Goal: Task Accomplishment & Management: Manage account settings

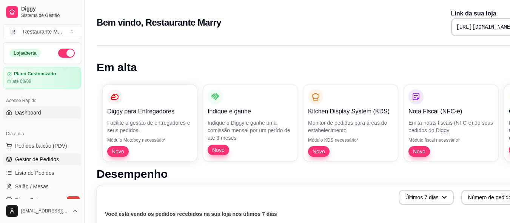
click at [47, 161] on span "Gestor de Pedidos" at bounding box center [37, 160] width 44 height 8
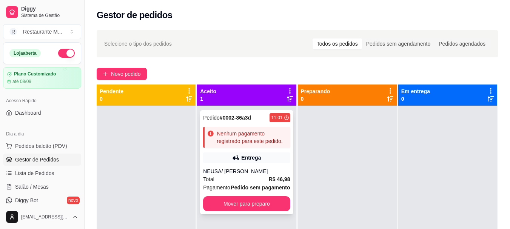
click at [253, 173] on div "NEUSA/ LUIZ" at bounding box center [246, 172] width 87 height 8
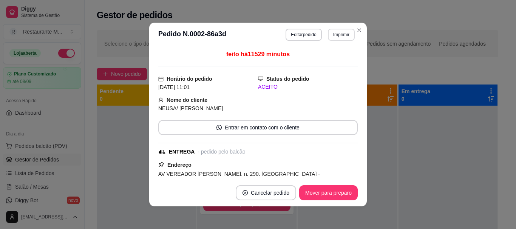
click at [337, 32] on button "Imprimir" at bounding box center [341, 35] width 27 height 12
click at [322, 61] on button "IMPRESSORA" at bounding box center [324, 61] width 53 height 12
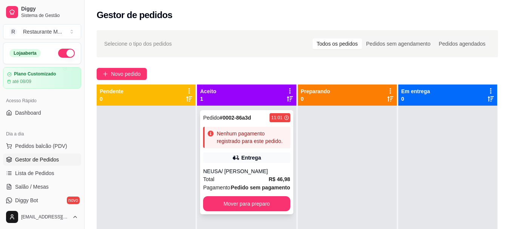
click at [262, 163] on div "Pedido # 0002-86a3d 11:01 Nenhum pagamento registrado para este pedido. Entrega…" at bounding box center [246, 162] width 93 height 104
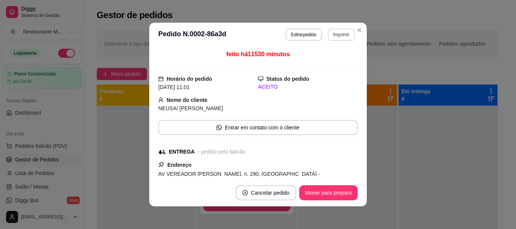
click at [334, 33] on button "Imprimir" at bounding box center [341, 35] width 27 height 12
click at [324, 63] on button "IMPRESSORA" at bounding box center [324, 61] width 55 height 12
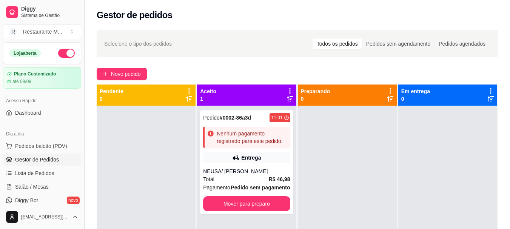
drag, startPoint x: 81, startPoint y: 79, endPoint x: 81, endPoint y: 84, distance: 5.3
click at [81, 84] on button "Toggle Sidebar" at bounding box center [84, 114] width 6 height 229
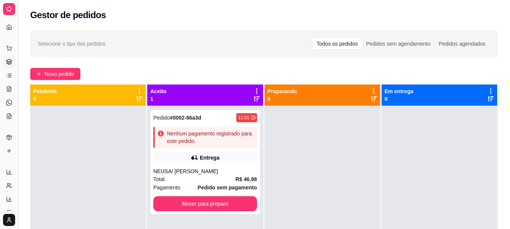
click at [18, 45] on button "Toggle Sidebar" at bounding box center [18, 114] width 6 height 229
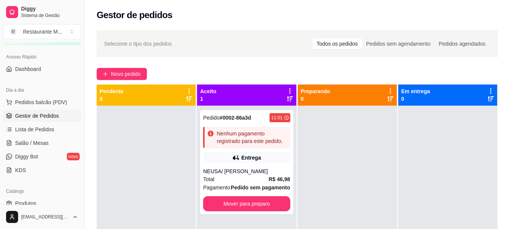
scroll to position [49, 0]
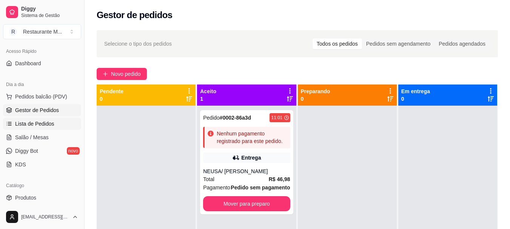
click at [49, 121] on span "Lista de Pedidos" at bounding box center [34, 124] width 39 height 8
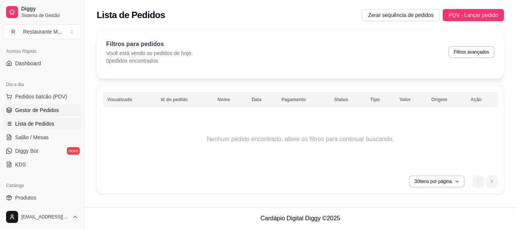
click at [49, 114] on link "Gestor de Pedidos" at bounding box center [42, 110] width 78 height 12
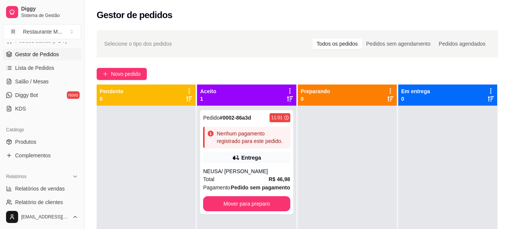
scroll to position [114, 0]
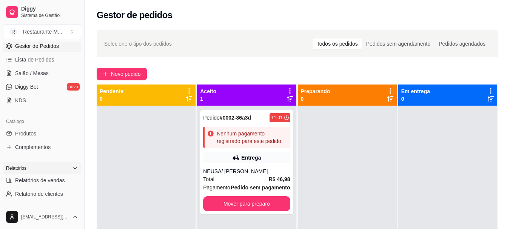
click at [72, 167] on icon at bounding box center [75, 168] width 6 height 6
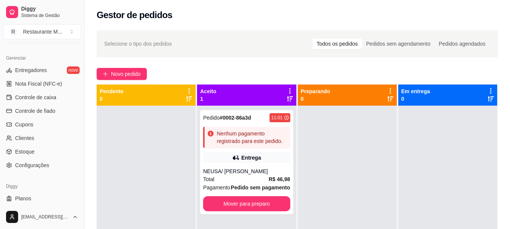
scroll to position [261, 0]
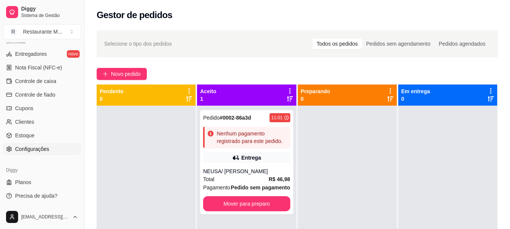
click at [32, 149] on span "Configurações" at bounding box center [32, 149] width 34 height 8
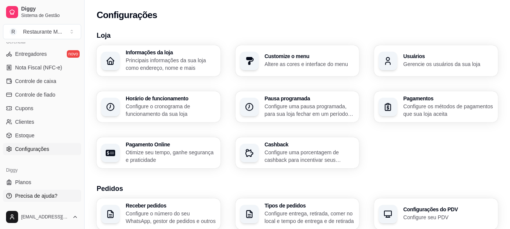
click at [28, 194] on span "Precisa de ajuda?" at bounding box center [36, 196] width 42 height 8
click at [82, 164] on button "Toggle Sidebar" at bounding box center [84, 114] width 6 height 229
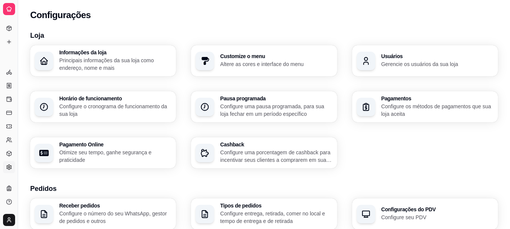
scroll to position [109, 0]
click at [20, 142] on button "Toggle Sidebar" at bounding box center [18, 114] width 6 height 229
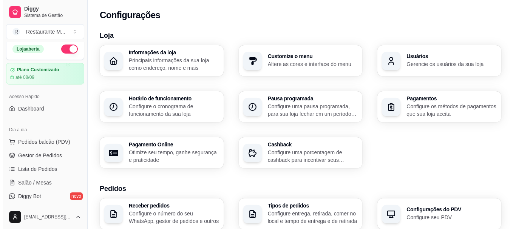
scroll to position [0, 0]
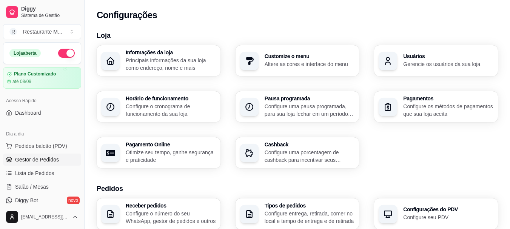
click at [32, 159] on span "Gestor de Pedidos" at bounding box center [37, 160] width 44 height 8
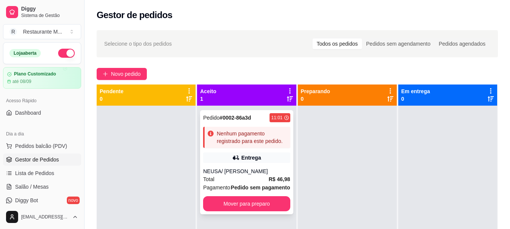
click at [211, 169] on div "NEUSA/ LUIZ" at bounding box center [246, 172] width 87 height 8
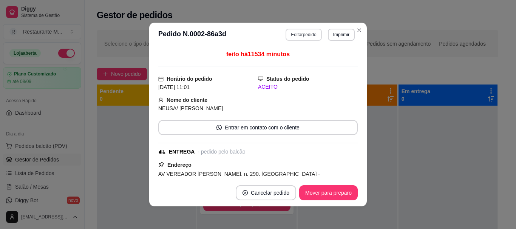
click at [301, 34] on button "Editar pedido" at bounding box center [303, 35] width 36 height 12
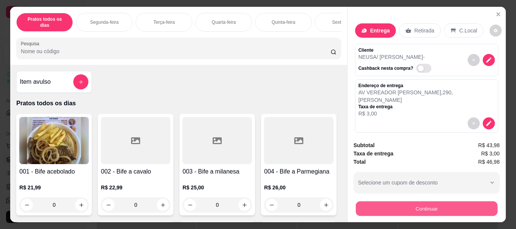
click at [415, 209] on button "Continuar" at bounding box center [426, 208] width 142 height 15
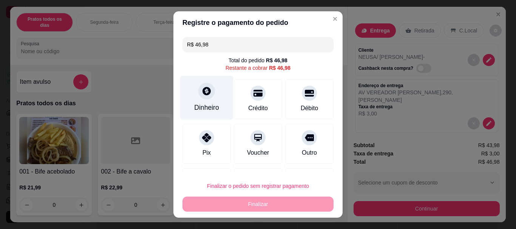
click at [208, 103] on div "Dinheiro" at bounding box center [206, 108] width 25 height 10
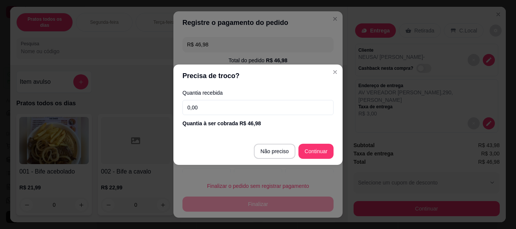
click at [205, 110] on input "0,00" at bounding box center [257, 107] width 151 height 15
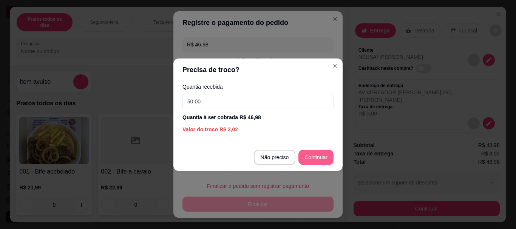
type input "50,00"
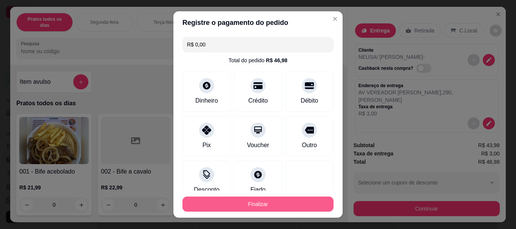
click at [267, 203] on button "Finalizar" at bounding box center [257, 204] width 151 height 15
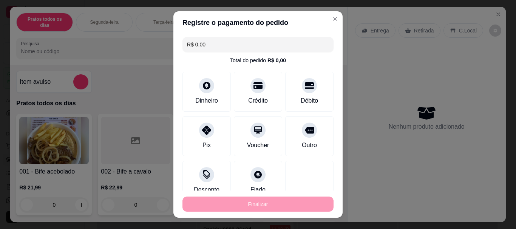
type input "-R$ 46,98"
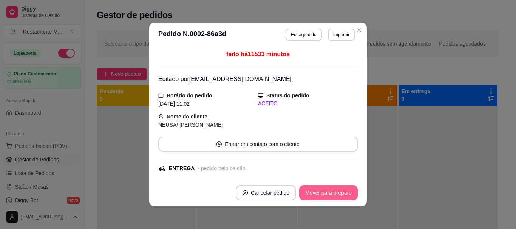
click at [330, 192] on button "Mover para preparo" at bounding box center [328, 192] width 59 height 15
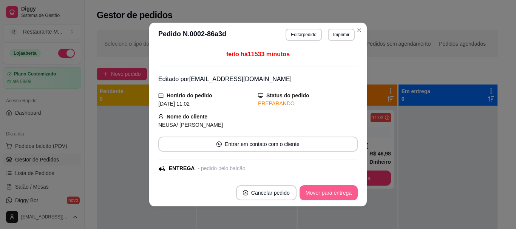
click at [330, 192] on button "Mover para entrega" at bounding box center [328, 192] width 58 height 15
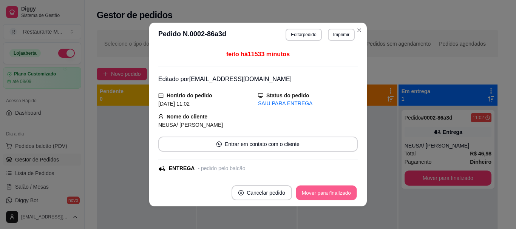
click at [330, 192] on button "Mover para finalizado" at bounding box center [326, 193] width 61 height 15
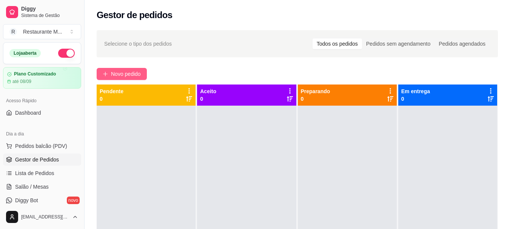
click at [118, 74] on span "Novo pedido" at bounding box center [126, 74] width 30 height 8
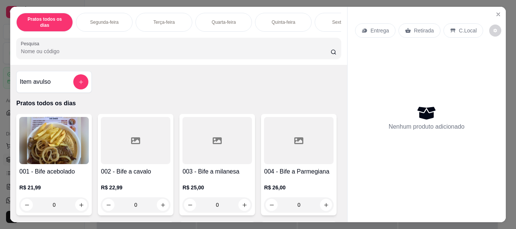
click at [323, 13] on div "Sexta-feira" at bounding box center [342, 22] width 57 height 19
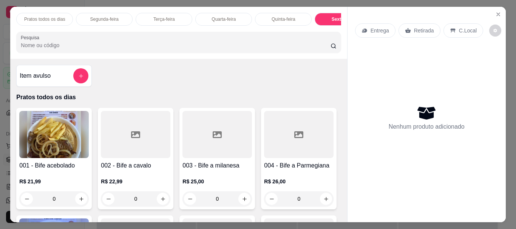
scroll to position [20, 0]
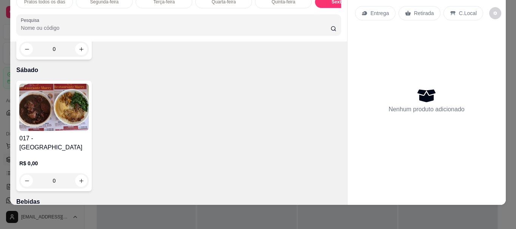
click at [61, 131] on img at bounding box center [53, 107] width 69 height 47
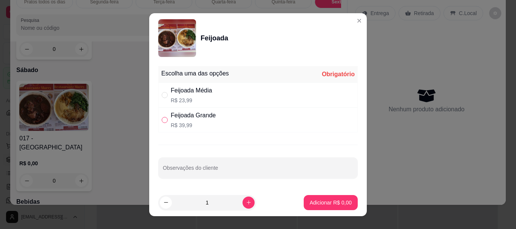
click at [164, 120] on input "" at bounding box center [165, 120] width 6 height 6
radio input "true"
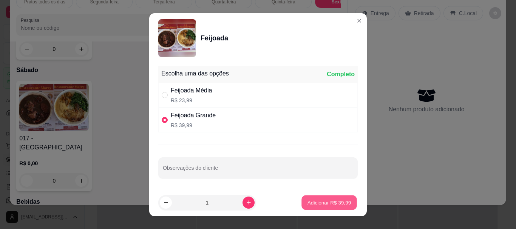
click at [316, 205] on p "Adicionar R$ 39,99" at bounding box center [329, 202] width 44 height 7
type input "1"
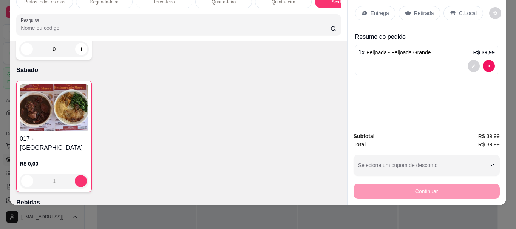
click at [371, 9] on p "Entrega" at bounding box center [379, 13] width 18 height 8
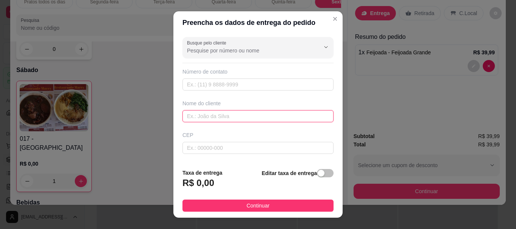
click at [207, 116] on input "text" at bounding box center [257, 116] width 151 height 12
click at [201, 114] on input "text" at bounding box center [257, 116] width 151 height 12
type input "r"
type input "REGINA"
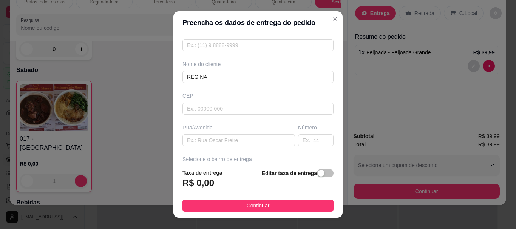
scroll to position [43, 0]
click at [199, 134] on input "text" at bounding box center [238, 137] width 112 height 12
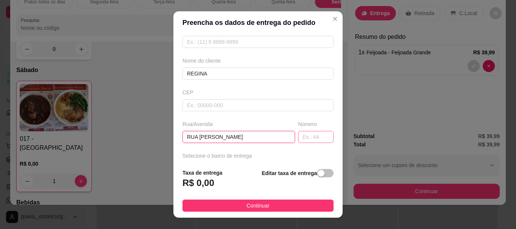
type input "RUA [PERSON_NAME]"
click at [303, 137] on input "text" at bounding box center [315, 137] width 35 height 12
type input "44"
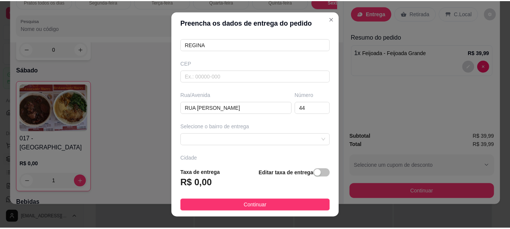
scroll to position [77, 0]
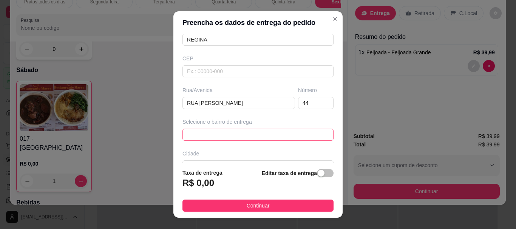
click at [213, 137] on span at bounding box center [258, 134] width 142 height 11
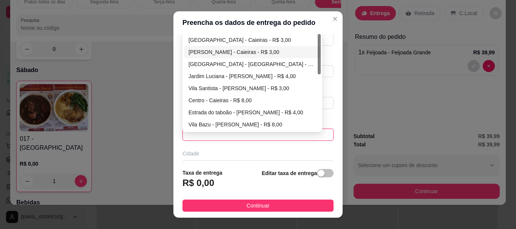
click at [231, 52] on div "[PERSON_NAME] - Caieiras - R$ 3,00" at bounding box center [252, 52] width 128 height 8
type input "Caieiras"
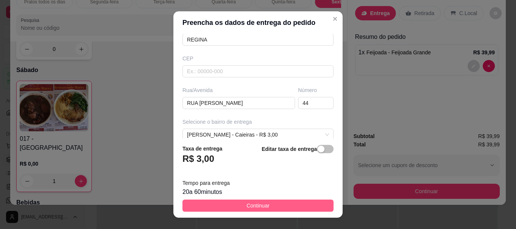
click at [225, 207] on button "Continuar" at bounding box center [257, 206] width 151 height 12
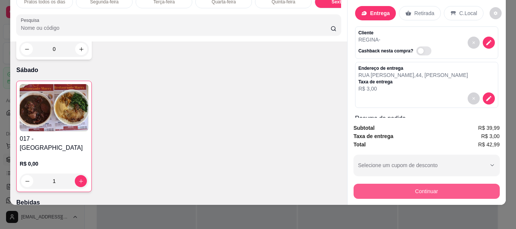
click at [413, 191] on button "Continuar" at bounding box center [426, 191] width 146 height 15
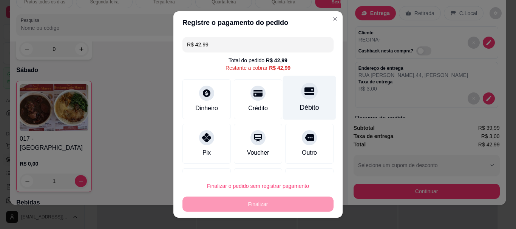
click at [291, 100] on div "Débito" at bounding box center [309, 98] width 53 height 44
type input "R$ 0,00"
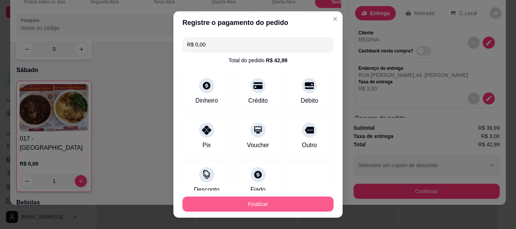
click at [239, 205] on button "Finalizar" at bounding box center [257, 204] width 151 height 15
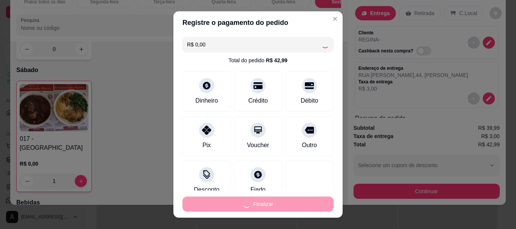
type input "0"
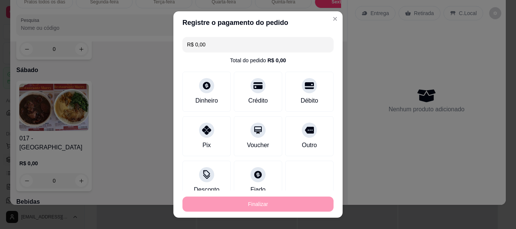
type input "-R$ 42,99"
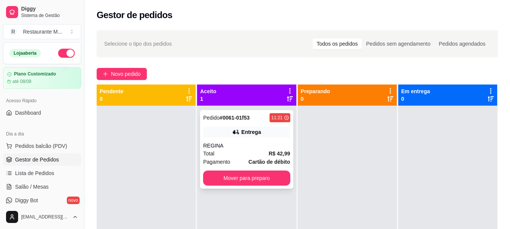
click at [260, 139] on div "Pedido # 0061-01f53 11:21 Entrega REGINA Total R$ 42,99 Pagamento Cartão de déb…" at bounding box center [246, 149] width 93 height 79
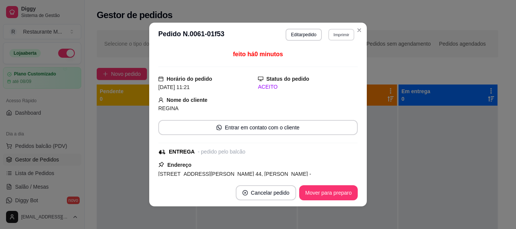
click at [342, 35] on button "Imprimir" at bounding box center [341, 35] width 26 height 12
click at [328, 62] on button "IMPRESSORA" at bounding box center [324, 61] width 55 height 12
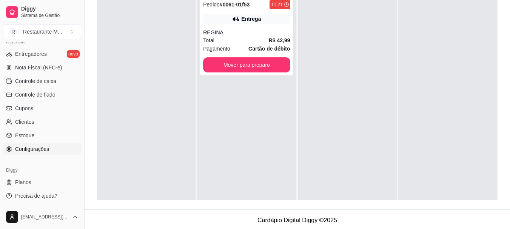
scroll to position [115, 0]
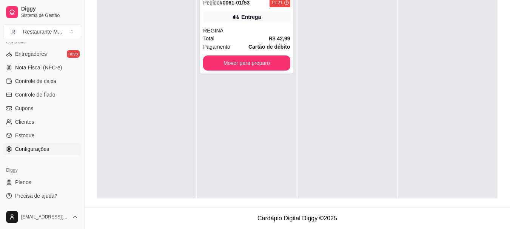
click at [40, 149] on span "Configurações" at bounding box center [32, 149] width 34 height 8
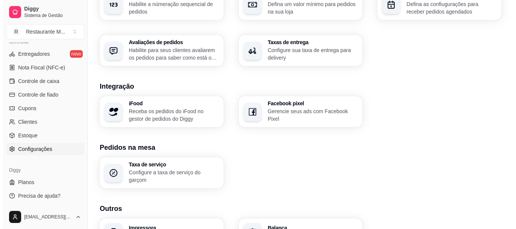
scroll to position [300, 0]
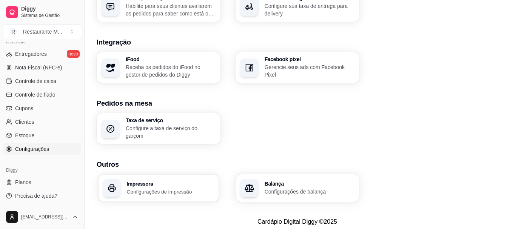
click at [144, 183] on h3 "Impressora" at bounding box center [170, 183] width 87 height 5
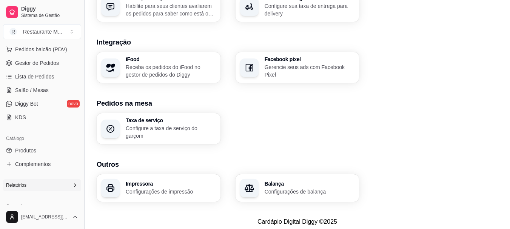
scroll to position [59, 0]
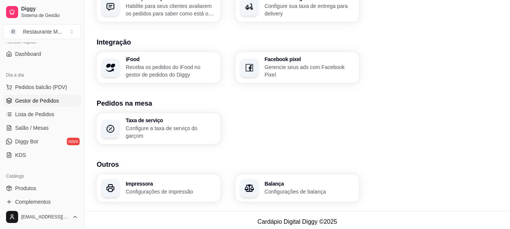
click at [57, 103] on span "Gestor de Pedidos" at bounding box center [37, 101] width 44 height 8
click at [35, 116] on span "Lista de Pedidos" at bounding box center [34, 115] width 39 height 8
click at [39, 104] on span "Gestor de Pedidos" at bounding box center [37, 101] width 44 height 8
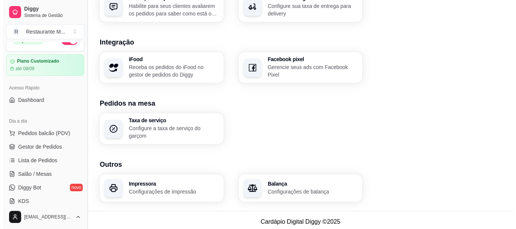
scroll to position [0, 0]
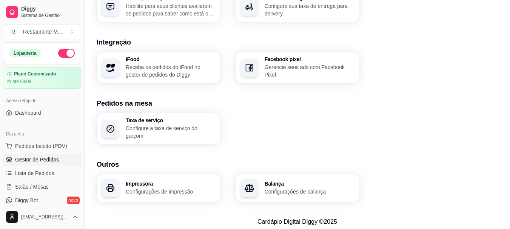
click at [35, 163] on link "Gestor de Pedidos" at bounding box center [42, 160] width 78 height 12
click at [164, 181] on h3 "Impressora" at bounding box center [171, 183] width 90 height 5
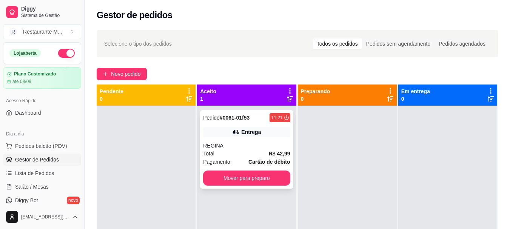
click at [253, 136] on div "Entrega" at bounding box center [246, 132] width 87 height 11
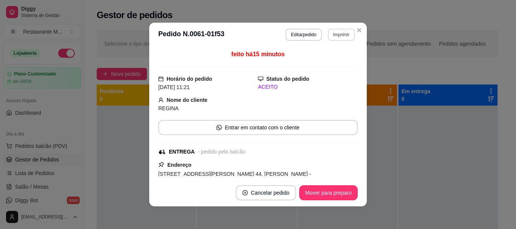
click at [333, 37] on button "Imprimir" at bounding box center [341, 35] width 27 height 12
click at [333, 37] on button "Imprimir" at bounding box center [341, 35] width 26 height 12
click at [342, 31] on button "Imprimir" at bounding box center [341, 35] width 26 height 12
click at [323, 62] on button "IMPRESSORA" at bounding box center [324, 61] width 53 height 12
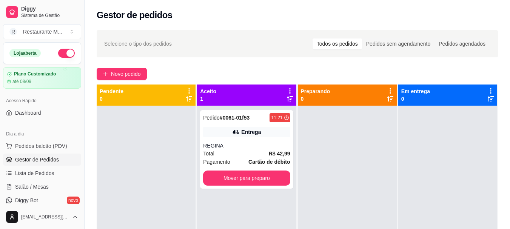
click at [83, 83] on button "Toggle Sidebar" at bounding box center [84, 114] width 6 height 229
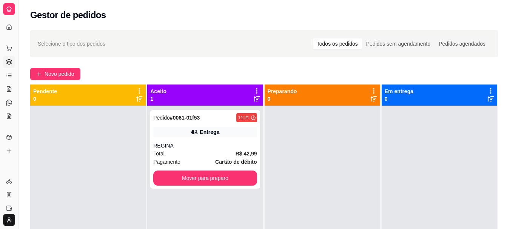
click at [15, 55] on button "Toggle Sidebar" at bounding box center [18, 114] width 6 height 229
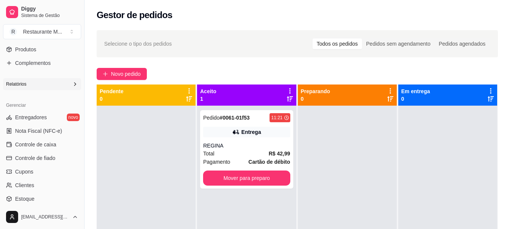
scroll to position [261, 0]
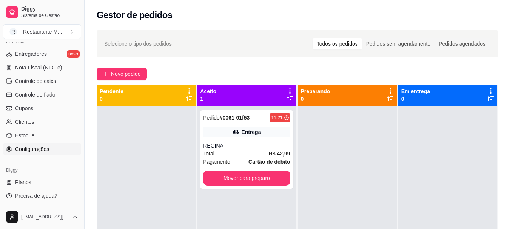
click at [36, 150] on span "Configurações" at bounding box center [32, 149] width 34 height 8
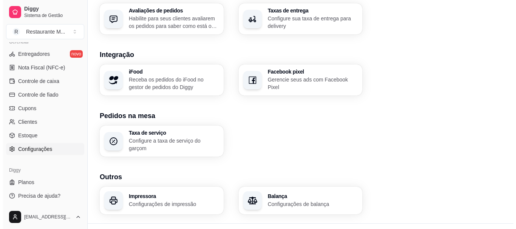
scroll to position [300, 0]
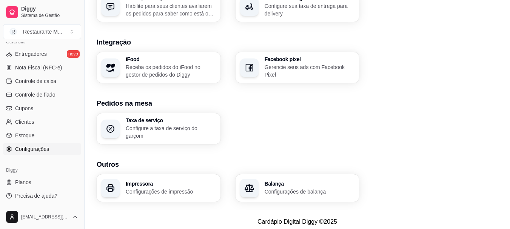
click at [139, 188] on p "Configurações de impressão" at bounding box center [171, 192] width 90 height 8
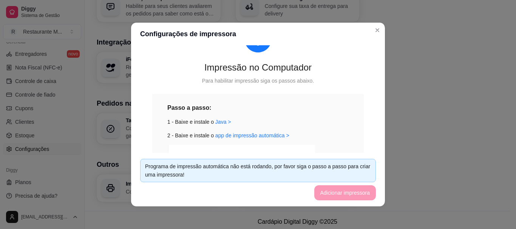
scroll to position [151, 0]
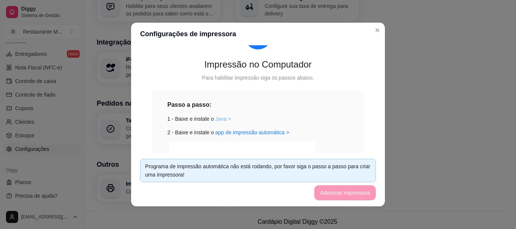
click at [216, 117] on link "Java >" at bounding box center [223, 119] width 16 height 6
click at [258, 134] on link "app de impressão automática >" at bounding box center [252, 132] width 74 height 6
click at [210, 75] on div "Para habilitar impressão siga os passos abaixo." at bounding box center [257, 78] width 211 height 8
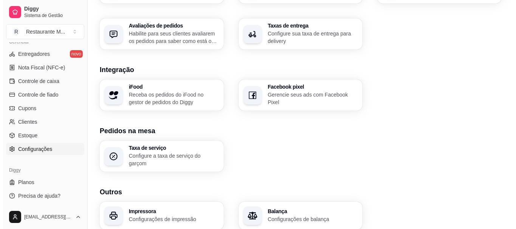
scroll to position [300, 0]
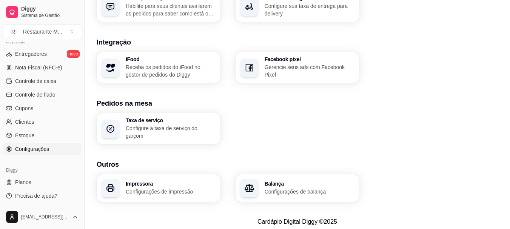
click at [140, 181] on h3 "Impressora" at bounding box center [171, 183] width 90 height 5
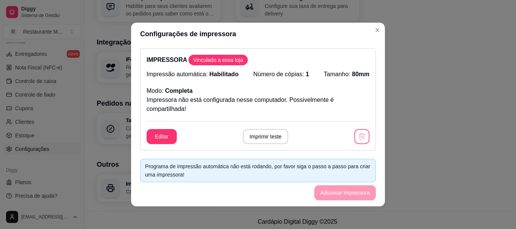
click at [359, 137] on icon "button" at bounding box center [362, 136] width 6 height 6
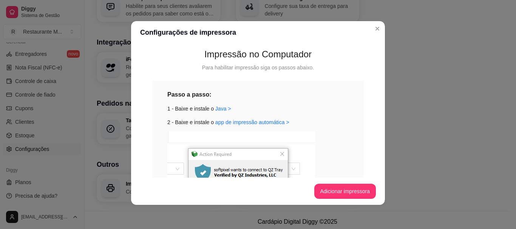
scroll to position [87, 0]
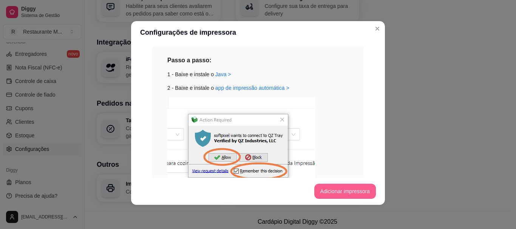
click at [342, 185] on button "Adicionar impressora" at bounding box center [345, 191] width 62 height 15
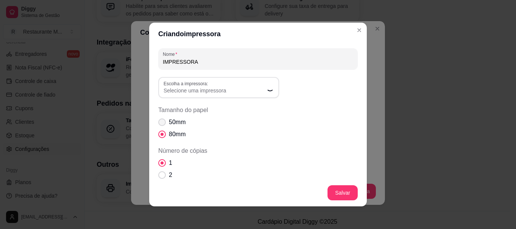
click at [162, 121] on span "Tamanho do papel" at bounding box center [162, 123] width 8 height 8
click at [162, 124] on input "50mm" at bounding box center [160, 126] width 5 height 5
radio input "true"
click at [206, 99] on div "Nome IMPRESSORA Escolha a impressora: Escolha a impressora: Selecione uma impre…" at bounding box center [257, 182] width 199 height 269
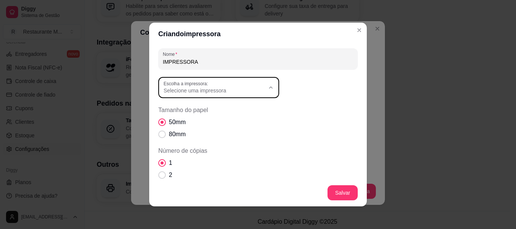
click at [254, 91] on span "Selecione uma impressora" at bounding box center [213, 91] width 101 height 8
click at [212, 123] on span "Impressora OI VIDA" at bounding box center [211, 120] width 97 height 7
type input "Impressora OI VIDA"
select select "Impressora OI VIDA"
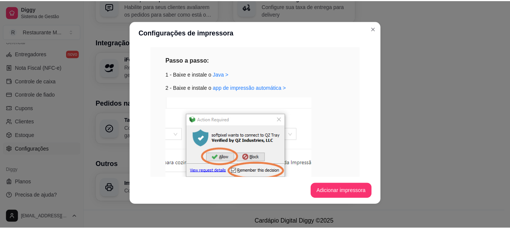
scroll to position [0, 0]
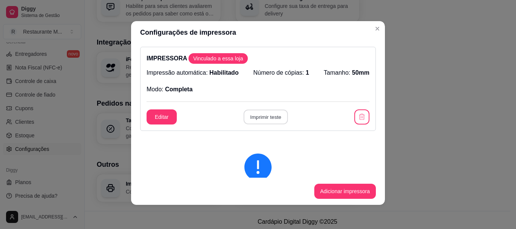
click at [257, 119] on button "Imprimir teste" at bounding box center [265, 117] width 44 height 15
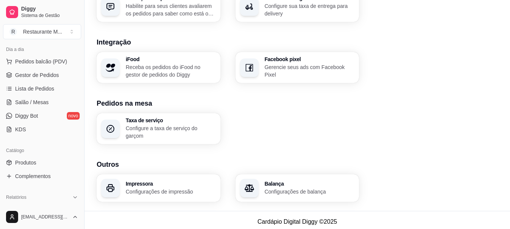
scroll to position [76, 0]
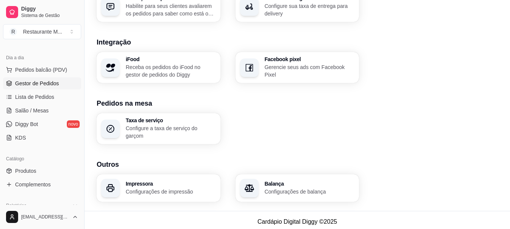
click at [54, 86] on span "Gestor de Pedidos" at bounding box center [37, 84] width 44 height 8
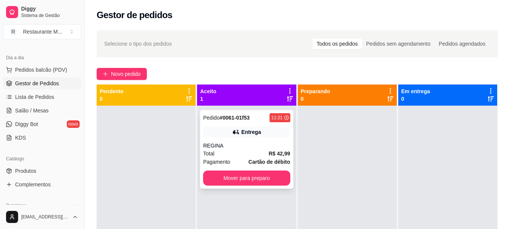
click at [240, 145] on div "REGINA" at bounding box center [246, 146] width 87 height 8
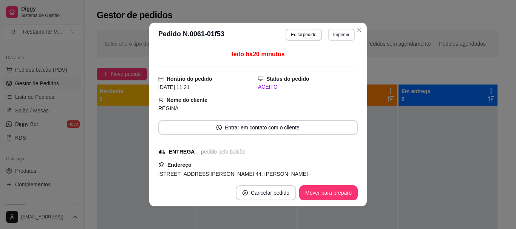
click at [336, 35] on button "Imprimir" at bounding box center [341, 35] width 27 height 12
click at [325, 61] on button "IMPRESSORA" at bounding box center [325, 61] width 53 height 12
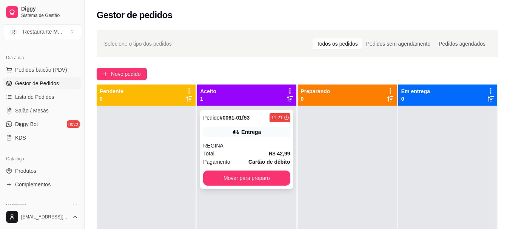
click at [211, 160] on span "Pagamento" at bounding box center [216, 162] width 27 height 8
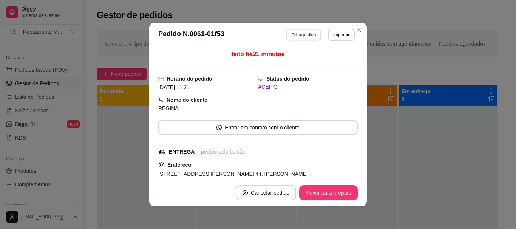
click at [305, 34] on button "Editar pedido" at bounding box center [303, 35] width 35 height 12
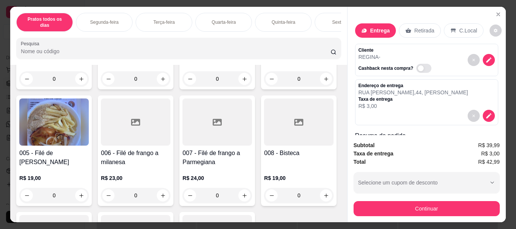
scroll to position [131, 0]
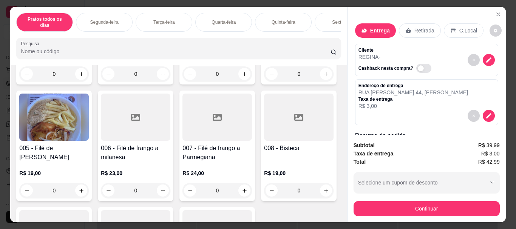
click at [170, 121] on div at bounding box center [135, 117] width 69 height 47
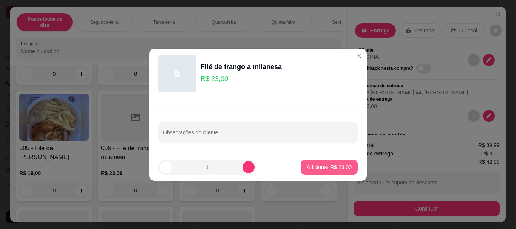
click at [322, 168] on p "Adicionar R$ 23,00" at bounding box center [328, 167] width 45 height 8
type input "1"
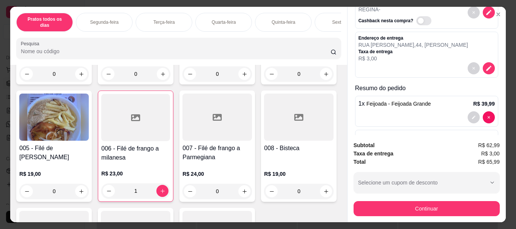
scroll to position [69, 0]
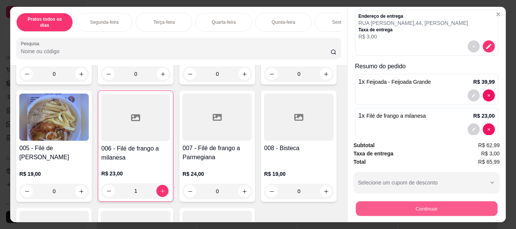
click at [419, 206] on button "Continuar" at bounding box center [426, 208] width 142 height 15
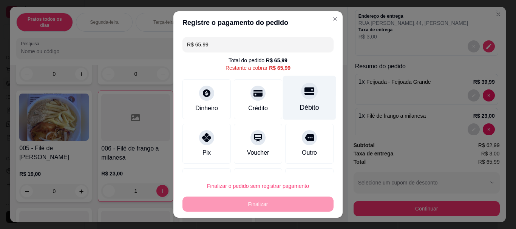
click at [301, 97] on div at bounding box center [309, 91] width 17 height 17
type input "R$ 0,00"
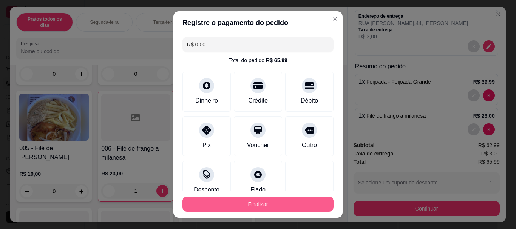
click at [253, 207] on button "Finalizar" at bounding box center [257, 204] width 151 height 15
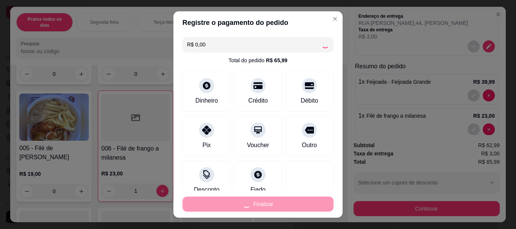
type input "0"
type input "-R$ 65,99"
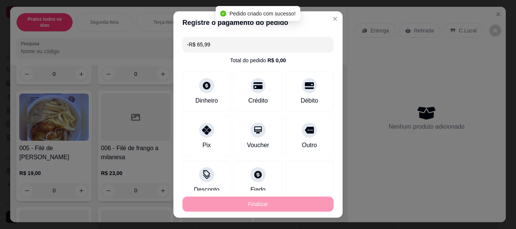
scroll to position [0, 0]
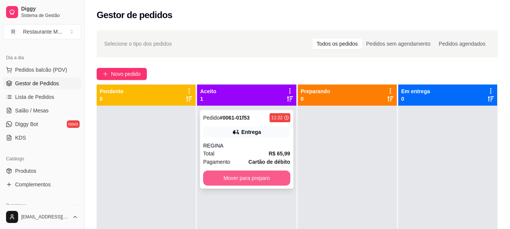
click at [240, 179] on button "Mover para preparo" at bounding box center [246, 178] width 87 height 15
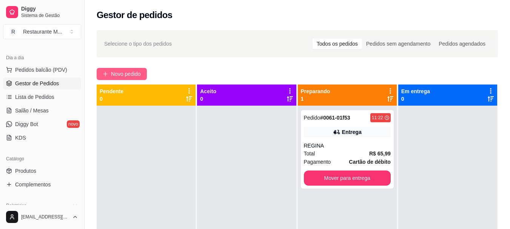
click at [120, 71] on span "Novo pedido" at bounding box center [126, 74] width 30 height 8
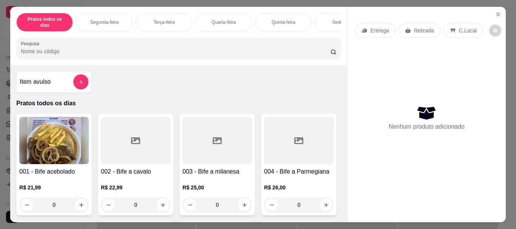
click at [335, 13] on div "Sexta-feira" at bounding box center [342, 22] width 57 height 19
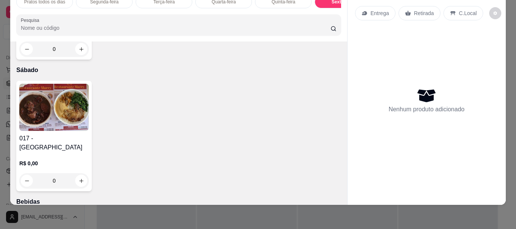
click at [63, 131] on img at bounding box center [53, 107] width 69 height 47
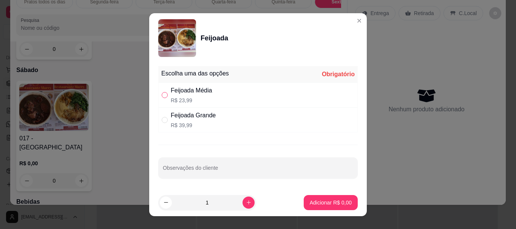
click at [162, 94] on input "" at bounding box center [165, 95] width 6 height 6
radio input "true"
click at [333, 206] on p "Adicionar R$ 23,99" at bounding box center [328, 203] width 45 height 8
type input "1"
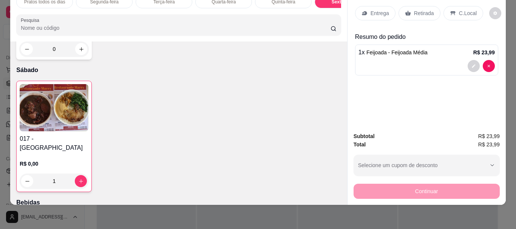
click at [373, 10] on p "Entrega" at bounding box center [379, 13] width 18 height 8
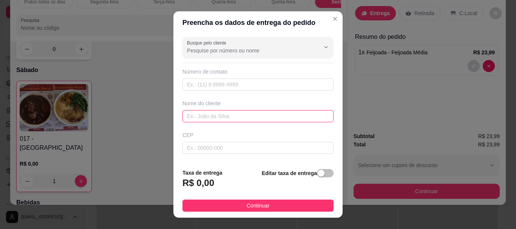
click at [209, 118] on input "text" at bounding box center [257, 116] width 151 height 12
type input "[PERSON_NAME]"
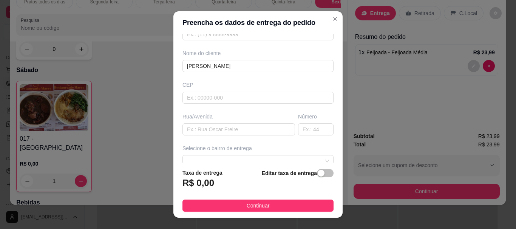
scroll to position [51, 0]
click at [205, 133] on input "text" at bounding box center [238, 129] width 112 height 12
type input "RUA ALDA"
type input "23"
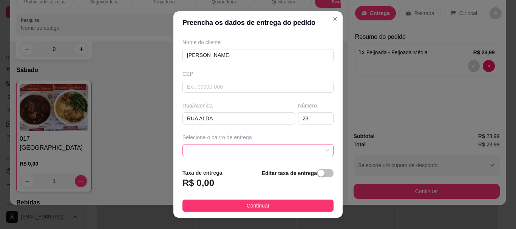
click at [221, 154] on span at bounding box center [258, 150] width 142 height 11
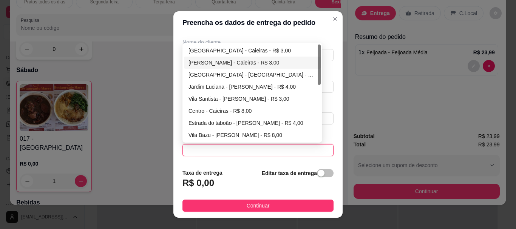
click at [251, 60] on div "[PERSON_NAME] - Caieiras - R$ 3,00" at bounding box center [252, 63] width 128 height 8
type input "Caieiras"
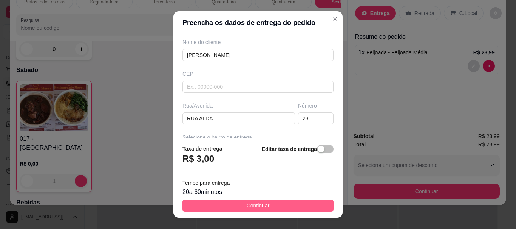
click at [236, 205] on button "Continuar" at bounding box center [257, 206] width 151 height 12
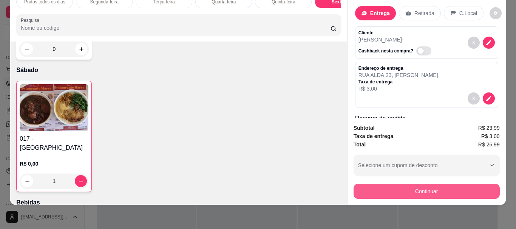
click at [396, 186] on button "Continuar" at bounding box center [426, 191] width 146 height 15
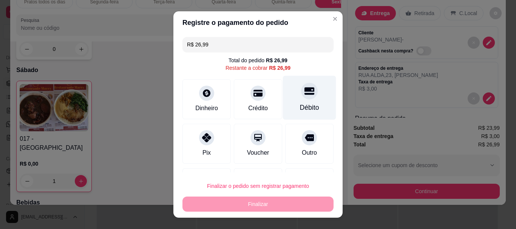
click at [301, 97] on div at bounding box center [309, 91] width 17 height 17
type input "R$ 0,00"
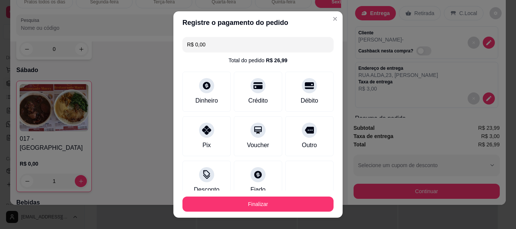
click at [262, 212] on footer "Finalizar" at bounding box center [257, 204] width 169 height 27
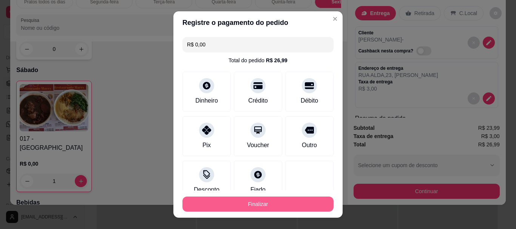
click at [260, 206] on button "Finalizar" at bounding box center [257, 204] width 151 height 15
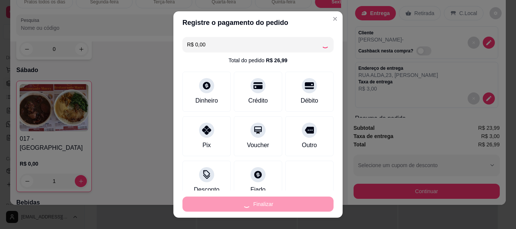
type input "0"
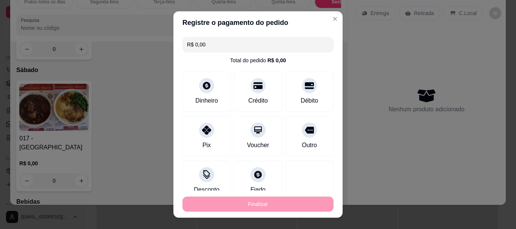
type input "-R$ 26,99"
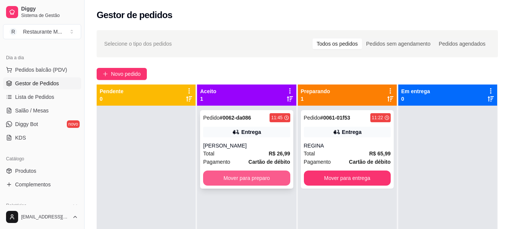
click at [249, 176] on button "Mover para preparo" at bounding box center [246, 178] width 87 height 15
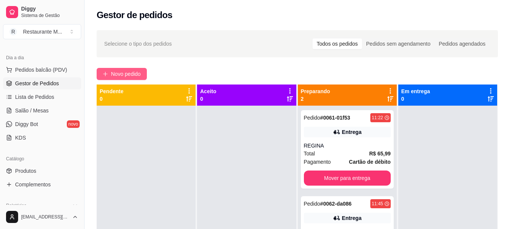
click at [131, 72] on span "Novo pedido" at bounding box center [126, 74] width 30 height 8
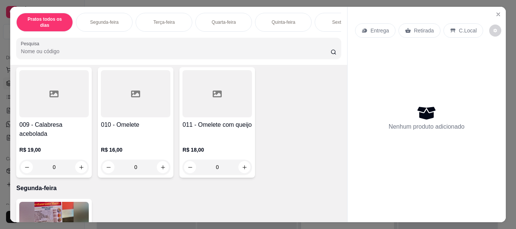
scroll to position [281, 0]
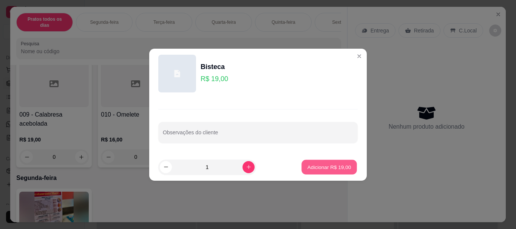
click at [332, 174] on button "Adicionar R$ 19,00" at bounding box center [328, 167] width 55 height 15
type input "1"
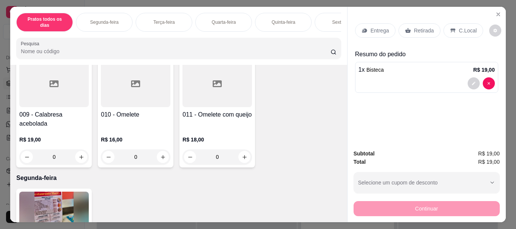
click at [379, 28] on p "Entrega" at bounding box center [379, 31] width 18 height 8
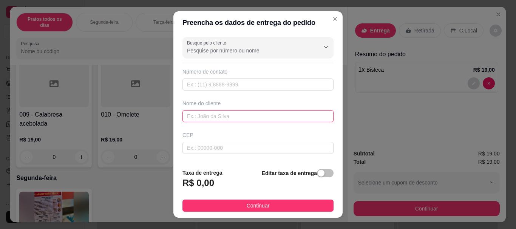
click at [197, 113] on input "text" at bounding box center [257, 116] width 151 height 12
type input "[PERSON_NAME]"
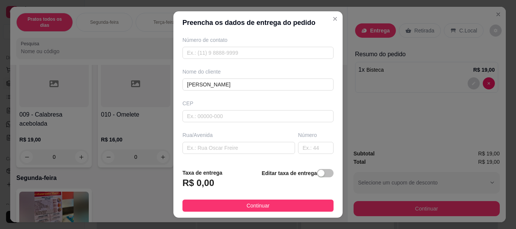
scroll to position [32, 0]
click at [200, 149] on input "text" at bounding box center [238, 147] width 112 height 12
type input "RUA [PERSON_NAME]"
type input "980"
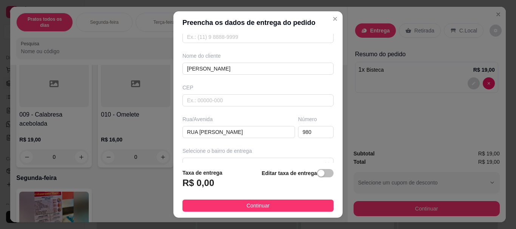
scroll to position [68, 0]
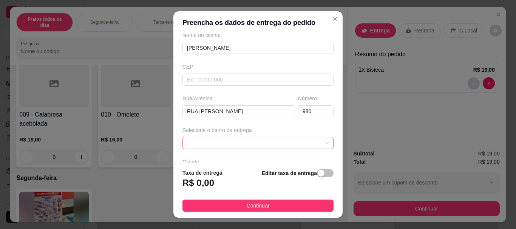
click at [223, 145] on span at bounding box center [258, 142] width 142 height 11
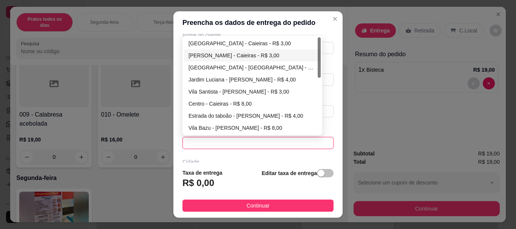
click at [242, 54] on div "[PERSON_NAME] - Caieiras - R$ 3,00" at bounding box center [252, 55] width 128 height 8
type input "Caieiras"
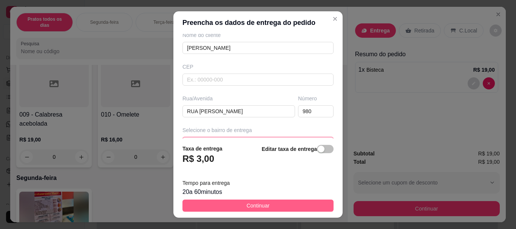
click at [229, 206] on button "Continuar" at bounding box center [257, 206] width 151 height 12
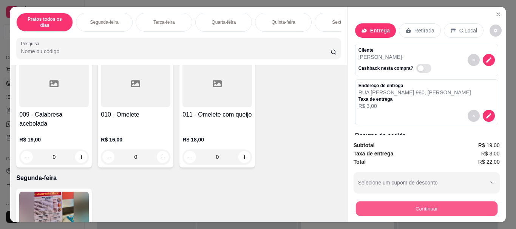
click at [420, 206] on button "Continuar" at bounding box center [426, 208] width 142 height 15
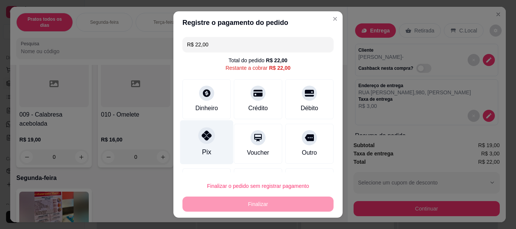
click at [208, 146] on div "Pix" at bounding box center [206, 142] width 53 height 44
type input "R$ 0,00"
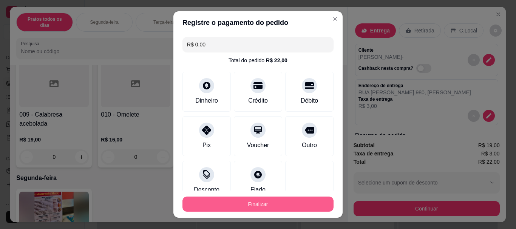
click at [236, 205] on button "Finalizar" at bounding box center [257, 204] width 151 height 15
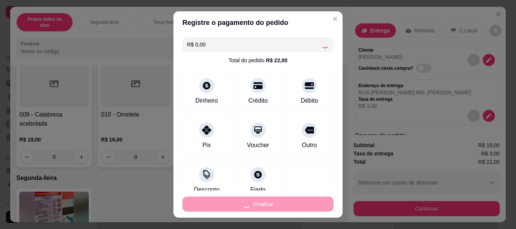
type input "0"
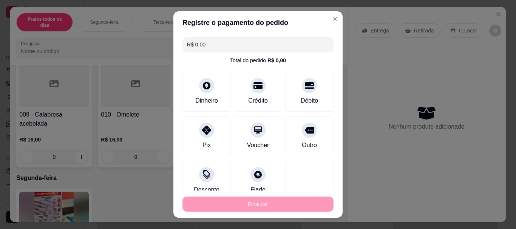
type input "-R$ 22,00"
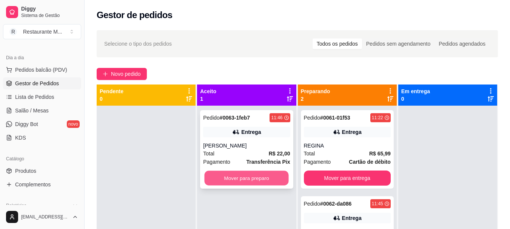
click at [248, 182] on button "Mover para preparo" at bounding box center [247, 178] width 84 height 15
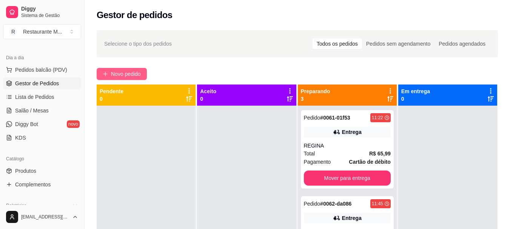
click at [123, 74] on span "Novo pedido" at bounding box center [126, 74] width 30 height 8
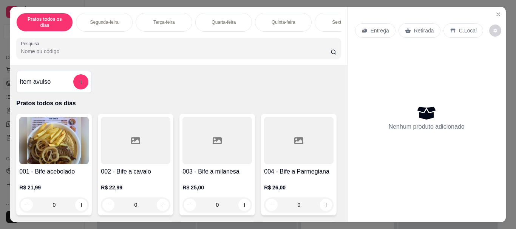
click at [326, 16] on div "Sexta-feira" at bounding box center [342, 22] width 57 height 19
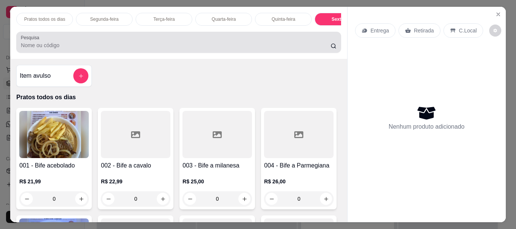
scroll to position [20, 0]
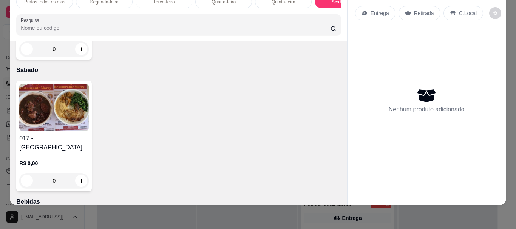
click at [48, 131] on img at bounding box center [53, 107] width 69 height 47
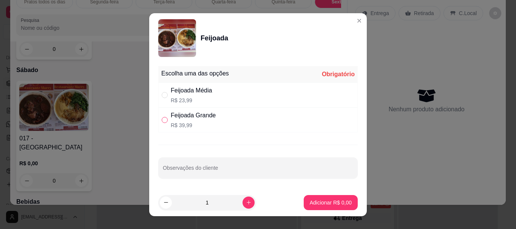
click at [162, 121] on input "" at bounding box center [165, 120] width 6 height 6
radio input "true"
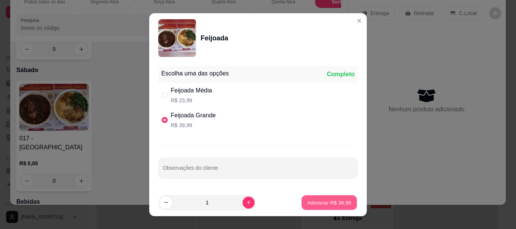
click at [301, 206] on button "Adicionar R$ 39,99" at bounding box center [328, 202] width 55 height 15
type input "1"
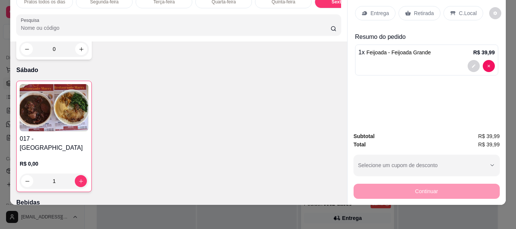
click at [376, 9] on p "Entrega" at bounding box center [379, 13] width 18 height 8
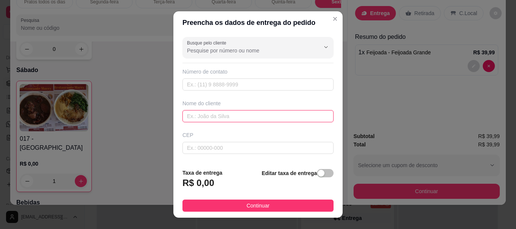
click at [196, 119] on input "text" at bounding box center [257, 116] width 151 height 12
type input "DEBORA"
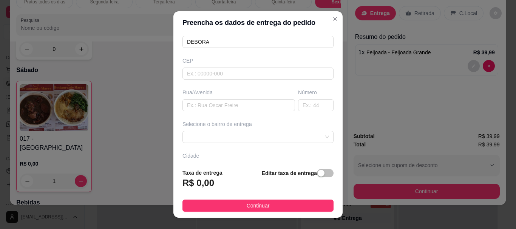
scroll to position [83, 0]
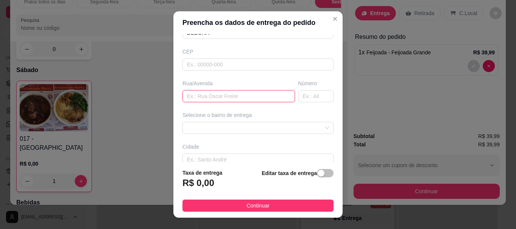
click at [220, 96] on input "text" at bounding box center [238, 96] width 112 height 12
type input "[PERSON_NAME]"
click at [212, 128] on div "672ff47995c070e18377b399 67302425c6ae252e8cc9c532 [GEOGRAPHIC_DATA] - [GEOGRAPH…" at bounding box center [257, 128] width 151 height 12
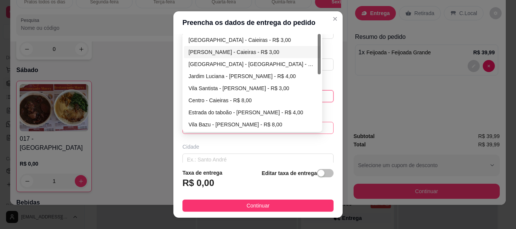
type input "92"
click at [233, 52] on div "[PERSON_NAME] - Caieiras - R$ 3,00" at bounding box center [252, 52] width 128 height 8
type input "Caieiras"
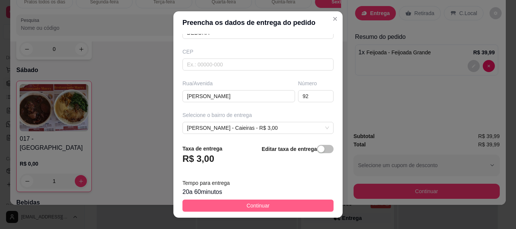
click at [226, 205] on button "Continuar" at bounding box center [257, 206] width 151 height 12
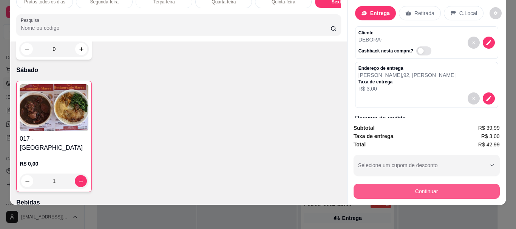
click at [386, 189] on button "Continuar" at bounding box center [426, 191] width 146 height 15
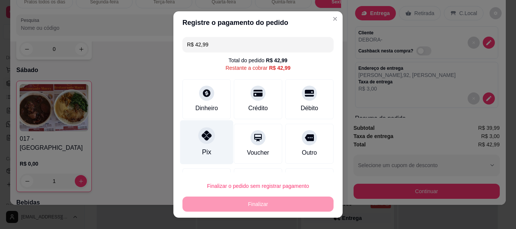
click at [202, 140] on icon at bounding box center [207, 136] width 10 height 10
type input "R$ 0,00"
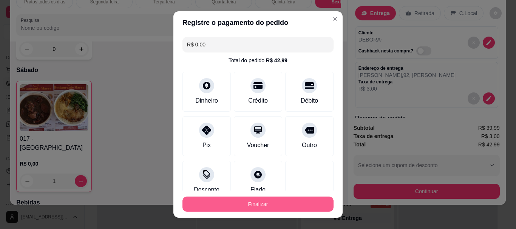
click at [242, 205] on button "Finalizar" at bounding box center [257, 204] width 151 height 15
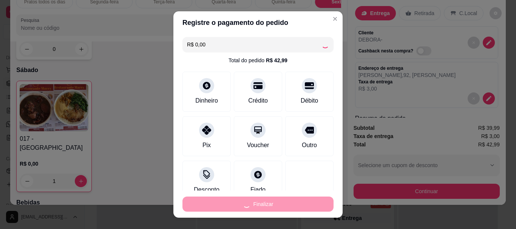
type input "0"
type input "-R$ 42,99"
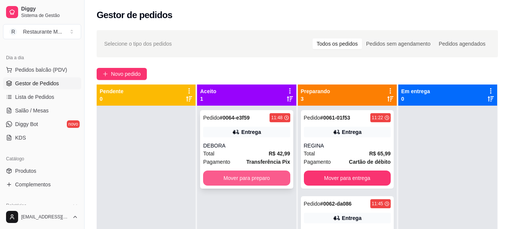
click at [256, 181] on button "Mover para preparo" at bounding box center [246, 178] width 87 height 15
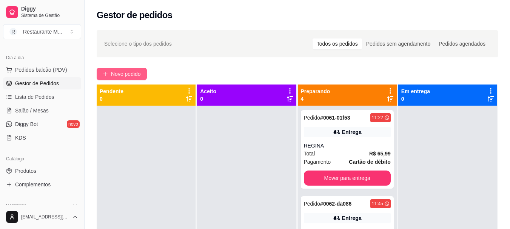
click at [127, 78] on span "Novo pedido" at bounding box center [126, 74] width 30 height 8
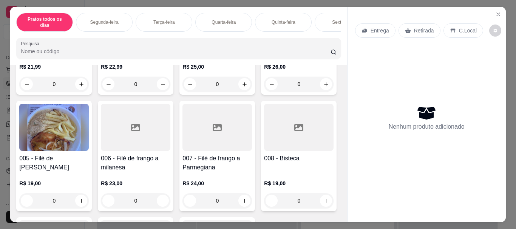
scroll to position [150, 0]
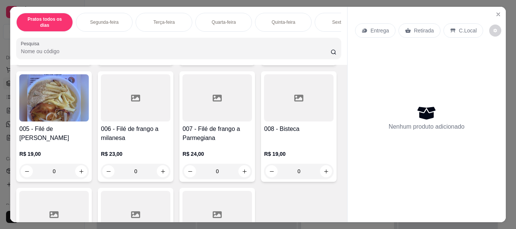
click at [170, 95] on div at bounding box center [135, 97] width 69 height 47
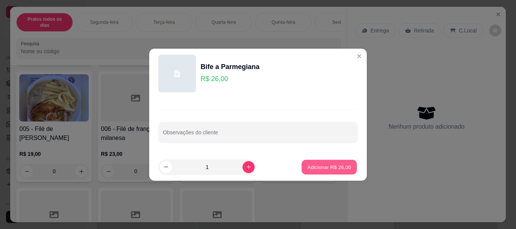
click at [317, 166] on p "Adicionar R$ 26,00" at bounding box center [329, 166] width 44 height 7
type input "1"
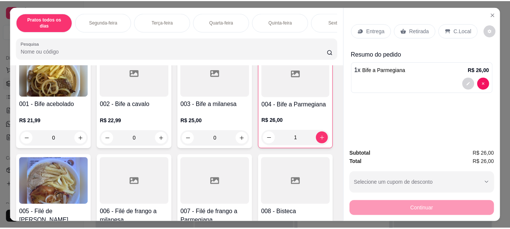
scroll to position [19, 0]
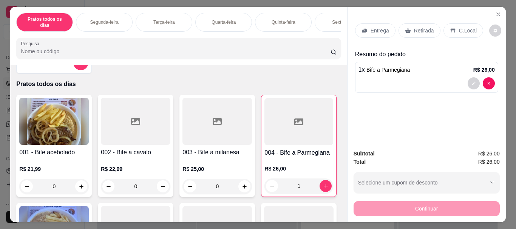
click at [138, 120] on div at bounding box center [135, 121] width 69 height 47
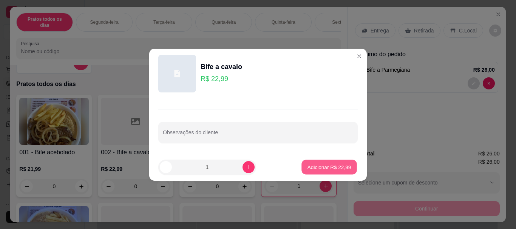
click at [328, 170] on p "Adicionar R$ 22,99" at bounding box center [329, 166] width 44 height 7
type input "1"
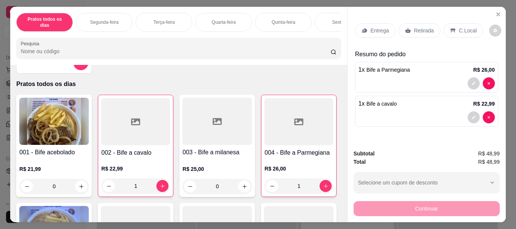
click at [416, 27] on p "Retirada" at bounding box center [424, 31] width 20 height 8
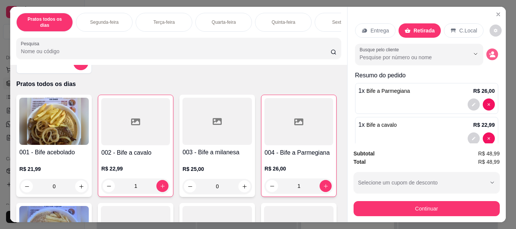
click at [486, 51] on button "decrease-product-quantity" at bounding box center [492, 55] width 12 height 12
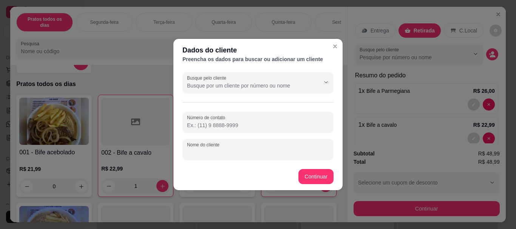
click at [202, 152] on input "Nome do cliente" at bounding box center [258, 153] width 142 height 8
type input "CLAUDINEI"
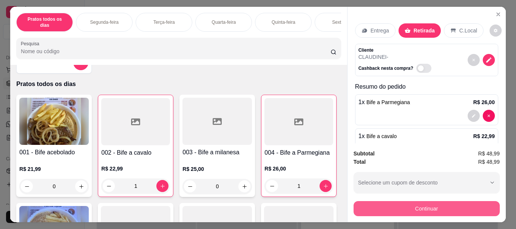
click at [428, 206] on button "Continuar" at bounding box center [426, 208] width 146 height 15
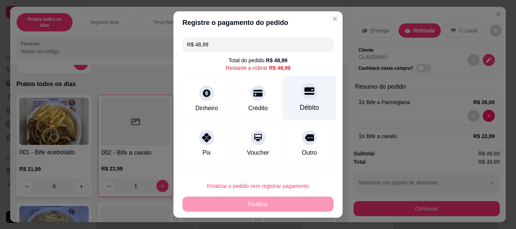
click at [300, 109] on div "Débito" at bounding box center [309, 108] width 19 height 10
type input "R$ 0,00"
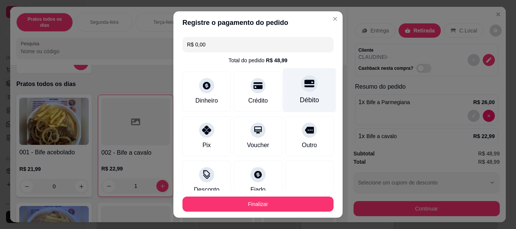
click at [304, 83] on icon at bounding box center [309, 84] width 10 height 8
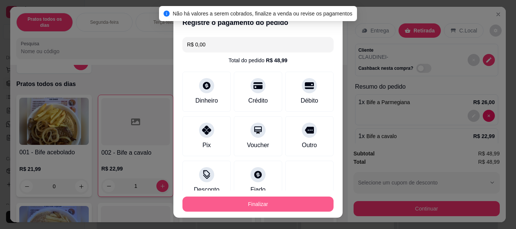
click at [271, 199] on button "Finalizar" at bounding box center [257, 204] width 151 height 15
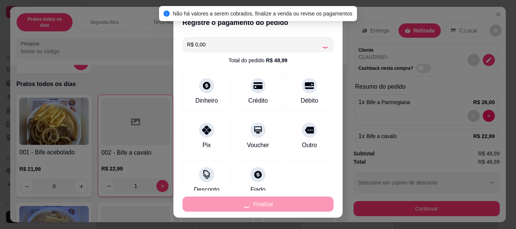
type input "0"
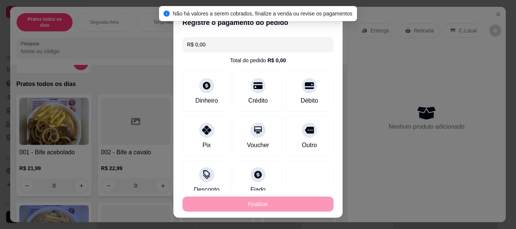
type input "-R$ 48,99"
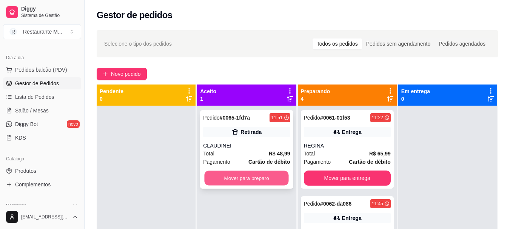
click at [239, 179] on button "Mover para preparo" at bounding box center [247, 178] width 84 height 15
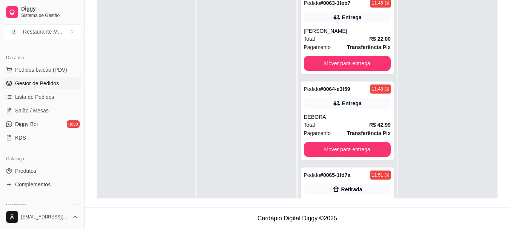
scroll to position [176, 0]
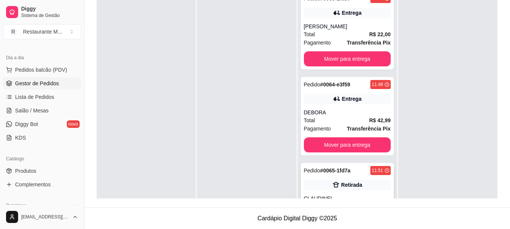
click at [352, 180] on div "Retirada" at bounding box center [347, 185] width 87 height 11
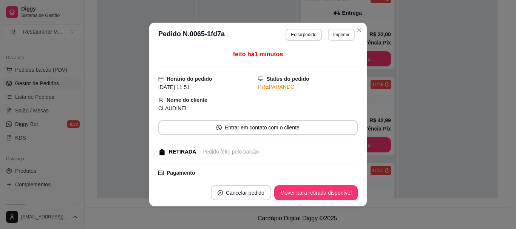
click at [340, 35] on button "Imprimir" at bounding box center [341, 35] width 27 height 12
click at [325, 65] on button "IMPRESSORA" at bounding box center [324, 61] width 53 height 12
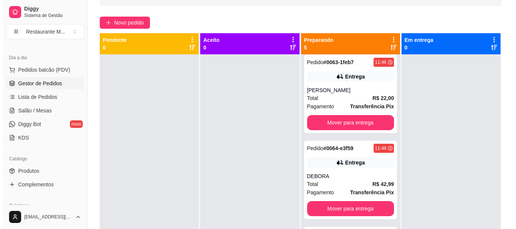
scroll to position [51, 0]
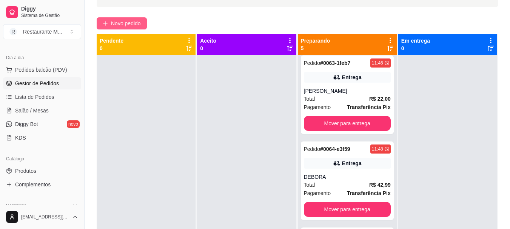
click at [126, 28] on button "Novo pedido" at bounding box center [122, 23] width 50 height 12
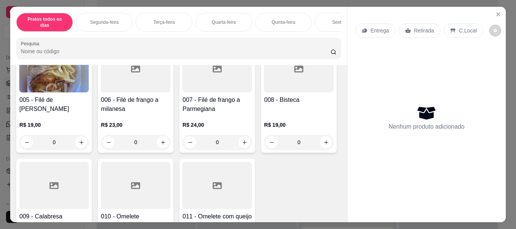
scroll to position [184, 0]
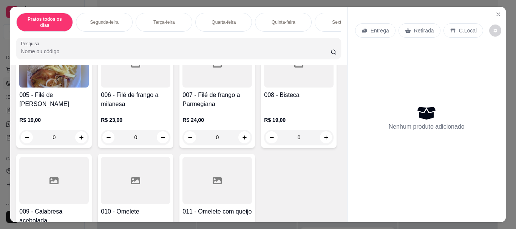
click at [170, 75] on div at bounding box center [135, 63] width 69 height 47
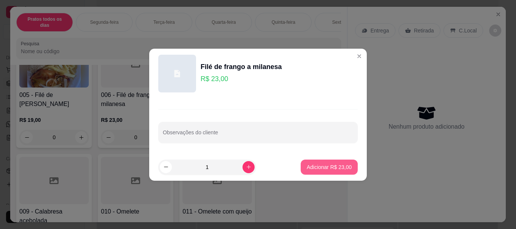
click at [316, 170] on p "Adicionar R$ 23,00" at bounding box center [328, 167] width 45 height 8
type input "1"
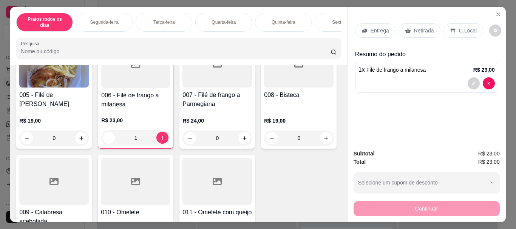
click at [370, 27] on p "Entrega" at bounding box center [379, 31] width 18 height 8
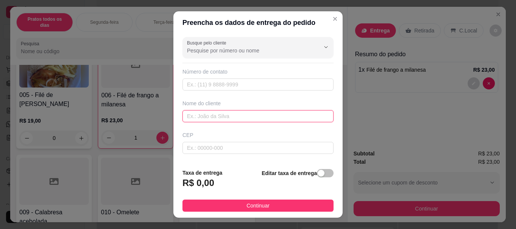
click at [196, 115] on input "text" at bounding box center [257, 116] width 151 height 12
type input "NATALINA"
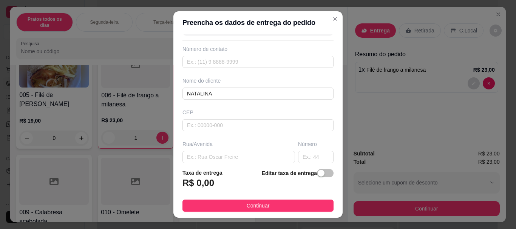
scroll to position [47, 0]
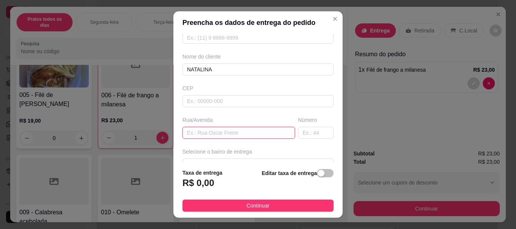
click at [195, 131] on input "text" at bounding box center [238, 133] width 112 height 12
type input "[PERSON_NAME]"
type input "125"
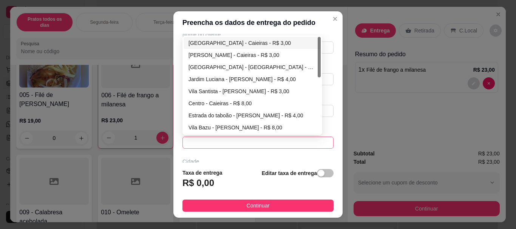
click at [231, 141] on span at bounding box center [258, 142] width 142 height 11
click at [249, 59] on div "[PERSON_NAME] - Caieiras - R$ 3,00" at bounding box center [252, 55] width 128 height 8
type input "Caieiras"
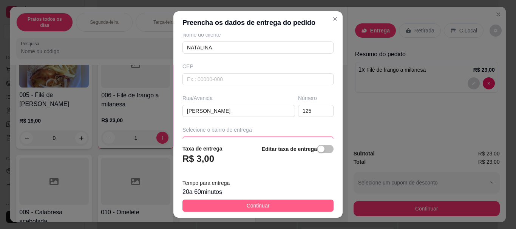
click at [246, 202] on span "Continuar" at bounding box center [257, 206] width 23 height 8
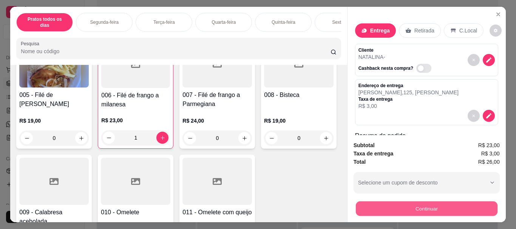
click at [379, 208] on button "Continuar" at bounding box center [426, 208] width 142 height 15
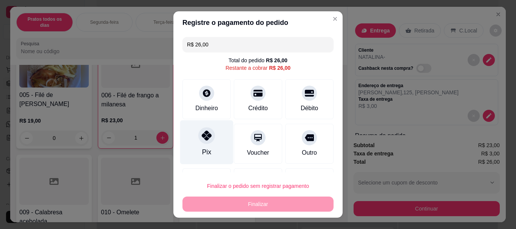
click at [205, 139] on icon at bounding box center [207, 136] width 10 height 10
type input "R$ 0,00"
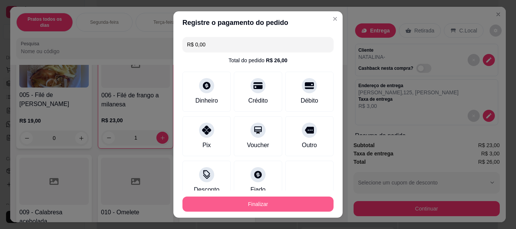
click at [239, 206] on button "Finalizar" at bounding box center [257, 204] width 151 height 15
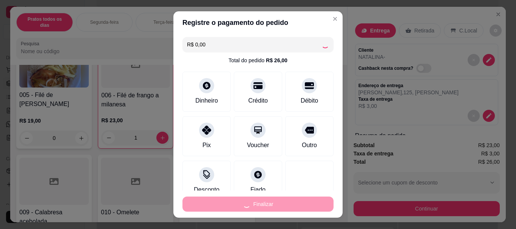
type input "0"
type input "-R$ 26,00"
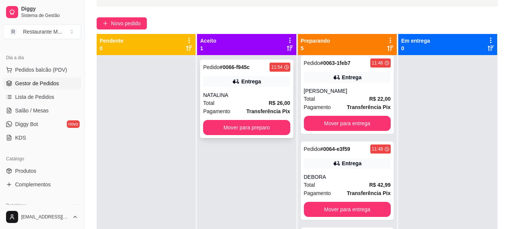
click at [253, 137] on div "Pedido # 0066-f945c 11:54 Entrega NATALINA Total R$ 26,00 Pagamento Transferênc…" at bounding box center [246, 99] width 93 height 79
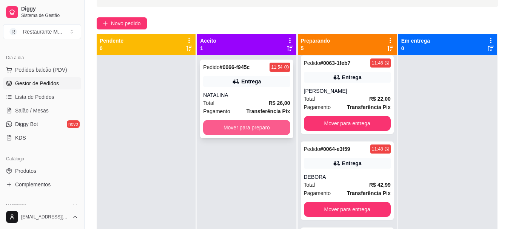
click at [268, 128] on button "Mover para preparo" at bounding box center [246, 127] width 87 height 15
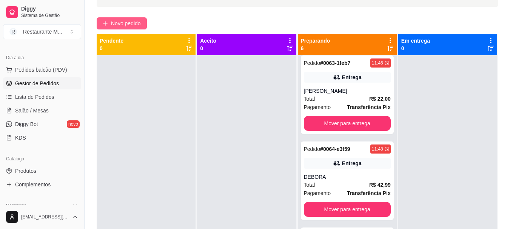
click at [127, 26] on span "Novo pedido" at bounding box center [126, 23] width 30 height 8
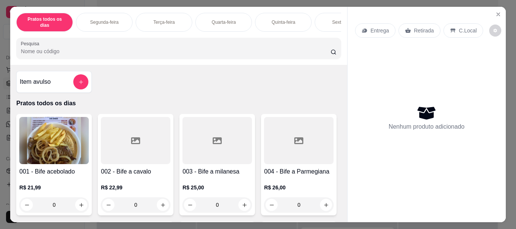
click at [315, 15] on div "Sexta-feira" at bounding box center [342, 22] width 57 height 19
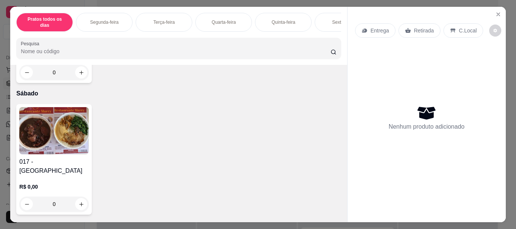
scroll to position [20, 0]
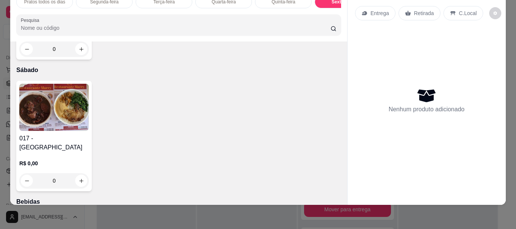
click at [63, 131] on img at bounding box center [53, 107] width 69 height 47
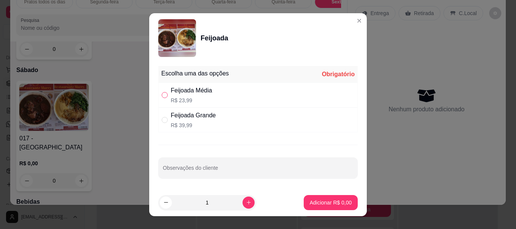
click at [164, 95] on input "" at bounding box center [165, 95] width 6 height 6
radio input "true"
click at [246, 205] on icon "increase-product-quantity" at bounding box center [249, 203] width 6 height 6
type input "2"
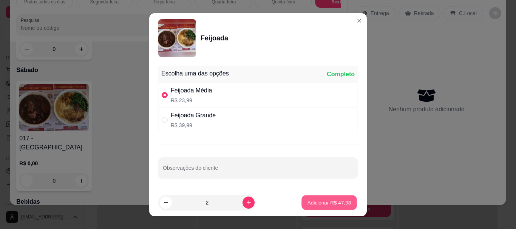
click at [310, 201] on p "Adicionar R$ 47,98" at bounding box center [329, 202] width 44 height 7
type input "2"
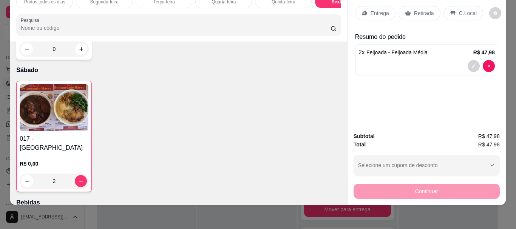
click at [420, 10] on p "Retirada" at bounding box center [424, 13] width 20 height 8
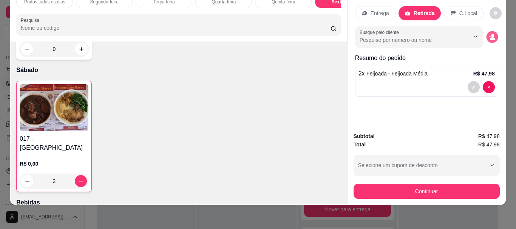
click at [488, 34] on icon "decrease-product-quantity" at bounding box center [491, 37] width 6 height 6
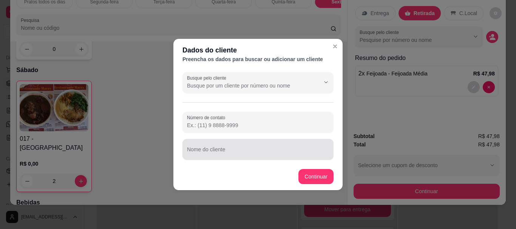
click at [251, 153] on input "Nome do cliente" at bounding box center [258, 153] width 142 height 8
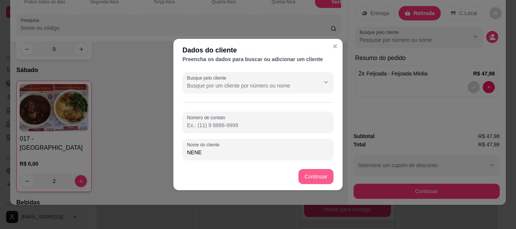
type input "NENE"
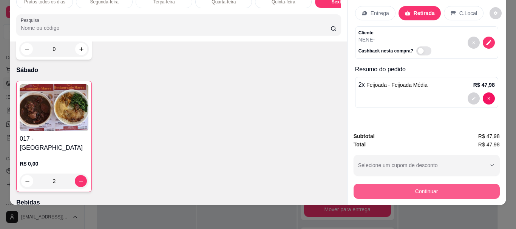
click at [404, 192] on button "Continuar" at bounding box center [426, 191] width 146 height 15
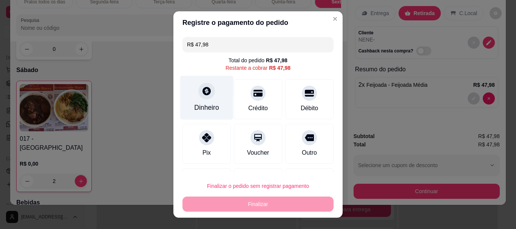
click at [211, 106] on div "Dinheiro" at bounding box center [206, 108] width 25 height 10
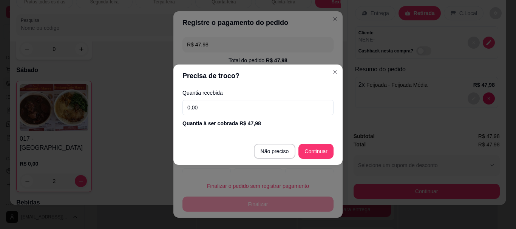
click at [200, 108] on input "0,00" at bounding box center [257, 107] width 151 height 15
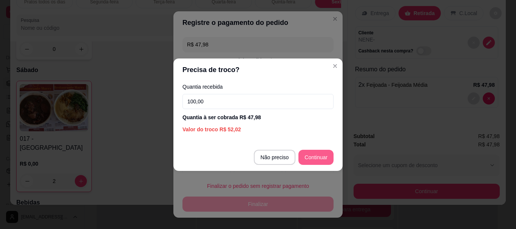
type input "100,00"
type input "R$ 0,00"
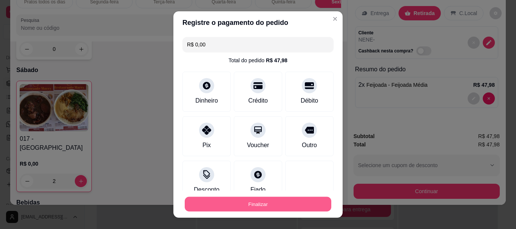
click at [245, 202] on button "Finalizar" at bounding box center [258, 204] width 146 height 15
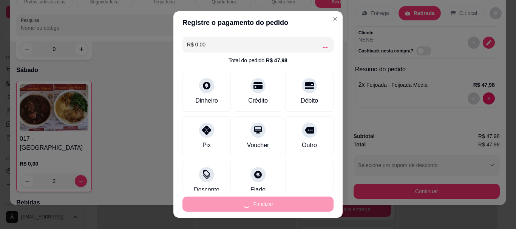
type input "0"
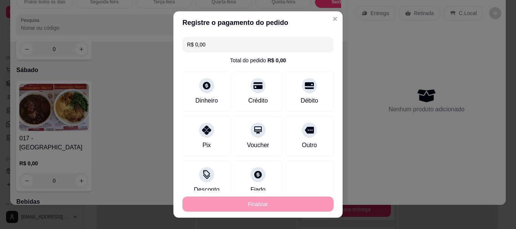
type input "-R$ 47,98"
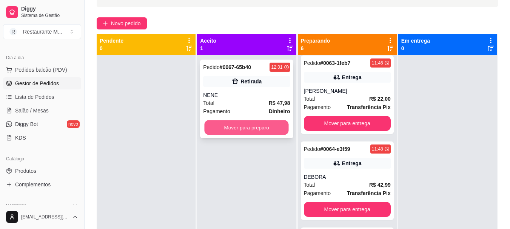
click at [263, 123] on button "Mover para preparo" at bounding box center [247, 127] width 84 height 15
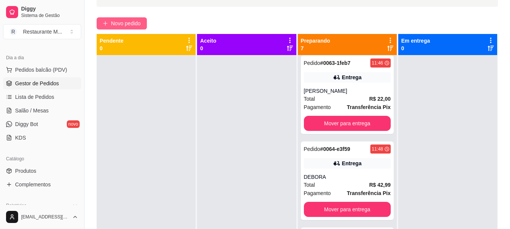
click at [137, 21] on span "Novo pedido" at bounding box center [126, 23] width 30 height 8
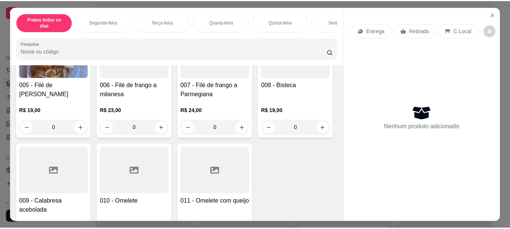
scroll to position [199, 0]
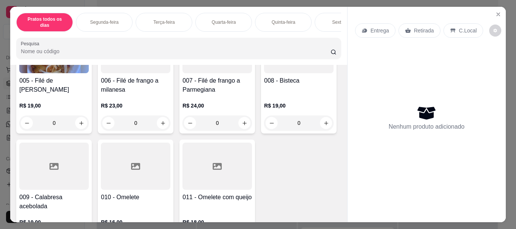
click at [182, 73] on div at bounding box center [216, 49] width 69 height 47
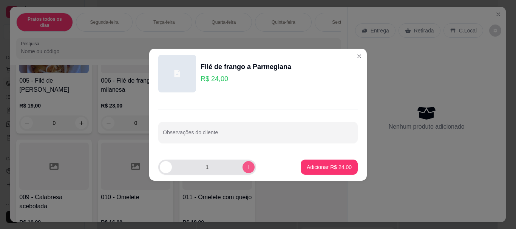
click at [246, 168] on icon "increase-product-quantity" at bounding box center [249, 167] width 6 height 6
type input "2"
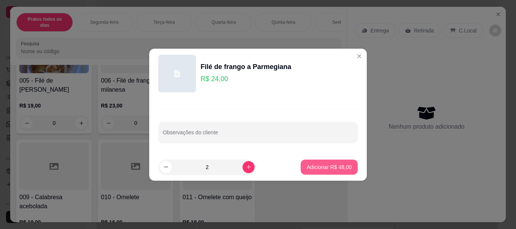
click at [324, 172] on button "Adicionar R$ 48,00" at bounding box center [328, 167] width 57 height 15
type input "2"
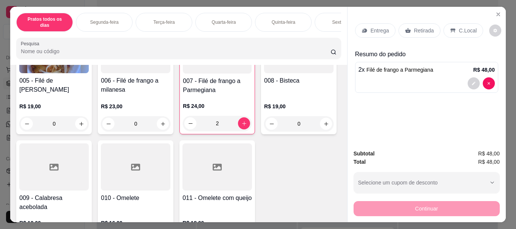
click at [89, 179] on div at bounding box center [53, 166] width 69 height 47
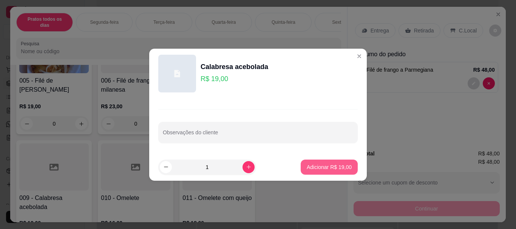
click at [313, 166] on p "Adicionar R$ 19,00" at bounding box center [328, 167] width 45 height 8
type input "1"
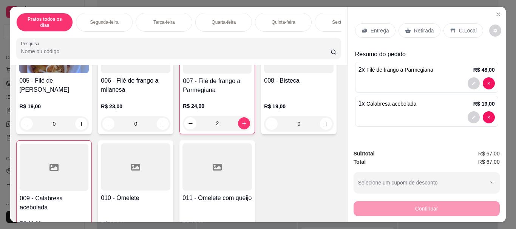
click at [410, 26] on div "Retirada" at bounding box center [419, 30] width 42 height 14
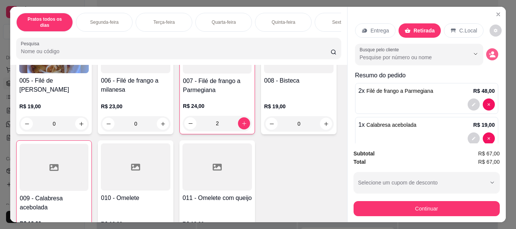
click at [488, 52] on icon "decrease-product-quantity" at bounding box center [491, 54] width 7 height 7
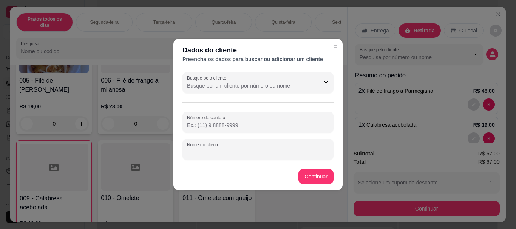
click at [218, 155] on input "Nome do cliente" at bounding box center [258, 153] width 142 height 8
type input "[PERSON_NAME]"
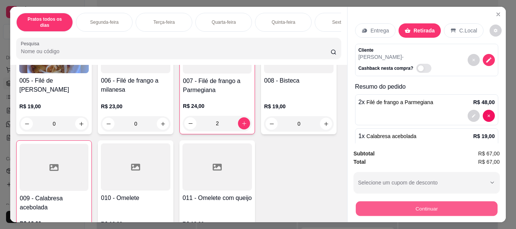
click at [414, 206] on button "Continuar" at bounding box center [426, 208] width 142 height 15
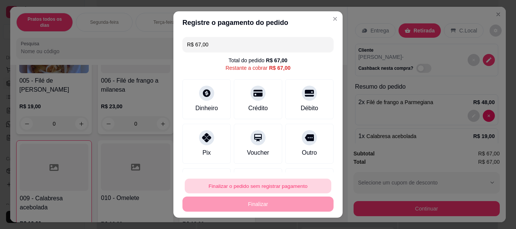
click at [265, 189] on button "Finalizar o pedido sem registrar pagamento" at bounding box center [258, 186] width 146 height 15
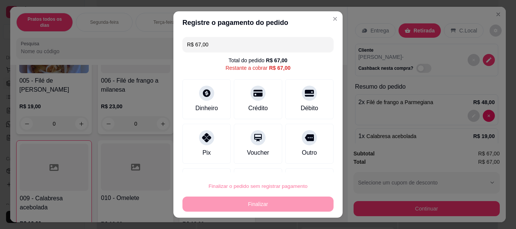
click at [300, 166] on button "Confirmar" at bounding box center [301, 164] width 27 height 11
type input "0"
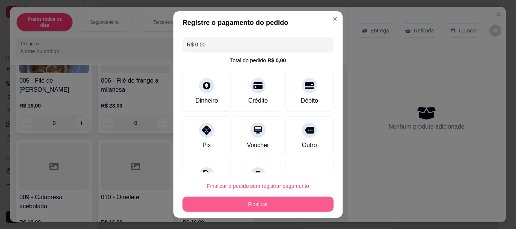
type input "R$ 0,00"
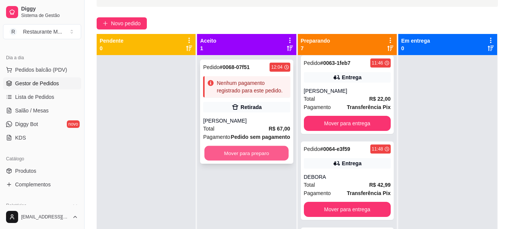
click at [251, 157] on button "Mover para preparo" at bounding box center [247, 153] width 84 height 15
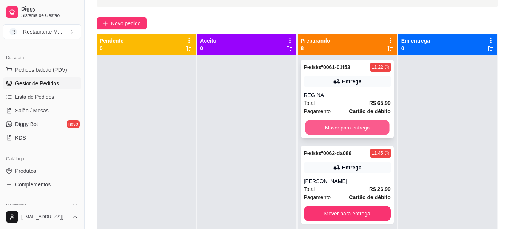
click at [345, 128] on button "Mover para entrega" at bounding box center [347, 127] width 84 height 15
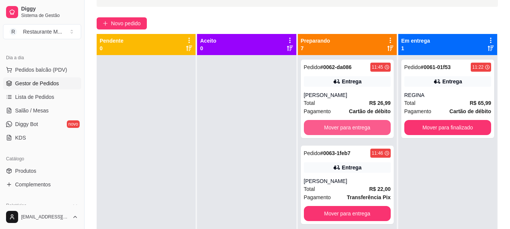
click at [345, 128] on button "Mover para entrega" at bounding box center [347, 127] width 87 height 15
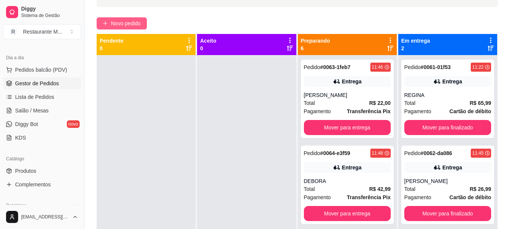
click at [122, 22] on span "Novo pedido" at bounding box center [126, 23] width 30 height 8
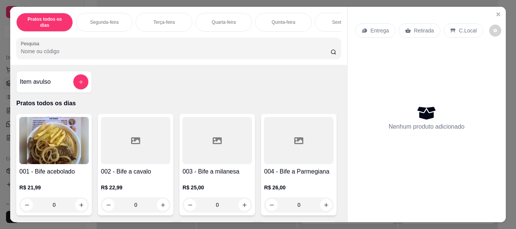
click at [121, 163] on div "002 - Bife a cavalo R$ 22,99 0" at bounding box center [135, 165] width 75 height 102
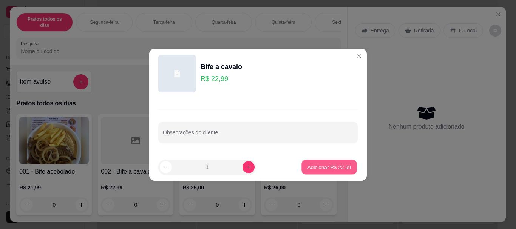
click at [322, 168] on p "Adicionar R$ 22,99" at bounding box center [329, 166] width 44 height 7
type input "1"
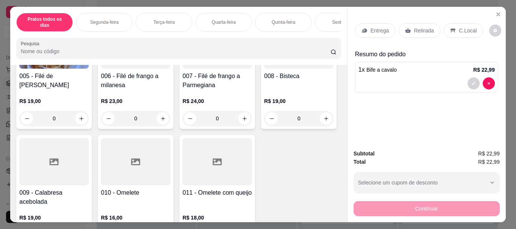
scroll to position [208, 0]
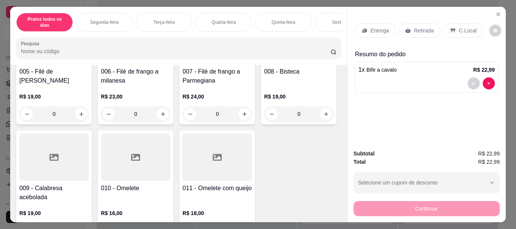
click at [182, 64] on div at bounding box center [216, 40] width 69 height 47
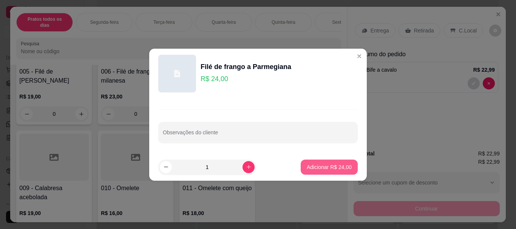
click at [309, 166] on p "Adicionar R$ 24,00" at bounding box center [328, 167] width 45 height 8
type input "1"
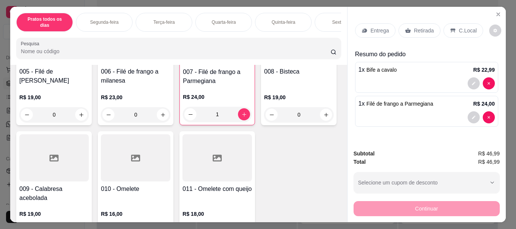
click at [419, 30] on p "Retirada" at bounding box center [424, 31] width 20 height 8
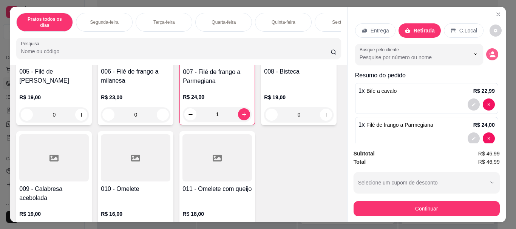
click at [488, 51] on icon "decrease-product-quantity" at bounding box center [491, 54] width 7 height 7
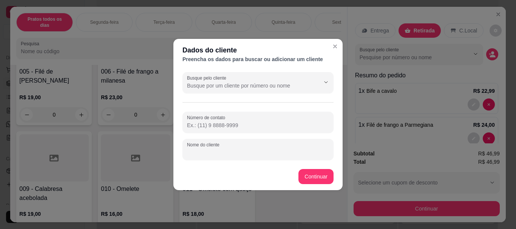
click at [203, 151] on input "Nome do cliente" at bounding box center [258, 153] width 142 height 8
type input "OTAVIO"
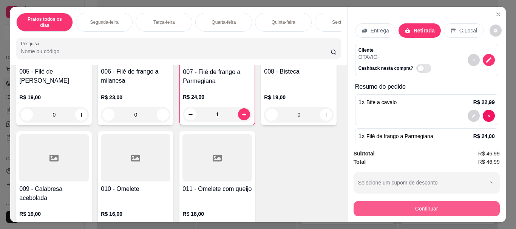
click at [394, 206] on button "Continuar" at bounding box center [426, 208] width 146 height 15
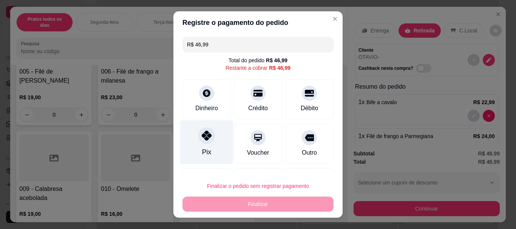
click at [198, 139] on div at bounding box center [206, 136] width 17 height 17
type input "R$ 0,00"
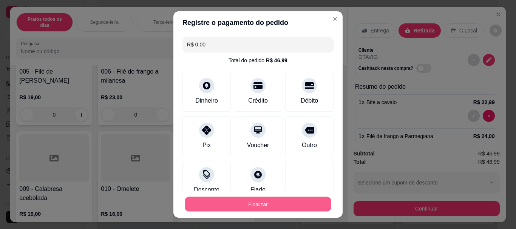
click at [253, 209] on button "Finalizar" at bounding box center [258, 204] width 146 height 15
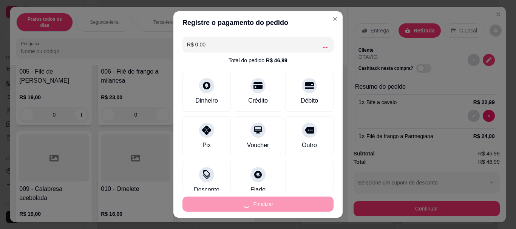
type input "0"
type input "-R$ 46,99"
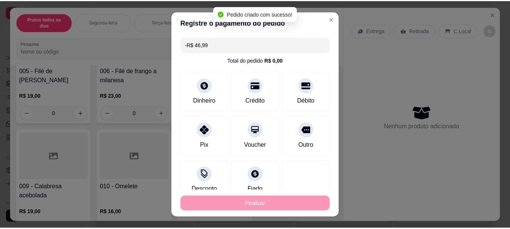
scroll to position [208, 0]
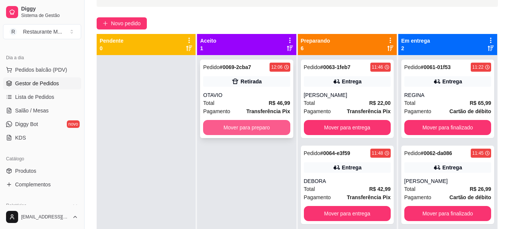
click at [254, 125] on button "Mover para preparo" at bounding box center [246, 127] width 87 height 15
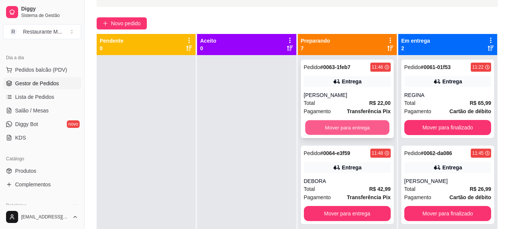
click at [352, 127] on button "Mover para entrega" at bounding box center [347, 127] width 84 height 15
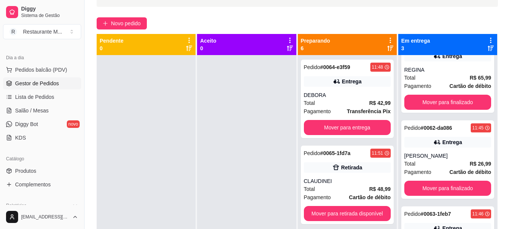
scroll to position [37, 0]
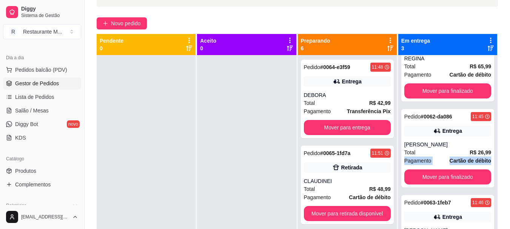
drag, startPoint x: 481, startPoint y: 160, endPoint x: 488, endPoint y: 155, distance: 8.7
click at [488, 155] on div "Pedido # 0061-01f53 11:22 Entrega REGINA Total R$ 65,99 Pagamento Cartão de déb…" at bounding box center [447, 169] width 99 height 229
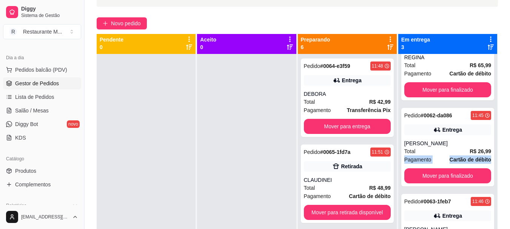
scroll to position [21, 0]
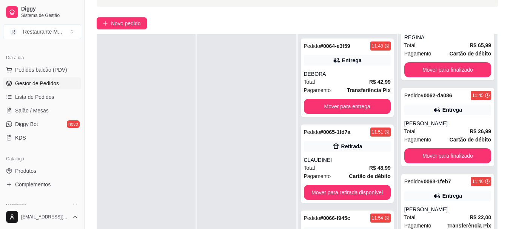
click at [274, 149] on div at bounding box center [246, 148] width 99 height 229
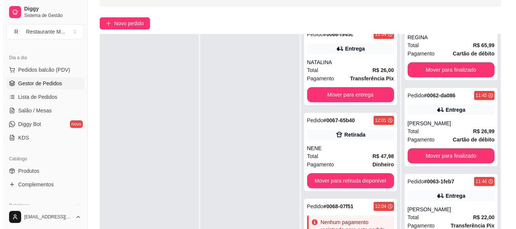
scroll to position [320, 0]
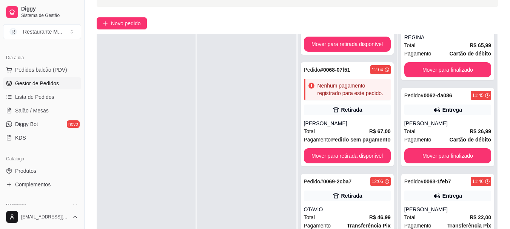
click at [202, 100] on div at bounding box center [246, 148] width 99 height 229
click at [128, 24] on span "Novo pedido" at bounding box center [126, 23] width 30 height 8
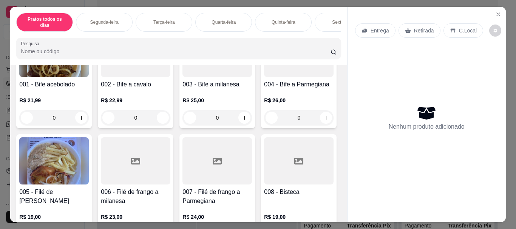
scroll to position [111, 0]
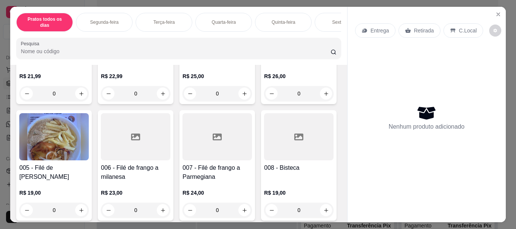
click at [89, 135] on img at bounding box center [53, 136] width 69 height 47
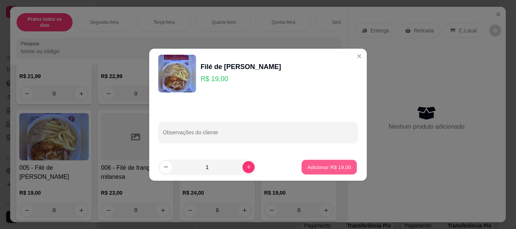
click at [330, 171] on p "Adicionar R$ 19,00" at bounding box center [329, 166] width 44 height 7
type input "1"
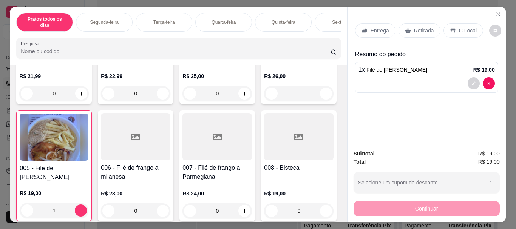
click at [376, 31] on p "Entrega" at bounding box center [379, 31] width 18 height 8
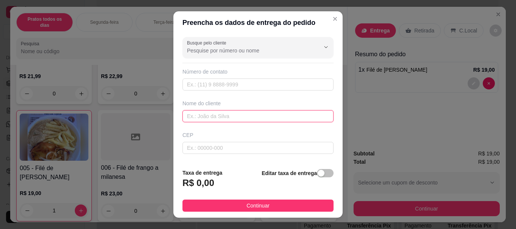
click at [222, 111] on input "text" at bounding box center [257, 116] width 151 height 12
type input "LEKO"
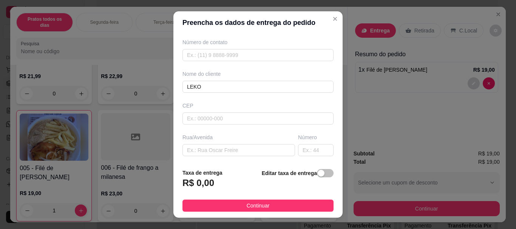
scroll to position [35, 0]
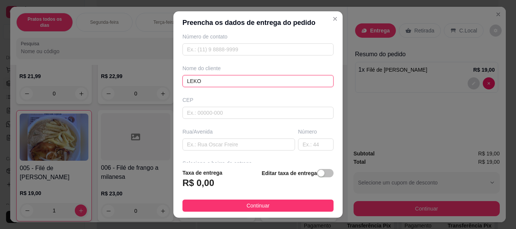
click at [215, 84] on input "LEKO" at bounding box center [257, 81] width 151 height 12
click at [212, 83] on input "text" at bounding box center [257, 81] width 151 height 12
type input "[PERSON_NAME]"
click at [191, 140] on input "text" at bounding box center [238, 145] width 112 height 12
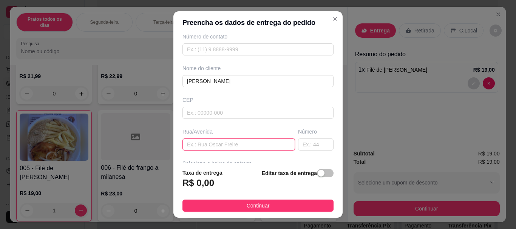
click at [191, 142] on input "text" at bounding box center [238, 145] width 112 height 12
type input "[PERSON_NAME]"
type input "47"
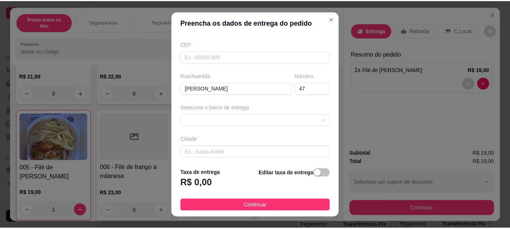
scroll to position [92, 0]
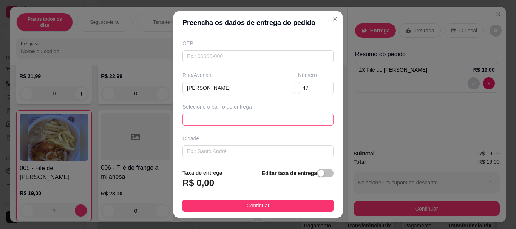
click at [204, 120] on div "672ff47995c070e18377b399 67302425c6ae252e8cc9c532 [GEOGRAPHIC_DATA] - [GEOGRAPH…" at bounding box center [257, 120] width 151 height 12
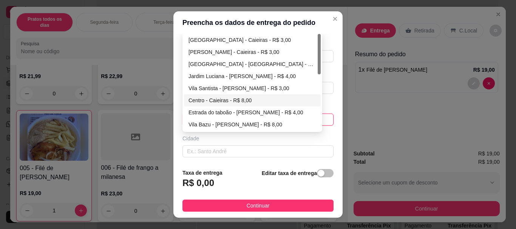
click at [233, 102] on div "Centro - Caieiras - R$ 8,00" at bounding box center [252, 100] width 128 height 8
type input "Caieiras"
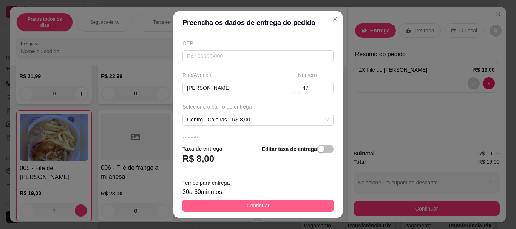
click at [233, 206] on button "Continuar" at bounding box center [257, 206] width 151 height 12
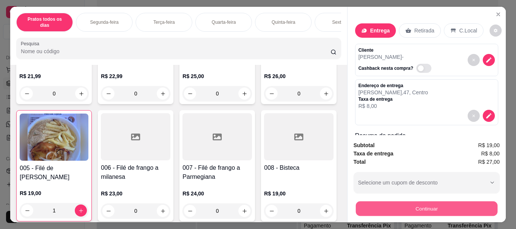
click at [398, 208] on button "Continuar" at bounding box center [426, 208] width 142 height 15
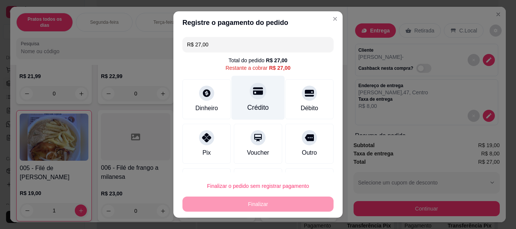
click at [258, 101] on div "Crédito" at bounding box center [257, 98] width 53 height 44
type input "R$ 0,00"
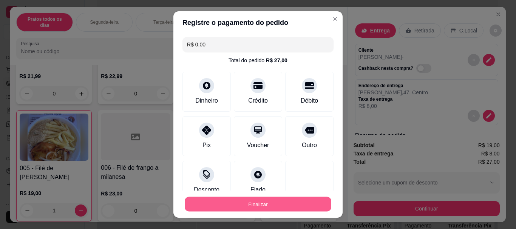
click at [248, 202] on button "Finalizar" at bounding box center [258, 204] width 146 height 15
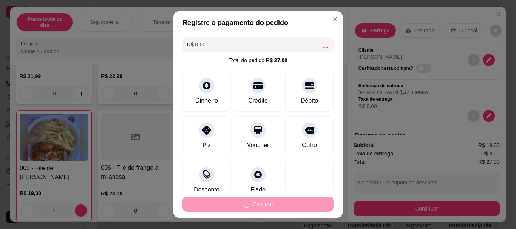
type input "0"
type input "-R$ 27,00"
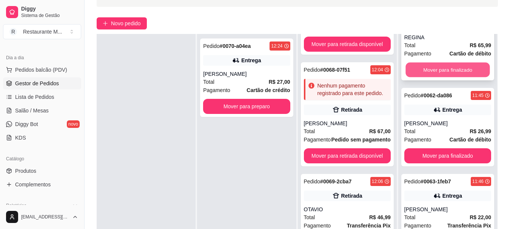
click at [434, 67] on button "Mover para finalizado" at bounding box center [447, 70] width 84 height 15
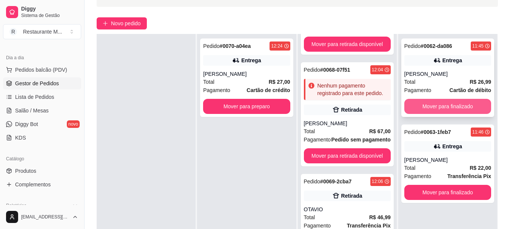
click at [437, 103] on button "Mover para finalizado" at bounding box center [447, 106] width 87 height 15
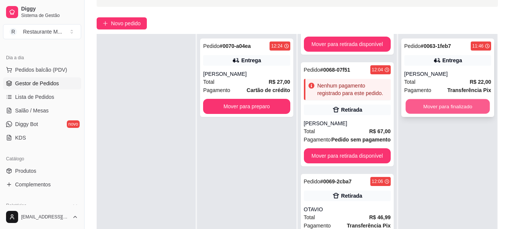
click at [435, 111] on button "Mover para finalizado" at bounding box center [447, 106] width 84 height 15
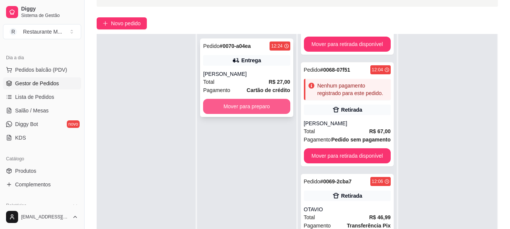
click at [252, 111] on button "Mover para preparo" at bounding box center [246, 106] width 87 height 15
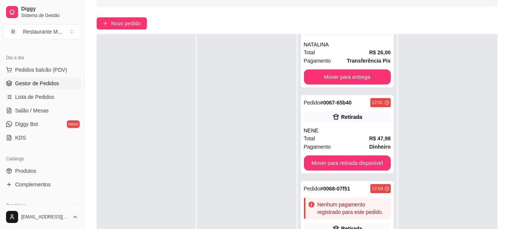
scroll to position [186, 0]
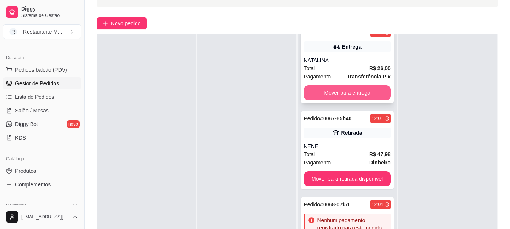
click at [354, 92] on button "Mover para entrega" at bounding box center [347, 92] width 87 height 15
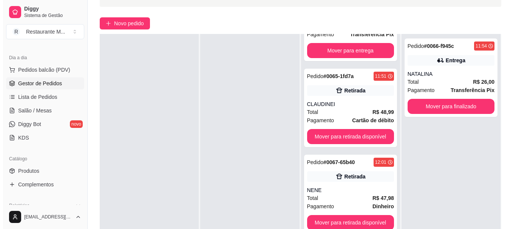
scroll to position [260, 0]
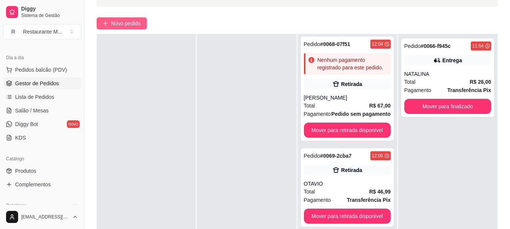
click at [131, 22] on span "Novo pedido" at bounding box center [126, 23] width 30 height 8
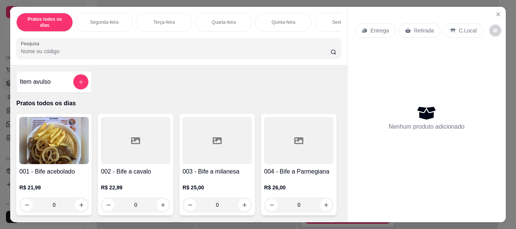
click at [72, 155] on img at bounding box center [53, 140] width 69 height 47
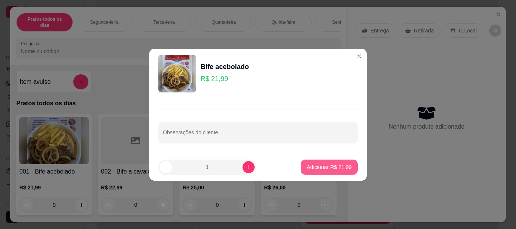
click at [323, 170] on p "Adicionar R$ 21,99" at bounding box center [328, 167] width 45 height 8
type input "1"
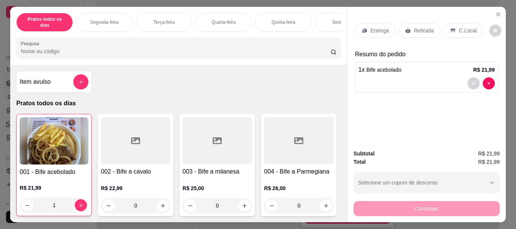
click at [372, 29] on p "Entrega" at bounding box center [379, 31] width 18 height 8
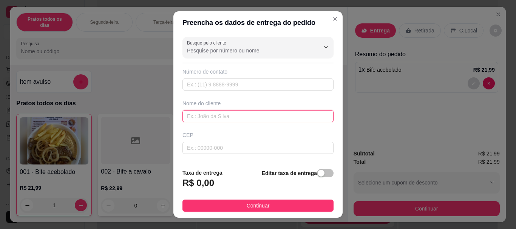
click at [204, 118] on input "text" at bounding box center [257, 116] width 151 height 12
type input "[PERSON_NAME]"
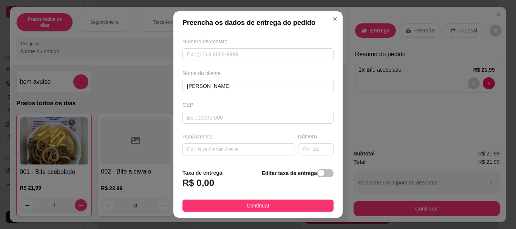
scroll to position [13, 0]
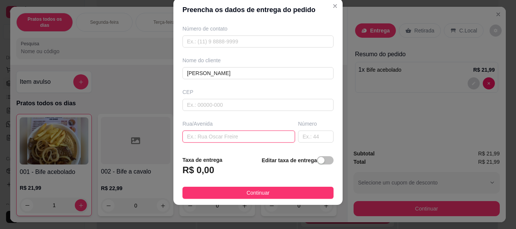
click at [187, 132] on input "text" at bounding box center [238, 137] width 112 height 12
click at [231, 137] on input "[PERSON_NAME]" at bounding box center [238, 137] width 112 height 12
type input "[PERSON_NAME]"
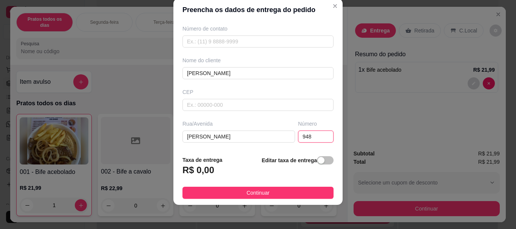
type input "948"
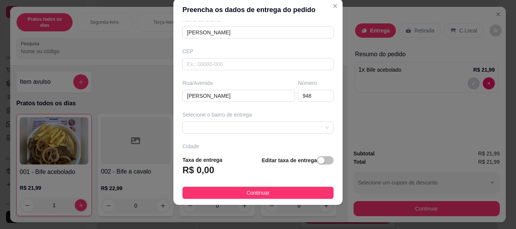
scroll to position [78, 0]
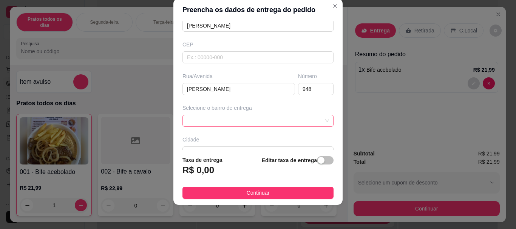
click at [223, 122] on span at bounding box center [258, 120] width 142 height 11
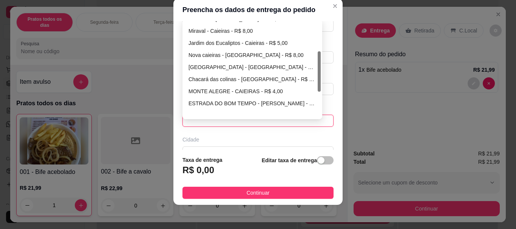
drag, startPoint x: 316, startPoint y: 42, endPoint x: 315, endPoint y: 82, distance: 40.0
click at [317, 82] on div at bounding box center [318, 71] width 3 height 40
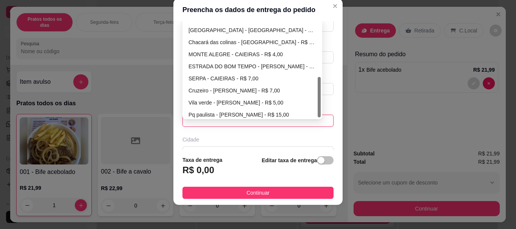
scroll to position [133, 0]
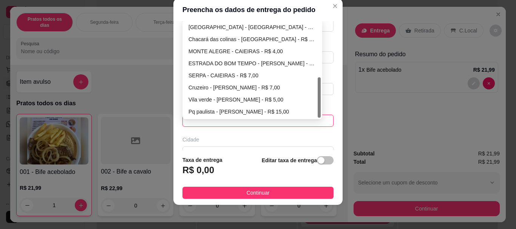
drag, startPoint x: 316, startPoint y: 80, endPoint x: 316, endPoint y: 99, distance: 18.9
click at [317, 99] on div at bounding box center [318, 97] width 3 height 40
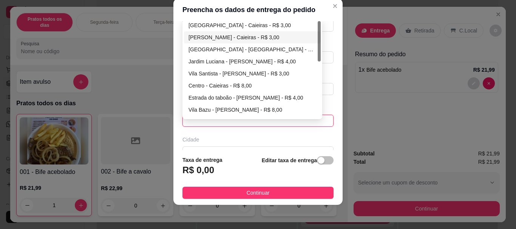
scroll to position [0, 0]
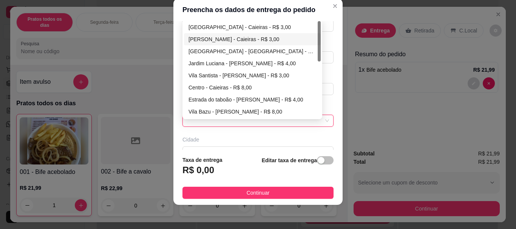
drag, startPoint x: 316, startPoint y: 99, endPoint x: 318, endPoint y: 12, distance: 86.5
click at [318, 12] on section "Preencha os dados de entrega do pedido Busque pelo cliente Número de contato No…" at bounding box center [257, 101] width 169 height 206
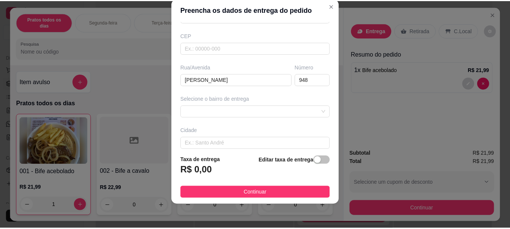
scroll to position [89, 0]
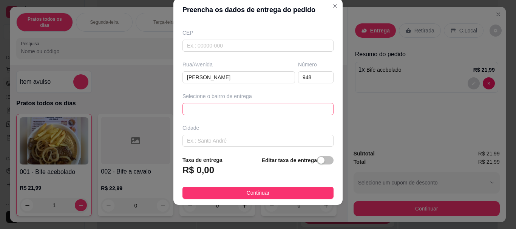
click at [290, 111] on div "672ff47995c070e18377b399 67302425c6ae252e8cc9c532 6730243dc6ae252e8cc9c535 [GEO…" at bounding box center [257, 109] width 151 height 12
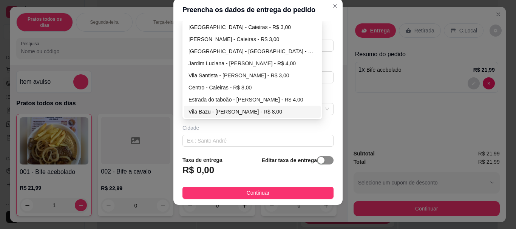
click at [319, 161] on span "button" at bounding box center [325, 160] width 17 height 8
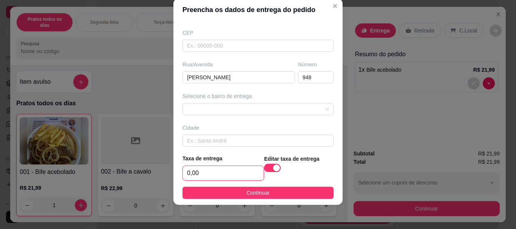
click at [222, 171] on input "0,00" at bounding box center [223, 173] width 81 height 14
type input "7,00"
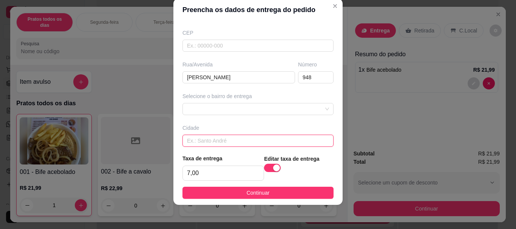
click at [222, 136] on input "text" at bounding box center [257, 141] width 151 height 12
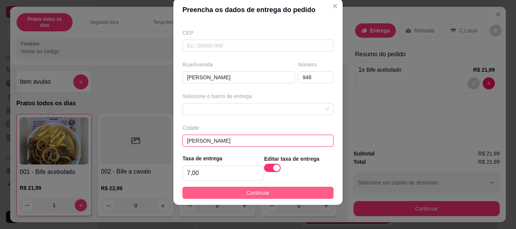
type input "[PERSON_NAME]"
click at [227, 193] on button "Continuar" at bounding box center [257, 193] width 151 height 12
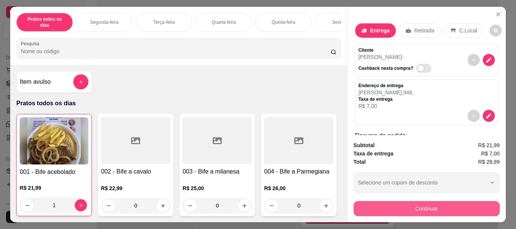
click at [376, 203] on button "Continuar" at bounding box center [426, 208] width 146 height 15
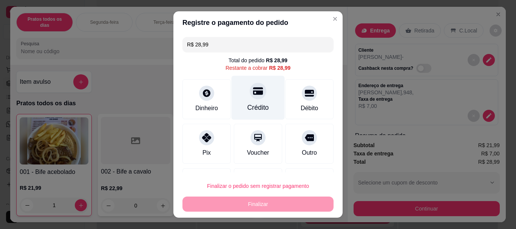
click at [260, 93] on div "Crédito" at bounding box center [257, 98] width 53 height 44
type input "R$ 0,00"
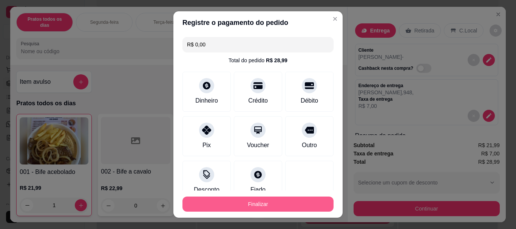
click at [238, 203] on button "Finalizar" at bounding box center [257, 204] width 151 height 15
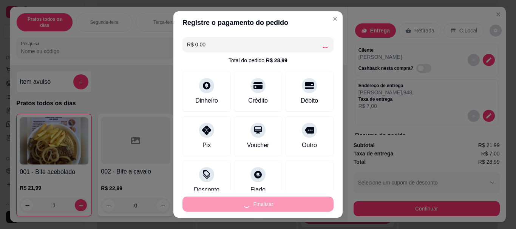
type input "0"
type input "-R$ 28,99"
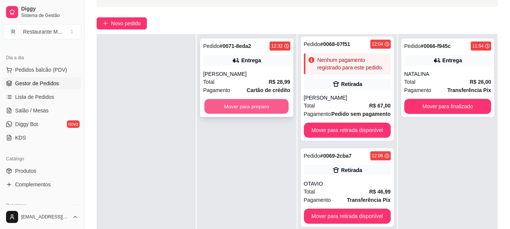
click at [258, 109] on button "Mover para preparo" at bounding box center [247, 106] width 84 height 15
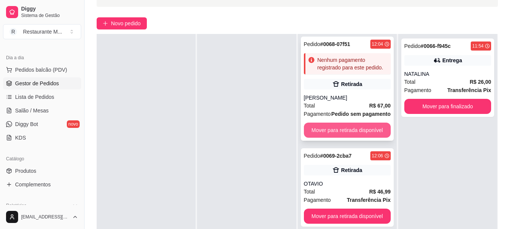
click at [356, 131] on button "Mover para retirada disponível" at bounding box center [347, 130] width 87 height 15
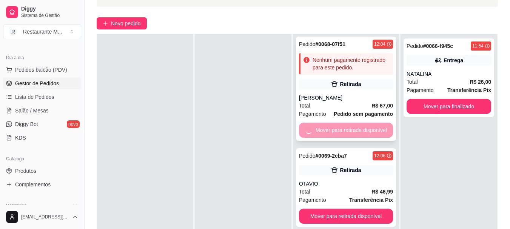
scroll to position [148, 0]
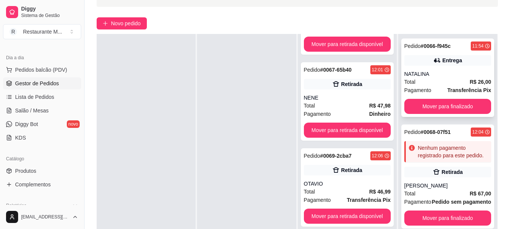
click at [439, 83] on div "Total R$ 26,00" at bounding box center [447, 82] width 87 height 8
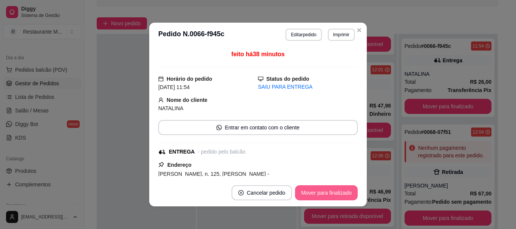
click at [328, 195] on button "Mover para finalizado" at bounding box center [326, 192] width 63 height 15
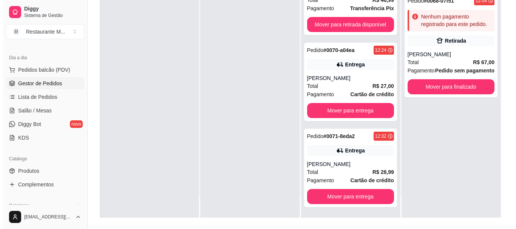
scroll to position [0, 0]
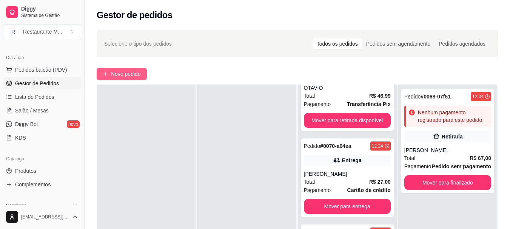
click at [118, 75] on span "Novo pedido" at bounding box center [126, 74] width 30 height 8
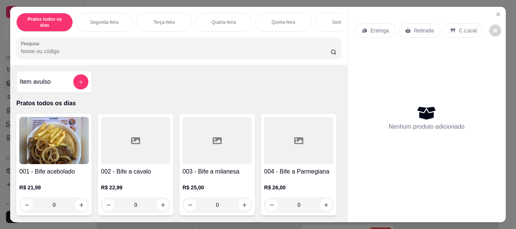
click at [318, 15] on div "Sexta-feira" at bounding box center [342, 22] width 57 height 19
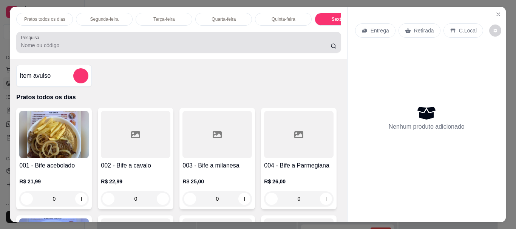
scroll to position [20, 0]
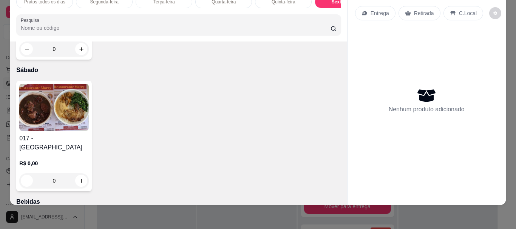
click at [62, 131] on img at bounding box center [53, 107] width 69 height 47
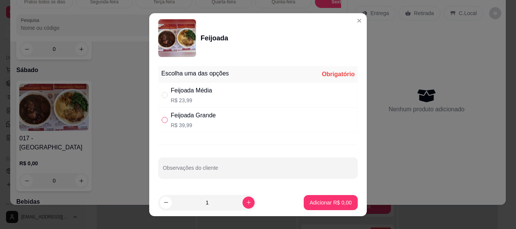
click at [163, 119] on input "" at bounding box center [165, 120] width 6 height 6
radio input "true"
click at [306, 201] on p "Adicionar R$ 39,99" at bounding box center [328, 203] width 45 height 8
type input "1"
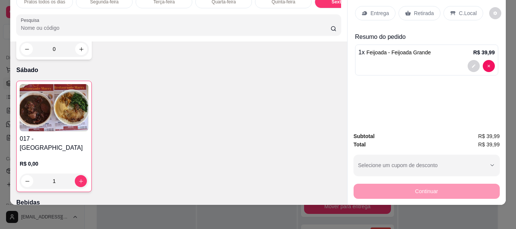
click at [382, 11] on p "Entrega" at bounding box center [379, 13] width 18 height 8
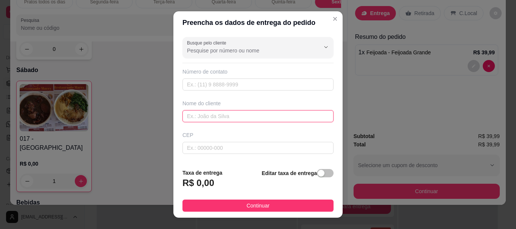
click at [211, 114] on input "text" at bounding box center [257, 116] width 151 height 12
type input "SANTIAGO"
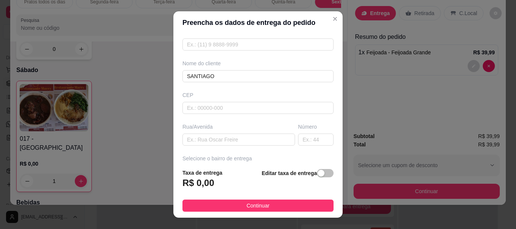
scroll to position [59, 0]
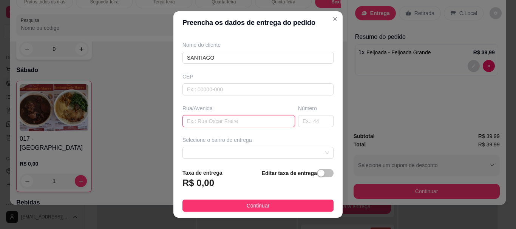
click at [206, 122] on input "text" at bounding box center [238, 121] width 112 height 12
click at [205, 123] on input "text" at bounding box center [238, 121] width 112 height 12
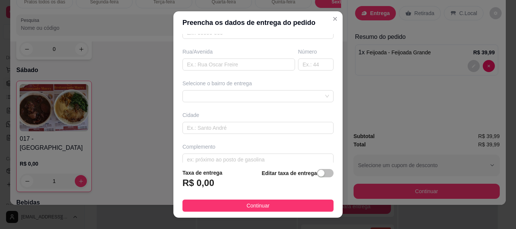
scroll to position [123, 0]
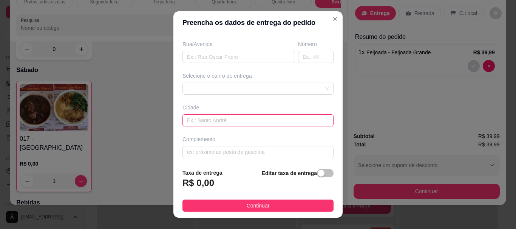
click at [197, 122] on input "text" at bounding box center [257, 120] width 151 height 12
type input "P"
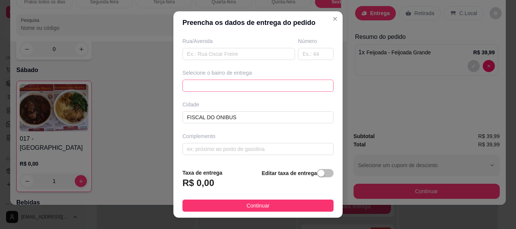
click at [234, 90] on div "672ff47995c070e18377b399 67302425c6ae252e8cc9c532 [GEOGRAPHIC_DATA] - [GEOGRAPH…" at bounding box center [257, 86] width 151 height 12
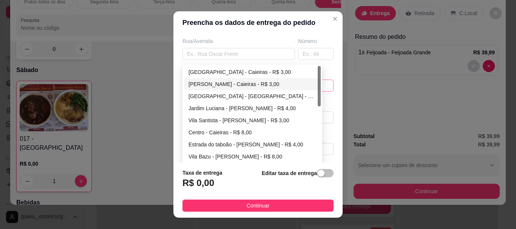
click at [228, 85] on div "[PERSON_NAME] - Caieiras - R$ 3,00" at bounding box center [252, 84] width 128 height 8
type input "Caieiras"
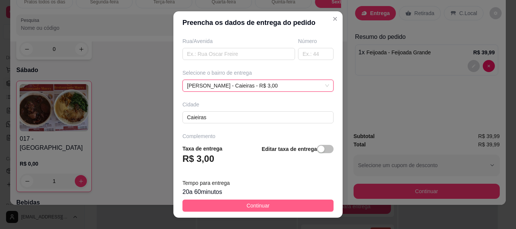
click at [240, 206] on button "Continuar" at bounding box center [257, 206] width 151 height 12
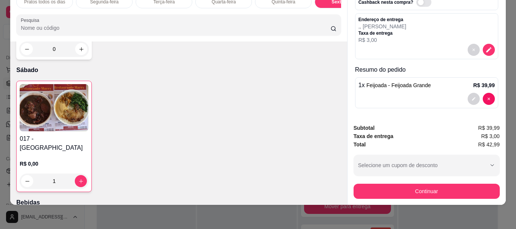
scroll to position [47, 0]
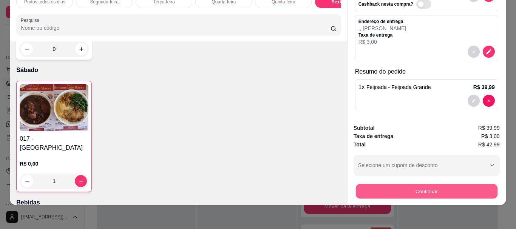
click at [427, 188] on button "Continuar" at bounding box center [426, 191] width 142 height 15
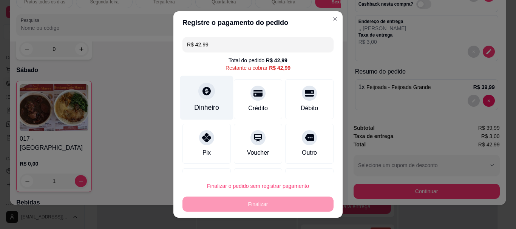
click at [200, 109] on div "Dinheiro" at bounding box center [206, 108] width 25 height 10
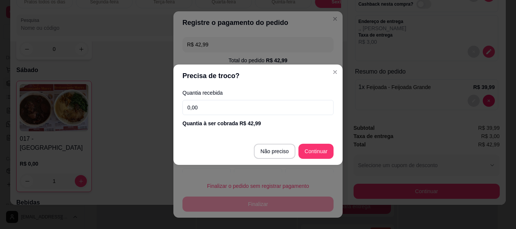
click at [200, 109] on input "0,00" at bounding box center [257, 107] width 151 height 15
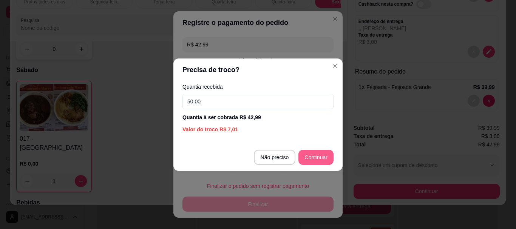
type input "50,00"
type input "R$ 0,00"
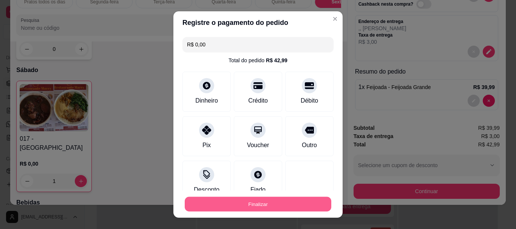
click at [273, 203] on button "Finalizar" at bounding box center [258, 204] width 146 height 15
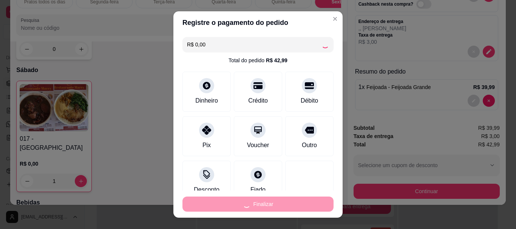
type input "0"
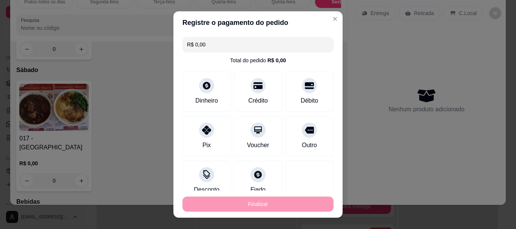
type input "-R$ 42,99"
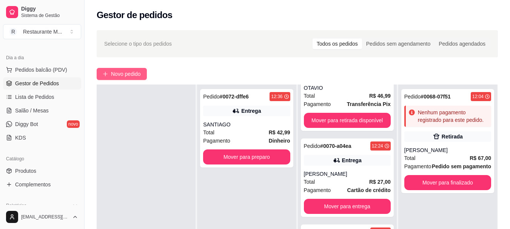
click at [128, 69] on button "Novo pedido" at bounding box center [122, 74] width 50 height 12
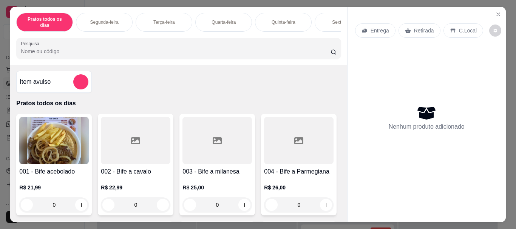
click at [336, 19] on p "Sexta-feira" at bounding box center [343, 22] width 22 height 6
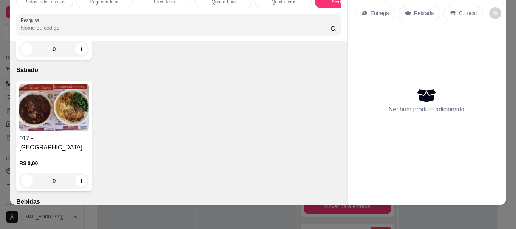
click at [45, 131] on img at bounding box center [53, 107] width 69 height 47
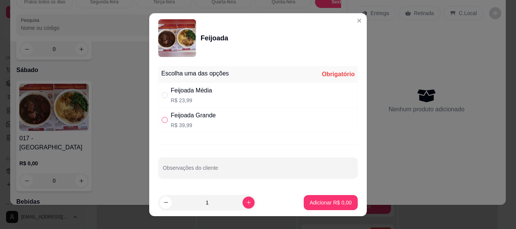
click at [162, 121] on input "" at bounding box center [165, 120] width 6 height 6
radio input "true"
click at [313, 199] on p "Adicionar R$ 39,99" at bounding box center [328, 203] width 45 height 8
type input "1"
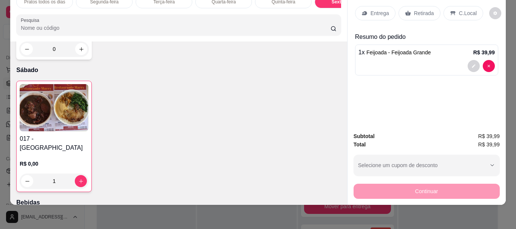
click at [459, 9] on p "C.Local" at bounding box center [468, 13] width 18 height 8
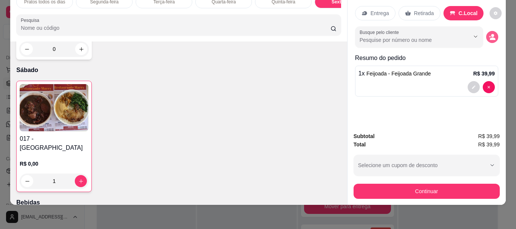
click at [486, 31] on button "decrease-product-quantity" at bounding box center [492, 37] width 12 height 12
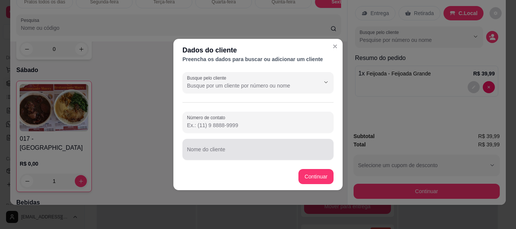
click at [225, 158] on div "Nome do cliente" at bounding box center [257, 149] width 151 height 21
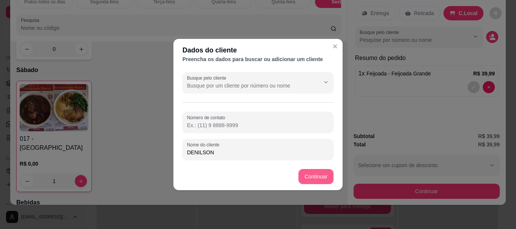
type input "DENILSON"
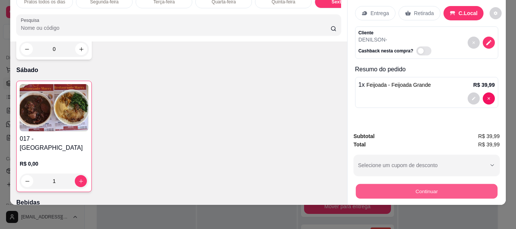
click at [387, 190] on button "Continuar" at bounding box center [426, 191] width 142 height 15
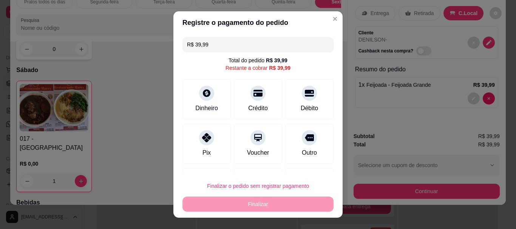
click at [256, 194] on div "Finalizar o pedido sem registrar pagamento Finalizar" at bounding box center [257, 195] width 151 height 33
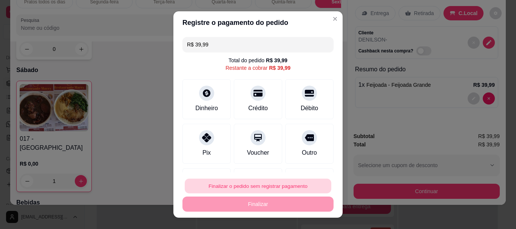
click at [265, 187] on button "Finalizar o pedido sem registrar pagamento" at bounding box center [258, 186] width 146 height 15
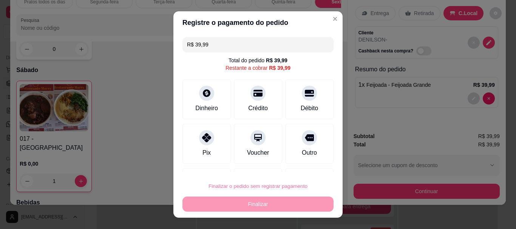
click at [293, 165] on button "Confirmar" at bounding box center [301, 164] width 27 height 11
type input "0"
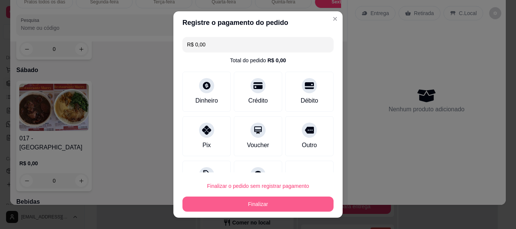
type input "R$ 0,00"
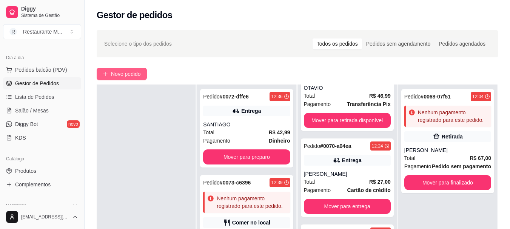
click at [129, 74] on span "Novo pedido" at bounding box center [126, 74] width 30 height 8
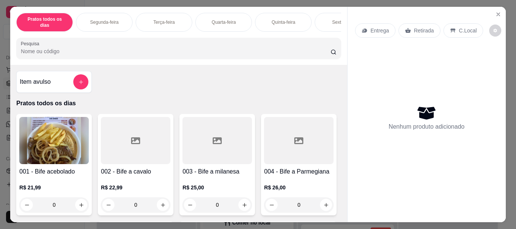
click at [132, 154] on div at bounding box center [135, 140] width 69 height 47
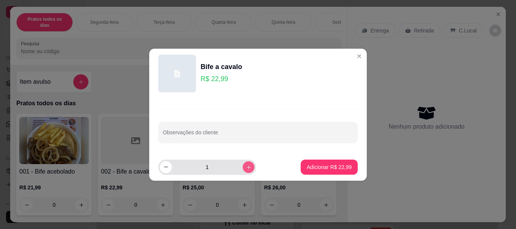
click at [246, 167] on icon "increase-product-quantity" at bounding box center [249, 167] width 6 height 6
type input "2"
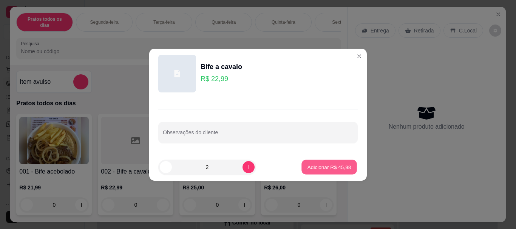
click at [307, 168] on p "Adicionar R$ 45,98" at bounding box center [329, 166] width 44 height 7
type input "2"
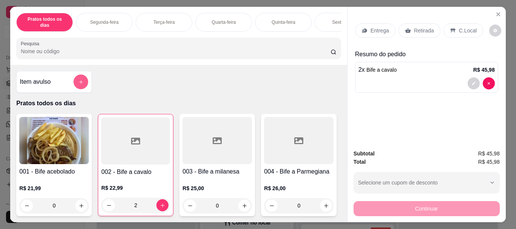
click at [79, 80] on icon "add-separate-item" at bounding box center [81, 82] width 4 height 4
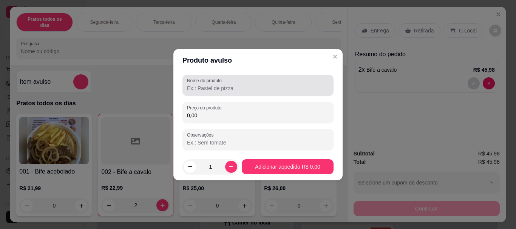
click at [185, 88] on div "Nome do produto" at bounding box center [257, 85] width 151 height 21
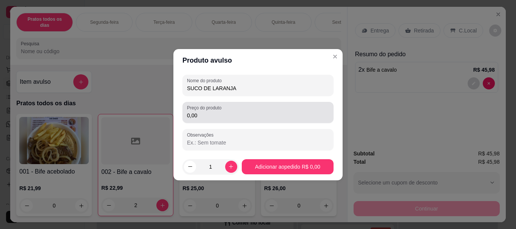
type input "SUCO DE LARANJA"
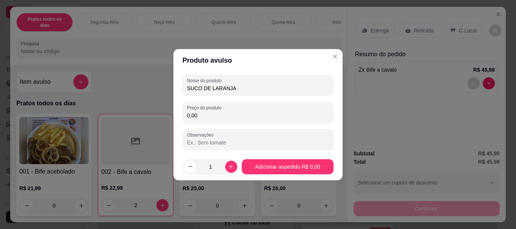
click at [197, 118] on input "0,00" at bounding box center [258, 116] width 142 height 8
click at [199, 115] on input "0,00" at bounding box center [258, 116] width 142 height 8
type input "6,00"
click at [231, 168] on icon "increase-product-quantity" at bounding box center [231, 167] width 6 height 6
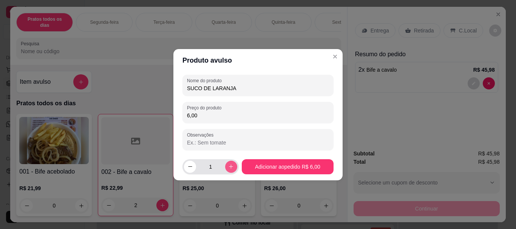
type input "2"
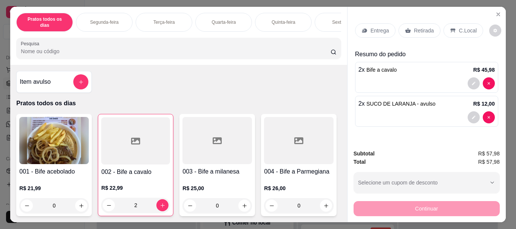
click at [451, 28] on icon at bounding box center [453, 31] width 6 height 6
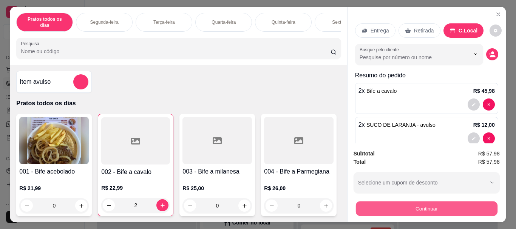
click at [416, 209] on button "Continuar" at bounding box center [426, 208] width 142 height 15
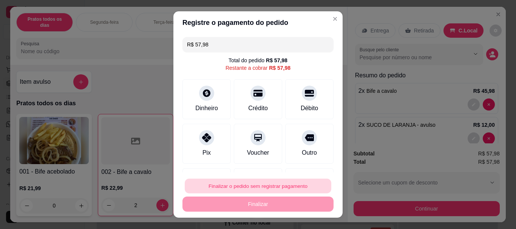
click at [284, 190] on button "Finalizar o pedido sem registrar pagamento" at bounding box center [258, 186] width 146 height 15
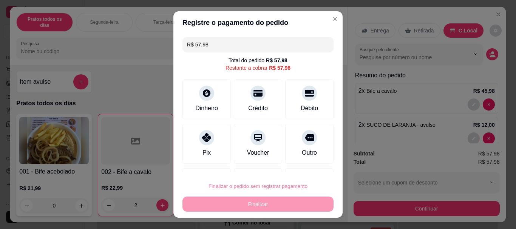
click at [302, 165] on button "Confirmar" at bounding box center [301, 165] width 28 height 12
type input "0"
type input "R$ 0,00"
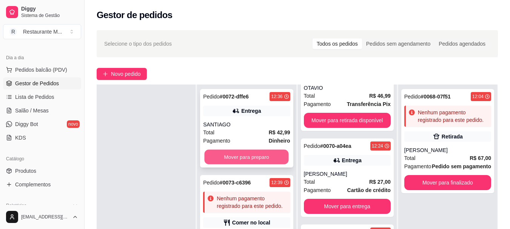
click at [240, 159] on button "Mover para preparo" at bounding box center [247, 157] width 84 height 15
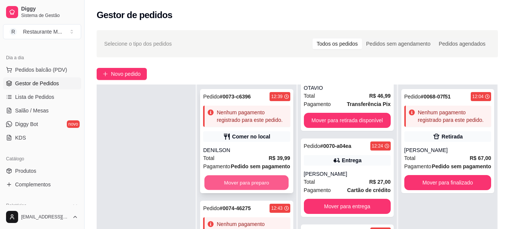
click at [236, 190] on button "Mover para preparo" at bounding box center [247, 183] width 84 height 15
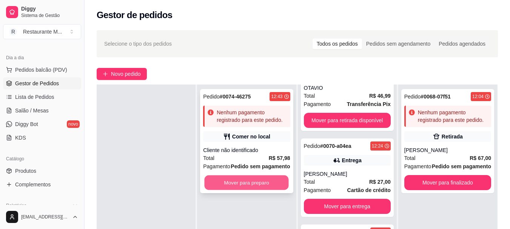
click at [249, 182] on button "Mover para preparo" at bounding box center [247, 183] width 84 height 15
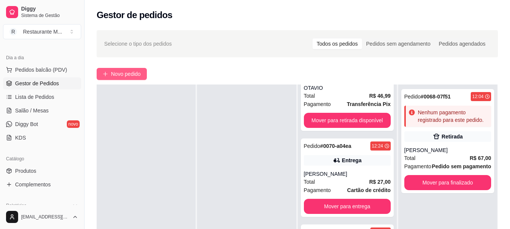
click at [136, 76] on span "Novo pedido" at bounding box center [126, 74] width 30 height 8
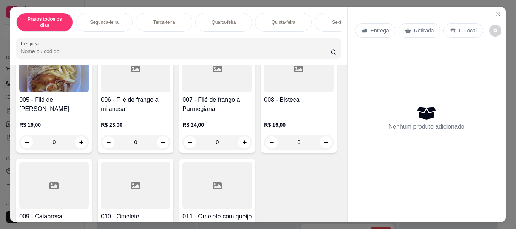
scroll to position [237, 0]
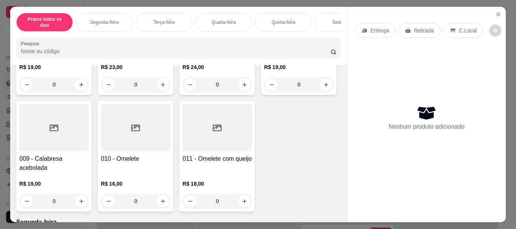
click at [264, 35] on div at bounding box center [298, 11] width 69 height 47
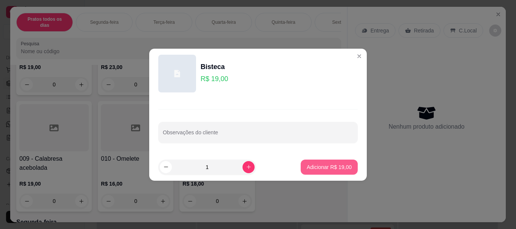
click at [313, 165] on p "Adicionar R$ 19,00" at bounding box center [328, 167] width 45 height 8
type input "1"
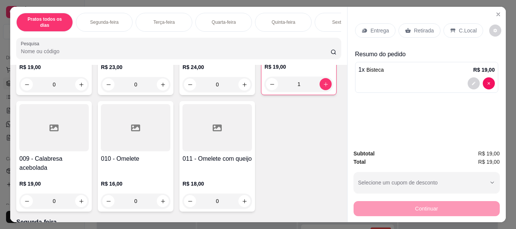
click at [450, 29] on icon at bounding box center [453, 31] width 6 height 6
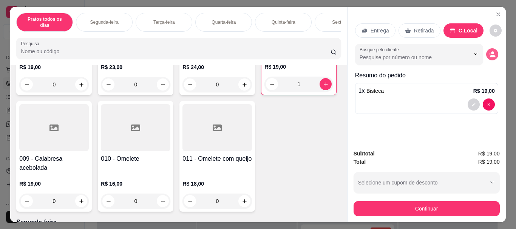
click at [488, 51] on icon "decrease-product-quantity" at bounding box center [491, 54] width 7 height 7
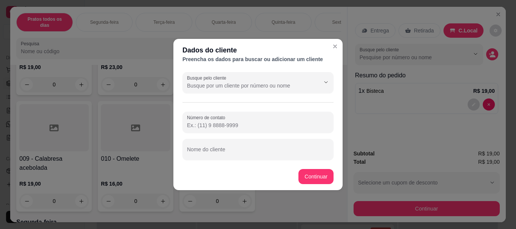
click at [205, 162] on div "Busque pelo cliente Número de contato Nome do cliente" at bounding box center [257, 116] width 169 height 94
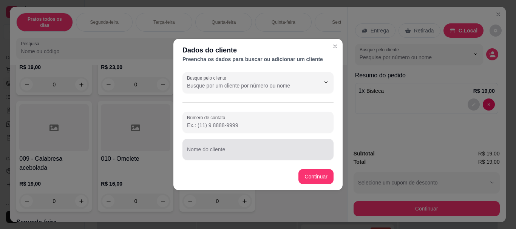
click at [201, 153] on input "Nome do cliente" at bounding box center [258, 153] width 142 height 8
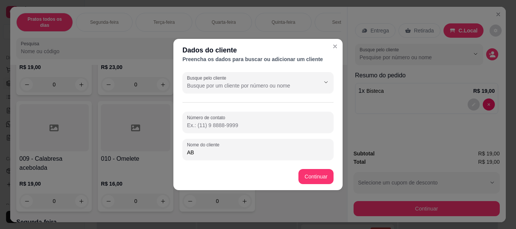
type input "A"
type input "GABY"
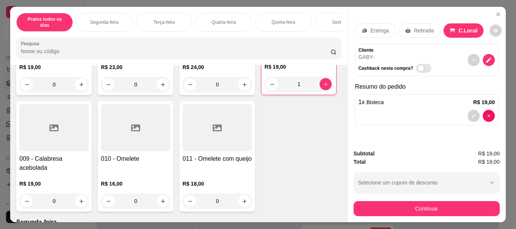
scroll to position [0, 0]
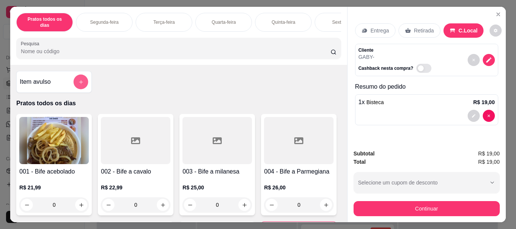
click at [80, 80] on icon "add-separate-item" at bounding box center [81, 82] width 6 height 6
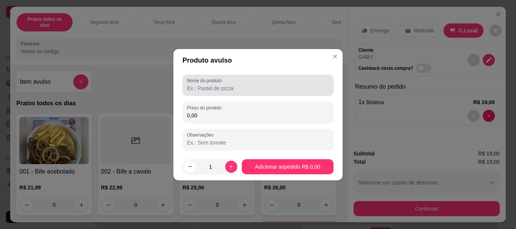
click at [205, 87] on input "Nome do produto" at bounding box center [258, 89] width 142 height 8
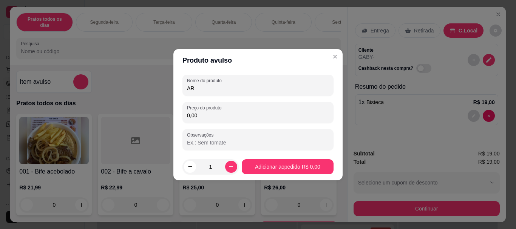
type input "A"
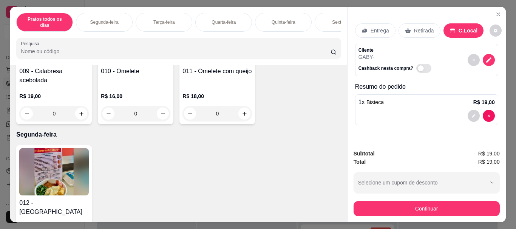
scroll to position [329, 0]
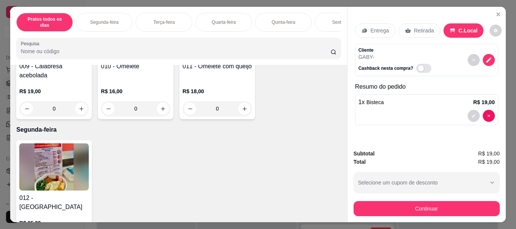
click at [182, 59] on div at bounding box center [216, 35] width 69 height 47
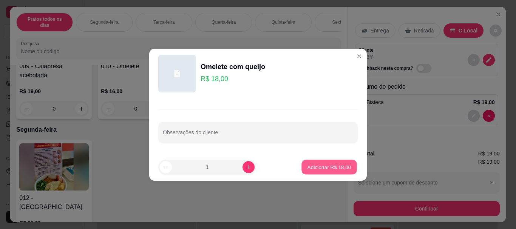
click at [313, 169] on p "Adicionar R$ 18,00" at bounding box center [329, 166] width 44 height 7
type input "1"
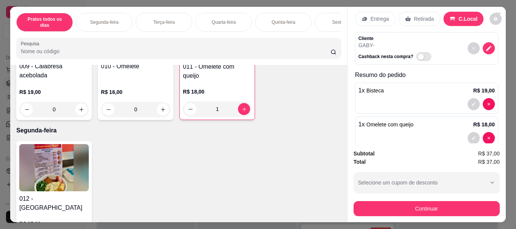
scroll to position [26, 0]
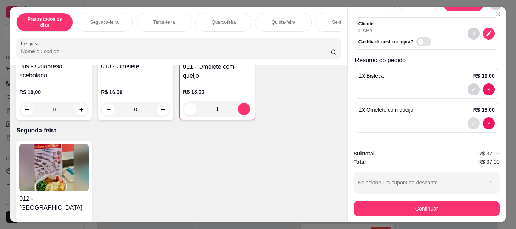
click at [467, 119] on button "decrease-product-quantity" at bounding box center [473, 123] width 12 height 12
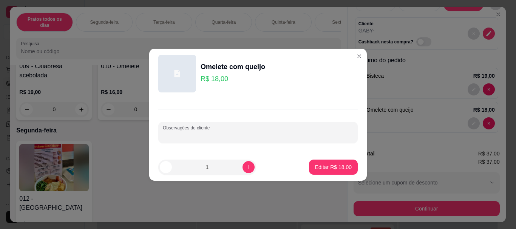
click at [211, 136] on input "Observações do cliente" at bounding box center [258, 136] width 190 height 8
type input "POUCA COMIDA"
click at [325, 161] on button "Editar R$ 18,00" at bounding box center [333, 167] width 49 height 15
type input "0"
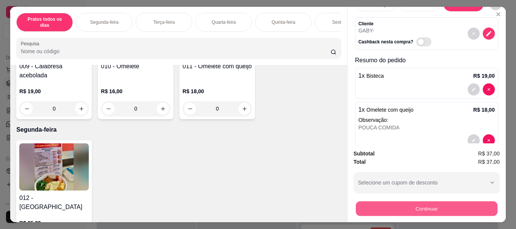
click at [401, 206] on button "Continuar" at bounding box center [426, 208] width 142 height 15
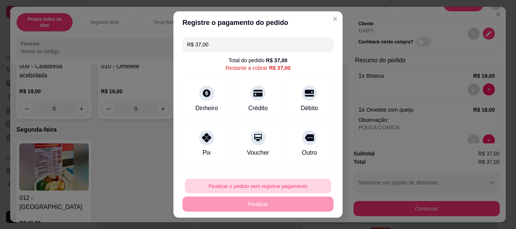
click at [246, 188] on button "Finalizar o pedido sem registrar pagamento" at bounding box center [258, 186] width 146 height 15
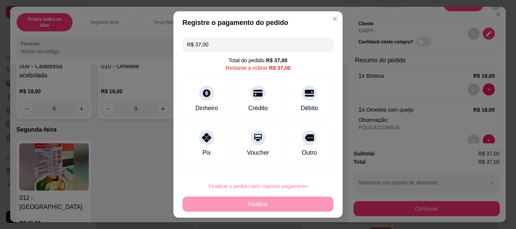
click at [296, 163] on button "Confirmar" at bounding box center [301, 164] width 27 height 11
type input "0"
type input "R$ 0,00"
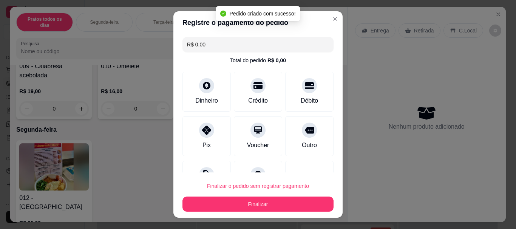
scroll to position [0, 0]
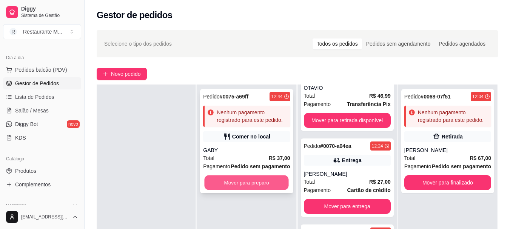
click at [245, 182] on button "Mover para preparo" at bounding box center [247, 183] width 84 height 15
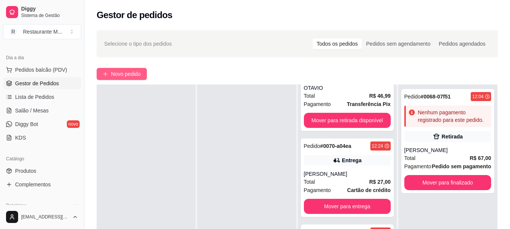
click at [134, 69] on button "Novo pedido" at bounding box center [122, 74] width 50 height 12
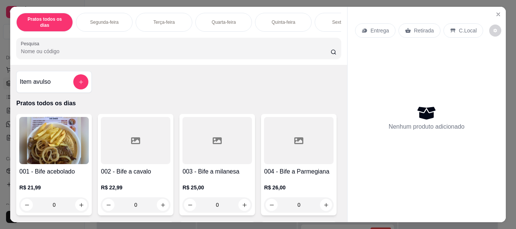
click at [63, 157] on img at bounding box center [53, 140] width 69 height 47
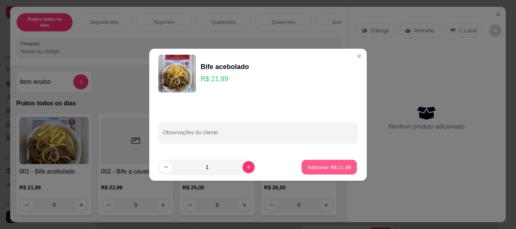
click at [318, 166] on p "Adicionar R$ 21,99" at bounding box center [329, 166] width 44 height 7
type input "1"
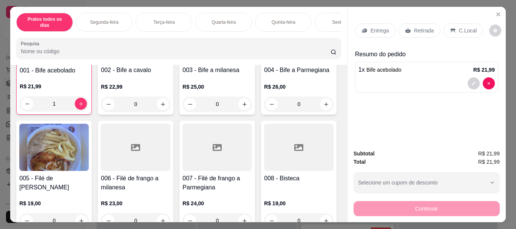
scroll to position [111, 0]
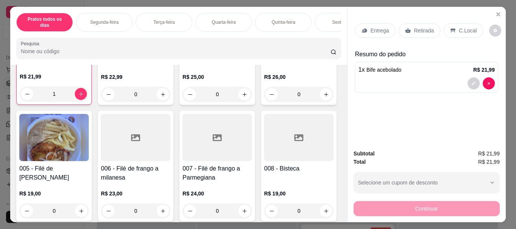
click at [89, 136] on img at bounding box center [53, 137] width 69 height 47
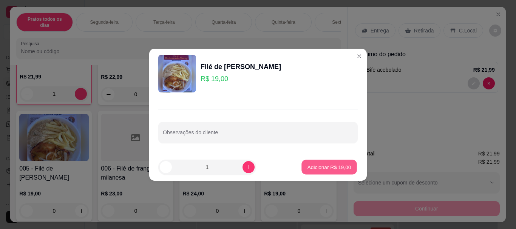
click at [311, 171] on button "Adicionar R$ 19,00" at bounding box center [328, 167] width 55 height 15
type input "1"
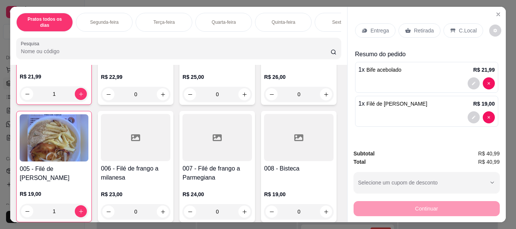
click at [373, 27] on p "Entrega" at bounding box center [379, 31] width 18 height 8
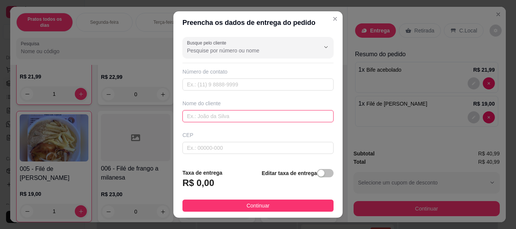
click at [215, 115] on input "text" at bounding box center [257, 116] width 151 height 12
type input "[DEMOGRAPHIC_DATA]"
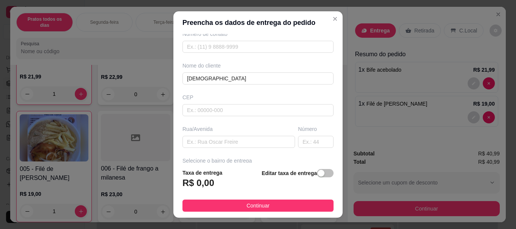
scroll to position [39, 0]
click at [197, 145] on input "text" at bounding box center [238, 140] width 112 height 12
type input "RUA [PERSON_NAME]"
type input "98"
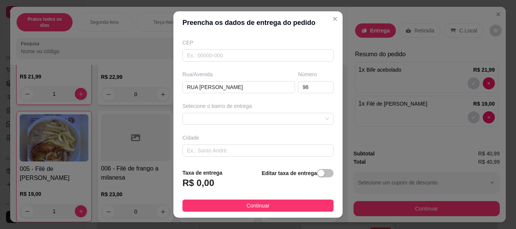
scroll to position [102, 0]
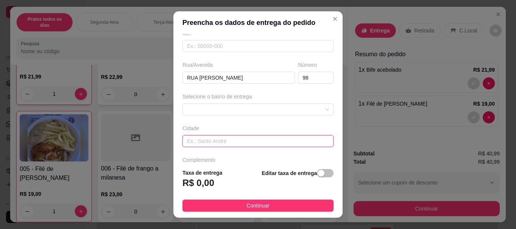
click at [199, 144] on input "text" at bounding box center [257, 141] width 151 height 12
type input "[PERSON_NAME]"
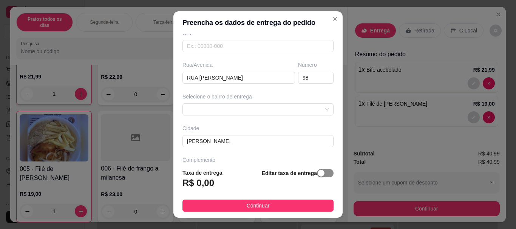
click at [317, 172] on span "button" at bounding box center [325, 173] width 17 height 8
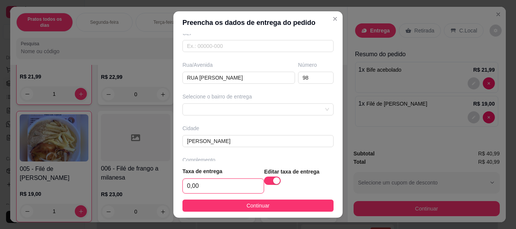
click at [208, 185] on input "0,00" at bounding box center [223, 186] width 81 height 14
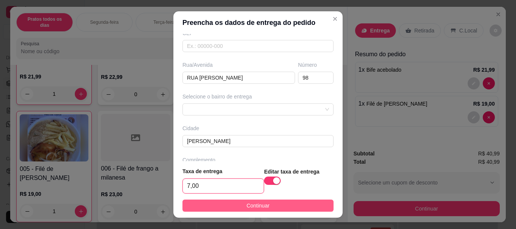
type input "7,00"
click at [238, 203] on button "Continuar" at bounding box center [257, 206] width 151 height 12
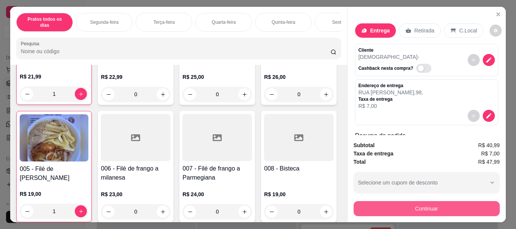
click at [385, 201] on button "Continuar" at bounding box center [426, 208] width 146 height 15
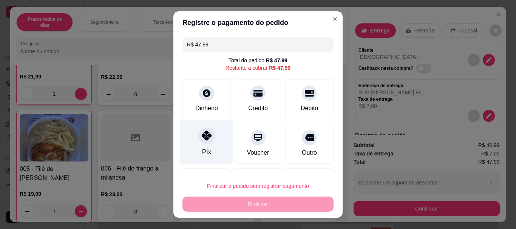
click at [199, 141] on div at bounding box center [206, 136] width 17 height 17
type input "R$ 0,00"
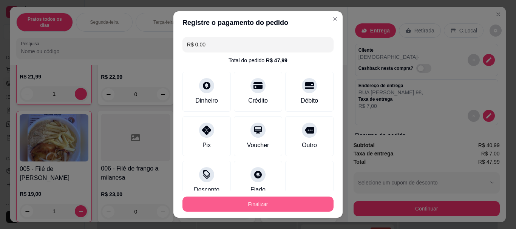
click at [245, 203] on button "Finalizar" at bounding box center [257, 204] width 151 height 15
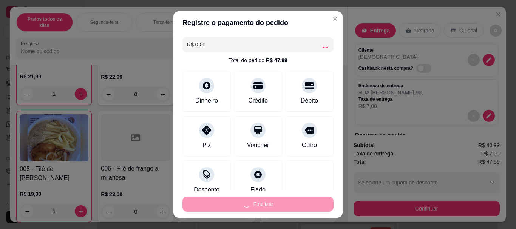
type input "0"
type input "-R$ 47,99"
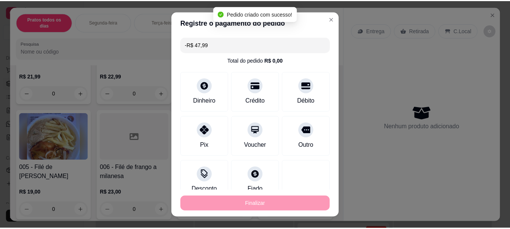
scroll to position [111, 0]
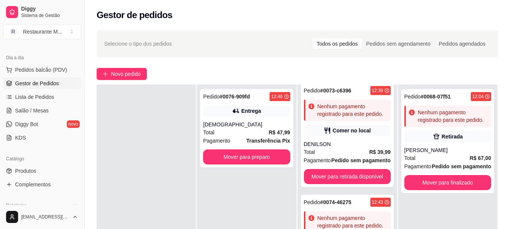
scroll to position [608, 0]
click at [176, 201] on div at bounding box center [146, 199] width 99 height 229
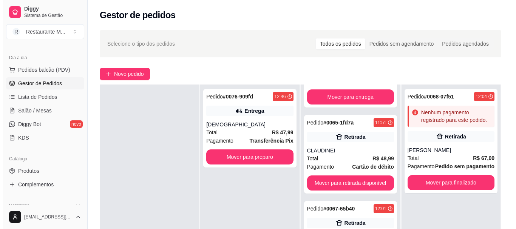
scroll to position [7, 0]
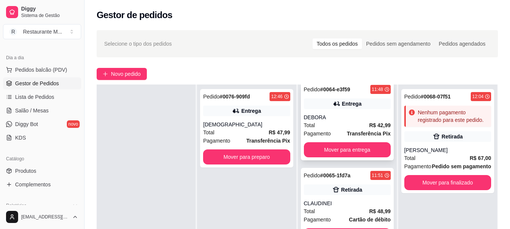
click at [346, 126] on div "Total R$ 42,99" at bounding box center [347, 125] width 87 height 8
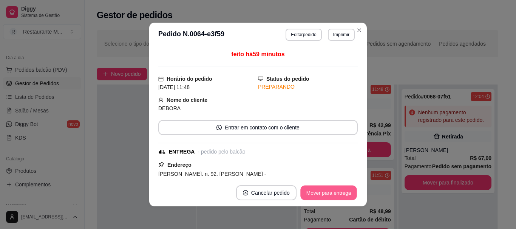
click at [329, 194] on button "Mover para entrega" at bounding box center [328, 193] width 57 height 15
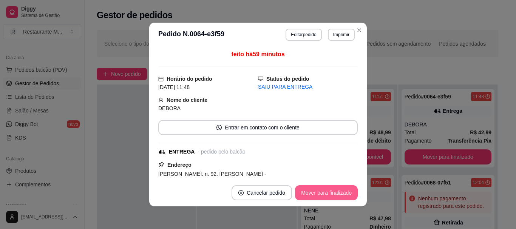
click at [329, 194] on button "Mover para finalizado" at bounding box center [326, 192] width 63 height 15
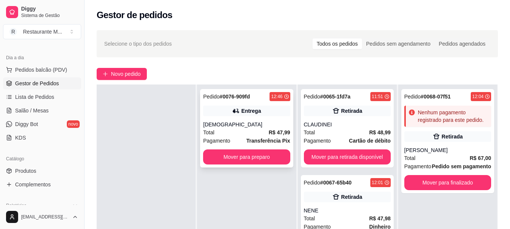
click at [255, 130] on div "Total R$ 47,99" at bounding box center [246, 132] width 87 height 8
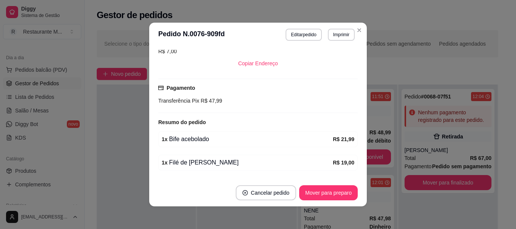
scroll to position [168, 0]
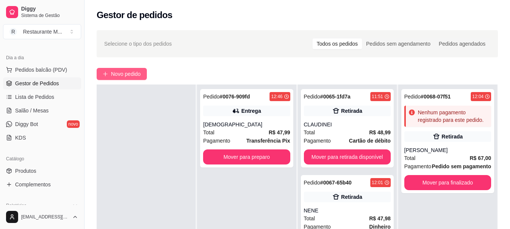
click at [129, 76] on span "Novo pedido" at bounding box center [126, 74] width 30 height 8
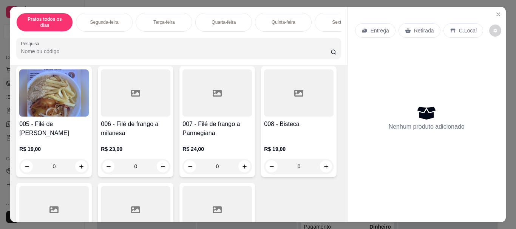
scroll to position [213, 0]
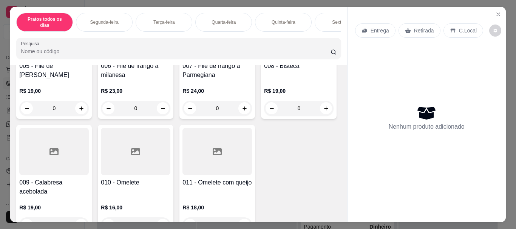
click at [182, 59] on div at bounding box center [216, 34] width 69 height 47
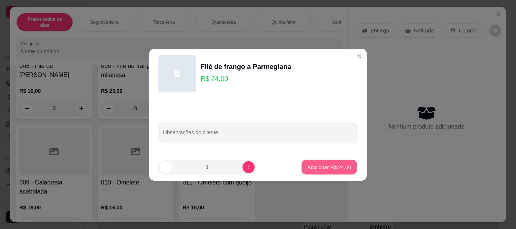
click at [312, 165] on p "Adicionar R$ 24,00" at bounding box center [329, 166] width 44 height 7
type input "1"
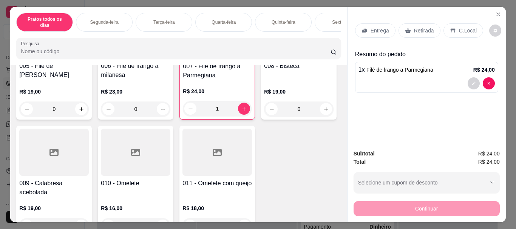
click at [379, 31] on p "Entrega" at bounding box center [379, 31] width 18 height 8
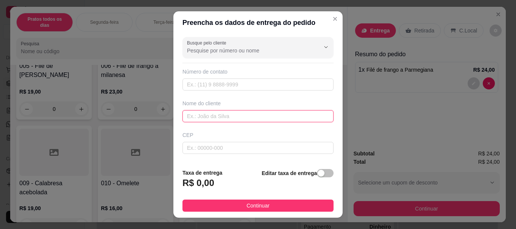
click at [232, 117] on input "text" at bounding box center [257, 116] width 151 height 12
type input "INDAYARA"
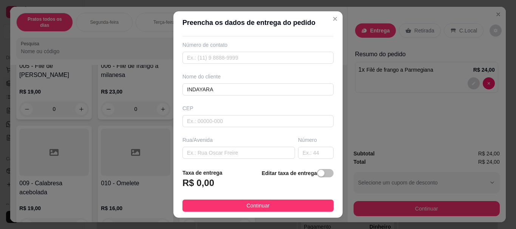
scroll to position [29, 0]
click at [211, 147] on input "text" at bounding box center [238, 151] width 112 height 12
type input "[PERSON_NAME]"
type input "141"
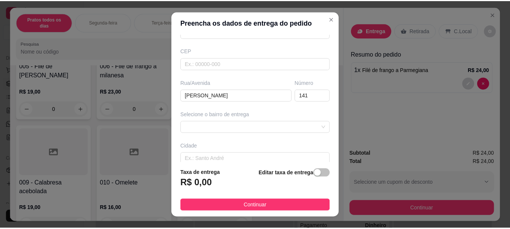
scroll to position [89, 0]
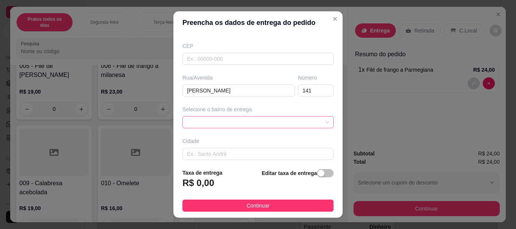
click at [204, 125] on div at bounding box center [257, 122] width 151 height 12
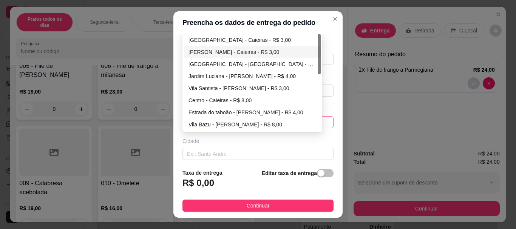
click at [210, 50] on div "[PERSON_NAME] - Caieiras - R$ 3,00" at bounding box center [252, 52] width 128 height 8
type input "Caieiras"
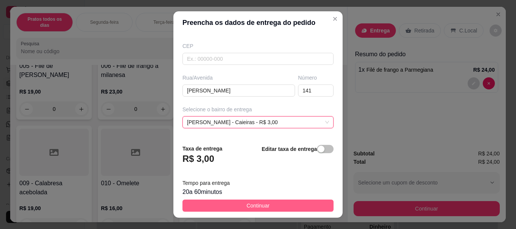
click at [239, 202] on button "Continuar" at bounding box center [257, 206] width 151 height 12
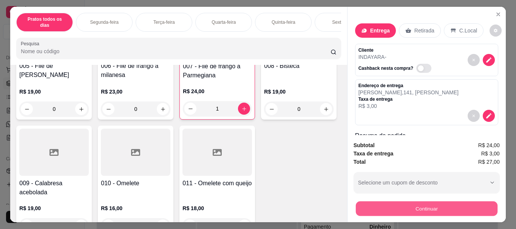
click at [394, 206] on button "Continuar" at bounding box center [426, 208] width 142 height 15
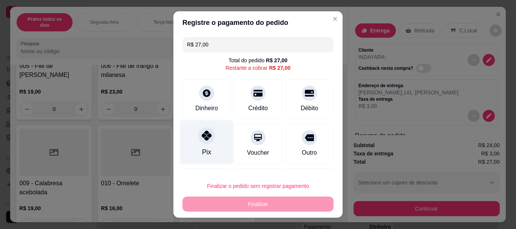
click at [203, 150] on div "Pix" at bounding box center [206, 153] width 9 height 10
type input "R$ 0,00"
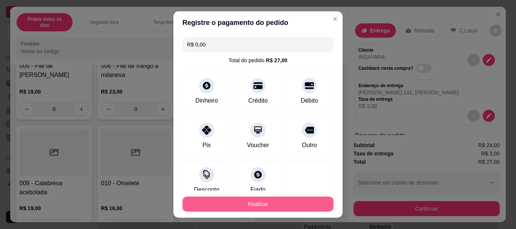
click at [261, 204] on button "Finalizar" at bounding box center [257, 204] width 151 height 15
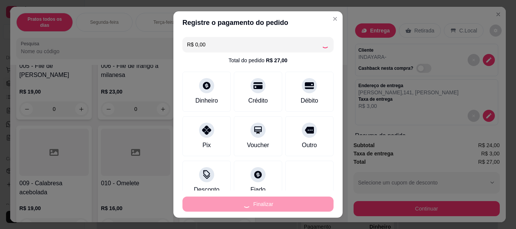
type input "0"
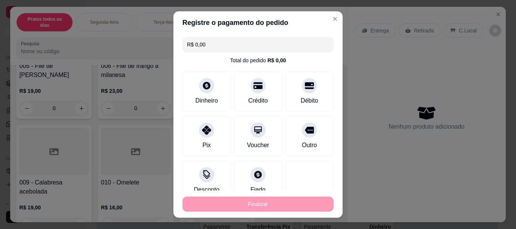
type input "-R$ 27,00"
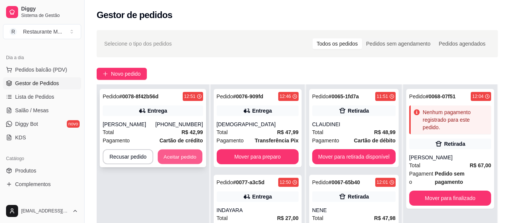
click at [183, 159] on button "Aceitar pedido" at bounding box center [180, 157] width 45 height 15
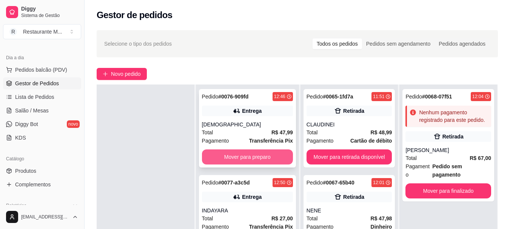
click at [236, 160] on button "Mover para preparo" at bounding box center [247, 156] width 91 height 15
click at [250, 158] on button "Mover para preparo" at bounding box center [247, 157] width 88 height 15
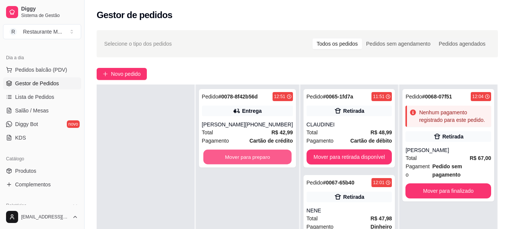
click at [250, 158] on button "Mover para preparo" at bounding box center [247, 157] width 88 height 15
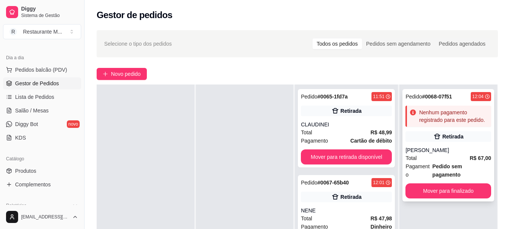
click at [433, 149] on div "[PERSON_NAME]" at bounding box center [448, 150] width 86 height 8
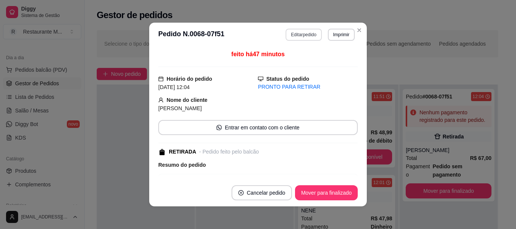
click at [305, 37] on button "Editar pedido" at bounding box center [303, 35] width 36 height 12
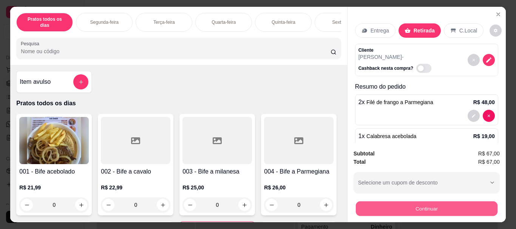
click at [396, 205] on button "Continuar" at bounding box center [426, 208] width 142 height 15
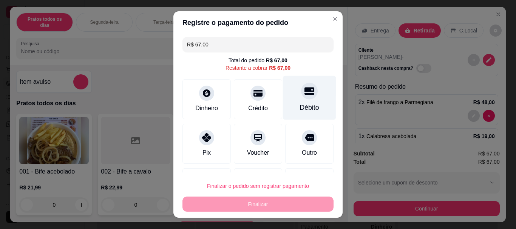
click at [301, 98] on div at bounding box center [309, 91] width 17 height 17
type input "R$ 0,00"
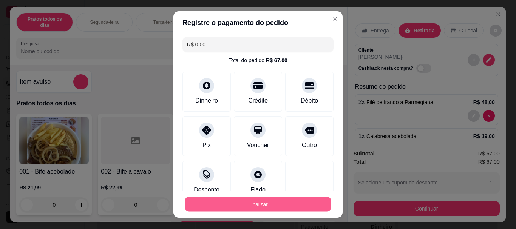
click at [244, 208] on button "Finalizar" at bounding box center [258, 204] width 146 height 15
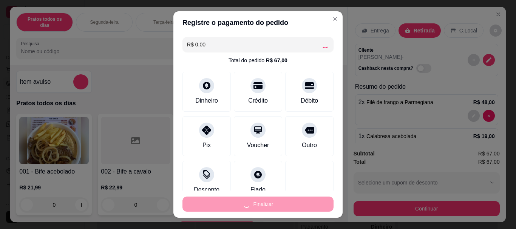
type input "0"
type input "-R$ 67,00"
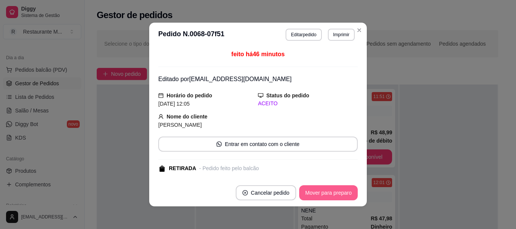
click at [324, 192] on button "Mover para preparo" at bounding box center [328, 192] width 59 height 15
click at [324, 192] on button "Mover para retirada disponível" at bounding box center [315, 192] width 83 height 15
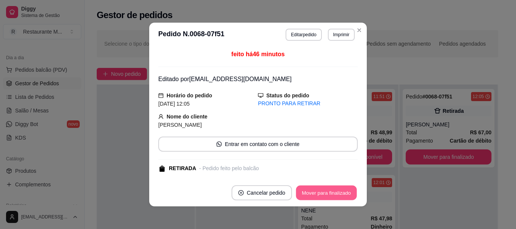
click at [328, 194] on button "Mover para finalizado" at bounding box center [326, 193] width 61 height 15
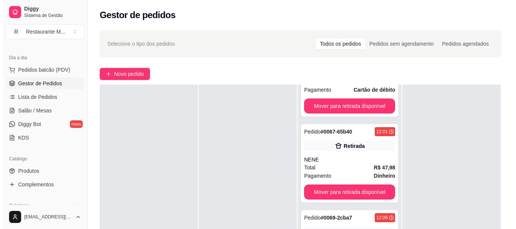
scroll to position [88, 0]
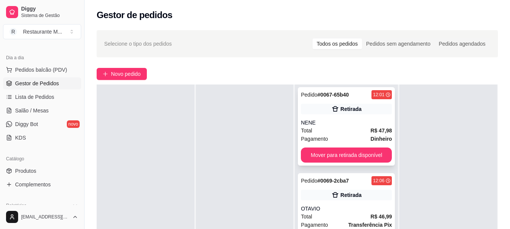
click at [348, 128] on div "Total R$ 47,98" at bounding box center [346, 130] width 91 height 8
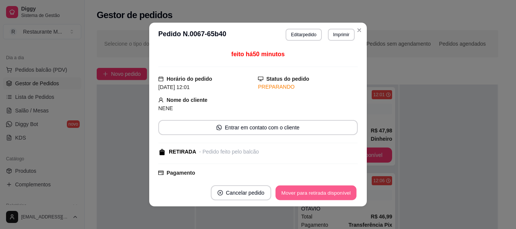
click at [326, 195] on button "Mover para retirada disponível" at bounding box center [315, 193] width 81 height 15
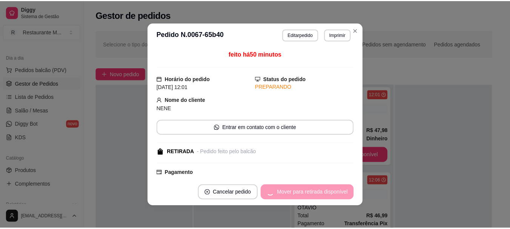
scroll to position [2, 0]
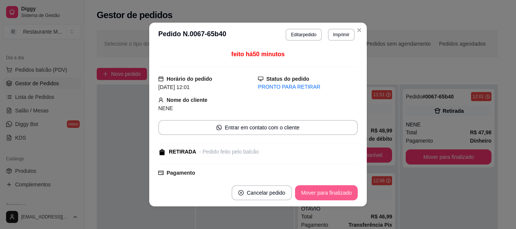
click at [326, 195] on button "Mover para finalizado" at bounding box center [326, 192] width 63 height 15
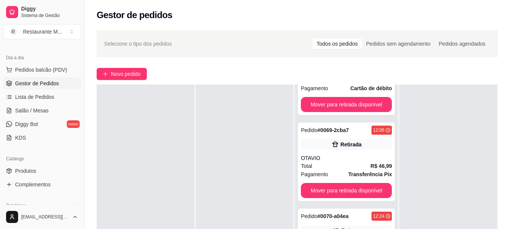
scroll to position [58, 0]
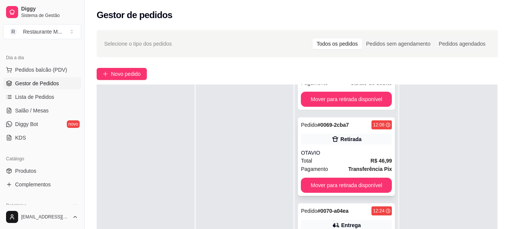
click at [335, 161] on div "Total R$ 46,99" at bounding box center [346, 161] width 91 height 8
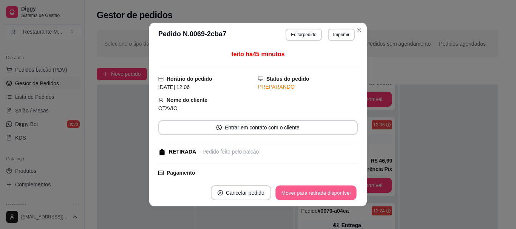
click at [317, 192] on button "Mover para retirada disponível" at bounding box center [315, 193] width 81 height 15
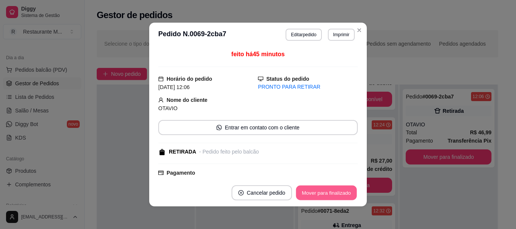
click at [317, 192] on button "Mover para finalizado" at bounding box center [326, 193] width 61 height 15
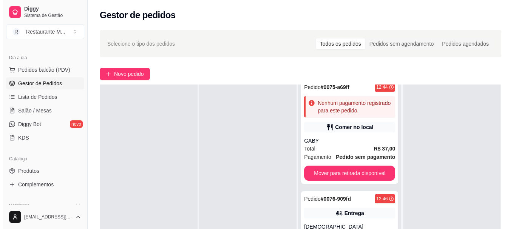
scroll to position [580, 0]
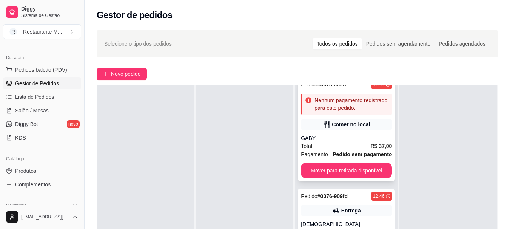
click at [346, 144] on div "Total R$ 37,00" at bounding box center [346, 146] width 91 height 8
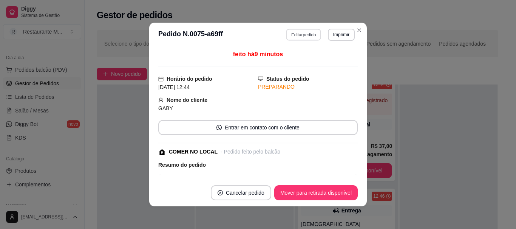
click at [300, 35] on button "Editar pedido" at bounding box center [303, 35] width 35 height 12
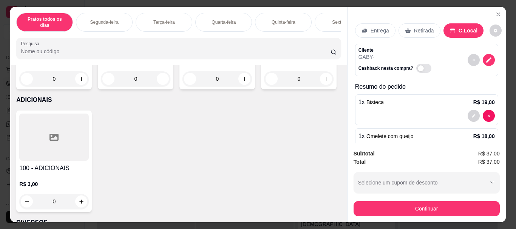
scroll to position [1298, 0]
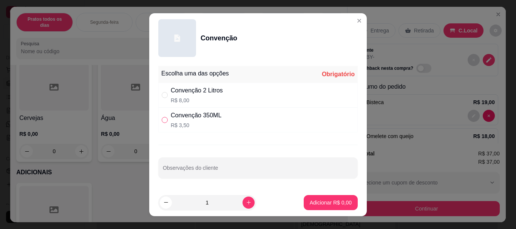
click at [162, 121] on input "" at bounding box center [165, 120] width 6 height 6
radio input "true"
click at [310, 203] on p "Adicionar R$ 3,50" at bounding box center [330, 202] width 41 height 7
type input "1"
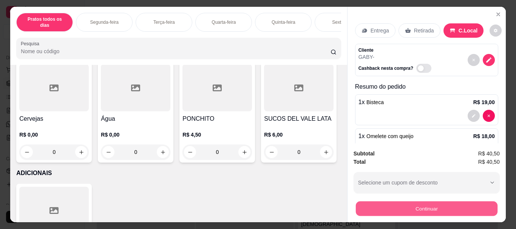
click at [391, 203] on button "Continuar" at bounding box center [426, 208] width 142 height 15
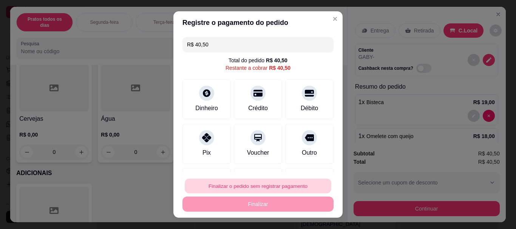
click at [285, 188] on button "Finalizar o pedido sem registrar pagamento" at bounding box center [258, 186] width 146 height 15
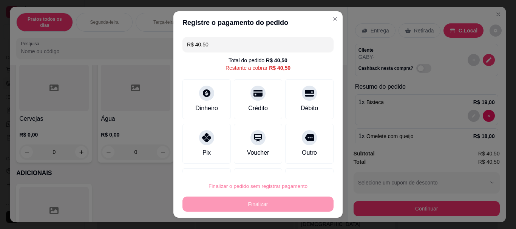
click at [293, 166] on button "Confirmar" at bounding box center [301, 164] width 27 height 11
type input "0"
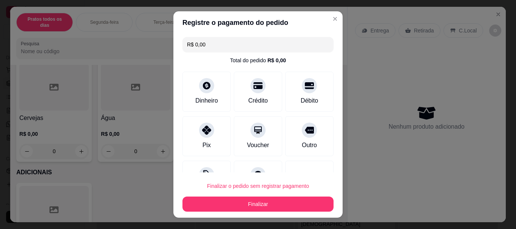
type input "R$ 0,00"
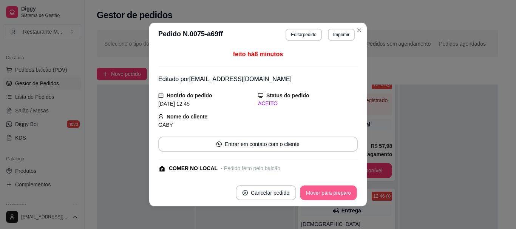
click at [308, 189] on button "Mover para preparo" at bounding box center [328, 193] width 57 height 15
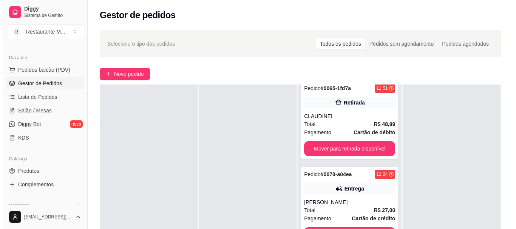
scroll to position [0, 0]
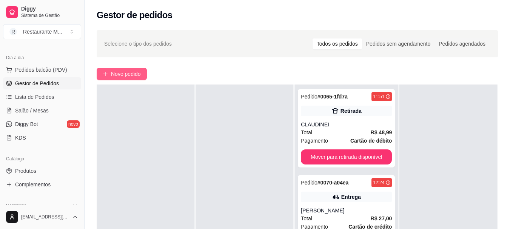
click at [126, 71] on span "Novo pedido" at bounding box center [126, 74] width 30 height 8
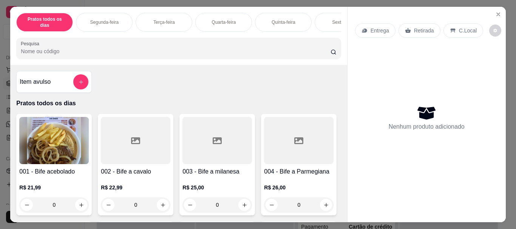
click at [328, 16] on div "Sexta-feira" at bounding box center [342, 22] width 57 height 19
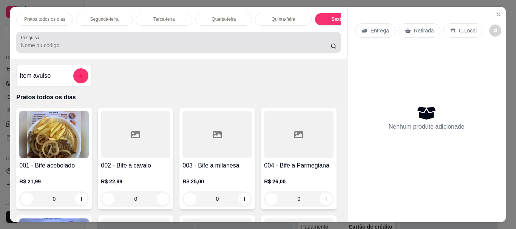
scroll to position [20, 0]
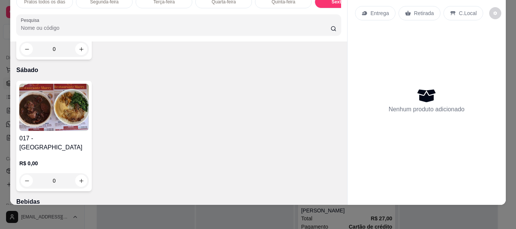
click at [48, 131] on img at bounding box center [53, 107] width 69 height 47
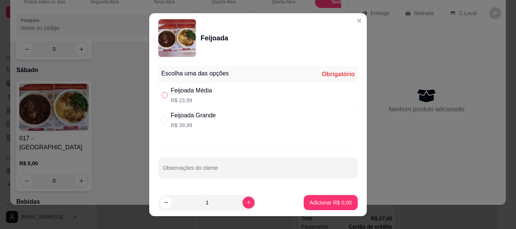
click at [163, 94] on input "" at bounding box center [165, 95] width 6 height 6
radio input "true"
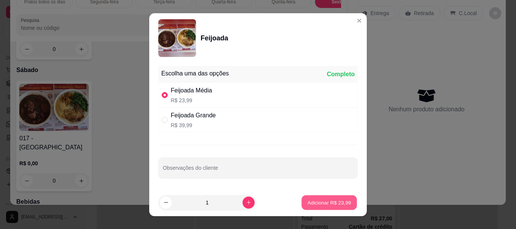
click at [310, 203] on p "Adicionar R$ 23,99" at bounding box center [329, 202] width 44 height 7
type input "1"
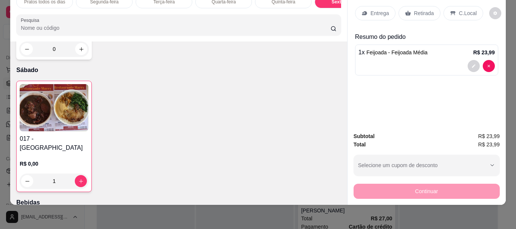
click at [420, 10] on p "Retirada" at bounding box center [424, 13] width 20 height 8
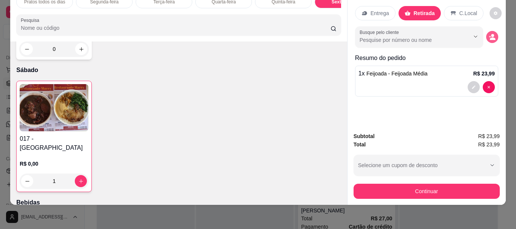
click at [491, 31] on button "decrease-product-quantity" at bounding box center [492, 37] width 12 height 12
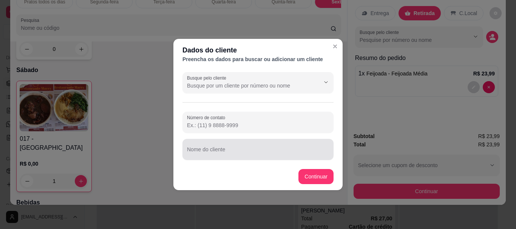
click at [258, 158] on div "Nome do cliente" at bounding box center [257, 149] width 151 height 21
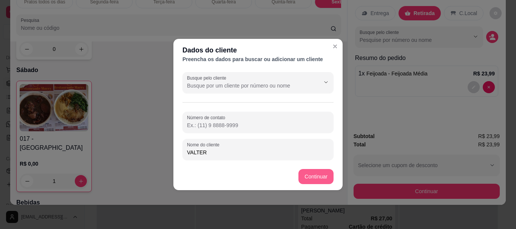
type input "VALTER"
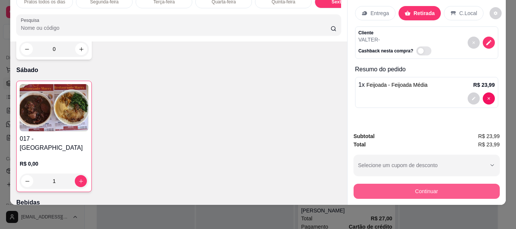
click at [405, 184] on button "Continuar" at bounding box center [426, 191] width 146 height 15
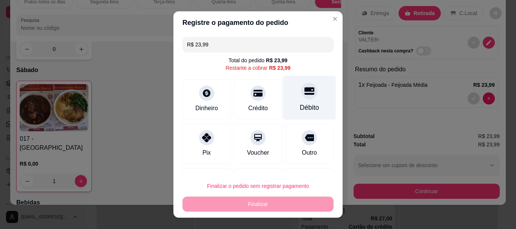
click at [309, 93] on div "Débito" at bounding box center [309, 98] width 53 height 44
type input "R$ 0,00"
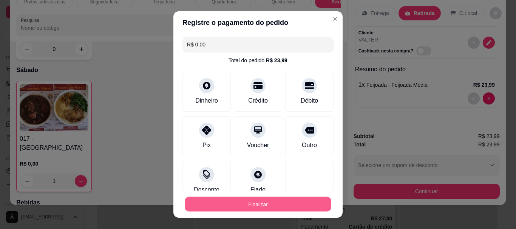
click at [244, 206] on button "Finalizar" at bounding box center [258, 204] width 146 height 15
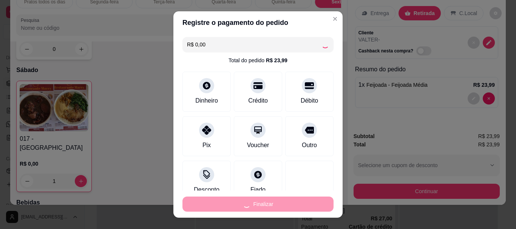
type input "0"
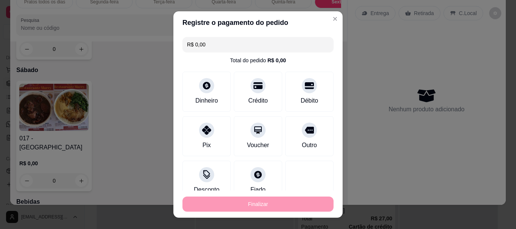
type input "-R$ 23,99"
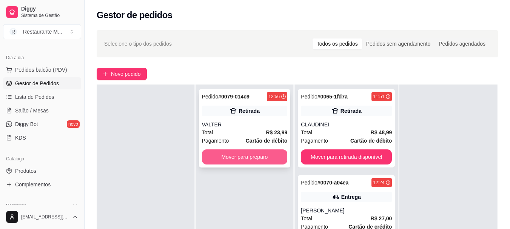
click at [233, 159] on button "Mover para preparo" at bounding box center [245, 156] width 86 height 15
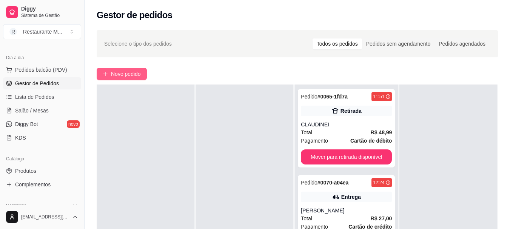
click at [126, 73] on span "Novo pedido" at bounding box center [126, 74] width 30 height 8
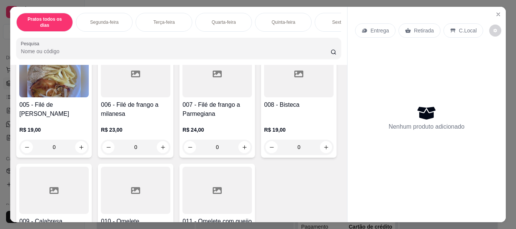
scroll to position [160, 0]
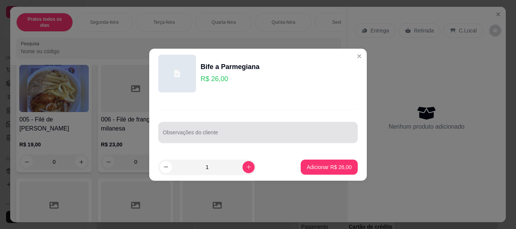
click at [202, 132] on input "Observações do cliente" at bounding box center [258, 136] width 190 height 8
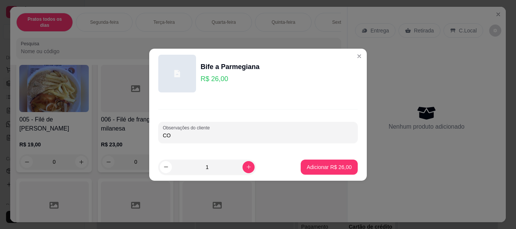
type input "C"
type input "FEIJOADA"
click at [312, 173] on button "Adicionar R$ 26,00" at bounding box center [328, 167] width 57 height 15
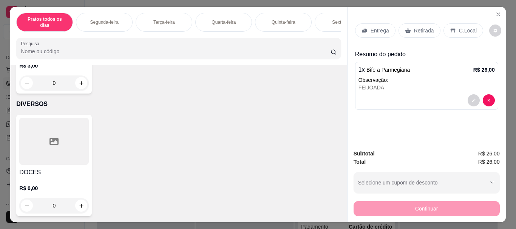
scroll to position [1637, 0]
click at [37, 42] on div at bounding box center [53, 18] width 69 height 47
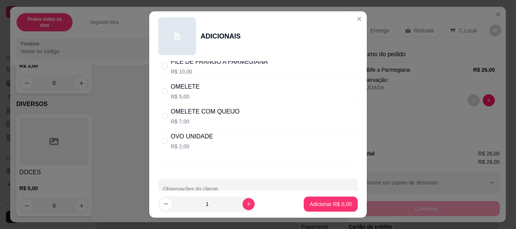
scroll to position [255, 0]
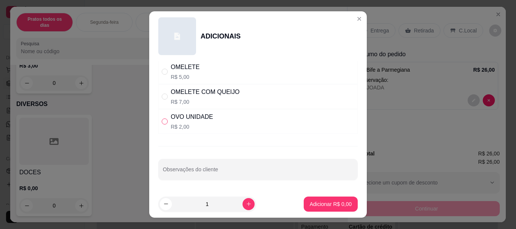
click at [162, 122] on input "" at bounding box center [165, 122] width 6 height 6
radio input "true"
click at [320, 205] on p "Adicionar R$ 2,00" at bounding box center [330, 204] width 42 height 8
type input "1"
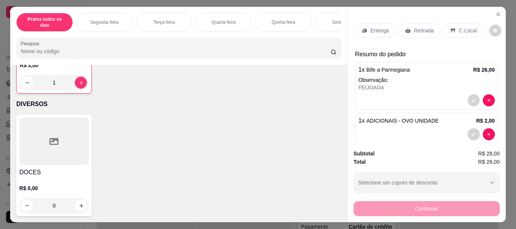
scroll to position [1638, 0]
click at [450, 28] on icon at bounding box center [453, 31] width 6 height 6
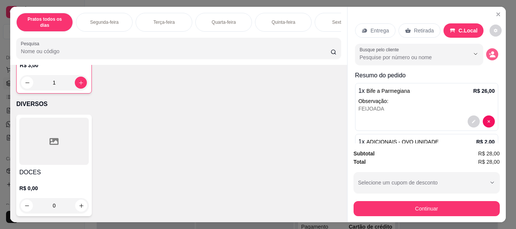
click at [488, 52] on icon "decrease-product-quantity" at bounding box center [491, 54] width 7 height 7
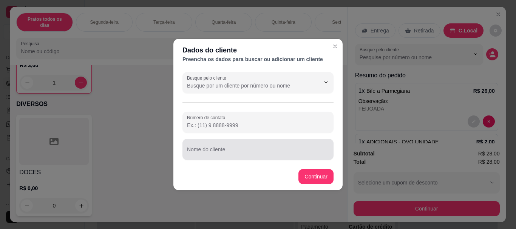
click at [240, 148] on div at bounding box center [258, 149] width 142 height 15
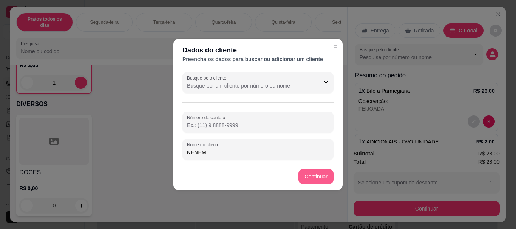
type input "NENEM"
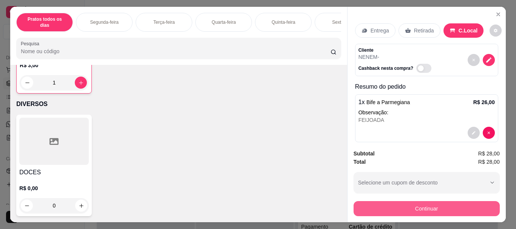
click at [376, 210] on button "Continuar" at bounding box center [426, 208] width 146 height 15
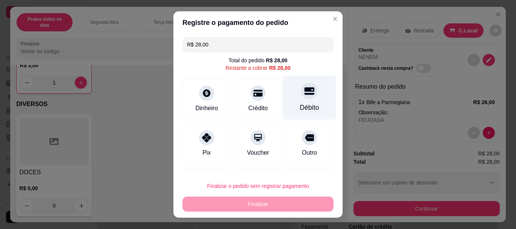
click at [300, 103] on div "Débito" at bounding box center [309, 108] width 19 height 10
type input "R$ 0,00"
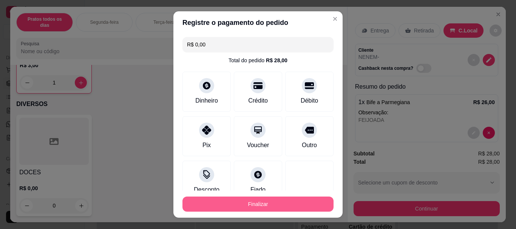
click at [262, 209] on button "Finalizar" at bounding box center [257, 204] width 151 height 15
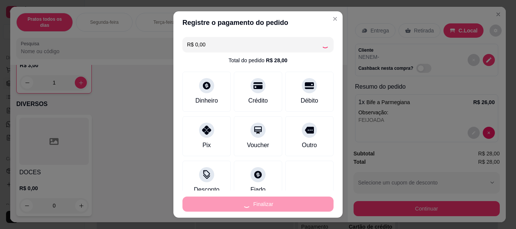
type input "0"
type input "-R$ 28,00"
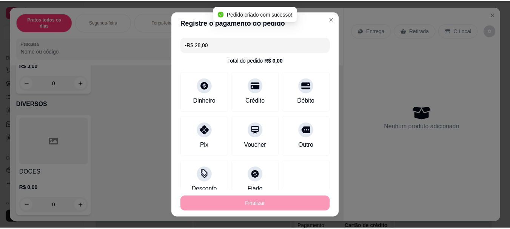
scroll to position [1637, 0]
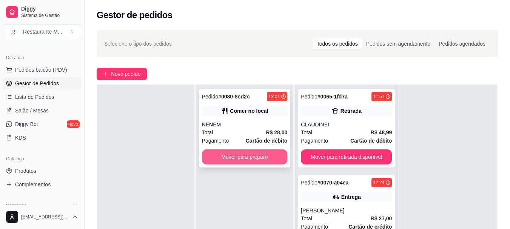
click at [259, 159] on button "Mover para preparo" at bounding box center [245, 156] width 86 height 15
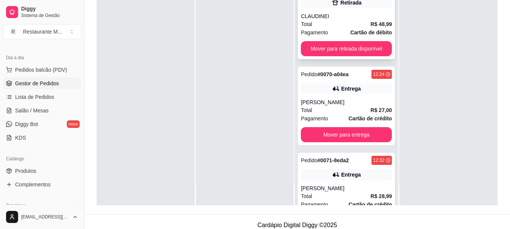
click at [339, 24] on div "Total R$ 48,99" at bounding box center [346, 24] width 91 height 8
click at [352, 19] on div "CLAUDINEI" at bounding box center [346, 16] width 91 height 8
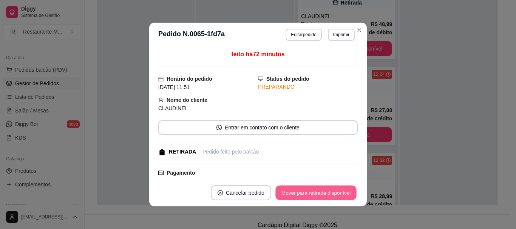
click at [314, 195] on button "Mover para retirada disponível" at bounding box center [315, 193] width 81 height 15
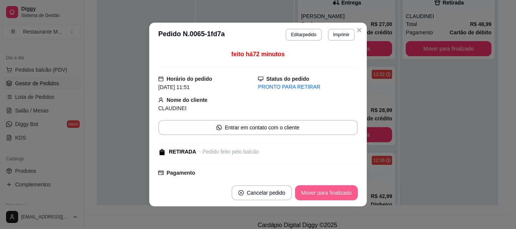
click at [314, 195] on button "Mover para finalizado" at bounding box center [326, 192] width 63 height 15
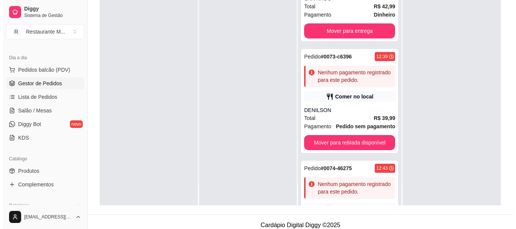
scroll to position [202, 0]
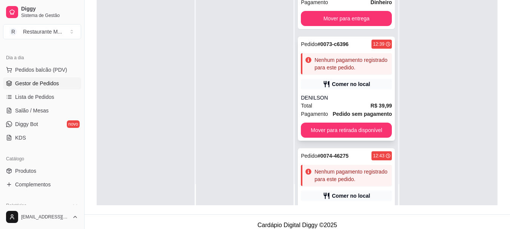
click at [355, 91] on div "Pedido # 0073-c6396 12:39 Nenhum pagamento registrado para este pedido. Comer n…" at bounding box center [346, 89] width 97 height 104
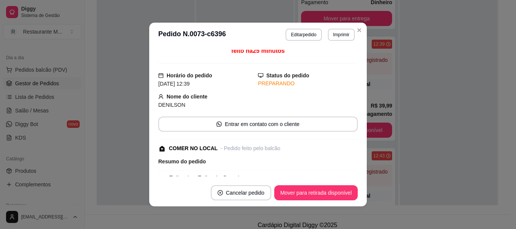
scroll to position [0, 0]
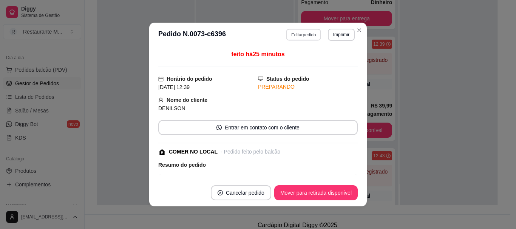
click at [302, 37] on button "Editar pedido" at bounding box center [303, 35] width 35 height 12
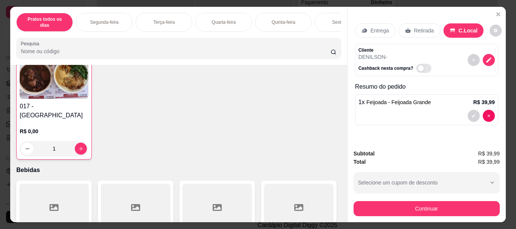
scroll to position [1294, 0]
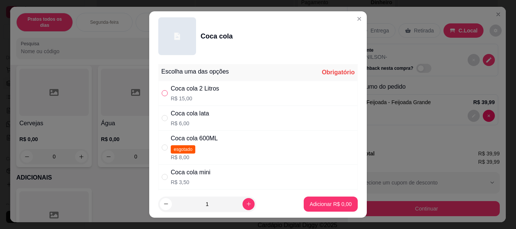
click at [162, 94] on input "" at bounding box center [165, 93] width 6 height 6
radio input "true"
click at [316, 208] on p "Adicionar R$ 15,00" at bounding box center [329, 203] width 44 height 7
type input "1"
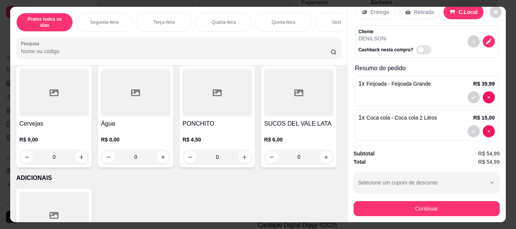
scroll to position [26, 0]
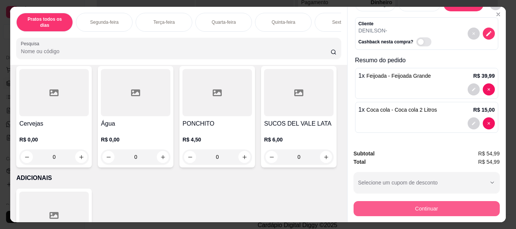
click at [424, 209] on button "Continuar" at bounding box center [426, 208] width 146 height 15
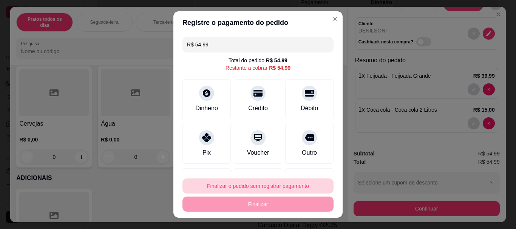
click at [296, 188] on button "Finalizar o pedido sem registrar pagamento" at bounding box center [257, 186] width 151 height 15
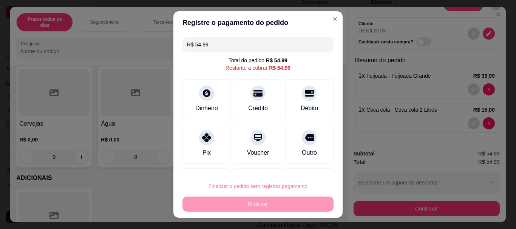
click at [304, 166] on button "Confirmar" at bounding box center [301, 164] width 27 height 11
type input "0"
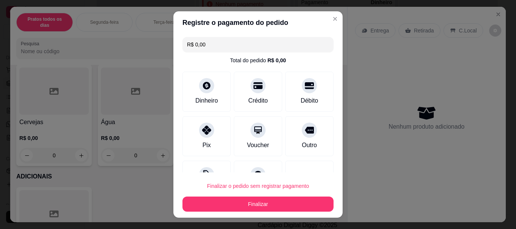
type input "R$ 0,00"
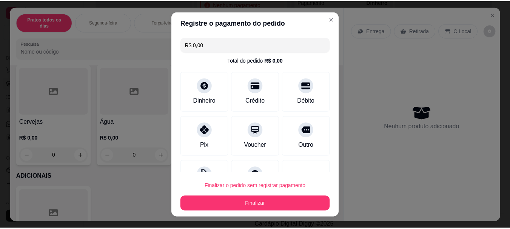
scroll to position [1293, 0]
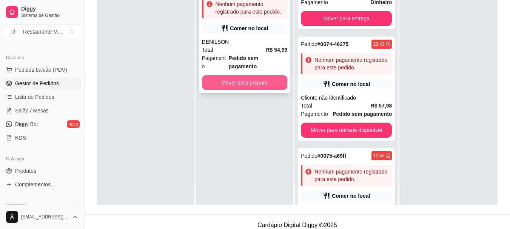
click at [257, 77] on button "Mover para preparo" at bounding box center [245, 82] width 86 height 15
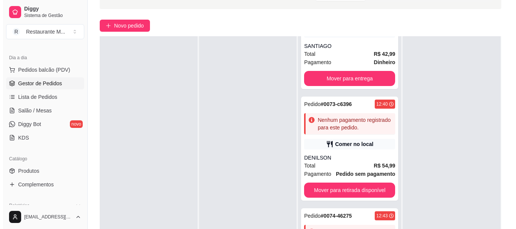
scroll to position [0, 0]
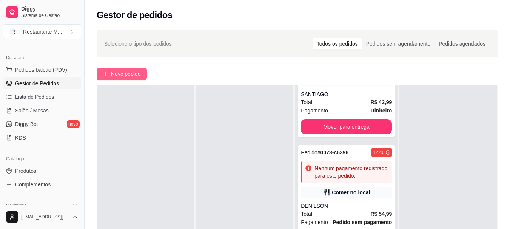
click at [131, 74] on span "Novo pedido" at bounding box center [126, 74] width 30 height 8
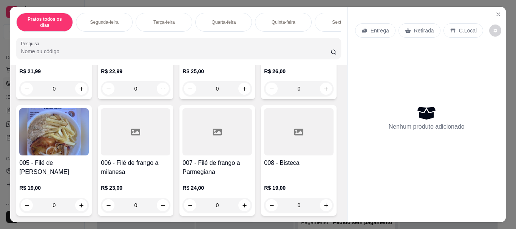
scroll to position [131, 0]
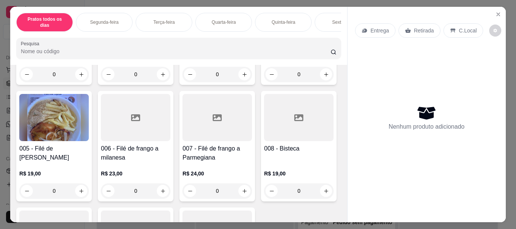
click at [264, 34] on div at bounding box center [298, 9] width 69 height 47
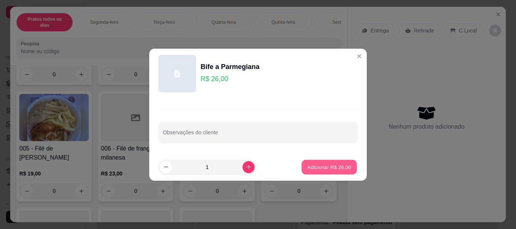
click at [320, 170] on p "Adicionar R$ 26,00" at bounding box center [329, 166] width 44 height 7
type input "1"
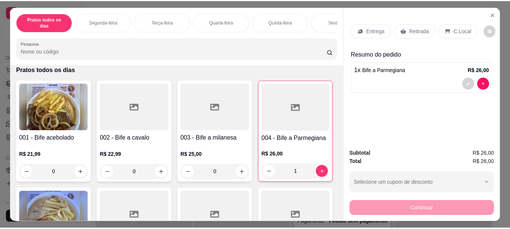
scroll to position [0, 0]
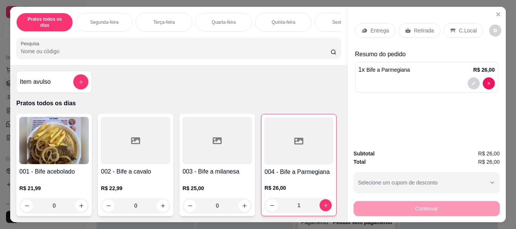
click at [120, 167] on h4 "002 - Bife a cavalo" at bounding box center [135, 171] width 69 height 9
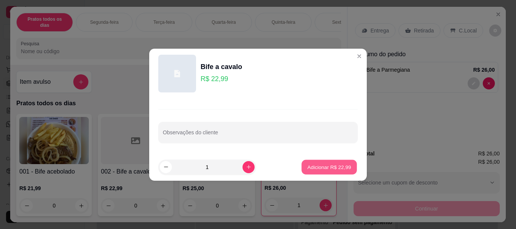
click at [316, 169] on p "Adicionar R$ 22,99" at bounding box center [329, 166] width 44 height 7
type input "1"
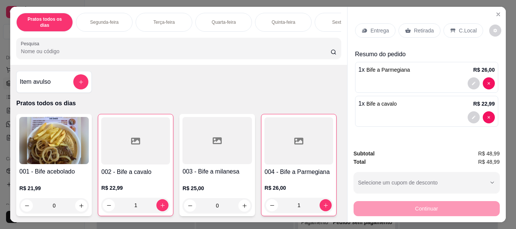
click at [414, 27] on p "Retirada" at bounding box center [424, 31] width 20 height 8
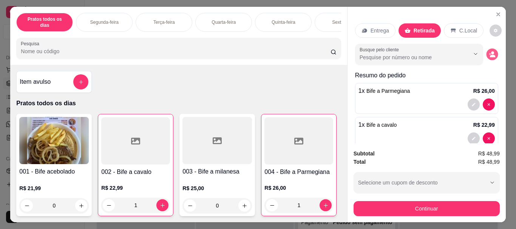
click at [488, 52] on icon "decrease-product-quantity" at bounding box center [491, 54] width 6 height 6
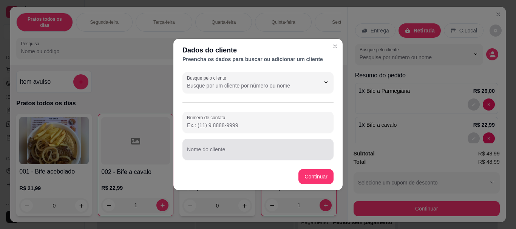
click at [242, 155] on input "Nome do cliente" at bounding box center [258, 153] width 142 height 8
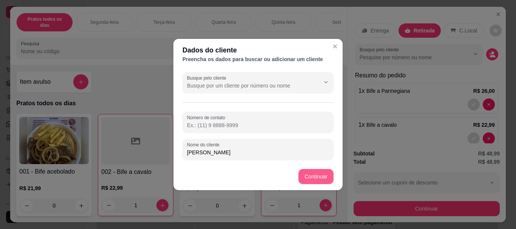
type input "[PERSON_NAME]"
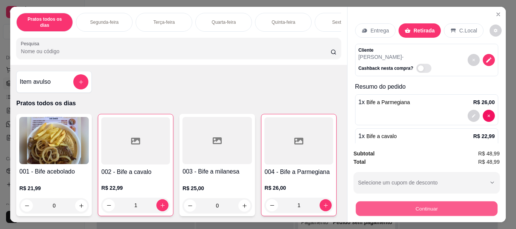
click at [437, 203] on button "Continuar" at bounding box center [426, 208] width 142 height 15
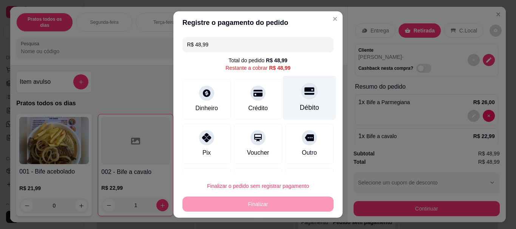
click at [307, 100] on div "Débito" at bounding box center [309, 98] width 53 height 44
type input "R$ 0,00"
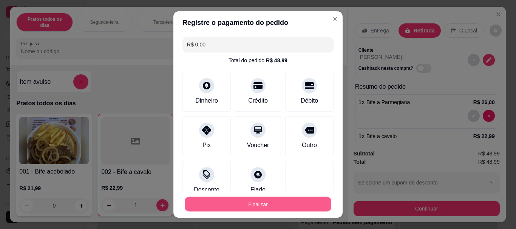
click at [252, 201] on button "Finalizar" at bounding box center [258, 204] width 146 height 15
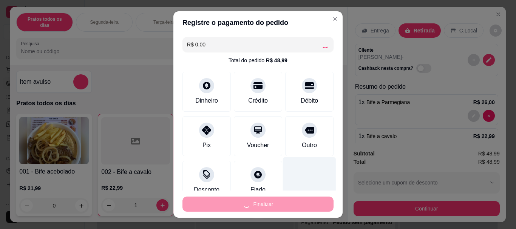
type input "0"
type input "-R$ 48,99"
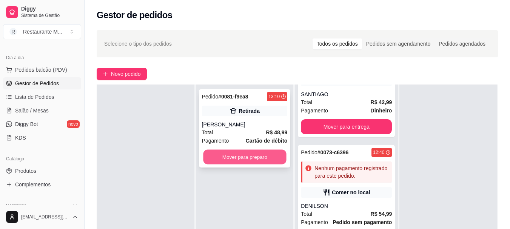
click at [238, 156] on button "Mover para preparo" at bounding box center [244, 157] width 83 height 15
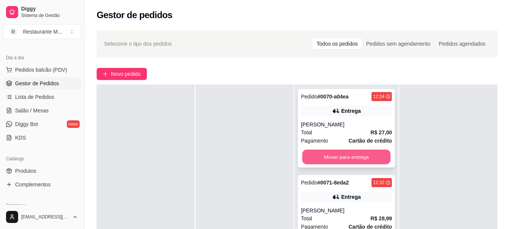
click at [347, 154] on button "Mover para entrega" at bounding box center [346, 157] width 88 height 15
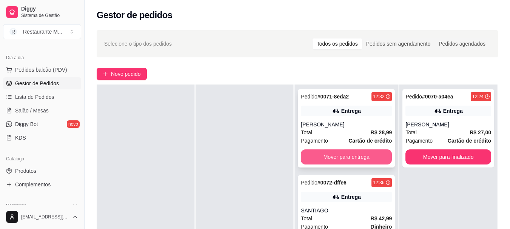
click at [343, 155] on button "Mover para entrega" at bounding box center [346, 156] width 91 height 15
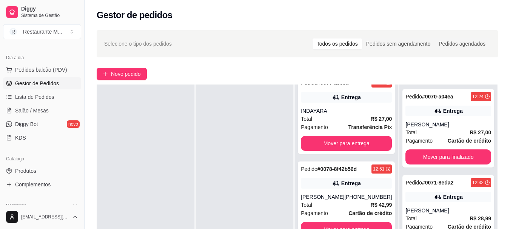
scroll to position [534, 0]
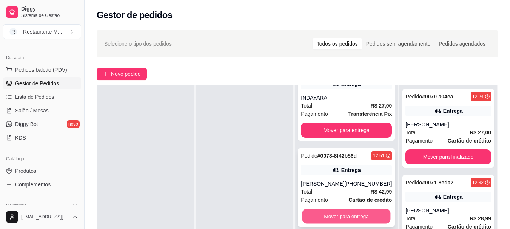
click at [349, 218] on button "Mover para entrega" at bounding box center [346, 216] width 88 height 15
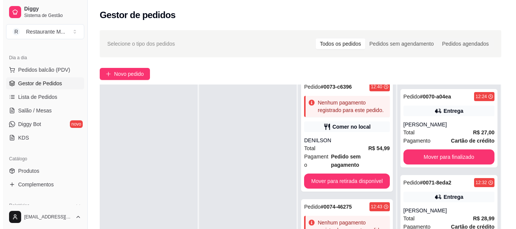
scroll to position [92, 0]
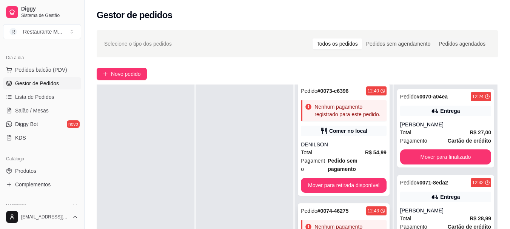
click at [348, 223] on div "Nenhum pagamento registrado para este pedido." at bounding box center [348, 230] width 69 height 15
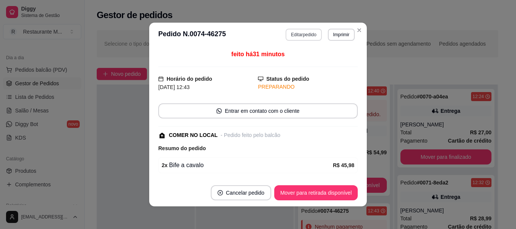
click at [295, 37] on button "Editar pedido" at bounding box center [303, 35] width 36 height 12
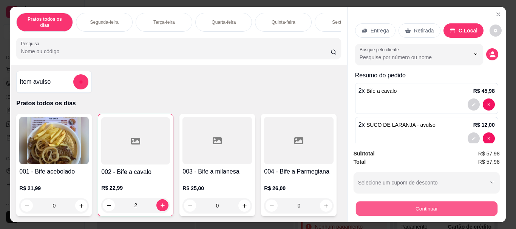
click at [417, 203] on button "Continuar" at bounding box center [426, 208] width 142 height 15
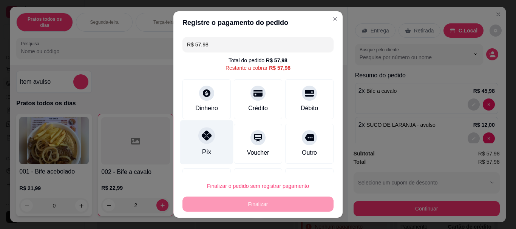
click at [203, 137] on icon at bounding box center [207, 136] width 10 height 10
type input "R$ 0,00"
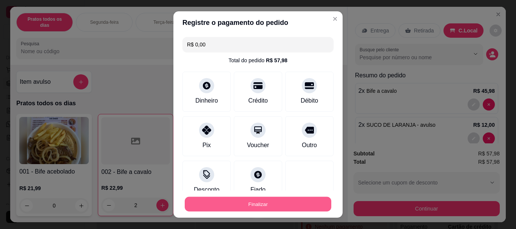
click at [256, 202] on button "Finalizar" at bounding box center [258, 204] width 146 height 15
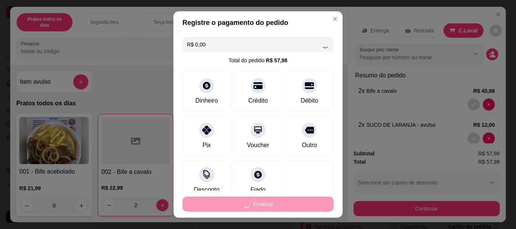
type input "0"
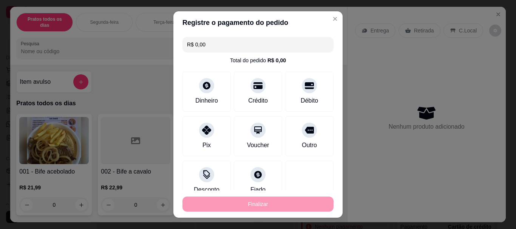
type input "-R$ 57,98"
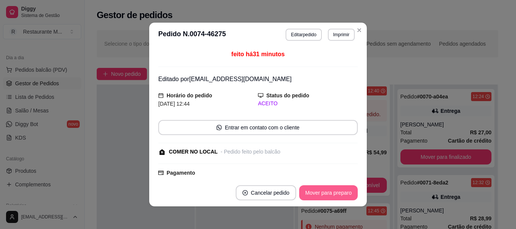
click at [313, 190] on button "Mover para preparo" at bounding box center [328, 192] width 59 height 15
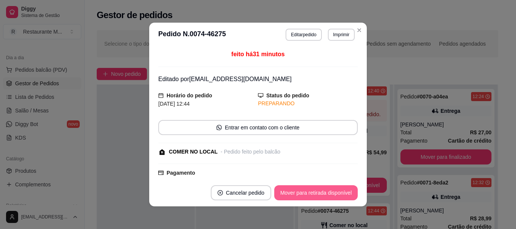
click at [313, 190] on button "Mover para retirada disponível" at bounding box center [315, 192] width 83 height 15
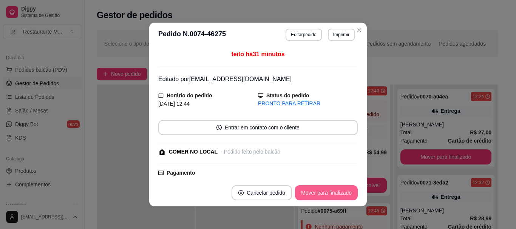
click at [313, 190] on button "Mover para finalizado" at bounding box center [326, 192] width 63 height 15
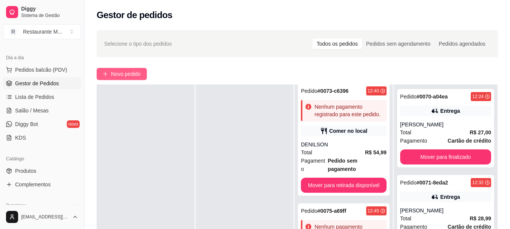
click at [114, 71] on span "Novo pedido" at bounding box center [126, 74] width 30 height 8
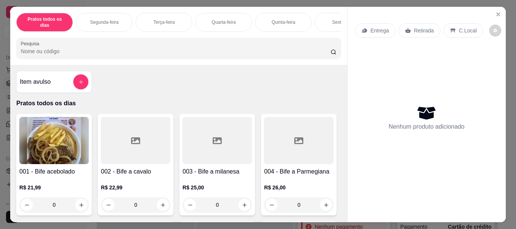
click at [207, 152] on div at bounding box center [216, 140] width 69 height 47
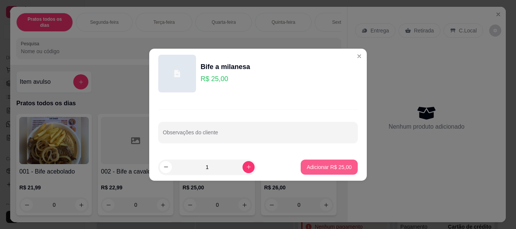
click at [316, 163] on p "Adicionar R$ 25,00" at bounding box center [328, 167] width 45 height 8
type input "1"
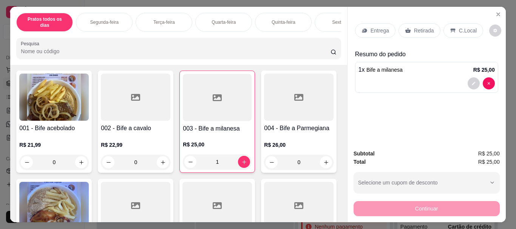
scroll to position [121, 0]
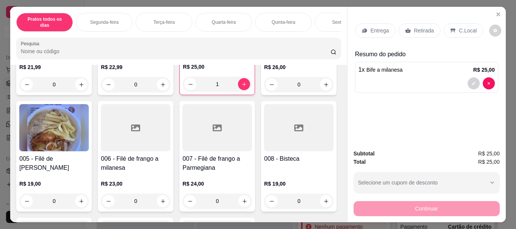
click at [89, 129] on img at bounding box center [53, 127] width 69 height 47
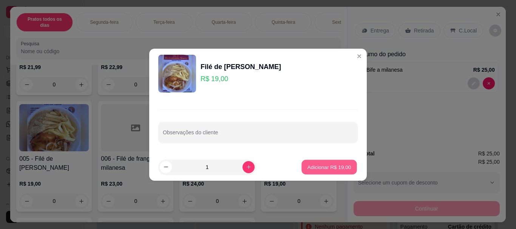
click at [307, 168] on p "Adicionar R$ 19,00" at bounding box center [329, 166] width 44 height 7
type input "1"
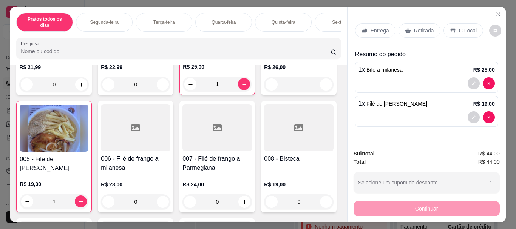
click at [405, 29] on icon at bounding box center [408, 30] width 6 height 5
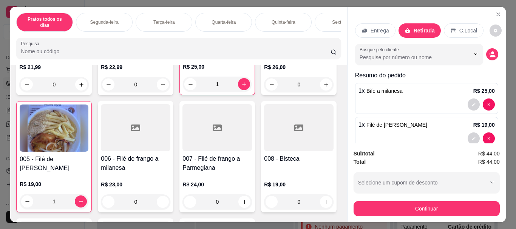
click at [484, 58] on div "Busque pelo cliente" at bounding box center [426, 54] width 143 height 21
click at [490, 55] on icon "decrease-product-quantity" at bounding box center [492, 56] width 5 height 3
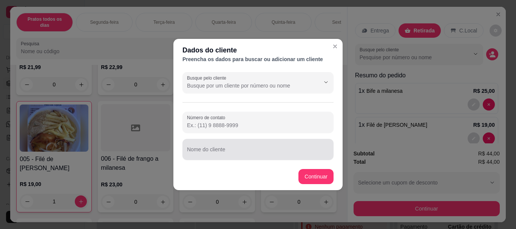
click at [225, 148] on div at bounding box center [258, 149] width 142 height 15
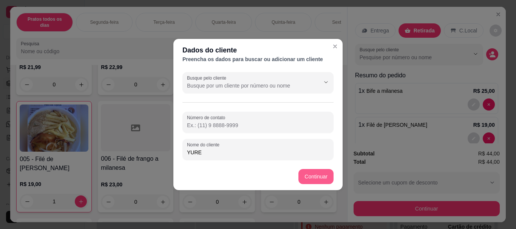
type input "YURE"
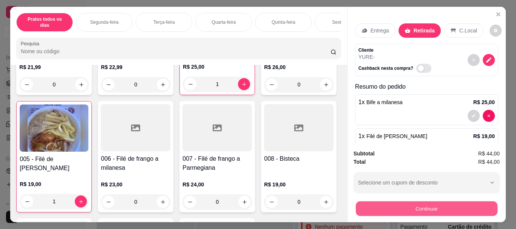
click at [389, 208] on button "Continuar" at bounding box center [426, 208] width 142 height 15
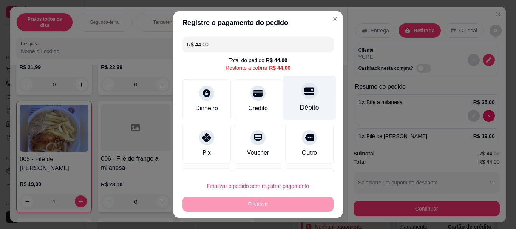
click at [301, 98] on div at bounding box center [309, 91] width 17 height 17
type input "R$ 0,00"
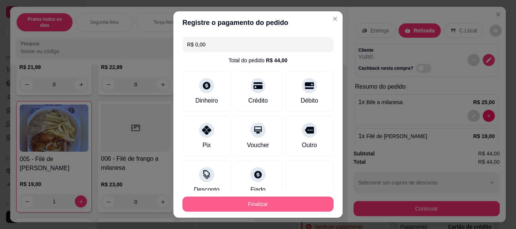
click at [251, 203] on button "Finalizar" at bounding box center [257, 204] width 151 height 15
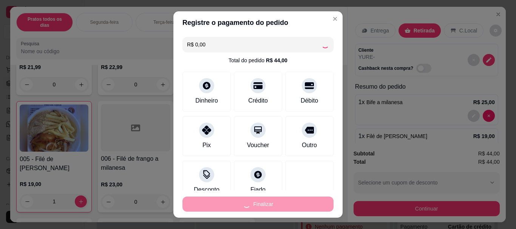
type input "0"
type input "-R$ 44,00"
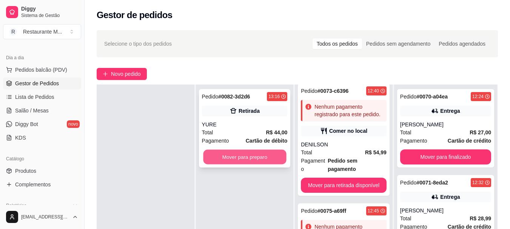
click at [241, 160] on button "Mover para preparo" at bounding box center [244, 157] width 83 height 15
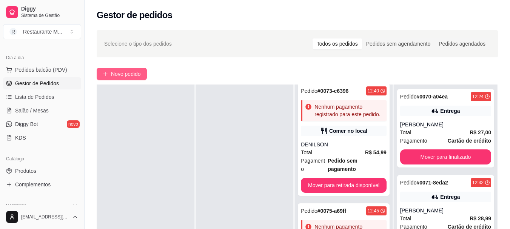
click at [122, 74] on span "Novo pedido" at bounding box center [126, 74] width 30 height 8
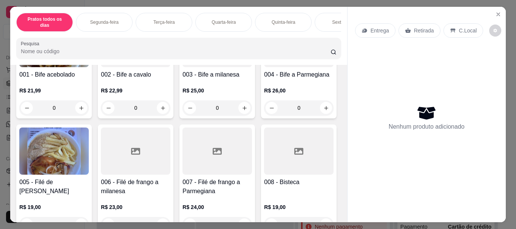
scroll to position [116, 0]
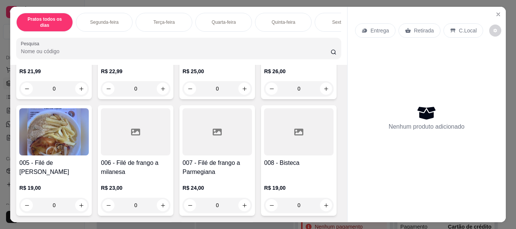
click at [264, 48] on div at bounding box center [298, 24] width 69 height 47
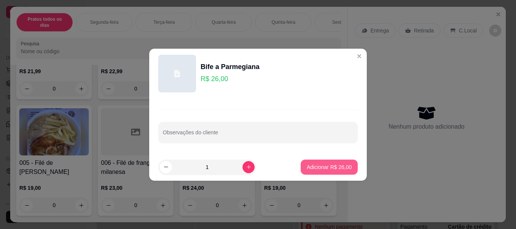
click at [336, 164] on p "Adicionar R$ 26,00" at bounding box center [328, 167] width 45 height 8
type input "1"
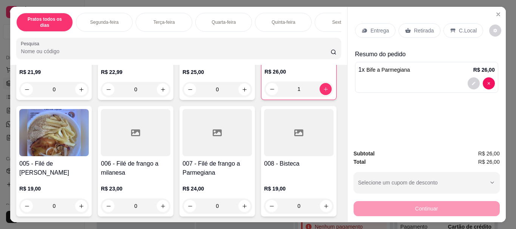
click at [376, 27] on p "Entrega" at bounding box center [379, 31] width 18 height 8
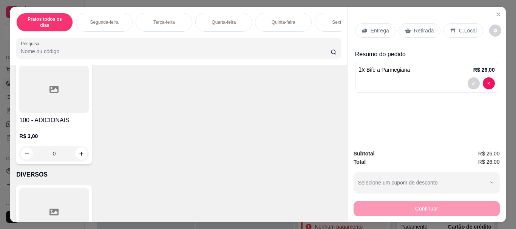
scroll to position [1216, 0]
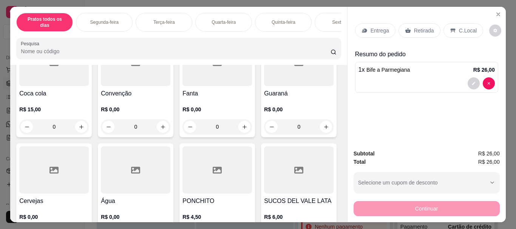
click at [65, 86] on div at bounding box center [53, 62] width 69 height 47
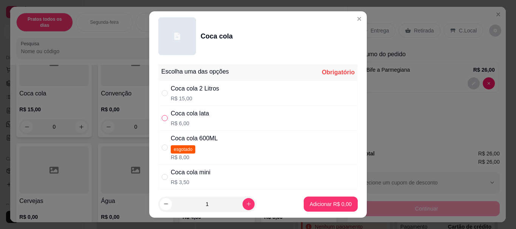
click at [162, 117] on input "" at bounding box center [165, 118] width 6 height 6
radio input "true"
click at [319, 207] on p "Adicionar R$ 6,00" at bounding box center [330, 203] width 41 height 7
type input "1"
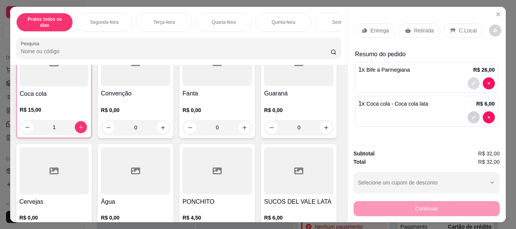
click at [471, 82] on icon "decrease-product-quantity" at bounding box center [473, 83] width 5 height 5
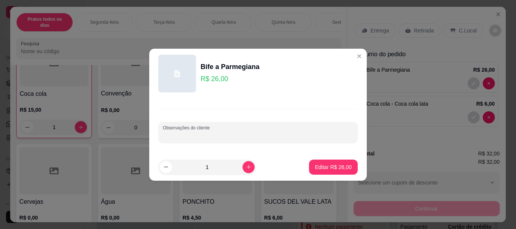
click at [200, 137] on input "Observações do cliente" at bounding box center [258, 136] width 190 height 8
type input "COUVE"
click at [315, 169] on p "Editar R$ 26,00" at bounding box center [332, 166] width 35 height 7
type input "0"
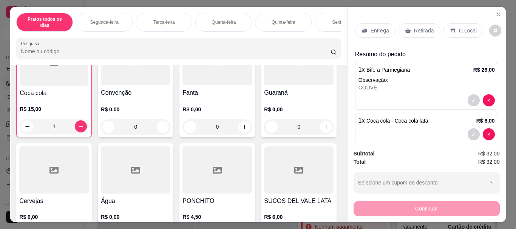
click at [387, 28] on div "Entrega" at bounding box center [375, 30] width 40 height 14
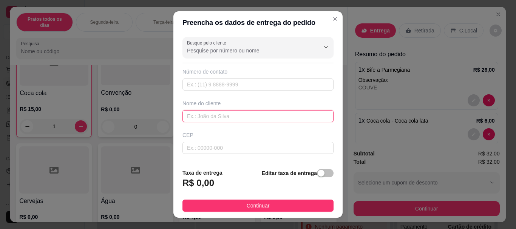
click at [246, 120] on input "text" at bounding box center [257, 116] width 151 height 12
type input "ABDALLA"
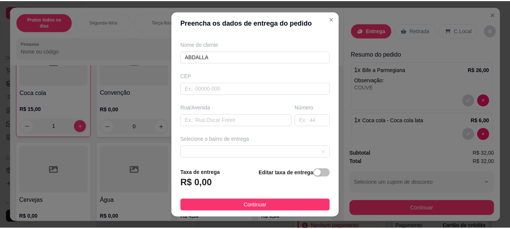
scroll to position [60, 0]
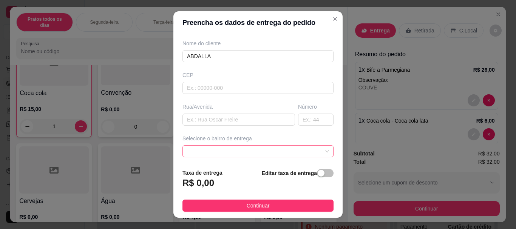
click at [222, 152] on span at bounding box center [258, 151] width 142 height 11
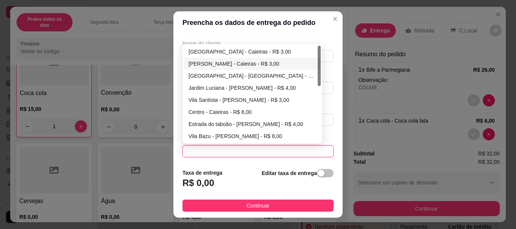
click at [251, 65] on div "[PERSON_NAME] - Caieiras - R$ 3,00" at bounding box center [252, 64] width 128 height 8
type input "Caieiras"
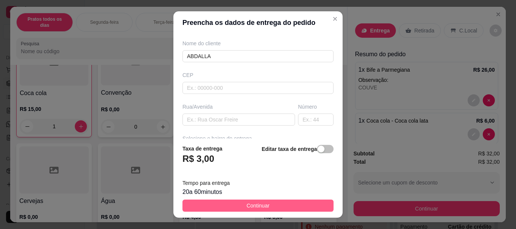
click at [237, 209] on button "Continuar" at bounding box center [257, 206] width 151 height 12
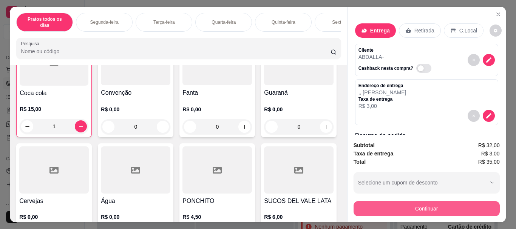
click at [357, 208] on button "Continuar" at bounding box center [426, 208] width 146 height 15
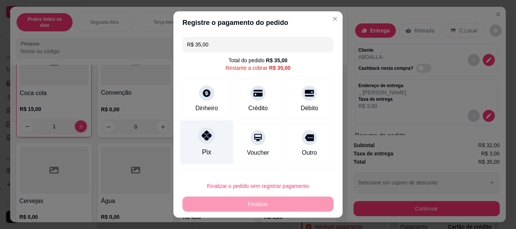
click at [202, 139] on icon at bounding box center [207, 136] width 10 height 10
type input "R$ 0,00"
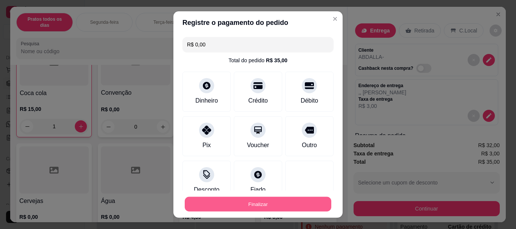
click at [237, 208] on button "Finalizar" at bounding box center [258, 204] width 146 height 15
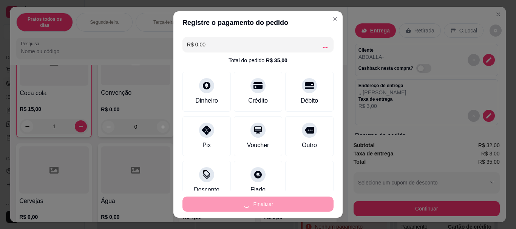
type input "0"
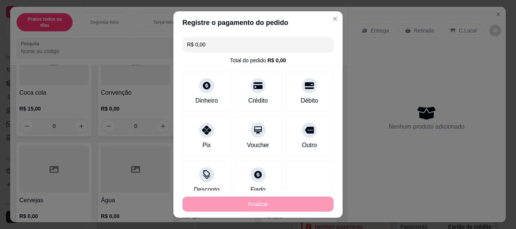
type input "-R$ 35,00"
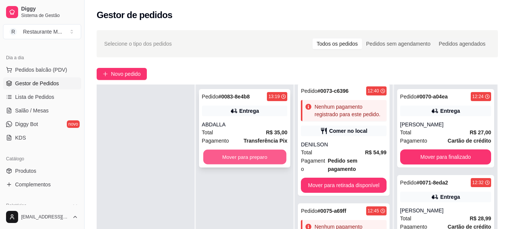
click at [248, 160] on button "Mover para preparo" at bounding box center [244, 157] width 83 height 15
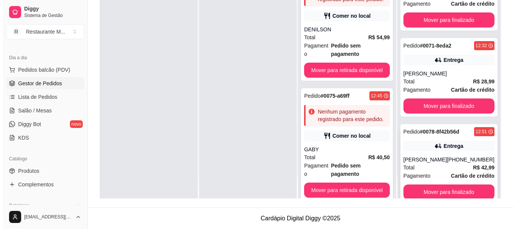
scroll to position [22, 0]
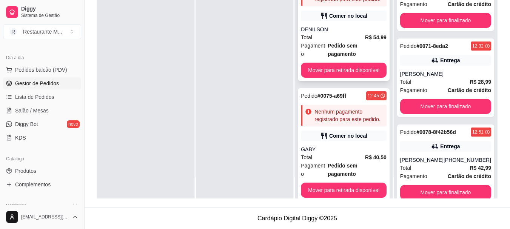
click at [345, 32] on div "DENILSON" at bounding box center [344, 30] width 86 height 8
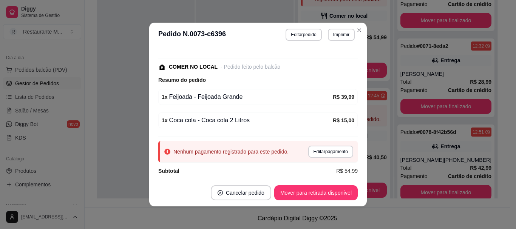
scroll to position [108, 0]
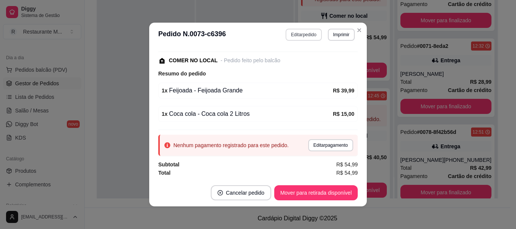
click at [297, 40] on button "Editar pedido" at bounding box center [303, 35] width 36 height 12
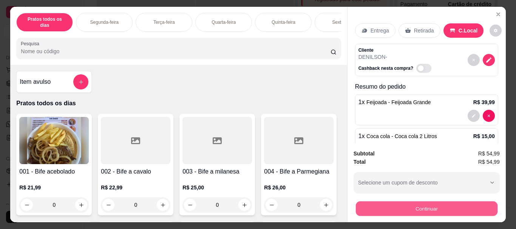
click at [365, 204] on button "Continuar" at bounding box center [426, 208] width 142 height 15
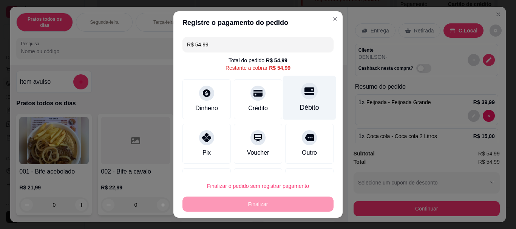
click at [300, 105] on div "Débito" at bounding box center [309, 108] width 19 height 10
type input "R$ 0,00"
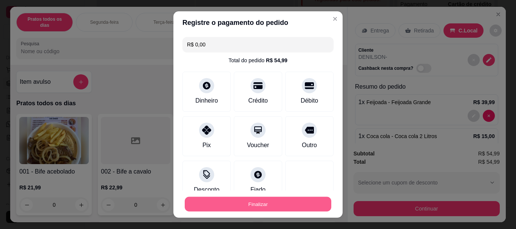
click at [246, 209] on button "Finalizar" at bounding box center [258, 204] width 146 height 15
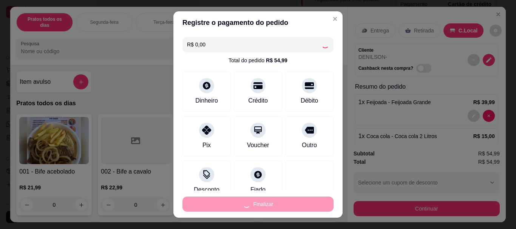
type input "0"
type input "-R$ 54,99"
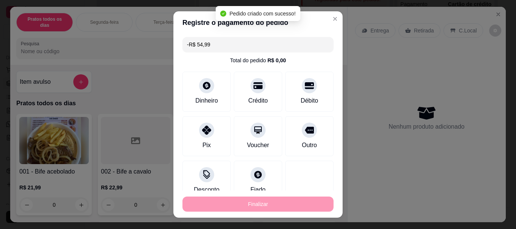
scroll to position [0, 0]
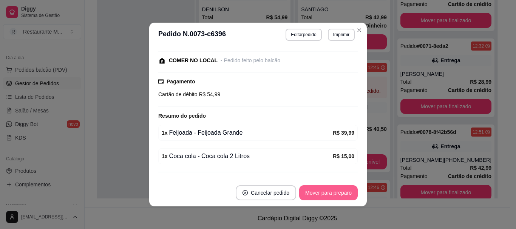
click at [310, 191] on button "Mover para preparo" at bounding box center [328, 192] width 59 height 15
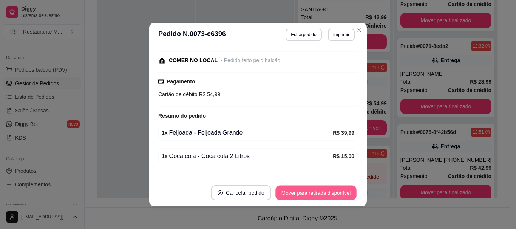
click at [308, 190] on button "Mover para retirada disponível" at bounding box center [315, 193] width 81 height 15
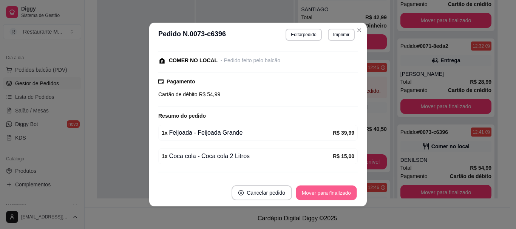
click at [308, 190] on button "Mover para finalizado" at bounding box center [326, 193] width 61 height 15
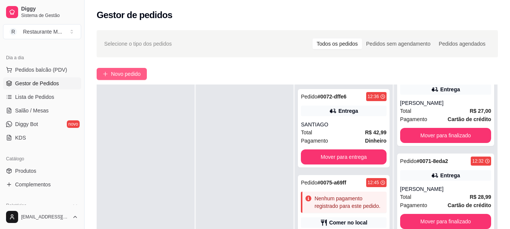
click at [131, 68] on button "Novo pedido" at bounding box center [122, 74] width 50 height 12
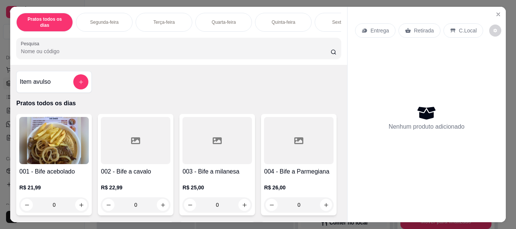
click at [55, 148] on img at bounding box center [53, 140] width 69 height 47
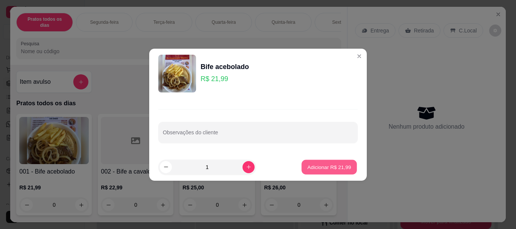
click at [317, 168] on p "Adicionar R$ 21,99" at bounding box center [329, 166] width 44 height 7
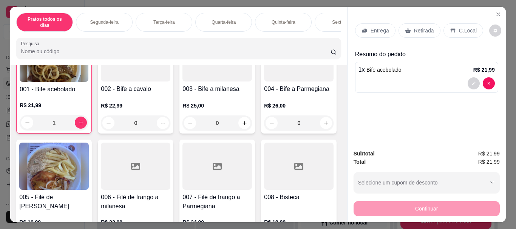
scroll to position [92, 0]
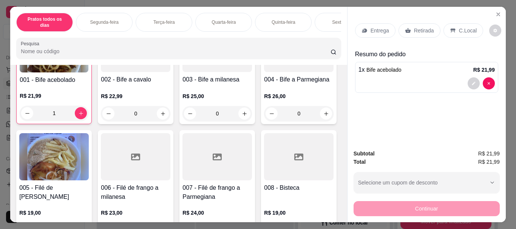
click at [89, 159] on img at bounding box center [53, 156] width 69 height 47
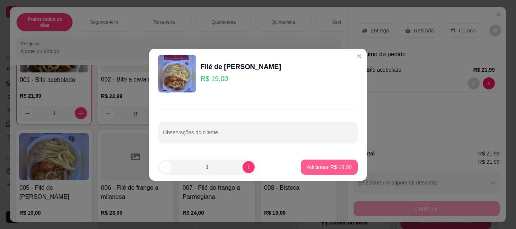
click at [322, 168] on p "Adicionar R$ 19,00" at bounding box center [328, 167] width 45 height 8
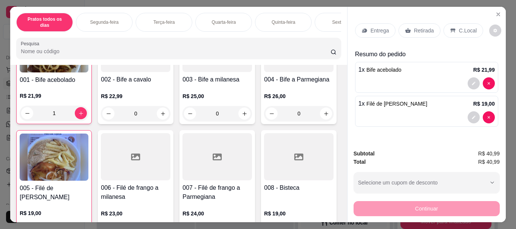
click at [451, 29] on icon at bounding box center [453, 31] width 6 height 6
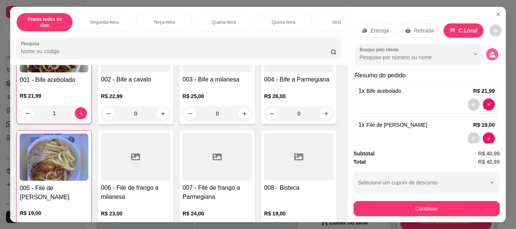
click at [486, 55] on button "decrease-product-quantity" at bounding box center [492, 54] width 12 height 12
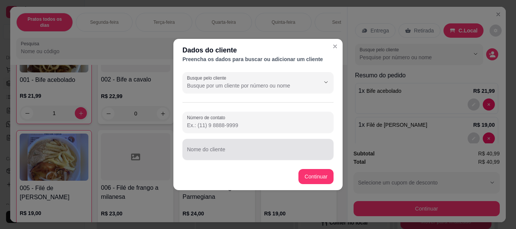
click at [244, 152] on input "Nome do cliente" at bounding box center [258, 153] width 142 height 8
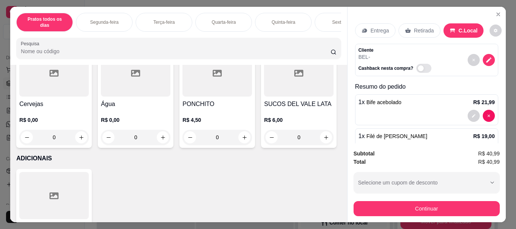
scroll to position [1319, 0]
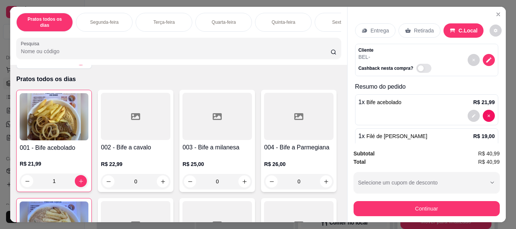
scroll to position [0, 0]
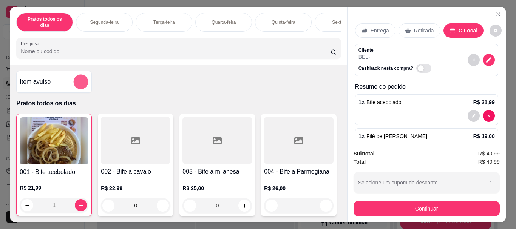
click at [79, 84] on button "add-separate-item" at bounding box center [81, 82] width 15 height 15
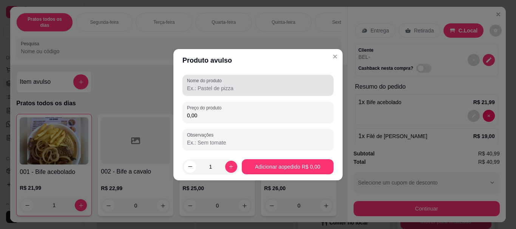
click at [183, 91] on div "Nome do produto" at bounding box center [257, 85] width 151 height 21
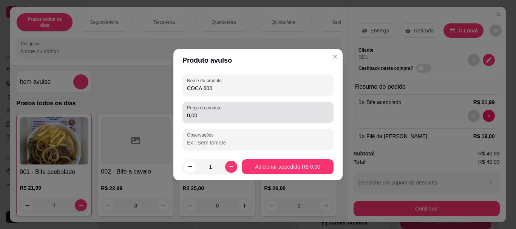
click at [201, 115] on input "0,00" at bounding box center [258, 116] width 142 height 8
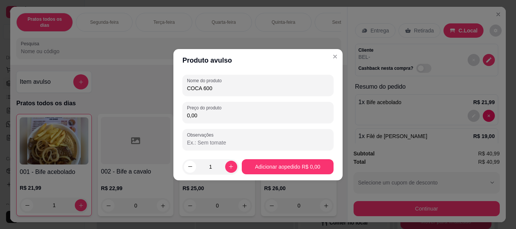
click at [201, 115] on input "0,00" at bounding box center [258, 116] width 142 height 8
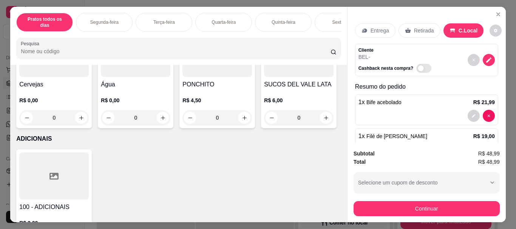
scroll to position [1358, 0]
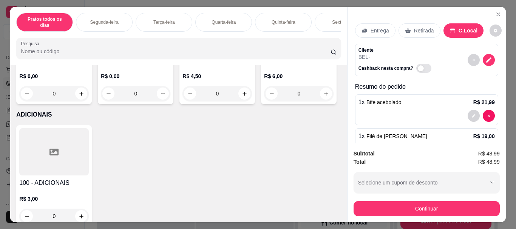
click at [89, 53] on div at bounding box center [53, 29] width 69 height 47
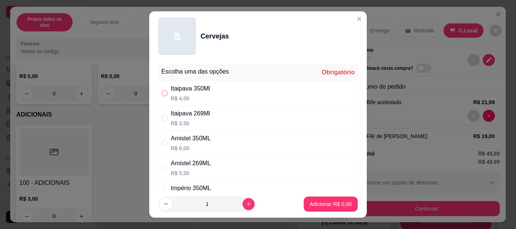
click at [165, 96] on input "" at bounding box center [165, 93] width 6 height 6
click at [319, 206] on p "Adicionar R$ 4,00" at bounding box center [330, 204] width 42 height 8
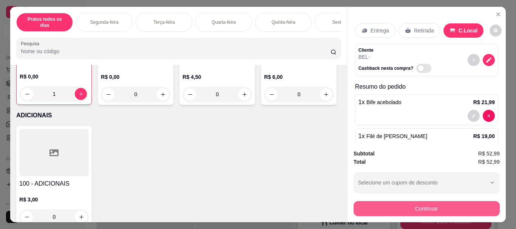
click at [391, 210] on button "Continuar" at bounding box center [426, 208] width 146 height 15
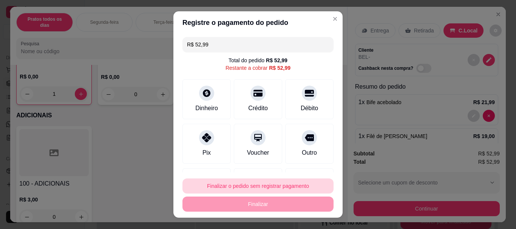
click at [271, 183] on button "Finalizar o pedido sem registrar pagamento" at bounding box center [257, 186] width 151 height 15
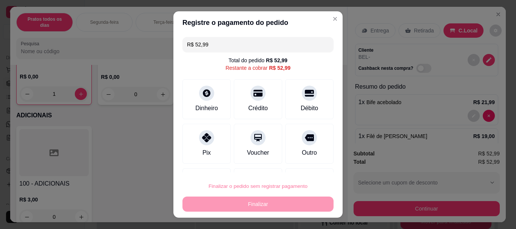
click at [298, 166] on button "Confirmar" at bounding box center [302, 164] width 28 height 12
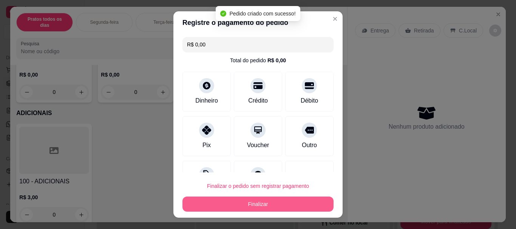
scroll to position [1356, 0]
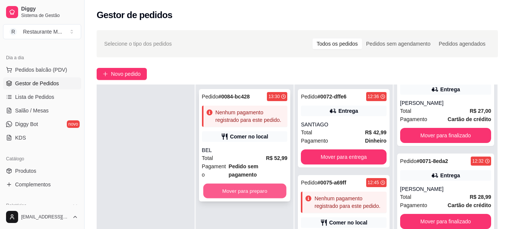
click at [219, 184] on button "Mover para preparo" at bounding box center [244, 191] width 83 height 15
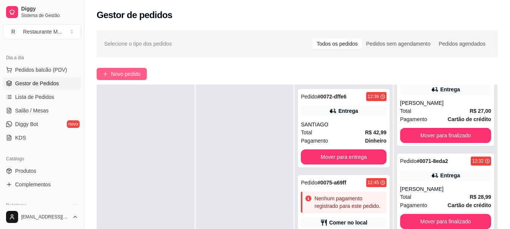
click at [141, 76] on span "Novo pedido" at bounding box center [126, 74] width 30 height 8
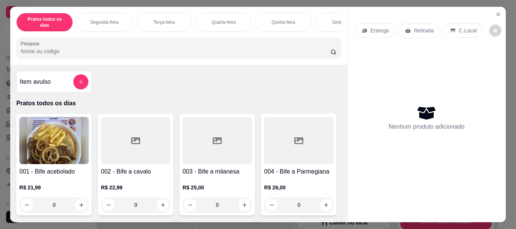
click at [46, 154] on img at bounding box center [53, 140] width 69 height 47
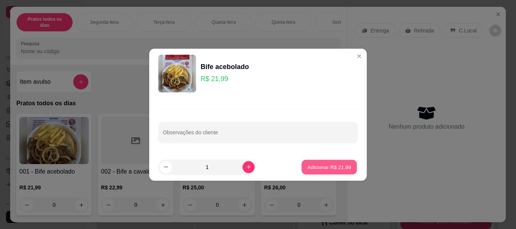
click at [313, 167] on p "Adicionar R$ 21,99" at bounding box center [329, 166] width 44 height 7
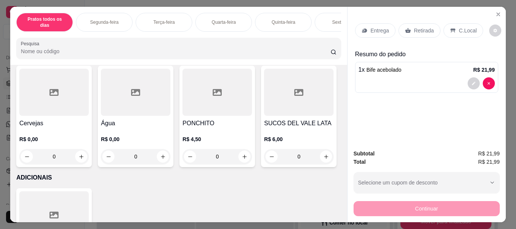
scroll to position [1313, 0]
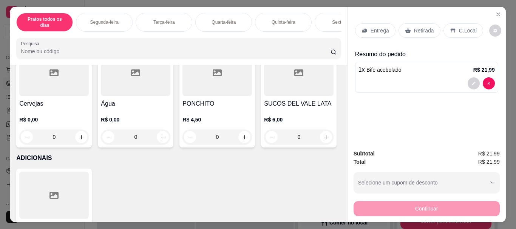
click at [89, 96] on div at bounding box center [53, 72] width 69 height 47
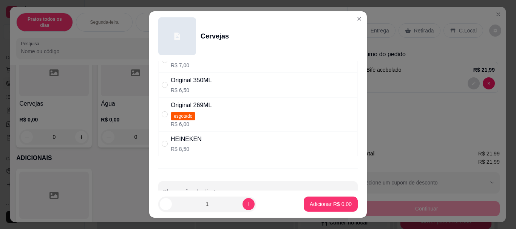
scroll to position [256, 0]
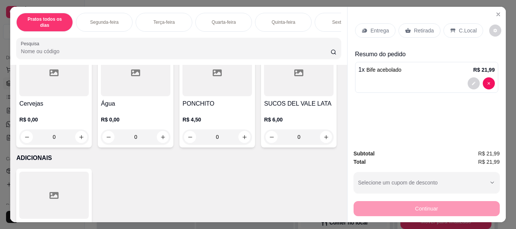
drag, startPoint x: 338, startPoint y: 176, endPoint x: 342, endPoint y: 160, distance: 16.8
click at [342, 160] on div "Item avulso Pratos todos os dias 001 - Bife acebolado R$ 21,99 1 002 - Bife a c…" at bounding box center [178, 143] width 336 height 157
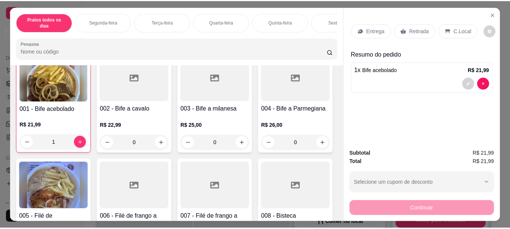
scroll to position [0, 0]
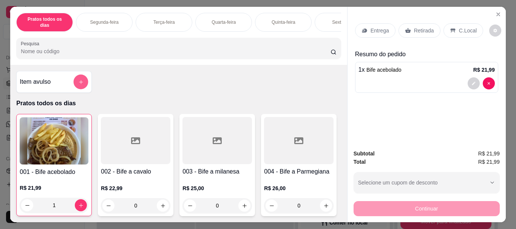
click at [83, 77] on button "add-separate-item" at bounding box center [81, 82] width 15 height 15
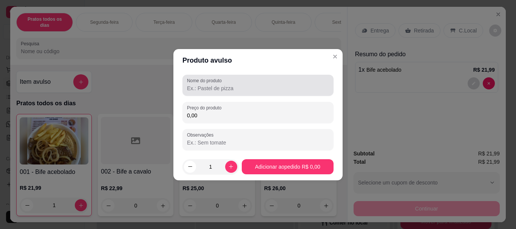
click at [211, 89] on input "Nome do produto" at bounding box center [258, 89] width 142 height 8
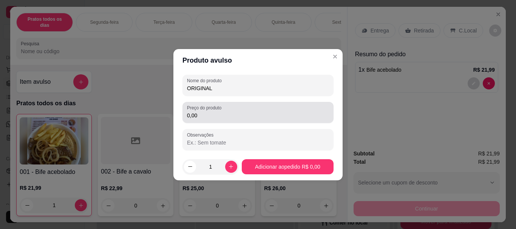
click at [200, 119] on div "0,00" at bounding box center [258, 112] width 142 height 15
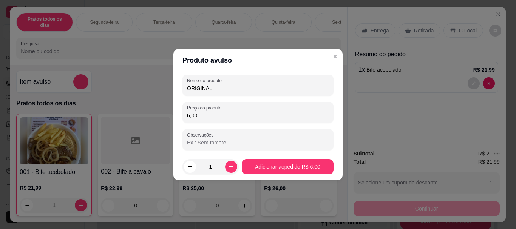
click at [216, 91] on input "ORIGINAL" at bounding box center [258, 89] width 142 height 8
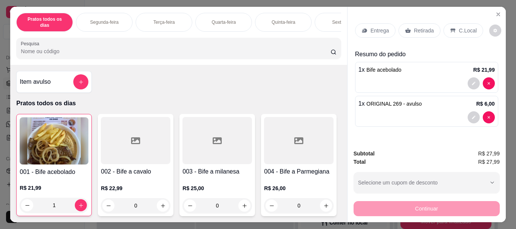
click at [465, 29] on p "C.Local" at bounding box center [468, 31] width 18 height 8
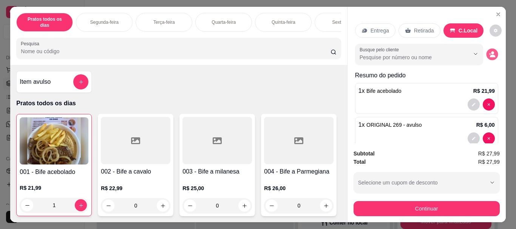
click at [488, 51] on icon "decrease-product-quantity" at bounding box center [491, 54] width 6 height 6
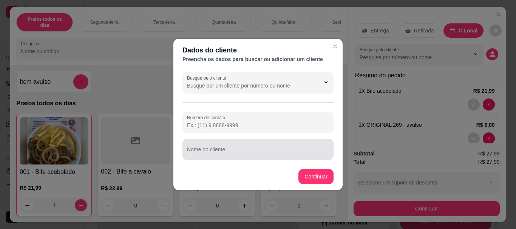
click at [234, 150] on input "Nome do cliente" at bounding box center [258, 153] width 142 height 8
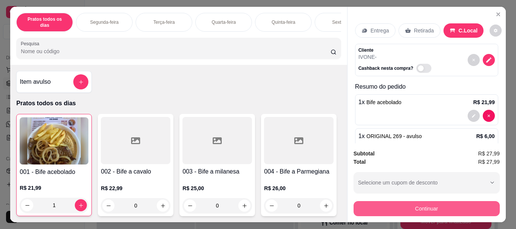
click at [362, 201] on button "Continuar" at bounding box center [426, 208] width 146 height 15
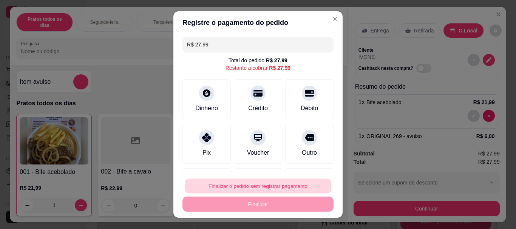
click at [279, 183] on button "Finalizar o pedido sem registrar pagamento" at bounding box center [258, 186] width 146 height 15
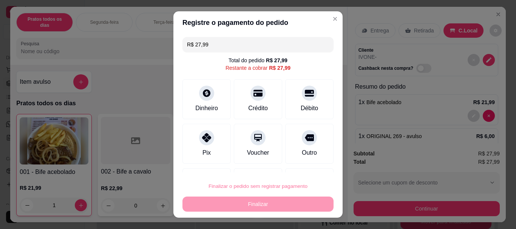
click at [302, 164] on button "Confirmar" at bounding box center [301, 165] width 28 height 12
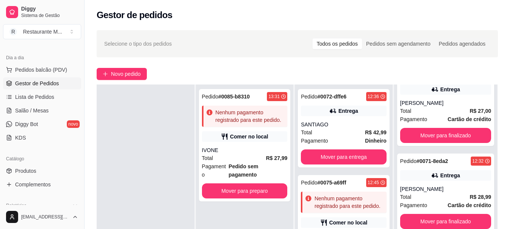
click at [162, 121] on div at bounding box center [146, 199] width 98 height 229
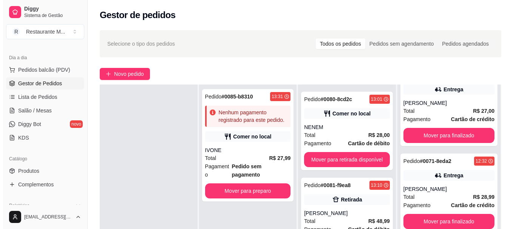
scroll to position [462, 0]
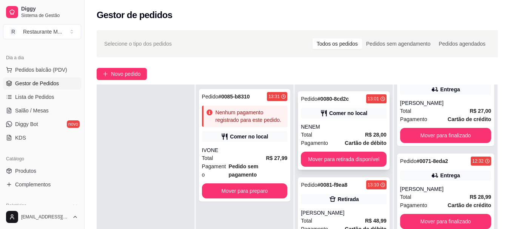
click at [332, 131] on div "Total R$ 28,00" at bounding box center [344, 135] width 86 height 8
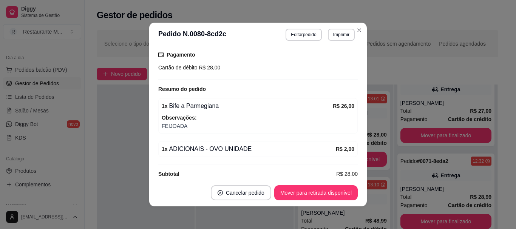
scroll to position [128, 0]
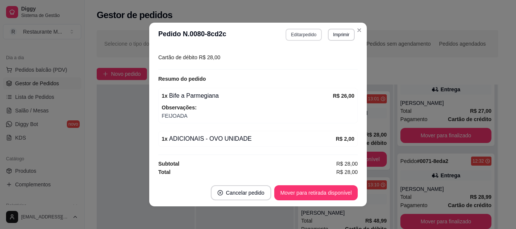
click at [293, 37] on button "Editar pedido" at bounding box center [303, 35] width 36 height 12
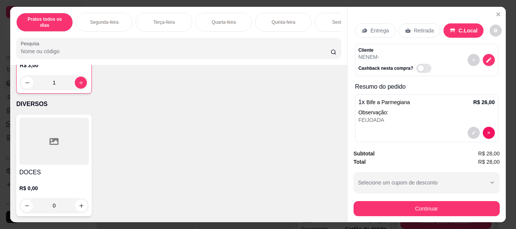
scroll to position [1667, 0]
click at [57, 147] on div at bounding box center [53, 141] width 69 height 47
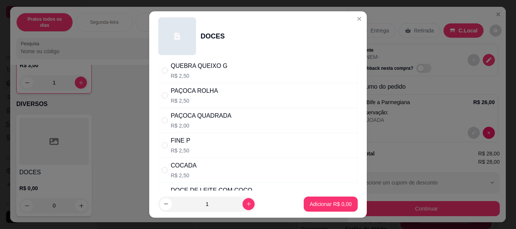
scroll to position [124, 0]
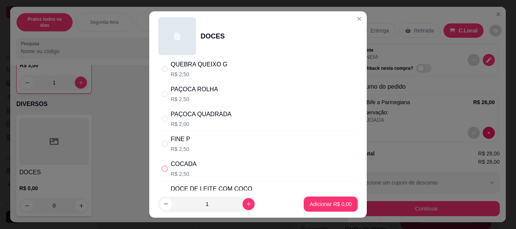
click at [162, 170] on input "" at bounding box center [165, 169] width 6 height 6
click at [325, 205] on p "Adicionar R$ 2,50" at bounding box center [330, 204] width 42 height 8
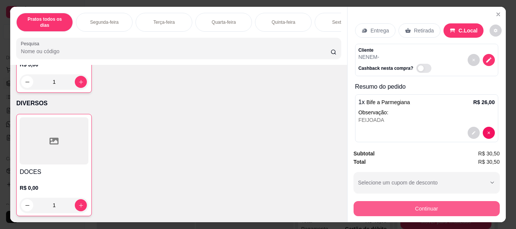
click at [410, 207] on button "Continuar" at bounding box center [426, 208] width 146 height 15
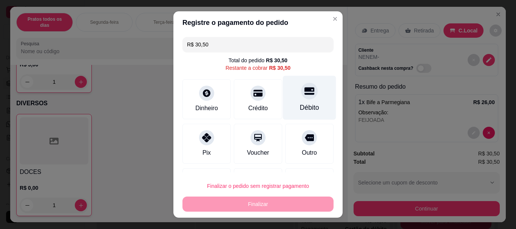
click at [301, 98] on div at bounding box center [309, 91] width 17 height 17
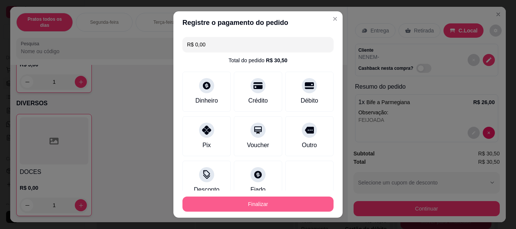
click at [272, 204] on button "Finalizar" at bounding box center [257, 204] width 151 height 15
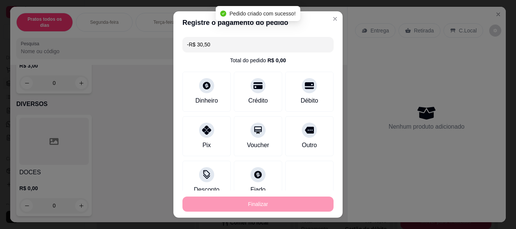
scroll to position [145, 0]
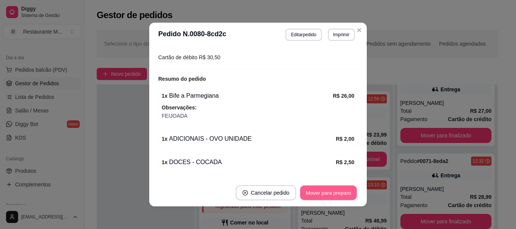
click at [330, 192] on button "Mover para preparo" at bounding box center [328, 193] width 57 height 15
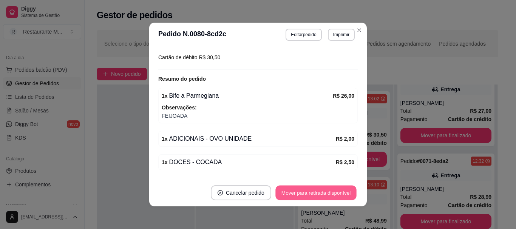
click at [330, 192] on button "Mover para retirada disponível" at bounding box center [315, 193] width 81 height 15
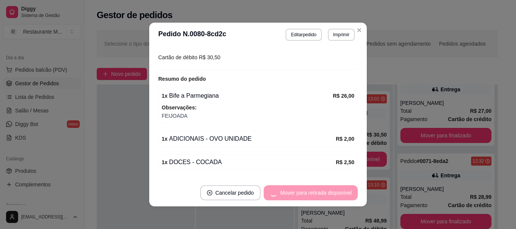
scroll to position [376, 0]
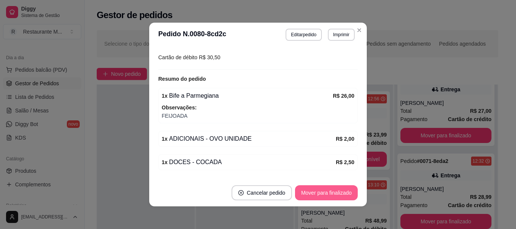
click at [330, 192] on button "Mover para finalizado" at bounding box center [326, 192] width 63 height 15
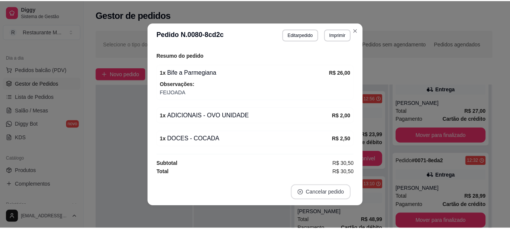
scroll to position [105, 0]
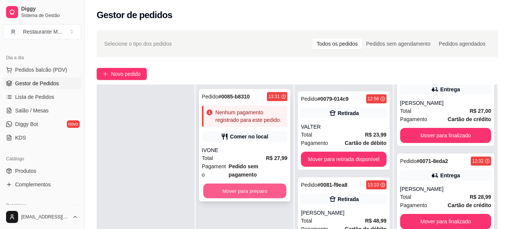
click at [264, 187] on button "Mover para preparo" at bounding box center [244, 191] width 83 height 15
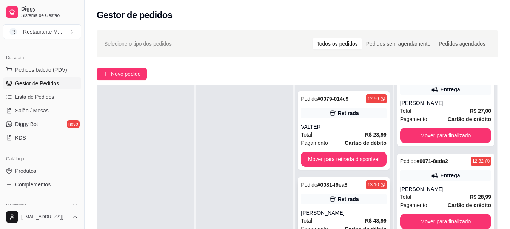
click at [324, 209] on div "[PERSON_NAME]" at bounding box center [344, 213] width 86 height 8
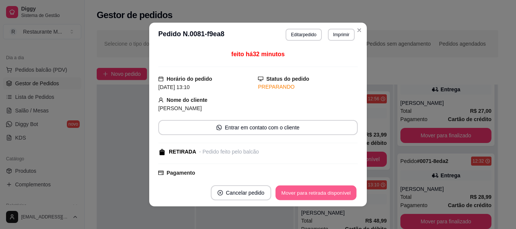
click at [318, 193] on button "Mover para retirada disponível" at bounding box center [315, 193] width 81 height 15
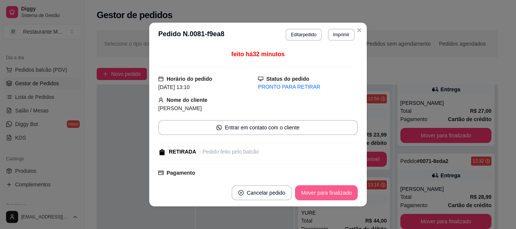
click at [318, 193] on button "Mover para finalizado" at bounding box center [326, 192] width 63 height 15
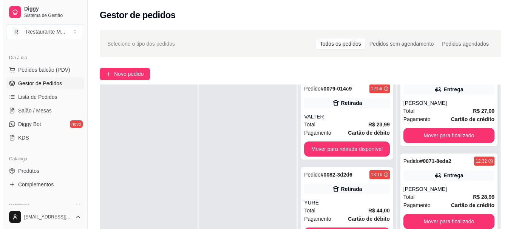
scroll to position [396, 0]
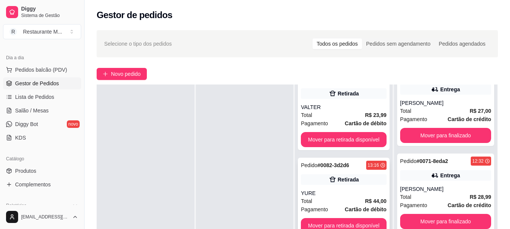
click at [333, 189] on div "YURE" at bounding box center [344, 193] width 86 height 8
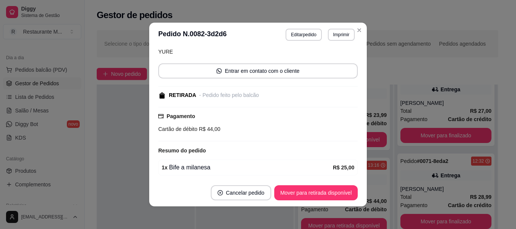
scroll to position [95, 0]
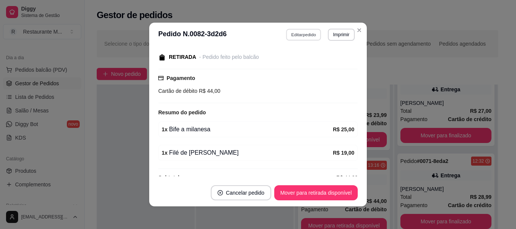
click at [302, 37] on button "Editar pedido" at bounding box center [303, 35] width 35 height 12
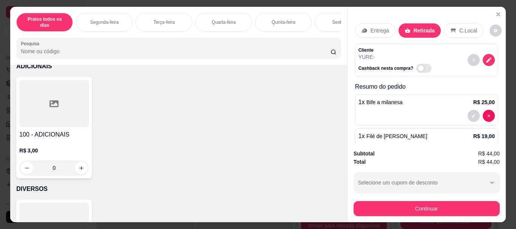
scroll to position [1329, 0]
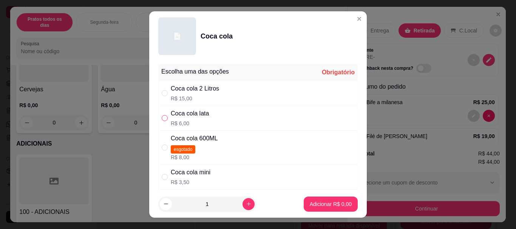
click at [163, 118] on input "" at bounding box center [165, 118] width 6 height 6
click at [246, 204] on icon "increase-product-quantity" at bounding box center [249, 204] width 6 height 6
click at [307, 204] on p "Adicionar R$ 12,00" at bounding box center [329, 203] width 44 height 7
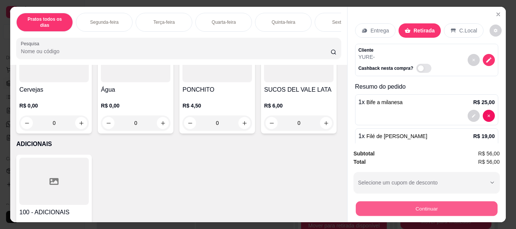
click at [421, 205] on button "Continuar" at bounding box center [426, 208] width 142 height 15
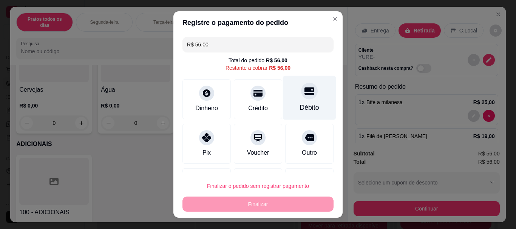
click at [300, 103] on div "Débito" at bounding box center [309, 108] width 19 height 10
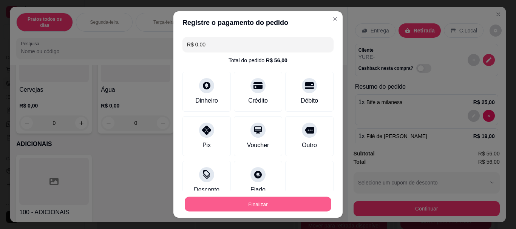
click at [250, 206] on button "Finalizar" at bounding box center [258, 204] width 146 height 15
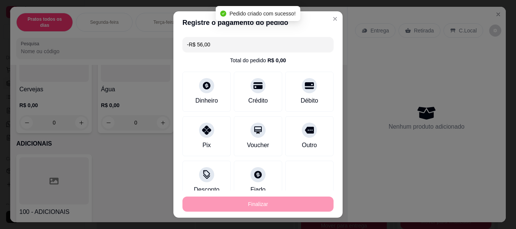
scroll to position [111, 0]
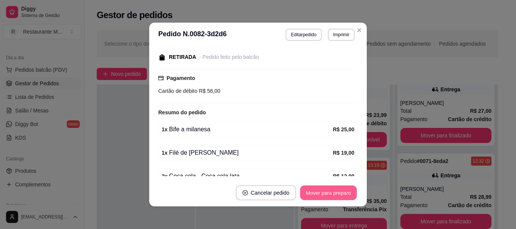
click at [333, 198] on button "Mover para preparo" at bounding box center [328, 193] width 57 height 15
click at [326, 197] on button "Mover para retirada disponível" at bounding box center [315, 192] width 83 height 15
click at [326, 197] on button "Mover para finalizado" at bounding box center [326, 192] width 63 height 15
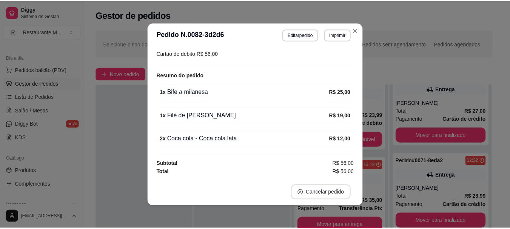
scroll to position [71, 0]
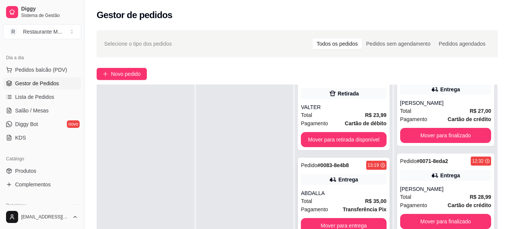
click at [360, 197] on div "Total R$ 35,00" at bounding box center [344, 201] width 86 height 8
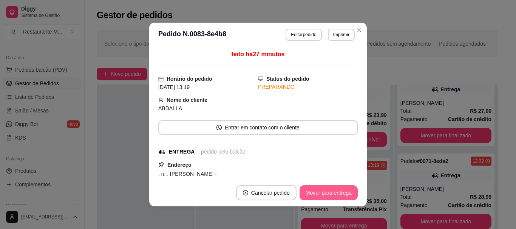
click at [339, 196] on button "Mover para entrega" at bounding box center [328, 192] width 58 height 15
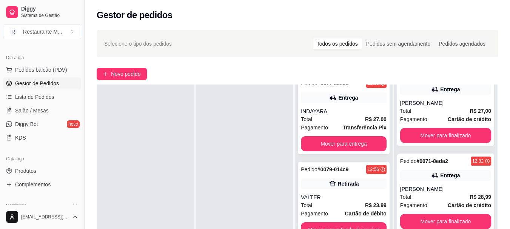
scroll to position [314, 0]
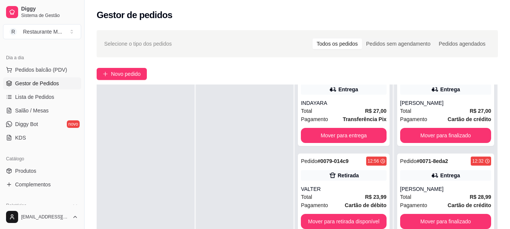
click at [202, 166] on div at bounding box center [245, 199] width 98 height 229
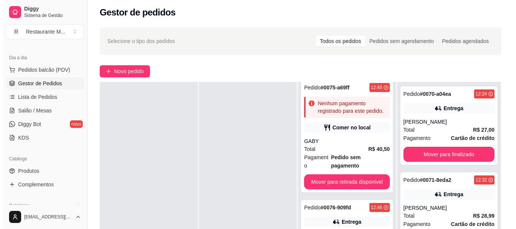
scroll to position [2, 0]
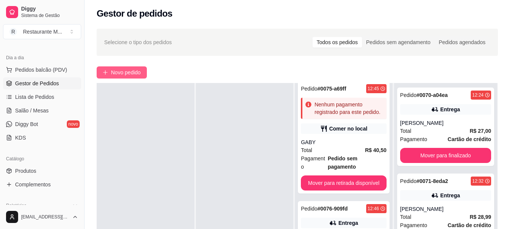
click at [123, 73] on span "Novo pedido" at bounding box center [126, 72] width 30 height 8
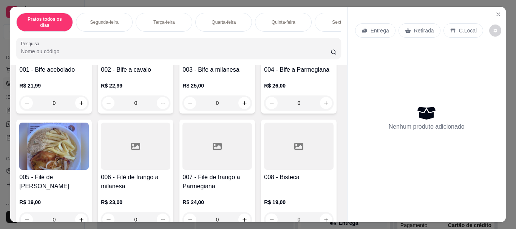
scroll to position [116, 0]
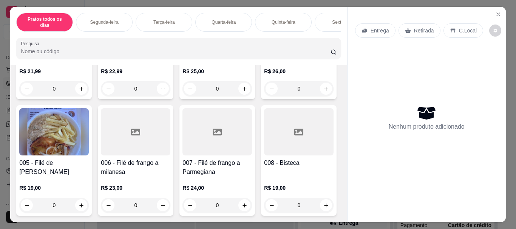
click at [332, 19] on p "Sexta-feira" at bounding box center [343, 22] width 22 height 6
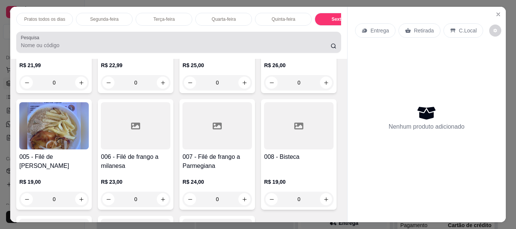
scroll to position [20, 0]
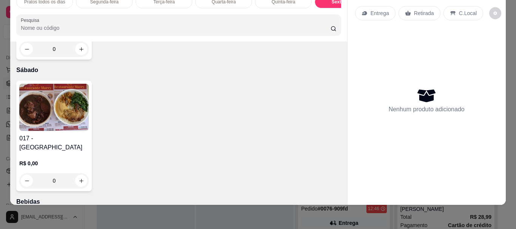
click at [61, 131] on img at bounding box center [53, 107] width 69 height 47
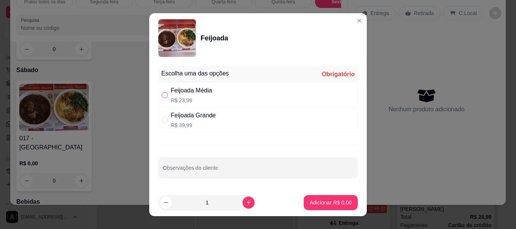
click at [162, 96] on input "" at bounding box center [165, 95] width 6 height 6
click at [301, 197] on button "Adicionar R$ 23,99" at bounding box center [328, 202] width 57 height 15
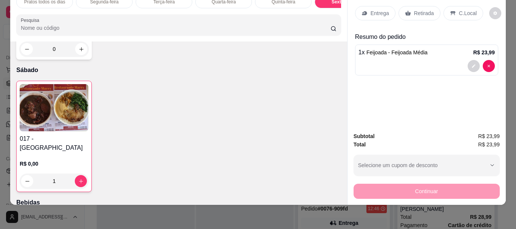
click at [423, 9] on p "Retirada" at bounding box center [424, 13] width 20 height 8
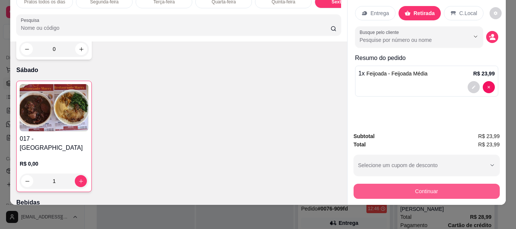
click at [428, 188] on button "Continuar" at bounding box center [426, 191] width 146 height 15
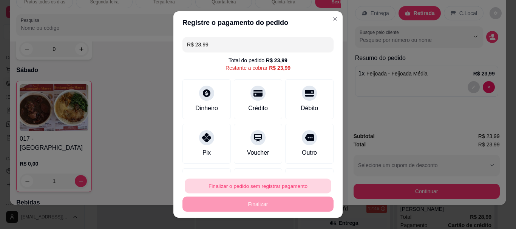
click at [253, 185] on button "Finalizar o pedido sem registrar pagamento" at bounding box center [258, 186] width 146 height 15
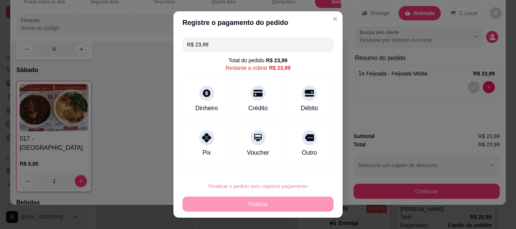
click at [297, 165] on button "Confirmar" at bounding box center [301, 165] width 28 height 12
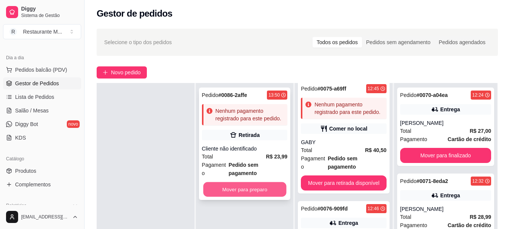
click at [246, 183] on button "Mover para preparo" at bounding box center [244, 189] width 83 height 15
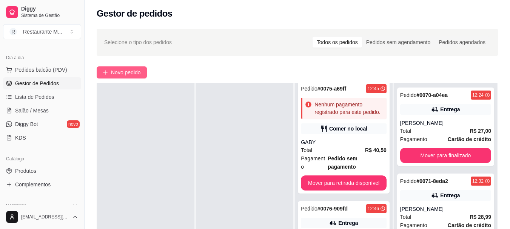
click at [122, 72] on span "Novo pedido" at bounding box center [126, 72] width 30 height 8
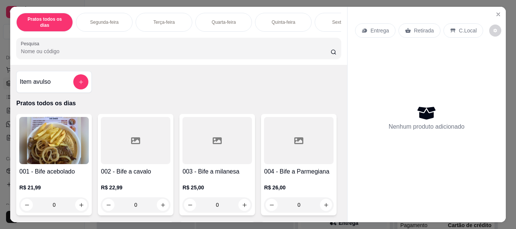
scroll to position [0, 269]
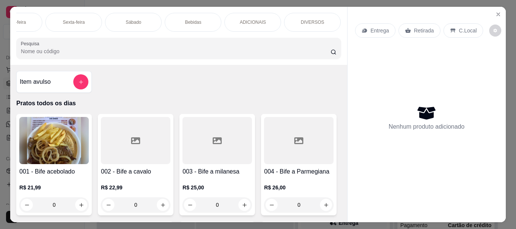
click at [129, 19] on p "Sábado" at bounding box center [133, 22] width 15 height 6
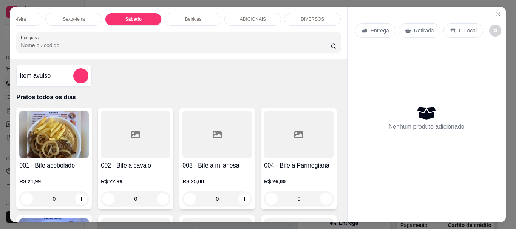
scroll to position [20, 0]
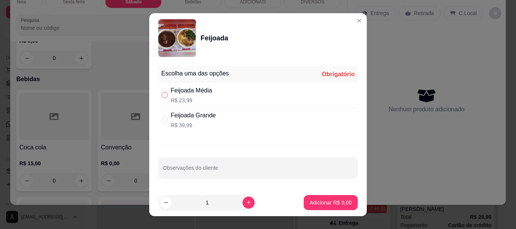
click at [163, 97] on input "" at bounding box center [165, 95] width 6 height 6
click at [327, 203] on p "Adicionar R$ 23,99" at bounding box center [328, 203] width 45 height 8
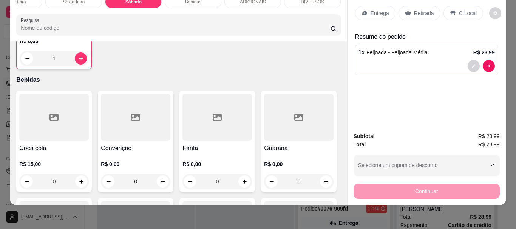
click at [462, 9] on p "C.Local" at bounding box center [468, 13] width 18 height 8
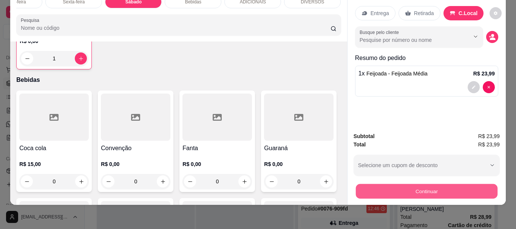
click at [423, 186] on button "Continuar" at bounding box center [426, 191] width 142 height 15
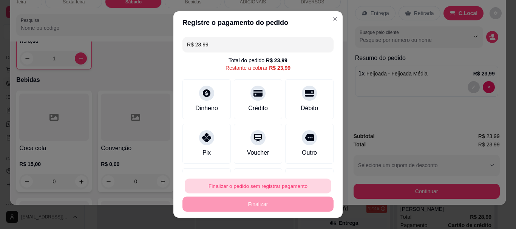
click at [256, 190] on button "Finalizar o pedido sem registrar pagamento" at bounding box center [258, 186] width 146 height 15
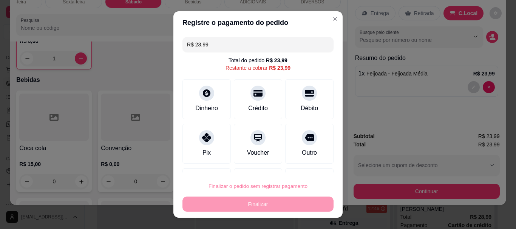
click at [301, 165] on button "Confirmar" at bounding box center [301, 164] width 27 height 11
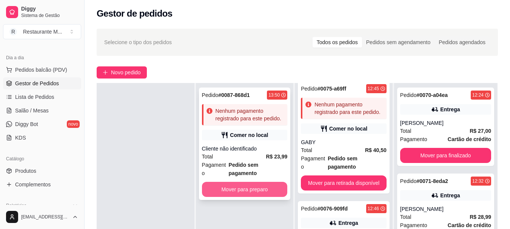
click at [220, 185] on button "Mover para preparo" at bounding box center [245, 189] width 86 height 15
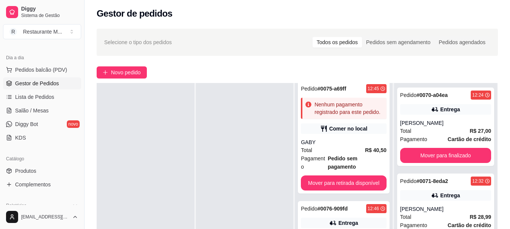
click at [124, 80] on div "Selecione o tipo dos pedidos Todos os pedidos Pedidos sem agendamento Pedidos a…" at bounding box center [297, 172] width 425 height 297
click at [125, 75] on span "Novo pedido" at bounding box center [126, 72] width 30 height 8
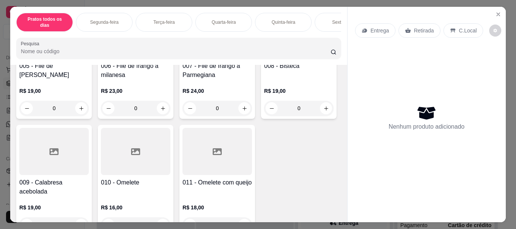
scroll to position [203, 0]
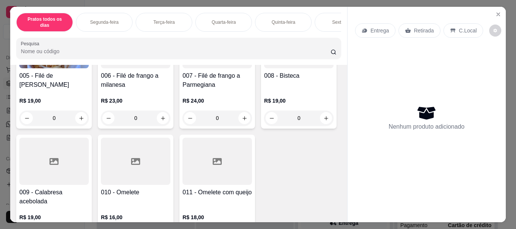
click at [182, 68] on div at bounding box center [216, 44] width 69 height 47
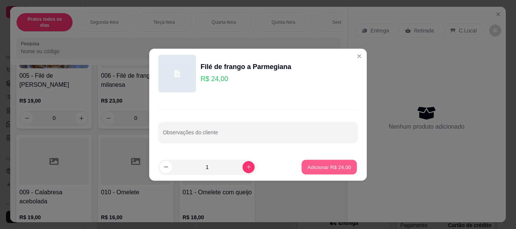
click at [316, 166] on p "Adicionar R$ 24,00" at bounding box center [329, 166] width 44 height 7
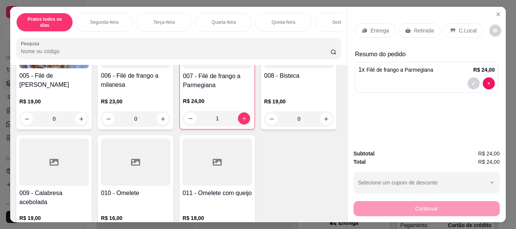
click at [463, 28] on p "C.Local" at bounding box center [468, 31] width 18 height 8
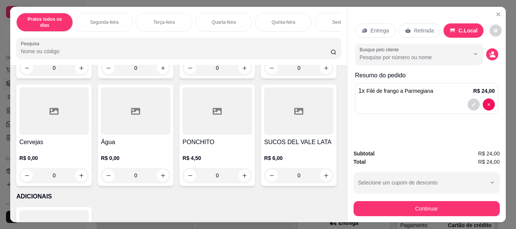
scroll to position [1299, 0]
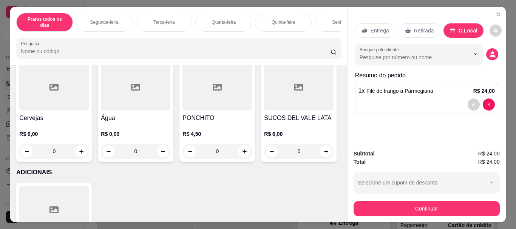
click at [89, 111] on div at bounding box center [53, 86] width 69 height 47
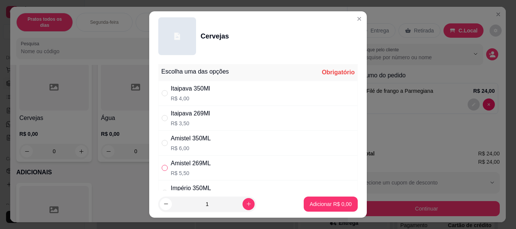
click at [162, 166] on input "" at bounding box center [165, 168] width 6 height 6
click at [319, 204] on p "Adicionar R$ 5,50" at bounding box center [330, 203] width 41 height 7
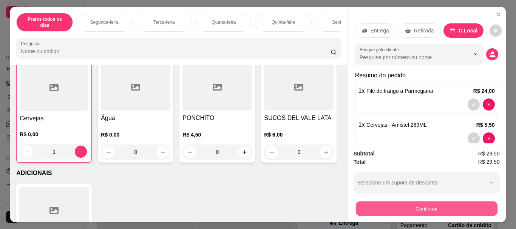
click at [397, 205] on button "Continuar" at bounding box center [426, 208] width 142 height 15
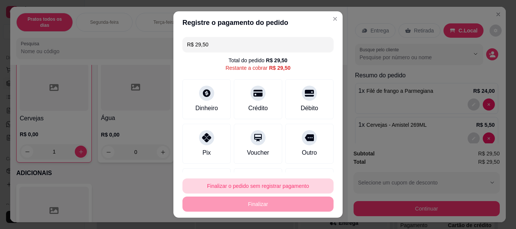
click at [272, 186] on button "Finalizar o pedido sem registrar pagamento" at bounding box center [257, 186] width 151 height 15
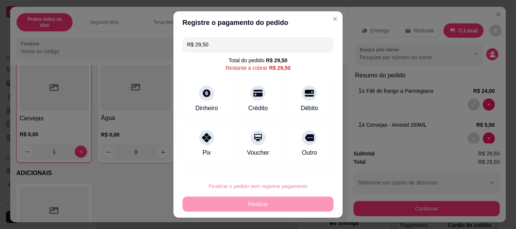
click at [296, 166] on button "Confirmar" at bounding box center [301, 165] width 28 height 12
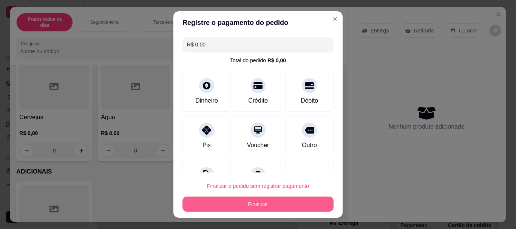
scroll to position [1298, 0]
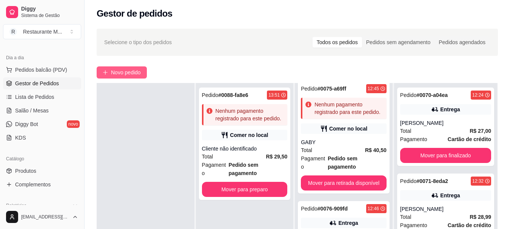
click at [130, 74] on span "Novo pedido" at bounding box center [126, 72] width 30 height 8
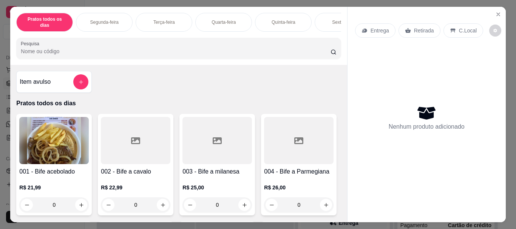
click at [225, 136] on div at bounding box center [216, 140] width 69 height 47
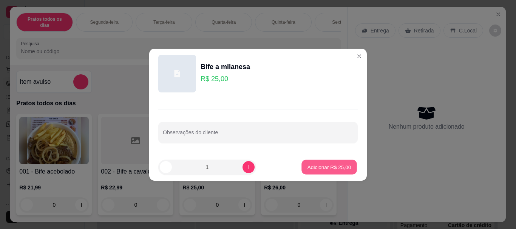
click at [312, 164] on p "Adicionar R$ 25,00" at bounding box center [329, 166] width 44 height 7
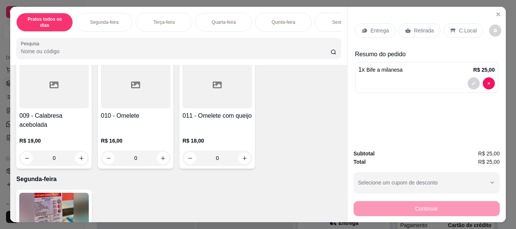
scroll to position [305, 0]
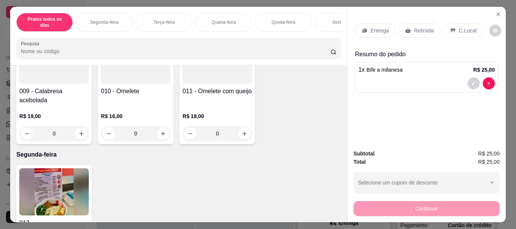
click at [182, 84] on div at bounding box center [216, 60] width 69 height 47
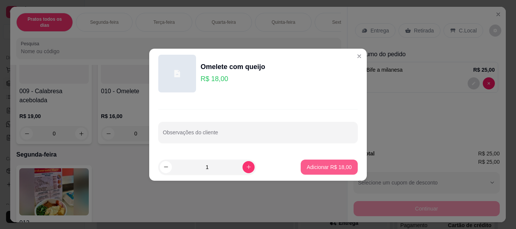
click at [322, 166] on p "Adicionar R$ 18,00" at bounding box center [328, 167] width 45 height 8
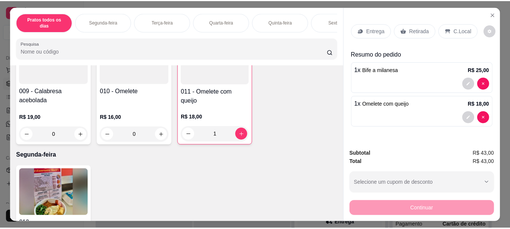
scroll to position [0, 0]
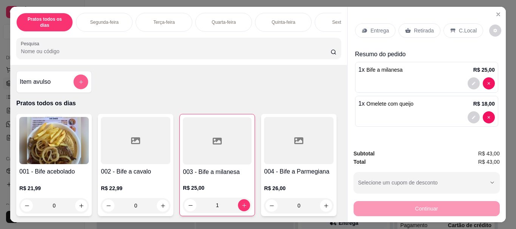
click at [78, 79] on icon "add-separate-item" at bounding box center [81, 82] width 6 height 6
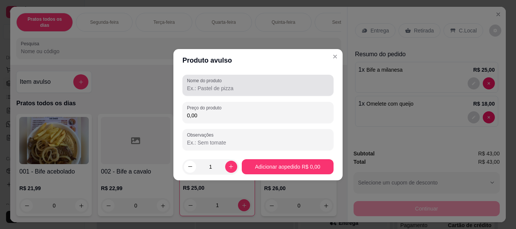
click at [212, 90] on input "Nome do produto" at bounding box center [258, 89] width 142 height 8
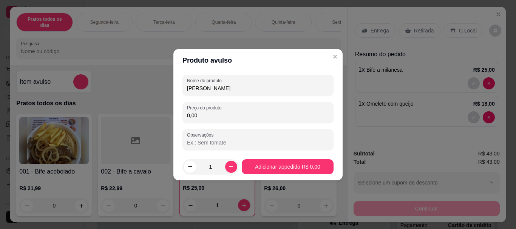
click at [205, 116] on input "0,00" at bounding box center [258, 116] width 142 height 8
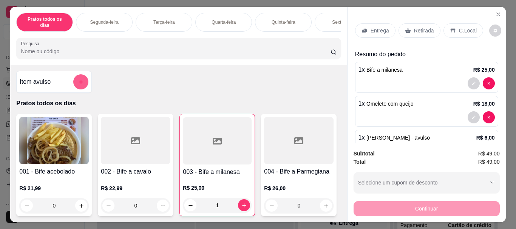
click at [78, 79] on icon "add-separate-item" at bounding box center [81, 82] width 6 height 6
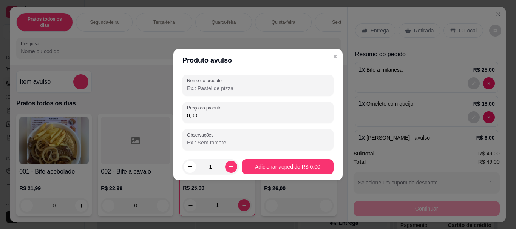
click at [194, 90] on input "Nome do produto" at bounding box center [258, 89] width 142 height 8
click at [201, 119] on input "0,00" at bounding box center [258, 116] width 142 height 8
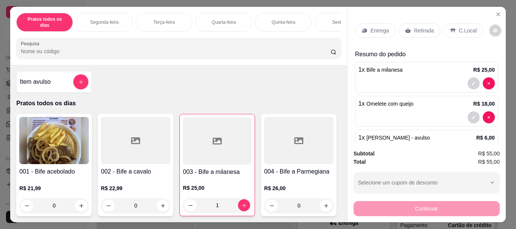
click at [459, 30] on p "C.Local" at bounding box center [468, 31] width 18 height 8
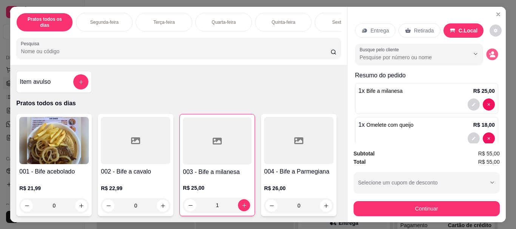
click at [488, 53] on icon "decrease-product-quantity" at bounding box center [489, 54] width 2 height 2
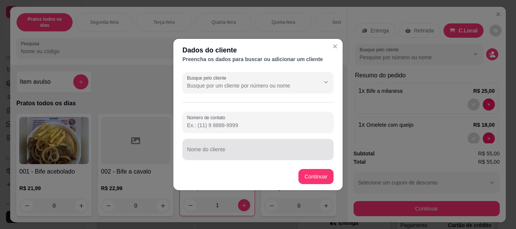
click at [238, 159] on div "Nome do cliente" at bounding box center [257, 149] width 151 height 21
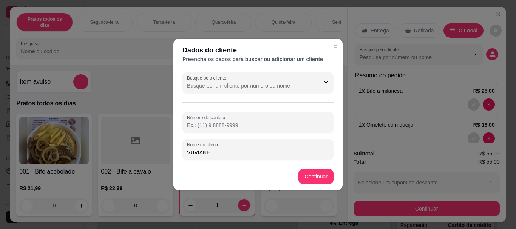
click at [194, 151] on input "VUVIANE" at bounding box center [258, 153] width 142 height 8
click at [226, 155] on input "VIVIANE" at bounding box center [258, 153] width 142 height 8
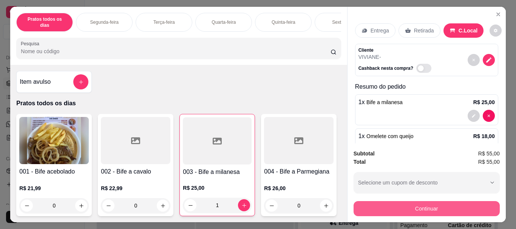
click at [404, 205] on button "Continuar" at bounding box center [426, 208] width 146 height 15
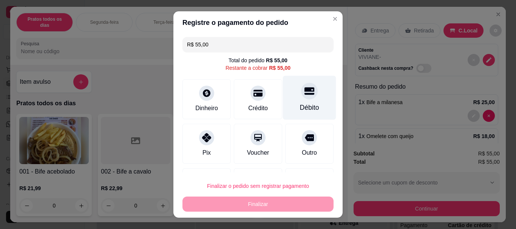
click at [301, 94] on div at bounding box center [309, 91] width 17 height 17
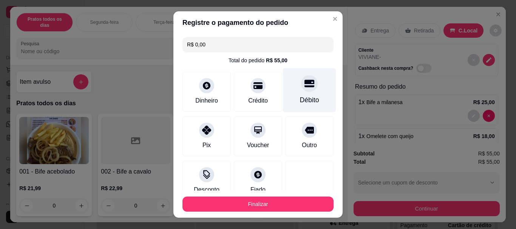
click at [289, 94] on div "Débito" at bounding box center [309, 90] width 53 height 44
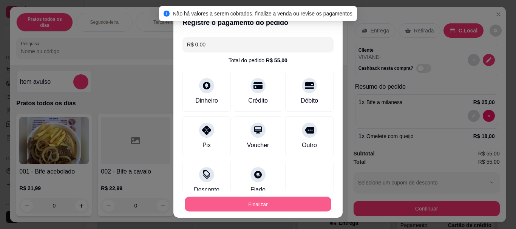
click at [248, 203] on button "Finalizar" at bounding box center [258, 204] width 146 height 15
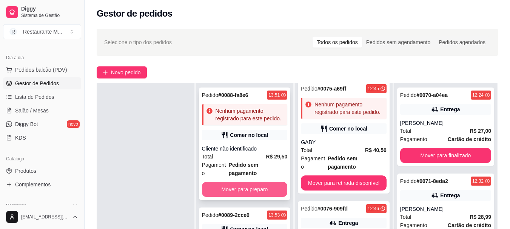
click at [229, 184] on button "Mover para preparo" at bounding box center [245, 189] width 86 height 15
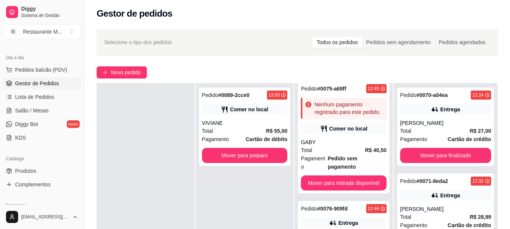
click at [164, 131] on div at bounding box center [146, 197] width 98 height 229
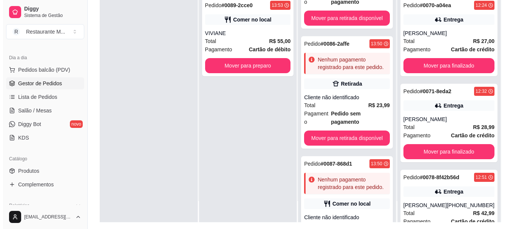
scroll to position [666, 0]
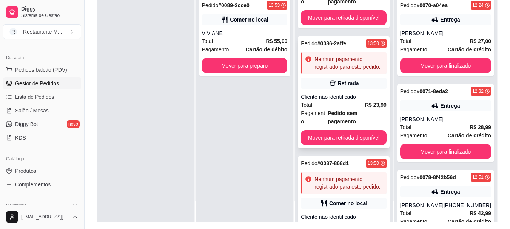
click at [345, 93] on div "Cliente não identificado" at bounding box center [344, 97] width 86 height 8
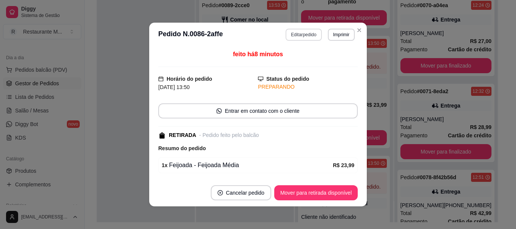
click at [302, 37] on button "Editar pedido" at bounding box center [303, 35] width 36 height 12
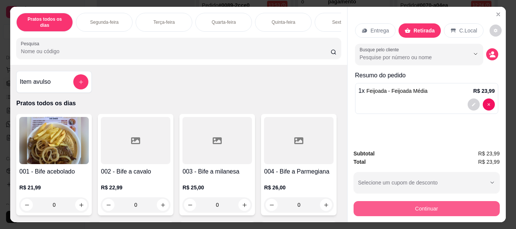
click at [379, 206] on button "Continuar" at bounding box center [426, 208] width 146 height 15
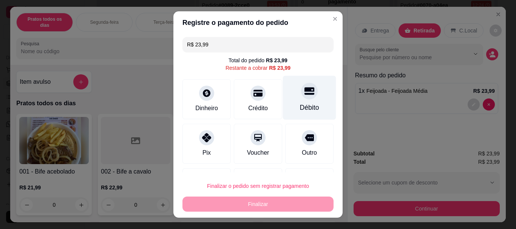
click at [301, 98] on div at bounding box center [309, 91] width 17 height 17
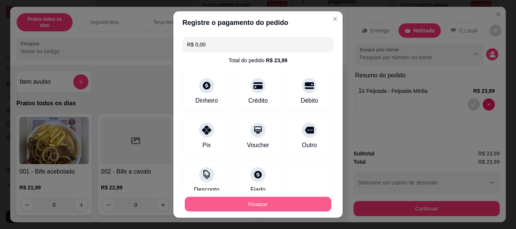
click at [251, 203] on button "Finalizar" at bounding box center [258, 204] width 146 height 15
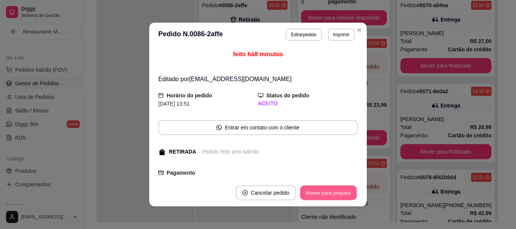
click at [344, 194] on button "Mover para preparo" at bounding box center [328, 193] width 57 height 15
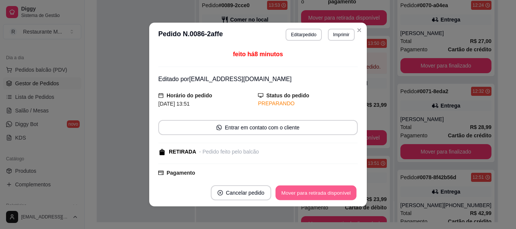
click at [344, 194] on button "Mover para retirada disponível" at bounding box center [315, 193] width 81 height 15
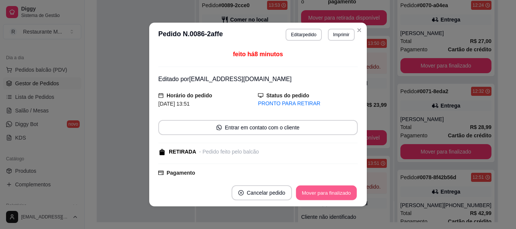
click at [344, 194] on button "Mover para finalizado" at bounding box center [326, 193] width 61 height 15
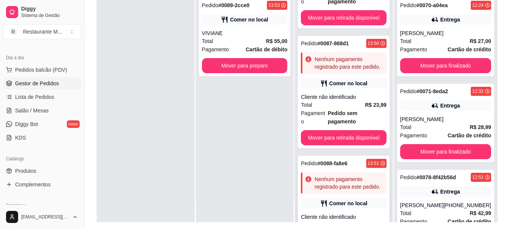
click at [336, 213] on div "Cliente não identificado" at bounding box center [344, 217] width 86 height 8
click at [354, 101] on div "Total R$ 23,99" at bounding box center [344, 105] width 86 height 8
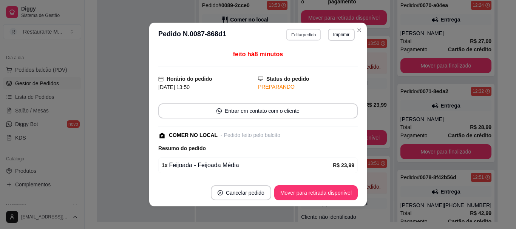
click at [302, 32] on button "Editar pedido" at bounding box center [303, 35] width 35 height 12
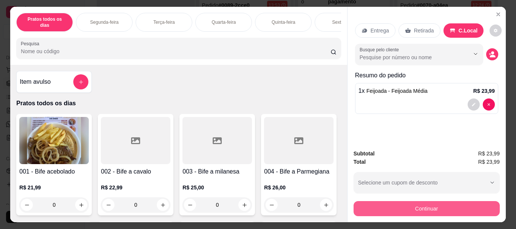
click at [382, 205] on button "Continuar" at bounding box center [426, 208] width 146 height 15
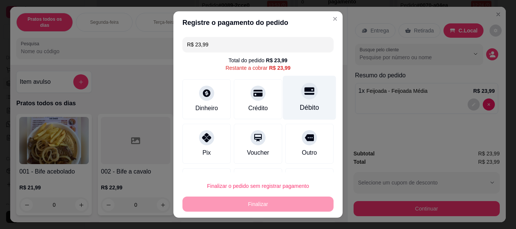
click at [313, 108] on div "Débito" at bounding box center [309, 98] width 53 height 44
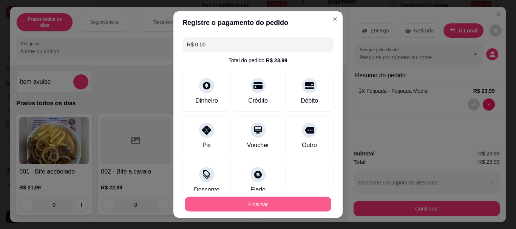
click at [263, 200] on button "Finalizar" at bounding box center [258, 204] width 146 height 15
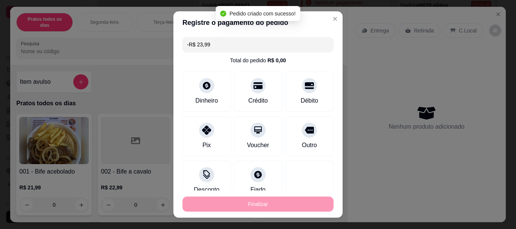
scroll to position [570, 0]
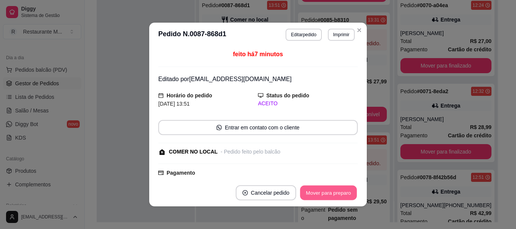
click at [314, 189] on button "Mover para preparo" at bounding box center [328, 193] width 57 height 15
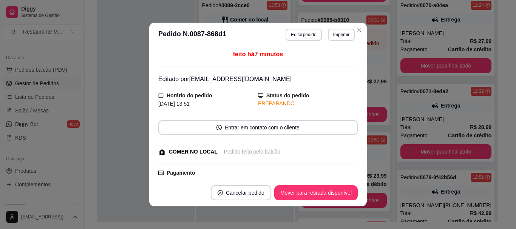
scroll to position [656, 0]
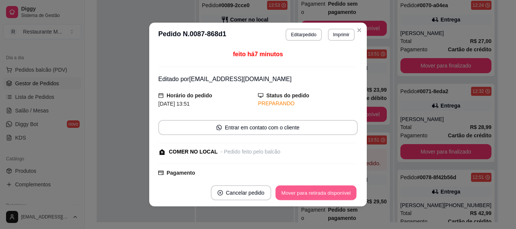
click at [314, 189] on button "Mover para retirada disponível" at bounding box center [315, 193] width 81 height 15
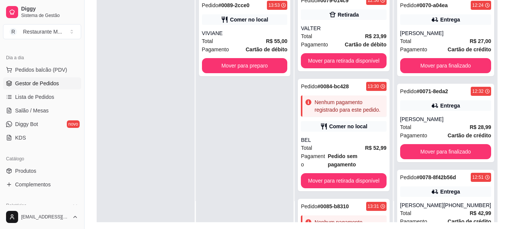
scroll to position [380, 0]
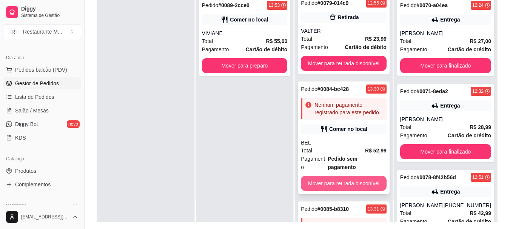
click at [348, 176] on button "Mover para retirada disponível" at bounding box center [344, 183] width 86 height 15
click at [342, 176] on button "Mover para retirada disponível" at bounding box center [343, 183] width 83 height 15
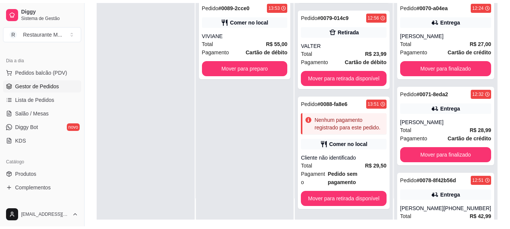
scroll to position [346, 0]
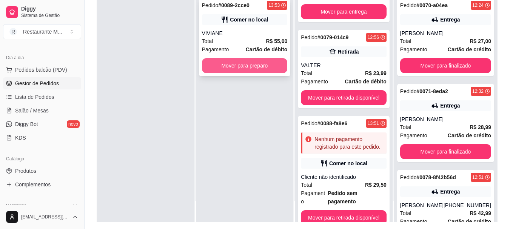
click at [240, 65] on button "Mover para preparo" at bounding box center [245, 65] width 86 height 15
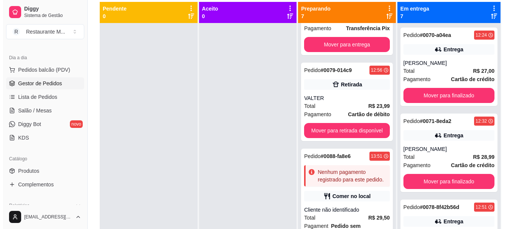
scroll to position [40, 0]
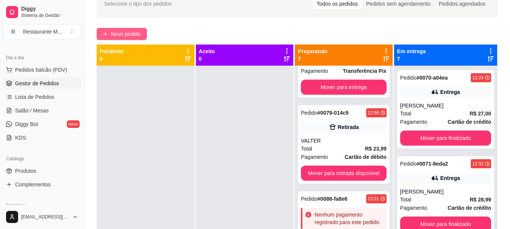
click at [115, 39] on button "Novo pedido" at bounding box center [122, 34] width 50 height 12
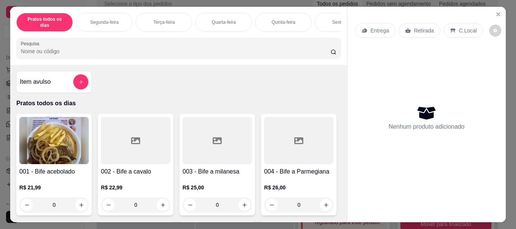
click at [51, 141] on img at bounding box center [53, 140] width 69 height 47
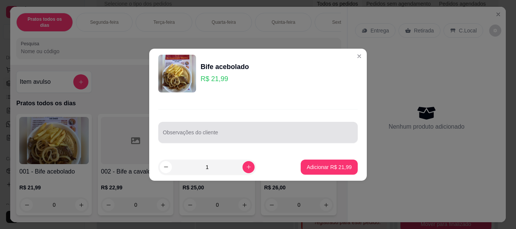
click at [216, 142] on div "Observações do cliente" at bounding box center [257, 132] width 199 height 21
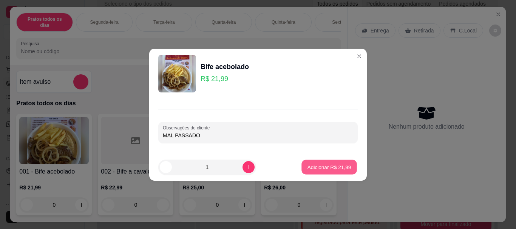
click at [314, 167] on p "Adicionar R$ 21,99" at bounding box center [329, 166] width 44 height 7
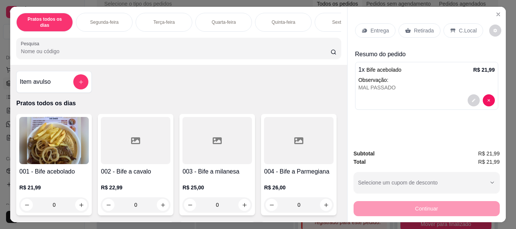
click at [414, 29] on p "Retirada" at bounding box center [424, 31] width 20 height 8
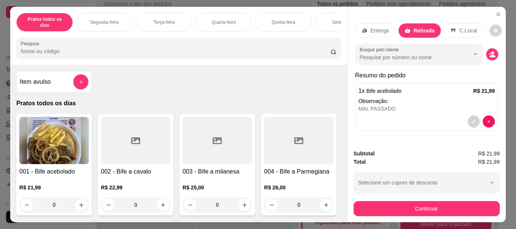
click at [482, 56] on div "Busque pelo cliente" at bounding box center [426, 54] width 143 height 21
click at [490, 52] on icon "decrease-product-quantity" at bounding box center [491, 54] width 6 height 6
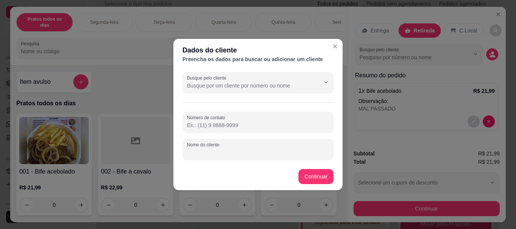
click at [220, 152] on input "Nome do cliente" at bounding box center [258, 153] width 142 height 8
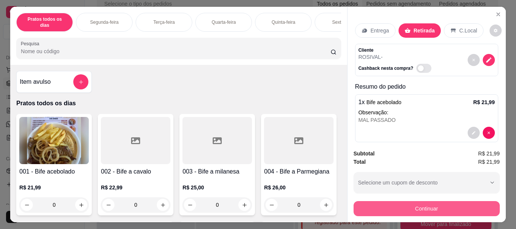
click at [385, 203] on button "Continuar" at bounding box center [426, 208] width 146 height 15
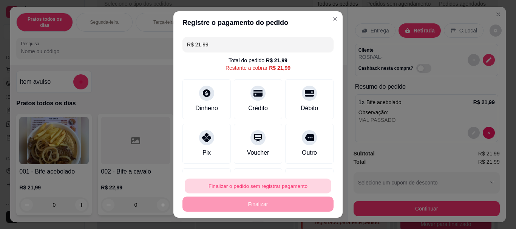
click at [293, 192] on button "Finalizar o pedido sem registrar pagamento" at bounding box center [258, 186] width 146 height 15
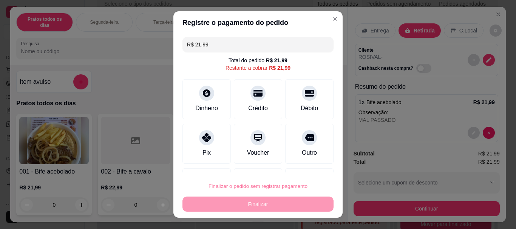
click at [305, 169] on button "Confirmar" at bounding box center [301, 165] width 28 height 12
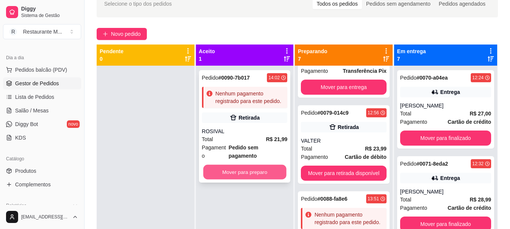
click at [251, 165] on button "Mover para preparo" at bounding box center [244, 172] width 83 height 15
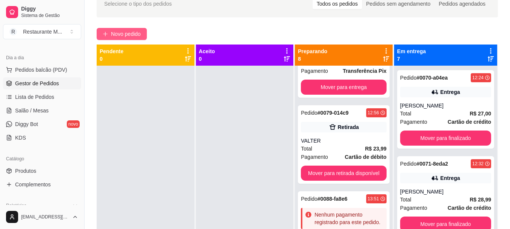
click at [133, 29] on button "Novo pedido" at bounding box center [122, 34] width 50 height 12
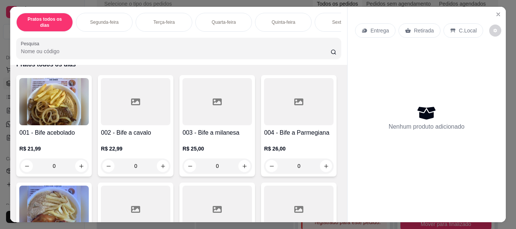
scroll to position [34, 0]
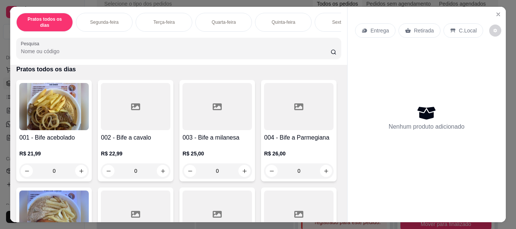
click at [89, 210] on img at bounding box center [53, 214] width 69 height 47
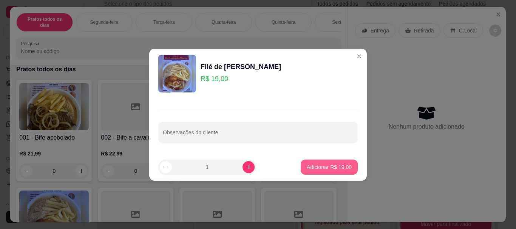
click at [316, 170] on p "Adicionar R$ 19,00" at bounding box center [328, 167] width 45 height 8
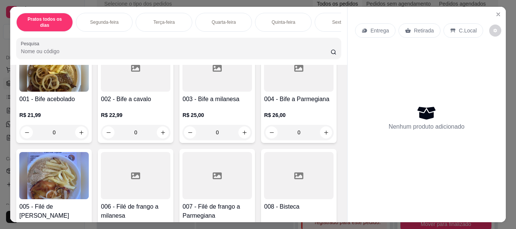
scroll to position [0, 0]
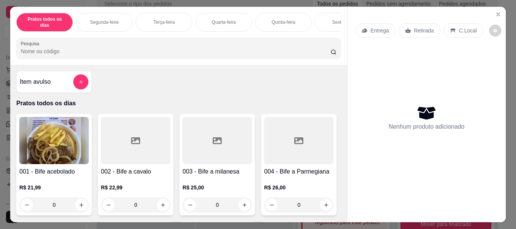
click at [329, 19] on div "Sexta-feira" at bounding box center [342, 22] width 57 height 19
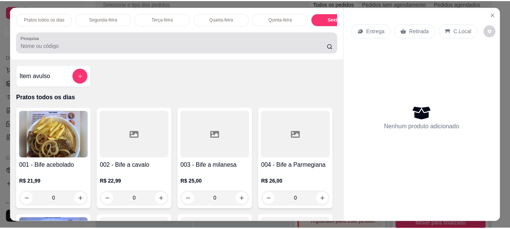
scroll to position [20, 0]
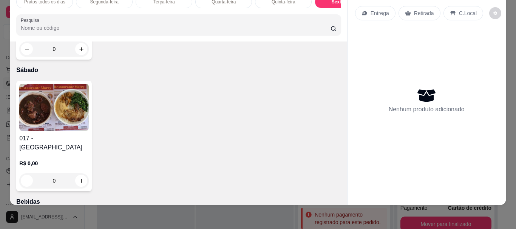
click at [53, 131] on img at bounding box center [53, 107] width 69 height 47
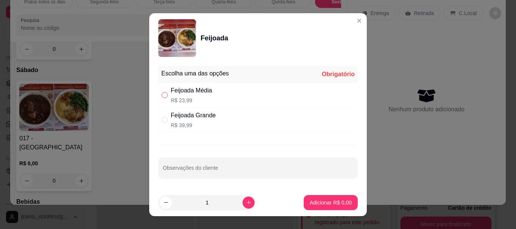
click at [163, 95] on input "" at bounding box center [165, 95] width 6 height 6
click at [326, 201] on p "Adicionar R$ 23,99" at bounding box center [328, 203] width 45 height 8
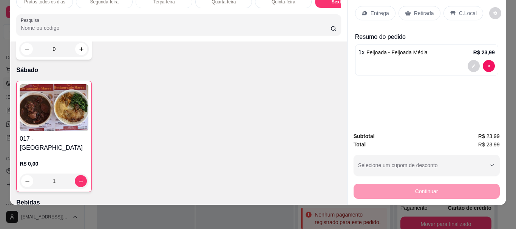
click at [417, 13] on div "Retirada" at bounding box center [419, 13] width 42 height 14
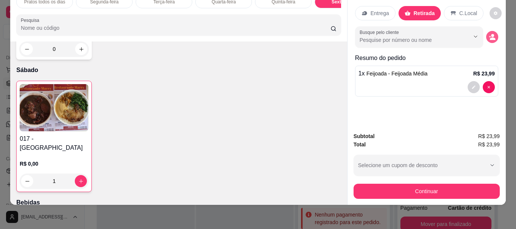
click at [489, 37] on icon "decrease-product-quantity" at bounding box center [492, 38] width 6 height 3
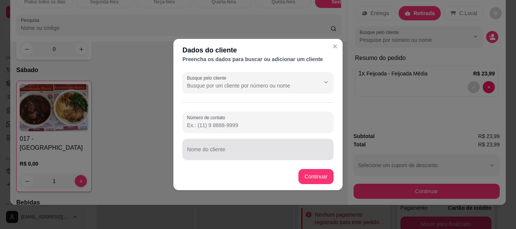
click at [212, 154] on input "Nome do cliente" at bounding box center [258, 153] width 142 height 8
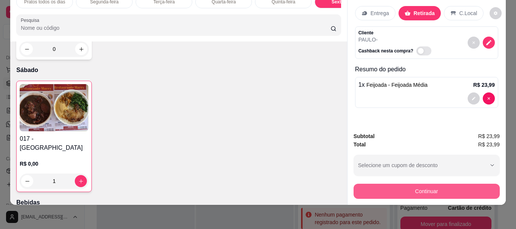
click at [382, 186] on button "Continuar" at bounding box center [426, 191] width 146 height 15
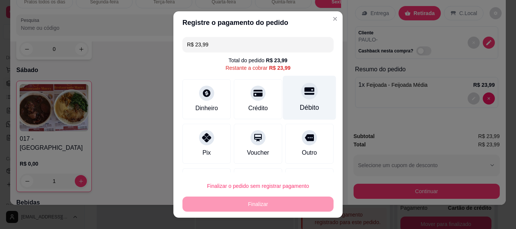
click at [304, 96] on icon at bounding box center [309, 91] width 10 height 10
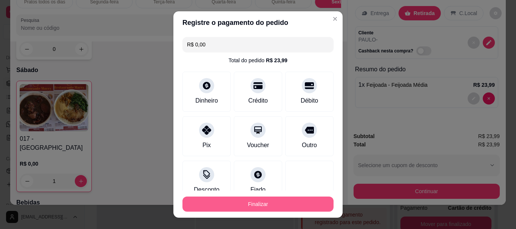
click at [273, 200] on button "Finalizar" at bounding box center [257, 204] width 151 height 15
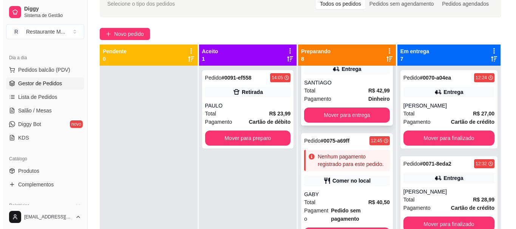
scroll to position [17, 0]
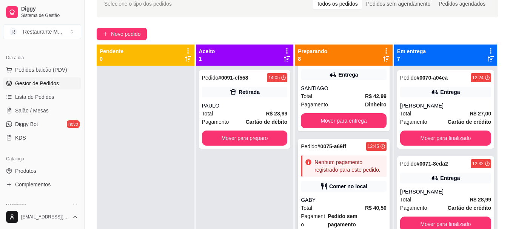
click at [336, 203] on div "GABY" at bounding box center [344, 200] width 86 height 8
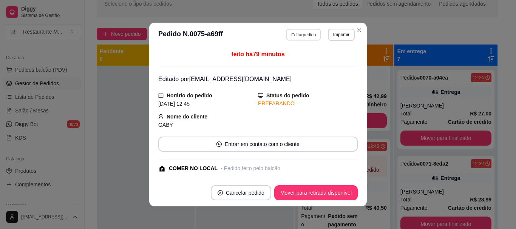
click at [301, 34] on button "Editar pedido" at bounding box center [303, 35] width 35 height 12
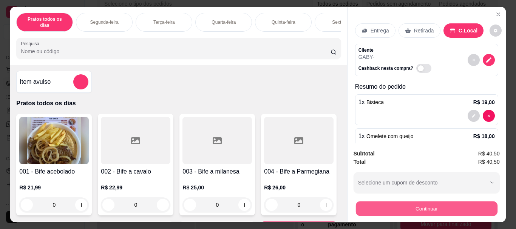
click at [395, 205] on button "Continuar" at bounding box center [426, 208] width 142 height 15
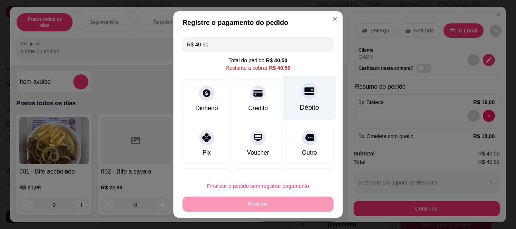
click at [298, 101] on div "Débito" at bounding box center [309, 98] width 53 height 44
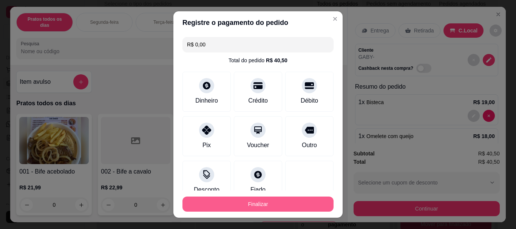
click at [242, 205] on button "Finalizar" at bounding box center [257, 204] width 151 height 15
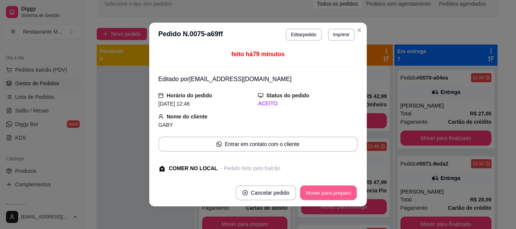
click at [328, 193] on button "Mover para preparo" at bounding box center [328, 193] width 57 height 15
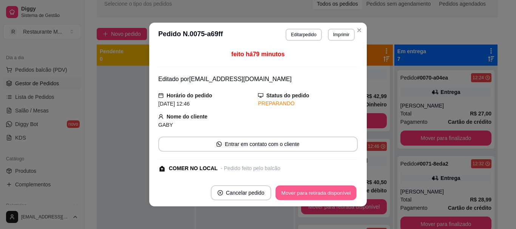
click at [328, 193] on button "Mover para retirada disponível" at bounding box center [315, 193] width 81 height 15
click at [328, 193] on button "Mover para finalizado" at bounding box center [326, 193] width 61 height 15
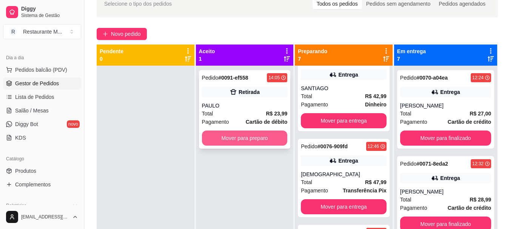
click at [253, 134] on button "Mover para preparo" at bounding box center [245, 138] width 86 height 15
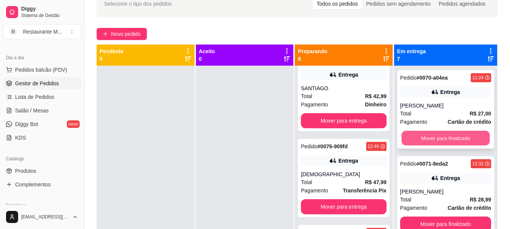
click at [431, 137] on button "Mover para finalizado" at bounding box center [445, 138] width 88 height 15
click at [437, 138] on button "Mover para finalizado" at bounding box center [445, 138] width 88 height 15
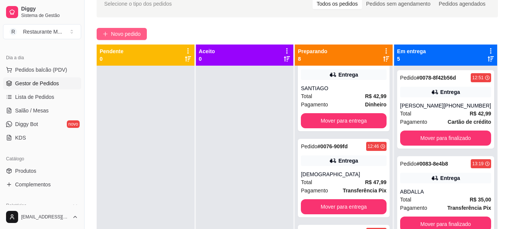
click at [132, 35] on span "Novo pedido" at bounding box center [126, 34] width 30 height 8
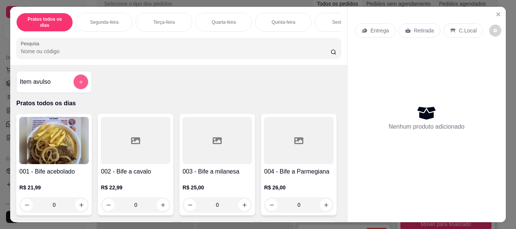
click at [83, 83] on button "add-separate-item" at bounding box center [81, 82] width 15 height 15
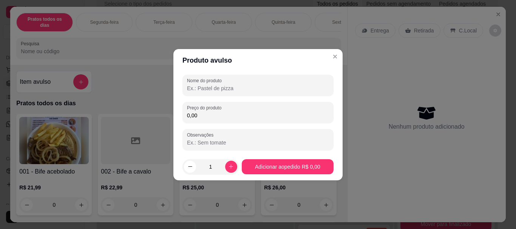
click at [199, 89] on input "Nome do produto" at bounding box center [258, 89] width 142 height 8
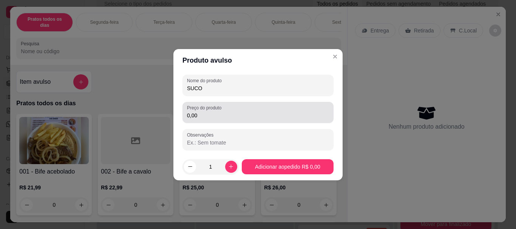
click at [200, 117] on input "0,00" at bounding box center [258, 116] width 142 height 8
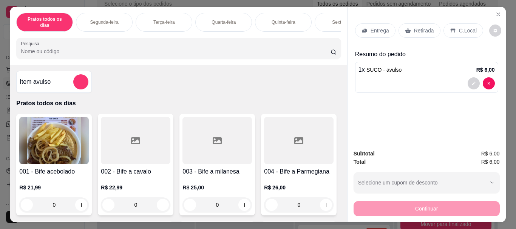
click at [462, 28] on p "C.Local" at bounding box center [468, 31] width 18 height 8
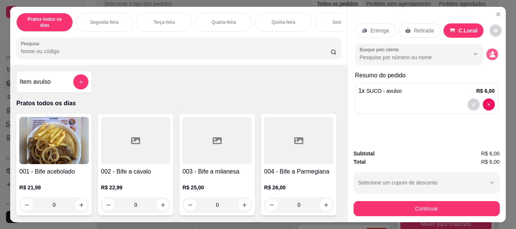
click at [490, 55] on icon "decrease-product-quantity" at bounding box center [492, 56] width 5 height 3
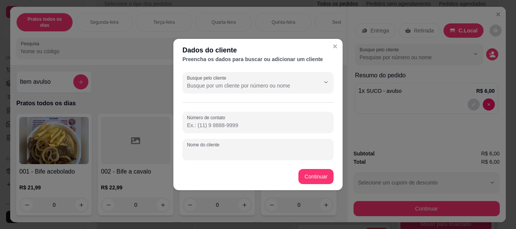
click at [236, 153] on input "Nome do cliente" at bounding box center [258, 153] width 142 height 8
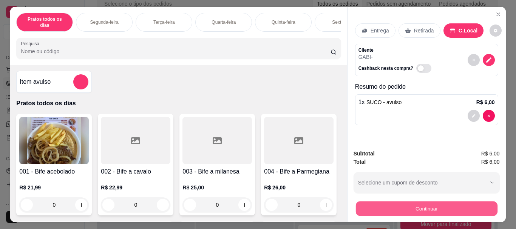
click at [389, 202] on button "Continuar" at bounding box center [426, 208] width 142 height 15
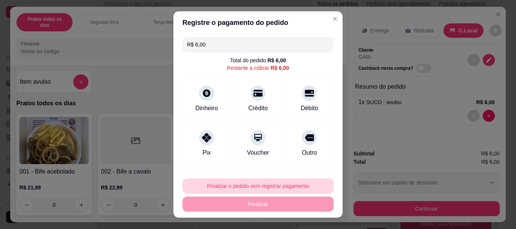
click at [283, 185] on button "Finalizar o pedido sem registrar pagamento" at bounding box center [257, 186] width 151 height 15
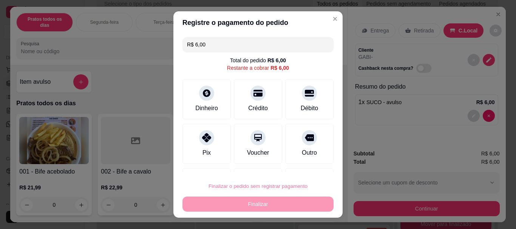
click at [302, 166] on button "Confirmar" at bounding box center [301, 164] width 27 height 11
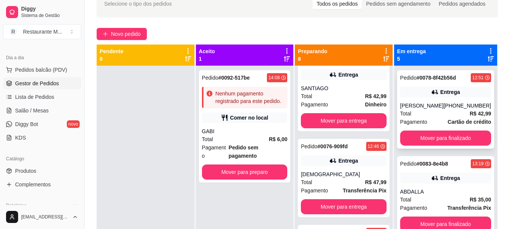
click at [421, 120] on span "Pagamento" at bounding box center [413, 122] width 27 height 8
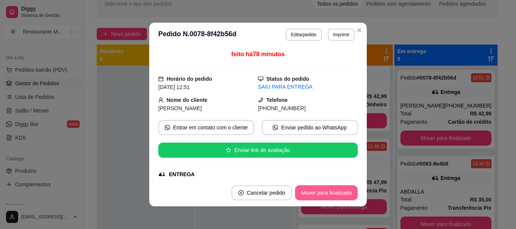
click at [327, 193] on button "Mover para finalizado" at bounding box center [326, 192] width 63 height 15
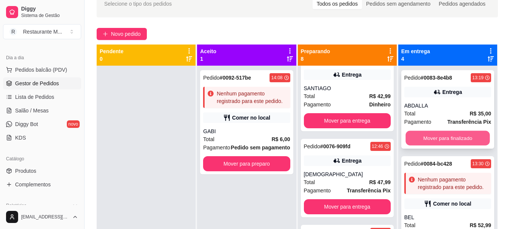
click at [440, 137] on button "Mover para finalizado" at bounding box center [447, 138] width 84 height 15
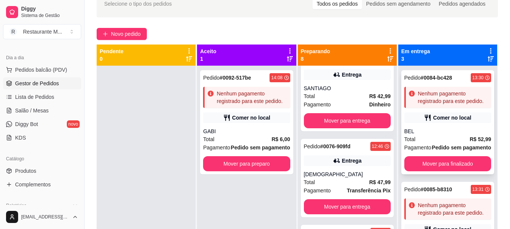
click at [431, 135] on div "BEL" at bounding box center [447, 132] width 87 height 8
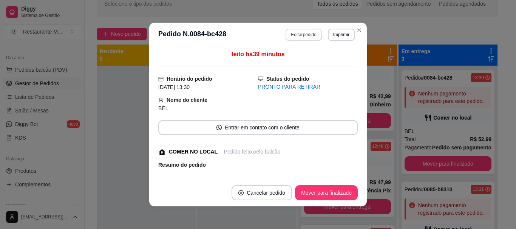
click at [306, 37] on button "Editar pedido" at bounding box center [303, 35] width 36 height 12
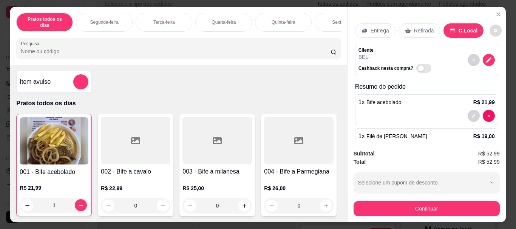
click at [493, 29] on icon "decrease-product-quantity" at bounding box center [495, 30] width 5 height 5
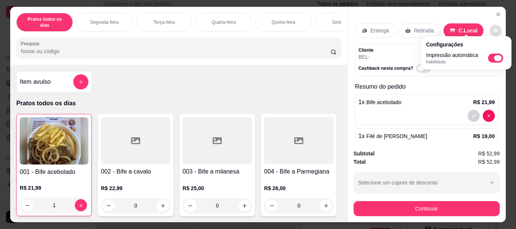
click at [492, 57] on span "Automatic updates" at bounding box center [495, 58] width 15 height 9
click at [492, 58] on input "Automatic updates" at bounding box center [489, 60] width 5 height 5
click at [447, 84] on p "Resumo do pedido" at bounding box center [426, 86] width 143 height 9
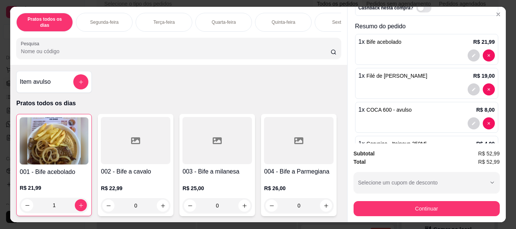
scroll to position [94, 0]
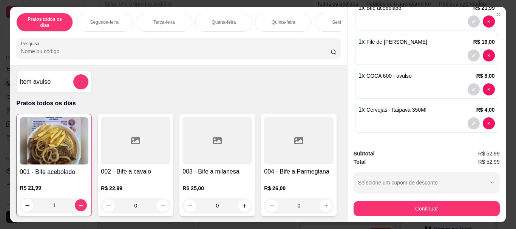
click at [422, 117] on div at bounding box center [426, 123] width 136 height 12
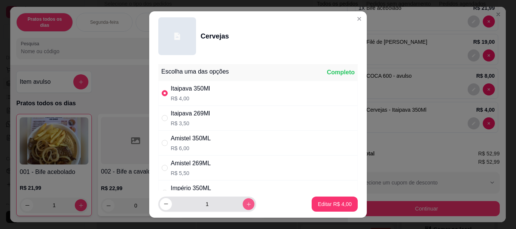
click at [246, 202] on icon "increase-product-quantity" at bounding box center [249, 204] width 6 height 6
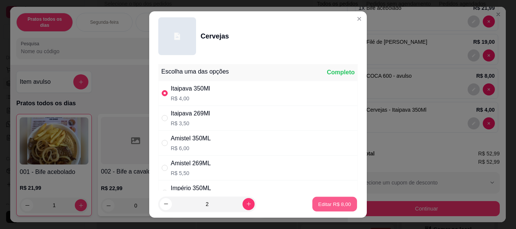
click at [318, 205] on p "Editar R$ 8,00" at bounding box center [334, 203] width 33 height 7
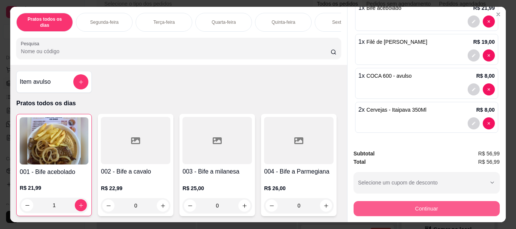
click at [405, 201] on button "Continuar" at bounding box center [426, 208] width 146 height 15
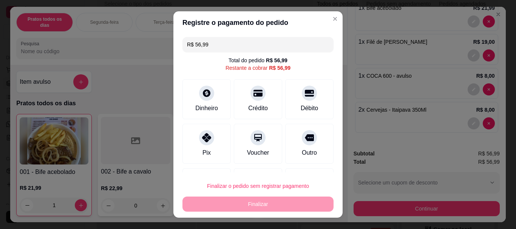
click at [273, 202] on div "Finalizar o pedido sem registrar pagamento Finalizar" at bounding box center [257, 195] width 151 height 33
click at [270, 194] on div "Finalizar o pedido sem registrar pagamento Finalizar" at bounding box center [257, 195] width 151 height 33
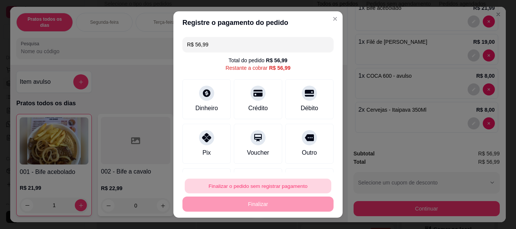
click at [281, 186] on button "Finalizar o pedido sem registrar pagamento" at bounding box center [258, 186] width 146 height 15
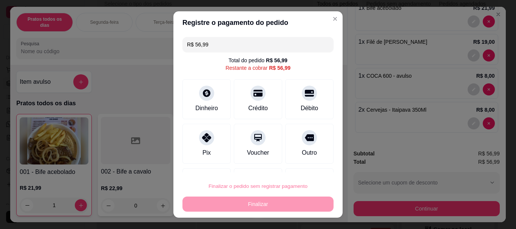
click at [298, 164] on button "Confirmar" at bounding box center [301, 164] width 27 height 11
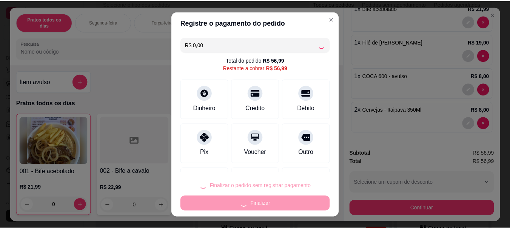
scroll to position [0, 0]
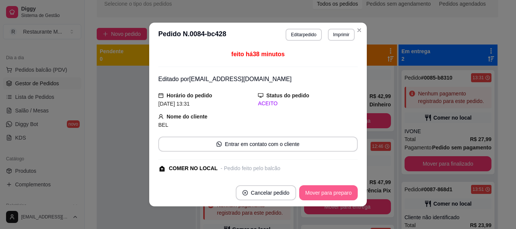
click at [316, 191] on button "Mover para preparo" at bounding box center [328, 192] width 59 height 15
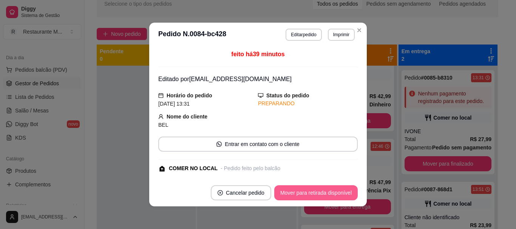
click at [308, 192] on button "Mover para retirada disponível" at bounding box center [315, 192] width 83 height 15
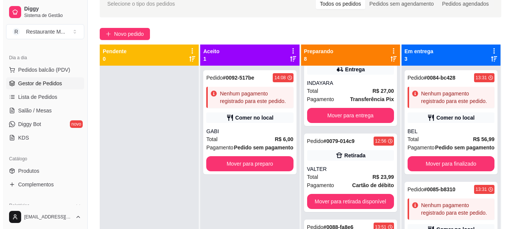
scroll to position [178, 0]
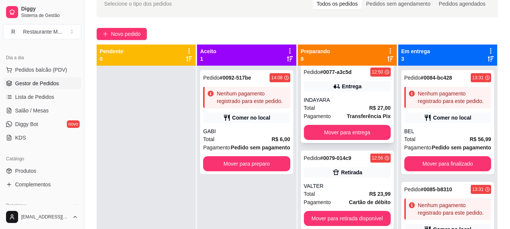
click at [348, 113] on strong "Transferência Pix" at bounding box center [369, 116] width 44 height 6
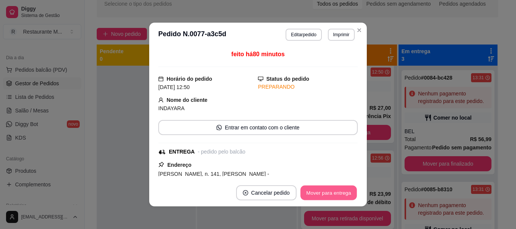
click at [327, 198] on button "Mover para entrega" at bounding box center [328, 193] width 57 height 15
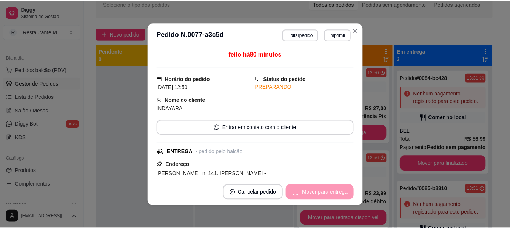
scroll to position [92, 0]
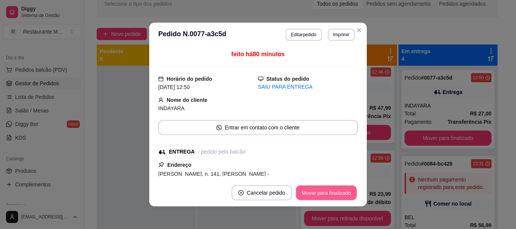
click at [327, 198] on button "Mover para finalizado" at bounding box center [326, 193] width 61 height 15
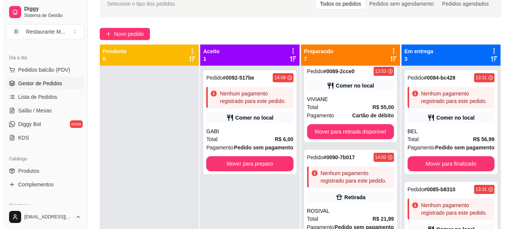
scroll to position [377, 0]
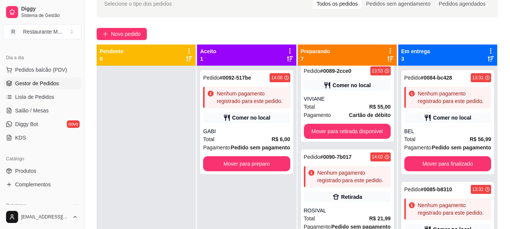
click at [119, 170] on div at bounding box center [146, 180] width 99 height 229
click at [338, 109] on div "Total R$ 55,00" at bounding box center [347, 107] width 87 height 8
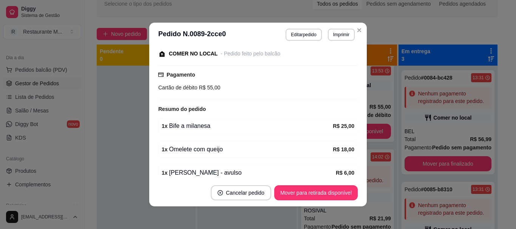
scroll to position [114, 0]
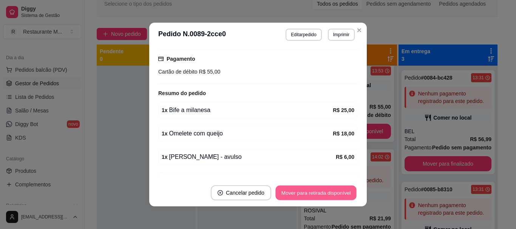
click at [310, 196] on button "Mover para retirada disponível" at bounding box center [315, 193] width 81 height 15
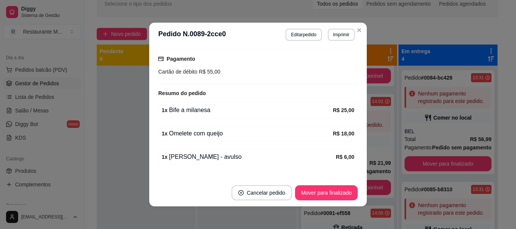
scroll to position [291, 0]
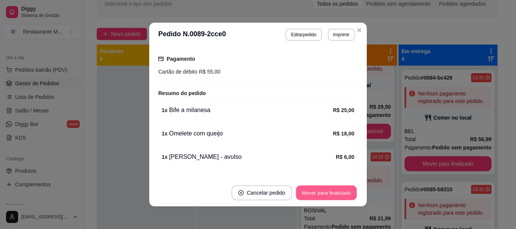
click at [310, 196] on button "Mover para finalizado" at bounding box center [326, 193] width 61 height 15
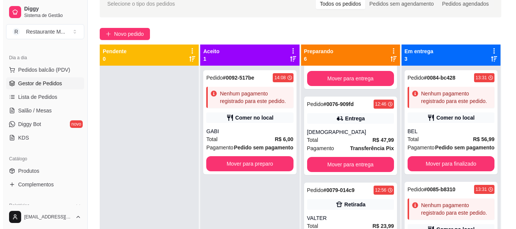
scroll to position [68, 0]
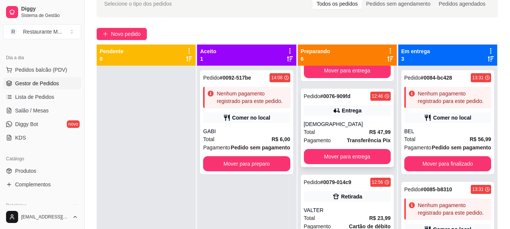
click at [334, 125] on div "[DEMOGRAPHIC_DATA]" at bounding box center [347, 124] width 87 height 8
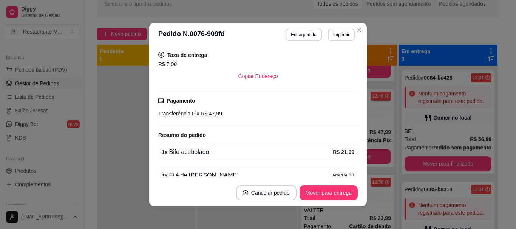
scroll to position [127, 0]
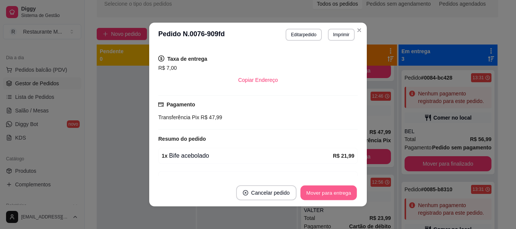
click at [322, 191] on button "Mover para entrega" at bounding box center [328, 193] width 57 height 15
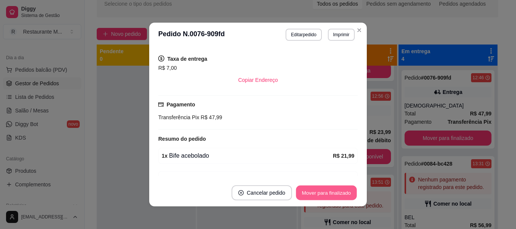
click at [322, 191] on button "Mover para finalizado" at bounding box center [326, 193] width 61 height 15
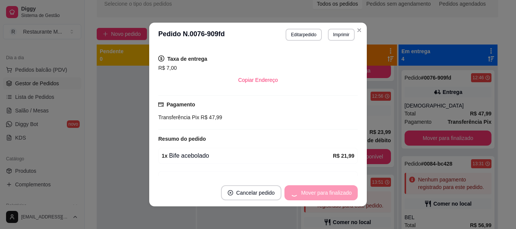
scroll to position [95, 0]
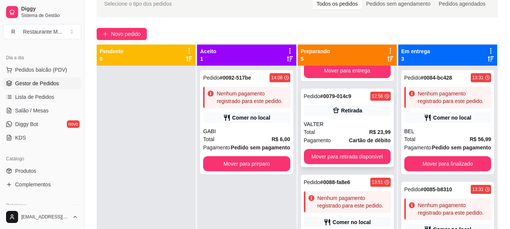
click at [348, 134] on div "Total R$ 23,99" at bounding box center [347, 132] width 87 height 8
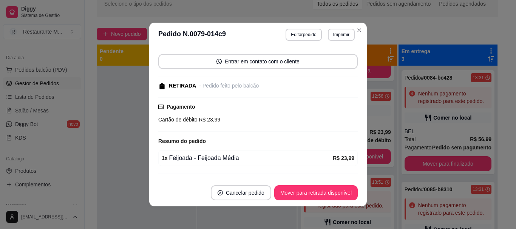
scroll to position [81, 0]
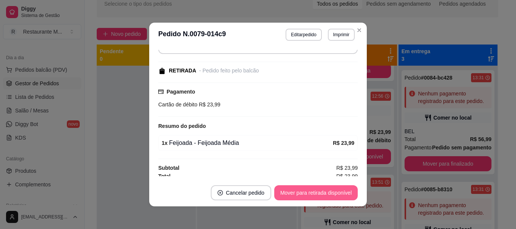
click at [312, 195] on button "Mover para retirada disponível" at bounding box center [315, 192] width 83 height 15
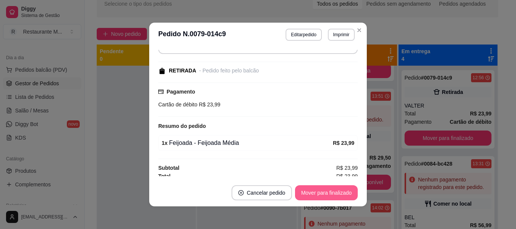
click at [312, 195] on button "Mover para finalizado" at bounding box center [326, 192] width 63 height 15
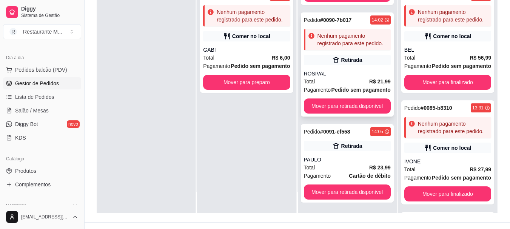
scroll to position [159, 0]
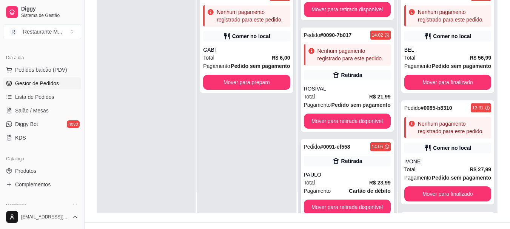
click at [336, 176] on div "PAULO" at bounding box center [347, 175] width 87 height 8
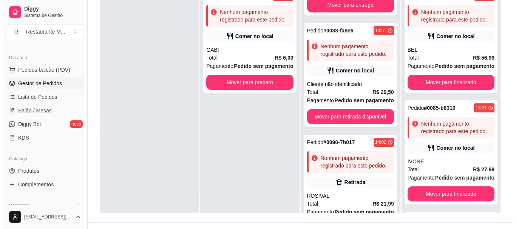
scroll to position [40, 0]
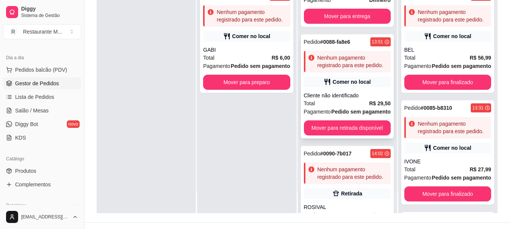
click at [354, 101] on div "Total R$ 29,50" at bounding box center [347, 103] width 87 height 8
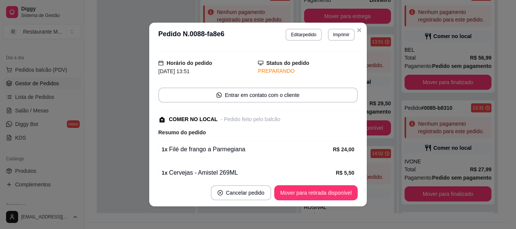
scroll to position [16, 0]
click at [305, 33] on button "Editar pedido" at bounding box center [303, 35] width 36 height 12
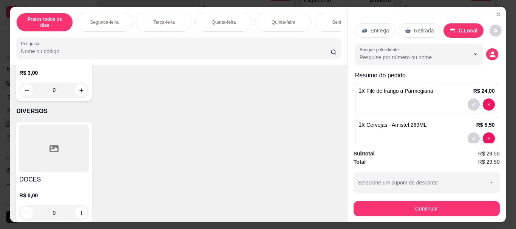
scroll to position [1435, 0]
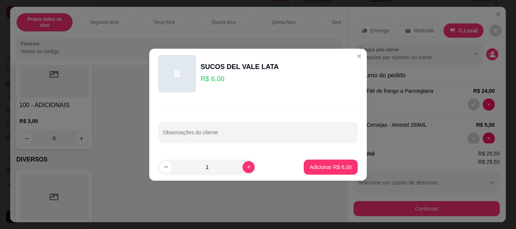
click at [325, 175] on footer "1 Adicionar R$ 6,00" at bounding box center [257, 167] width 217 height 27
click at [332, 164] on p "Adicionar R$ 6,00" at bounding box center [330, 167] width 42 height 8
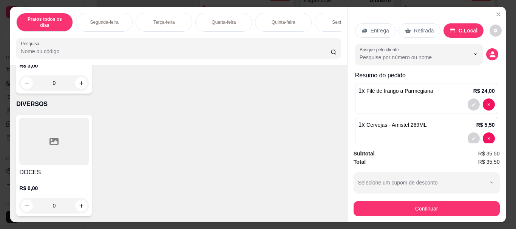
scroll to position [1630, 0]
click at [51, 42] on div at bounding box center [53, 18] width 69 height 47
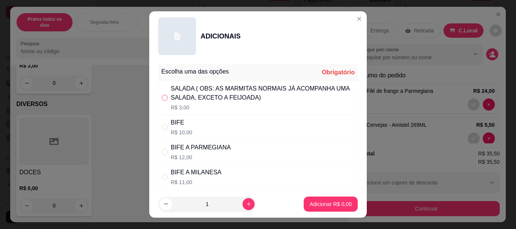
click at [162, 98] on input "" at bounding box center [165, 98] width 6 height 6
click at [319, 211] on button "Adicionar R$ 3,00" at bounding box center [330, 204] width 54 height 15
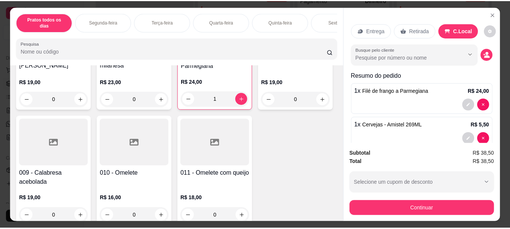
scroll to position [0, 0]
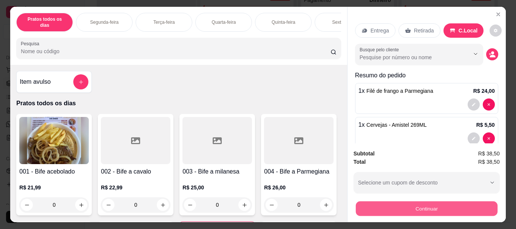
click at [384, 204] on button "Continuar" at bounding box center [426, 208] width 142 height 15
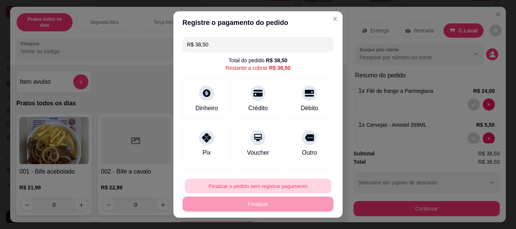
click at [293, 188] on button "Finalizar o pedido sem registrar pagamento" at bounding box center [258, 186] width 146 height 15
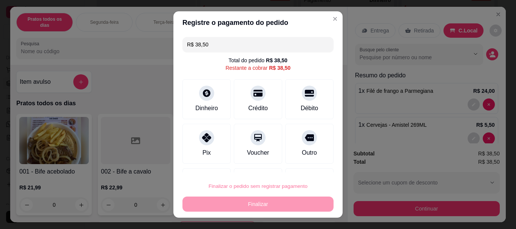
click at [303, 165] on button "Confirmar" at bounding box center [301, 164] width 27 height 11
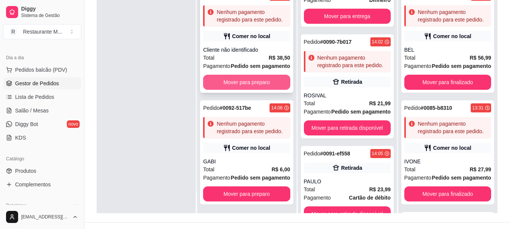
click at [231, 90] on button "Mover para preparo" at bounding box center [246, 82] width 87 height 15
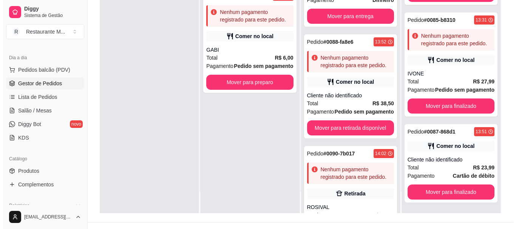
scroll to position [120, 0]
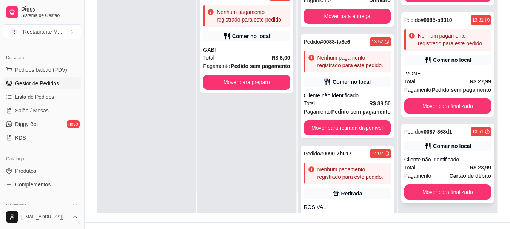
click at [447, 166] on div "Total R$ 23,99" at bounding box center [447, 167] width 87 height 8
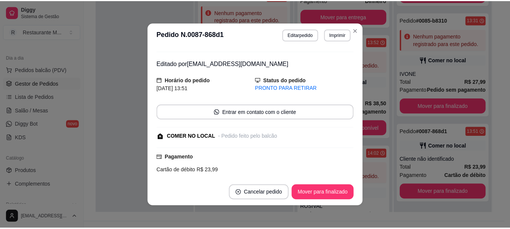
scroll to position [0, 0]
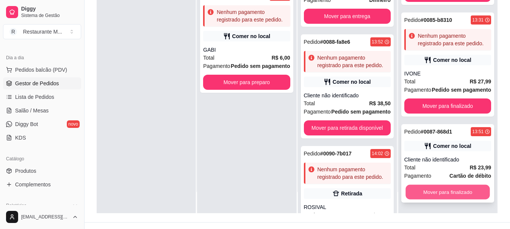
click at [443, 193] on button "Mover para finalizado" at bounding box center [447, 192] width 84 height 15
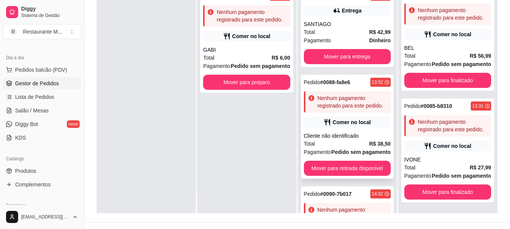
click at [345, 134] on div "Cliente não identificado" at bounding box center [347, 136] width 87 height 8
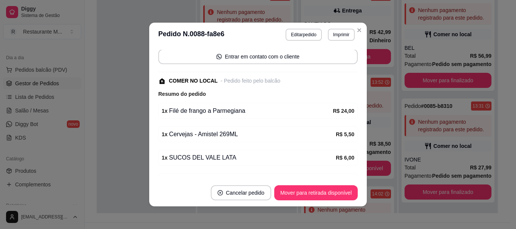
scroll to position [65, 0]
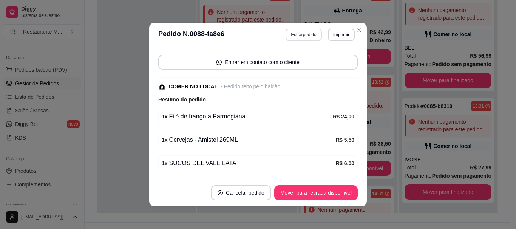
click at [293, 36] on button "Editar pedido" at bounding box center [303, 35] width 36 height 12
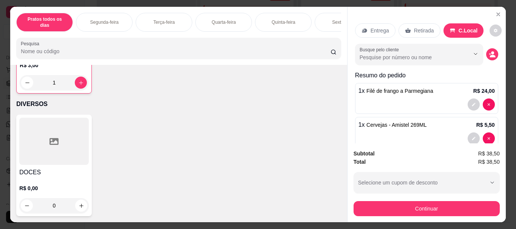
scroll to position [1655, 0]
click at [63, 54] on h4 "100 - ADICIONAIS" at bounding box center [54, 49] width 69 height 9
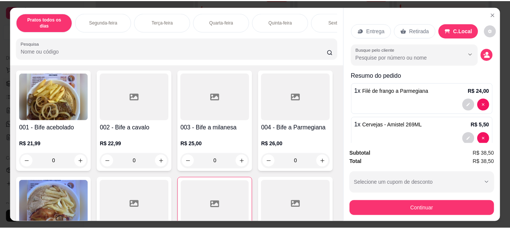
scroll to position [0, 0]
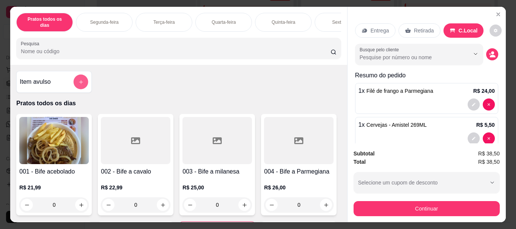
click at [74, 82] on button "add-separate-item" at bounding box center [81, 82] width 15 height 15
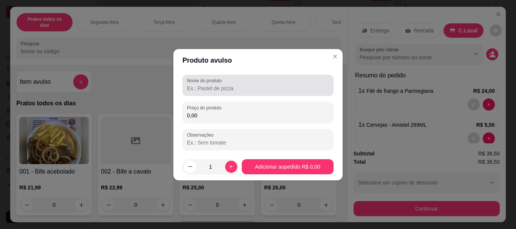
click at [196, 91] on input "Nome do produto" at bounding box center [258, 89] width 142 height 8
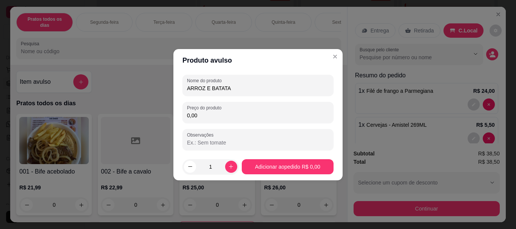
drag, startPoint x: 196, startPoint y: 115, endPoint x: 185, endPoint y: 117, distance: 11.6
click at [185, 117] on div "Preço do produto 0,00" at bounding box center [257, 112] width 151 height 21
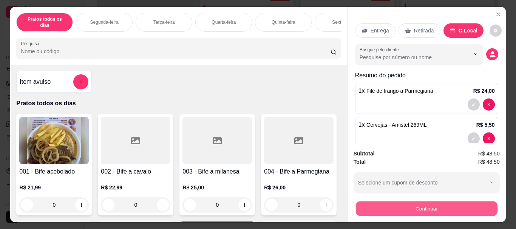
click at [370, 201] on button "Continuar" at bounding box center [426, 208] width 142 height 15
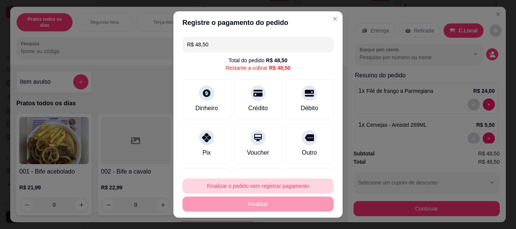
click at [273, 188] on button "Finalizar o pedido sem registrar pagamento" at bounding box center [257, 186] width 151 height 15
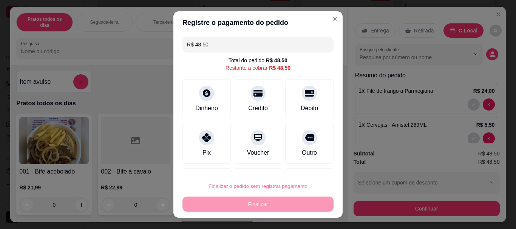
click at [295, 169] on button "Confirmar" at bounding box center [301, 164] width 27 height 11
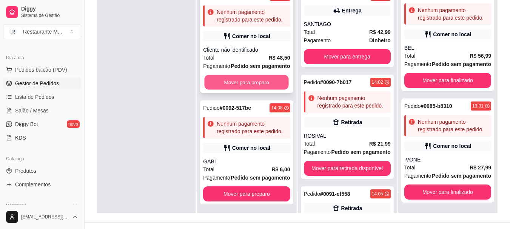
click at [251, 90] on button "Mover para preparo" at bounding box center [247, 82] width 84 height 15
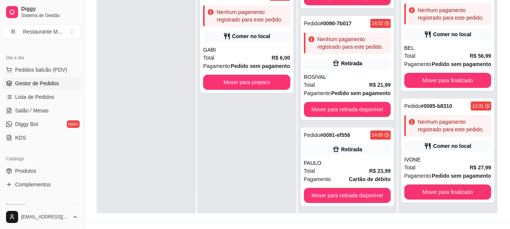
scroll to position [174, 0]
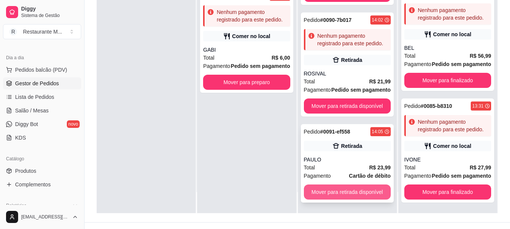
click at [340, 193] on button "Mover para retirada disponível" at bounding box center [347, 192] width 87 height 15
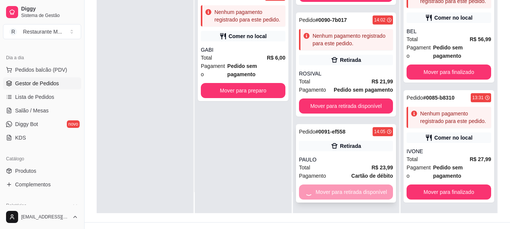
scroll to position [120, 0]
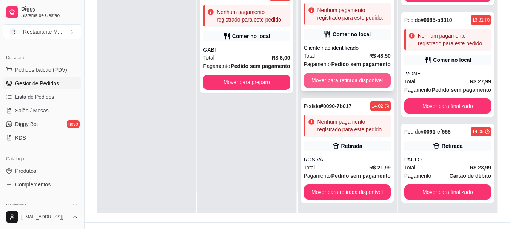
click at [358, 79] on button "Mover para retirada disponível" at bounding box center [347, 80] width 87 height 15
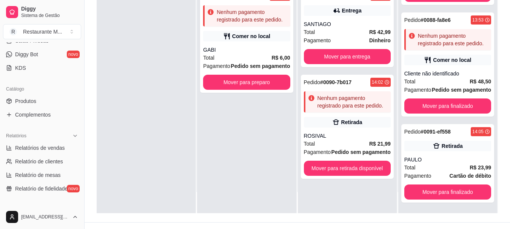
scroll to position [154, 0]
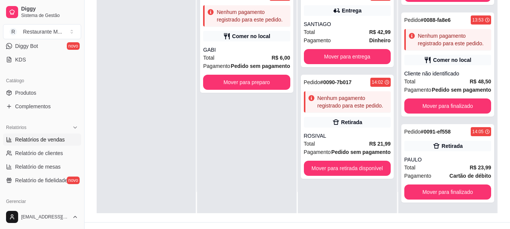
click at [48, 140] on span "Relatórios de vendas" at bounding box center [40, 140] width 50 height 8
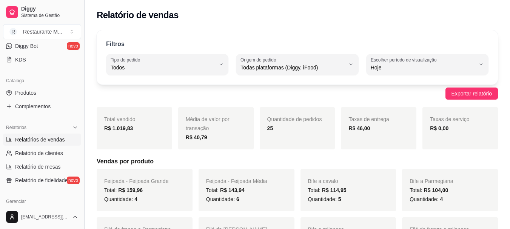
click at [82, 139] on button "Toggle Sidebar" at bounding box center [84, 114] width 6 height 229
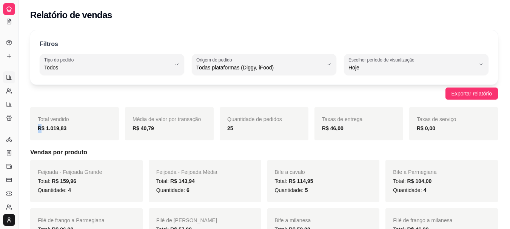
scroll to position [91, 0]
click at [20, 127] on button "Toggle Sidebar" at bounding box center [18, 114] width 6 height 229
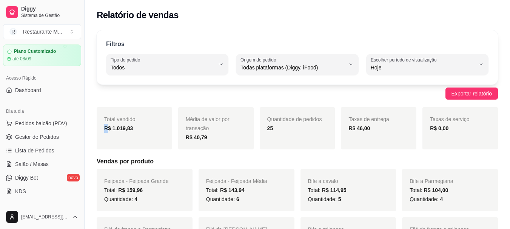
scroll to position [6, 0]
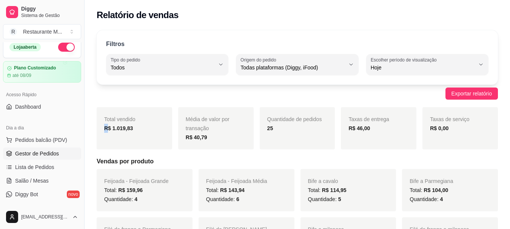
click at [31, 155] on span "Gestor de Pedidos" at bounding box center [37, 154] width 44 height 8
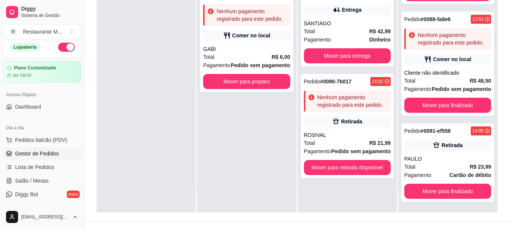
scroll to position [247, 0]
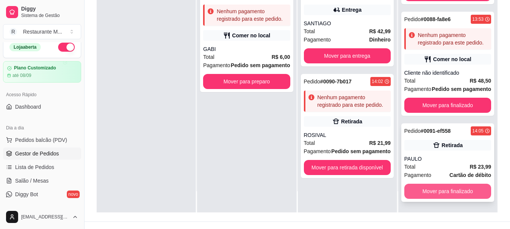
click at [440, 189] on button "Mover para finalizado" at bounding box center [447, 191] width 87 height 15
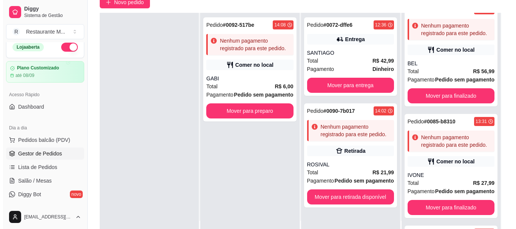
scroll to position [70, 0]
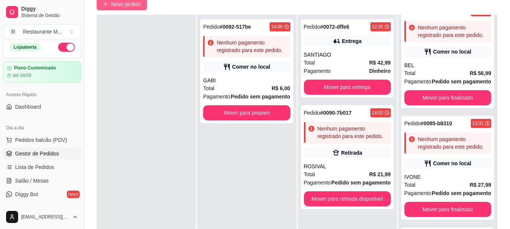
click at [134, 6] on span "Novo pedido" at bounding box center [126, 4] width 30 height 8
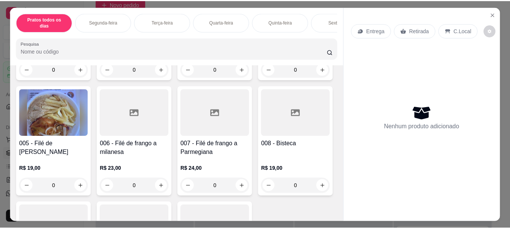
scroll to position [140, 0]
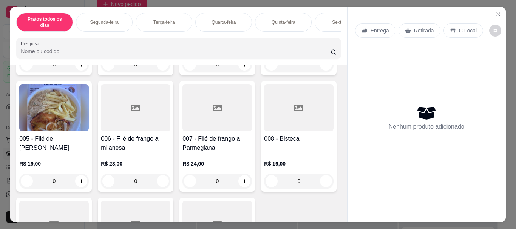
click at [264, 24] on div at bounding box center [298, 0] width 69 height 47
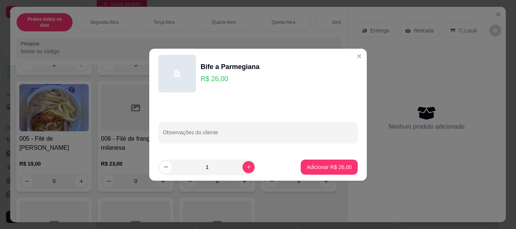
click at [325, 176] on footer "1 Adicionar R$ 26,00" at bounding box center [257, 167] width 217 height 27
click at [325, 173] on button "Adicionar R$ 26,00" at bounding box center [328, 167] width 55 height 15
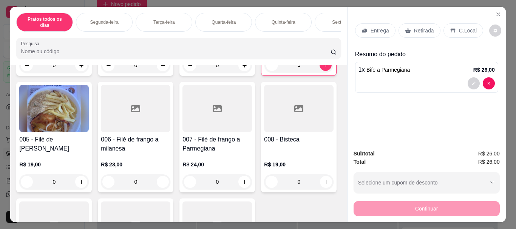
click at [459, 29] on p "C.Local" at bounding box center [468, 31] width 18 height 8
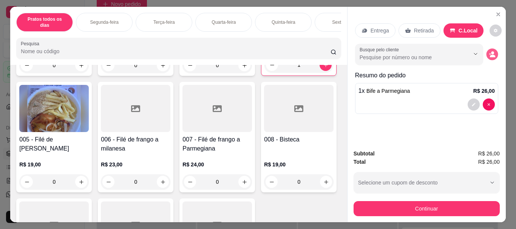
click at [490, 55] on icon "decrease-product-quantity" at bounding box center [492, 56] width 5 height 3
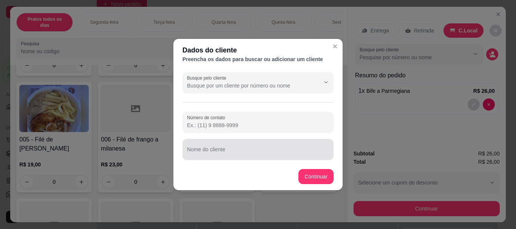
click at [218, 155] on input "Nome do cliente" at bounding box center [258, 153] width 142 height 8
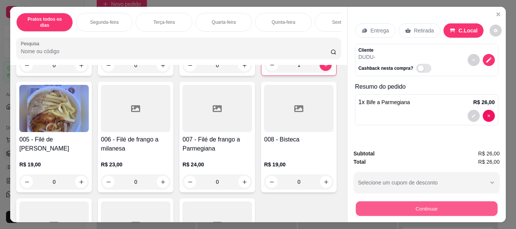
click at [383, 204] on button "Continuar" at bounding box center [426, 208] width 142 height 15
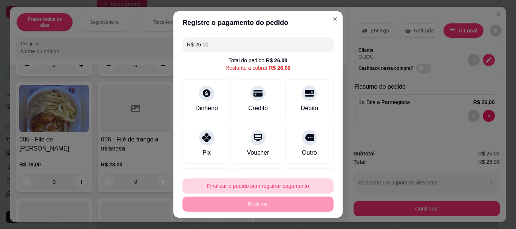
click at [268, 179] on div "Finalizar o pedido sem registrar pagamento Finalizar" at bounding box center [257, 195] width 151 height 33
click at [276, 183] on button "Finalizar o pedido sem registrar pagamento" at bounding box center [257, 186] width 151 height 15
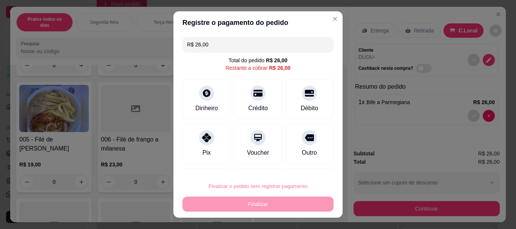
click at [298, 163] on button "Confirmar" at bounding box center [301, 164] width 27 height 11
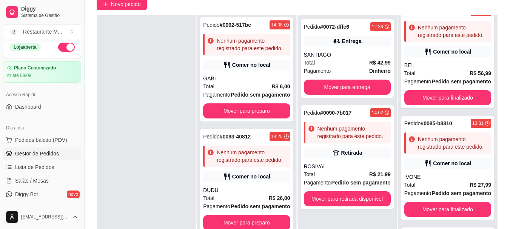
scroll to position [34, 0]
click at [243, 173] on div "Comer no local" at bounding box center [246, 176] width 87 height 11
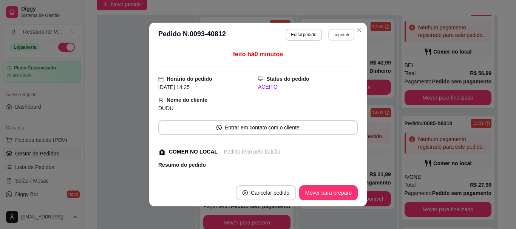
click at [337, 35] on button "Imprimir" at bounding box center [341, 35] width 26 height 12
click at [332, 59] on button "IMPRESSORA" at bounding box center [324, 61] width 55 height 12
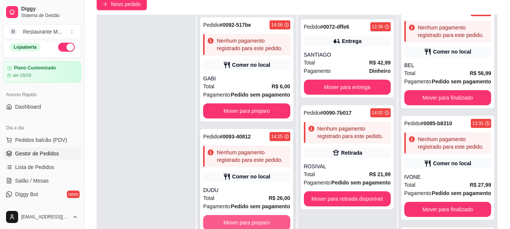
click at [240, 222] on button "Mover para preparo" at bounding box center [246, 222] width 87 height 15
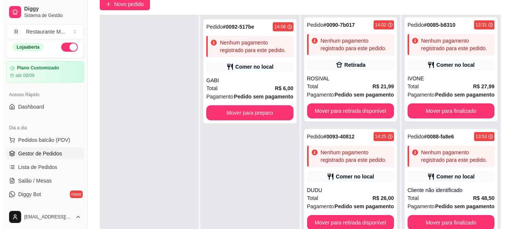
scroll to position [161, 0]
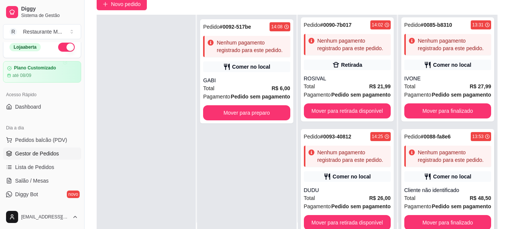
click at [431, 194] on div "Total R$ 48,50" at bounding box center [447, 198] width 87 height 8
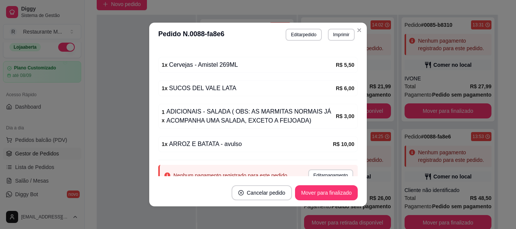
scroll to position [171, 0]
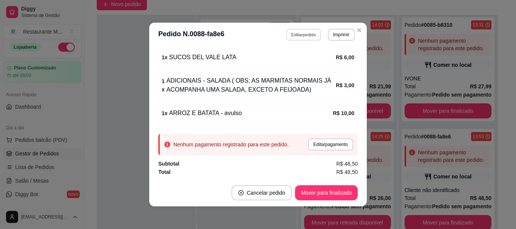
click at [300, 37] on button "Editar pedido" at bounding box center [303, 35] width 35 height 12
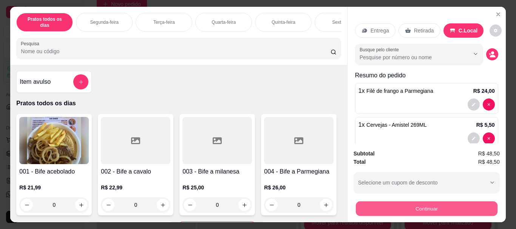
click at [397, 206] on button "Continuar" at bounding box center [426, 208] width 142 height 15
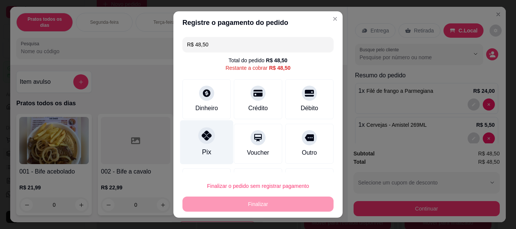
click at [203, 147] on div "Pix" at bounding box center [206, 142] width 53 height 44
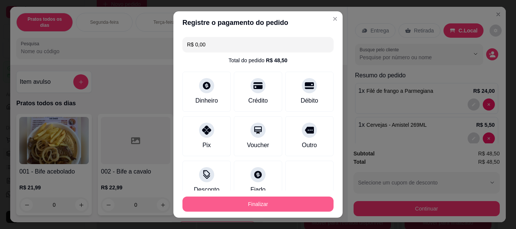
click at [270, 208] on button "Finalizar" at bounding box center [257, 204] width 151 height 15
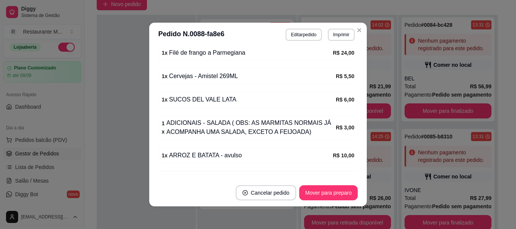
scroll to position [188, 0]
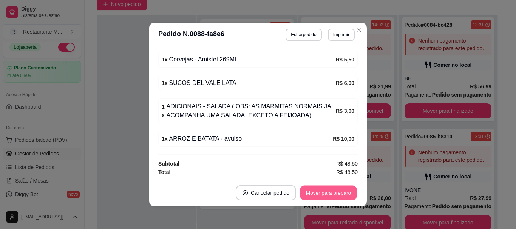
click at [329, 195] on button "Mover para preparo" at bounding box center [328, 193] width 57 height 15
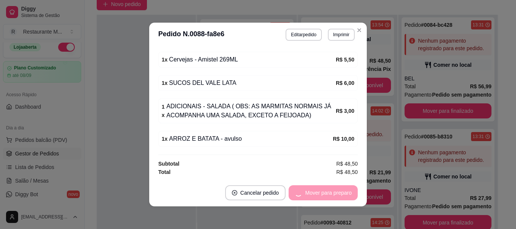
scroll to position [174, 0]
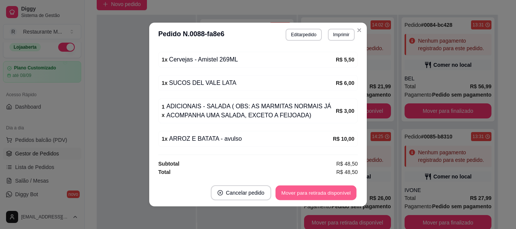
click at [329, 195] on button "Mover para retirada disponível" at bounding box center [315, 193] width 81 height 15
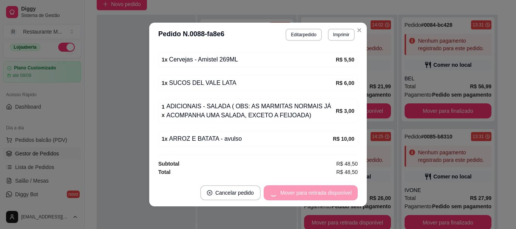
scroll to position [120, 0]
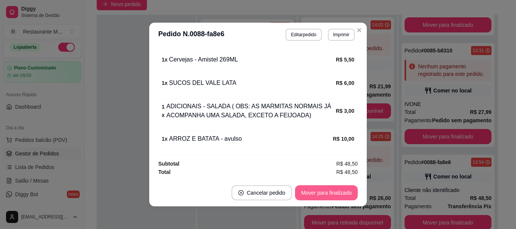
click at [329, 195] on button "Mover para finalizado" at bounding box center [326, 192] width 63 height 15
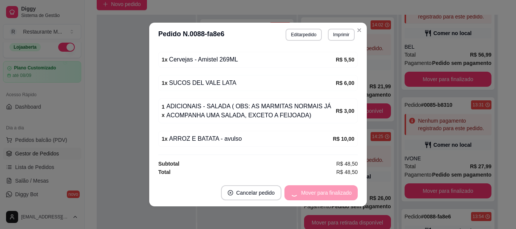
scroll to position [148, 0]
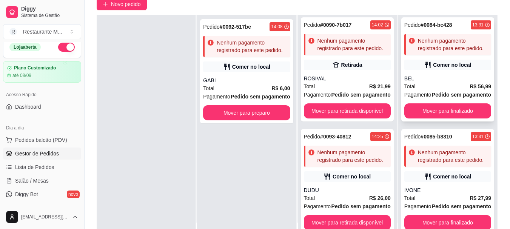
click at [444, 92] on strong "Pedido sem pagamento" at bounding box center [461, 95] width 59 height 6
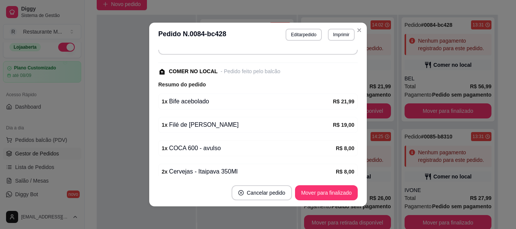
scroll to position [109, 0]
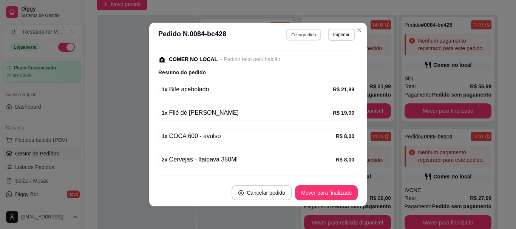
click at [298, 34] on button "Editar pedido" at bounding box center [303, 35] width 35 height 12
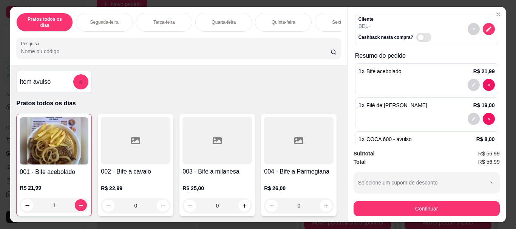
scroll to position [94, 0]
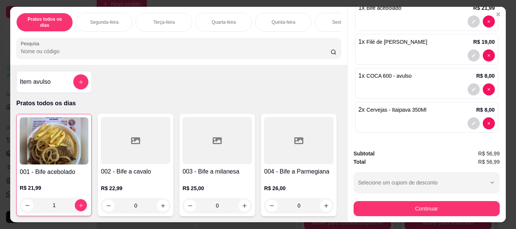
click at [430, 117] on div at bounding box center [426, 123] width 136 height 12
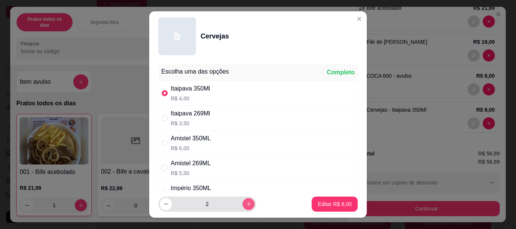
click at [246, 205] on icon "increase-product-quantity" at bounding box center [249, 204] width 6 height 6
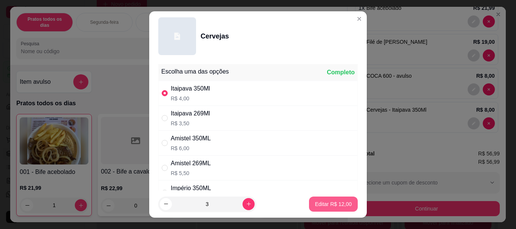
click at [326, 200] on button "Editar R$ 12,00" at bounding box center [333, 204] width 49 height 15
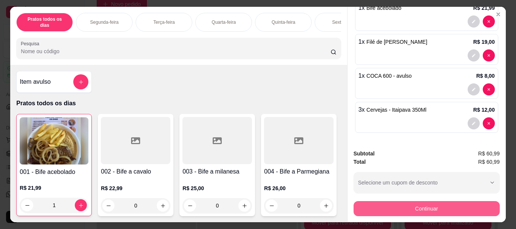
click at [396, 205] on button "Continuar" at bounding box center [426, 208] width 146 height 15
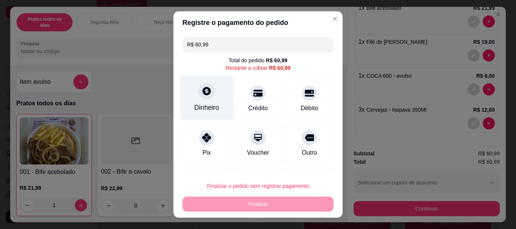
click at [202, 91] on icon at bounding box center [207, 91] width 10 height 10
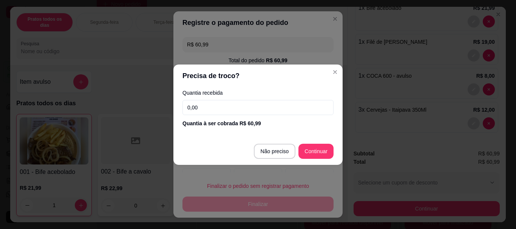
click at [214, 111] on input "0,00" at bounding box center [257, 107] width 151 height 15
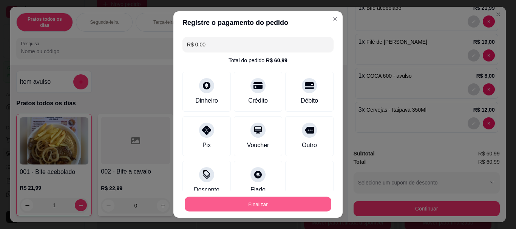
click at [254, 207] on button "Finalizar" at bounding box center [258, 204] width 146 height 15
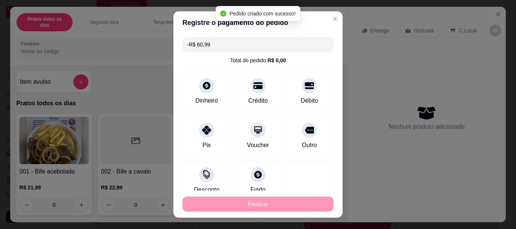
scroll to position [0, 0]
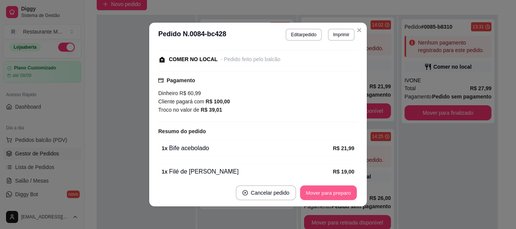
click at [314, 194] on button "Mover para preparo" at bounding box center [328, 193] width 57 height 15
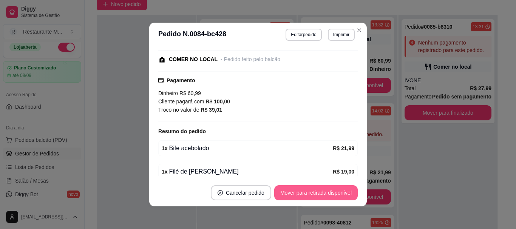
scroll to position [174, 0]
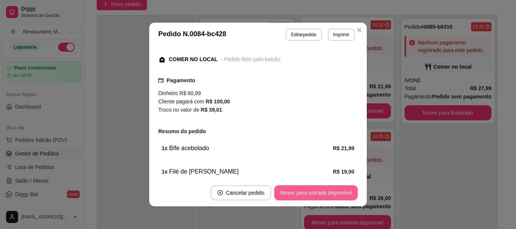
click at [314, 194] on button "Mover para retirada disponível" at bounding box center [315, 192] width 83 height 15
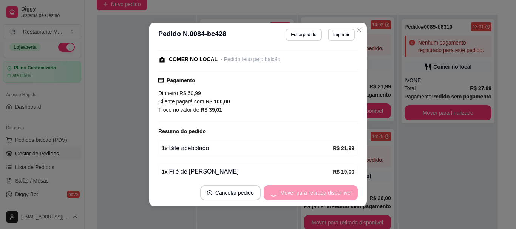
scroll to position [88, 0]
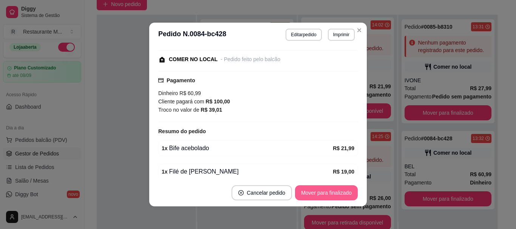
click at [314, 194] on button "Mover para finalizado" at bounding box center [326, 192] width 63 height 15
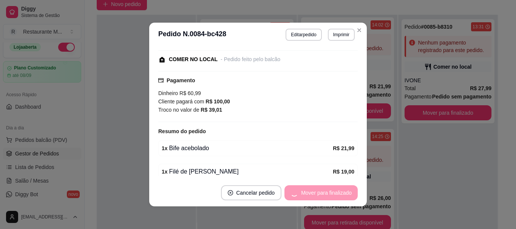
scroll to position [69, 0]
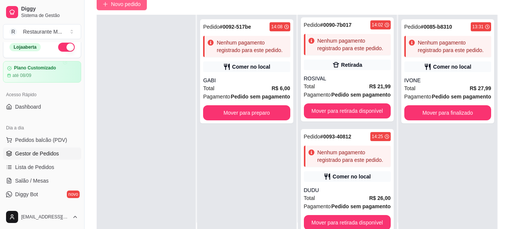
click at [138, 8] on span "Novo pedido" at bounding box center [126, 4] width 30 height 8
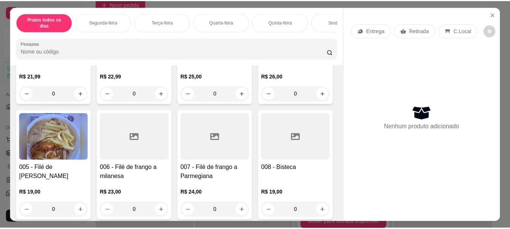
scroll to position [102, 0]
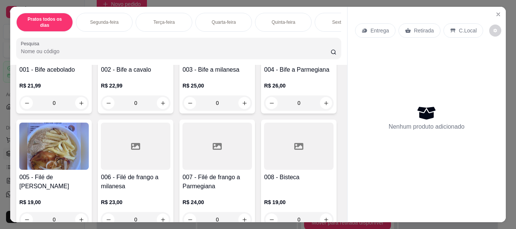
click at [264, 62] on div at bounding box center [298, 38] width 69 height 47
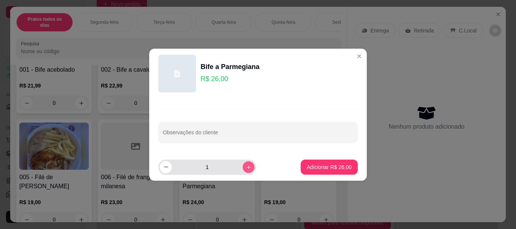
click at [246, 168] on icon "increase-product-quantity" at bounding box center [249, 167] width 6 height 6
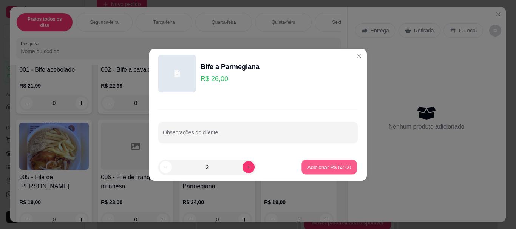
click at [318, 168] on p "Adicionar R$ 52,00" at bounding box center [329, 166] width 44 height 7
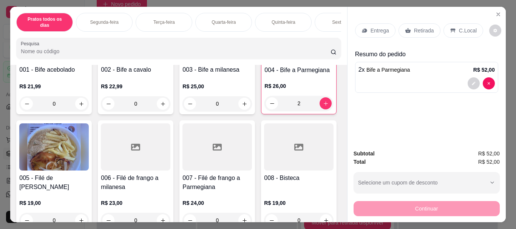
click at [460, 27] on p "C.Local" at bounding box center [468, 31] width 18 height 8
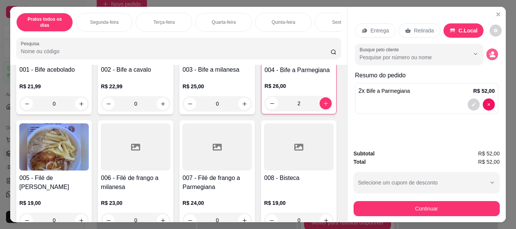
click at [487, 49] on button "decrease-product-quantity" at bounding box center [492, 55] width 12 height 12
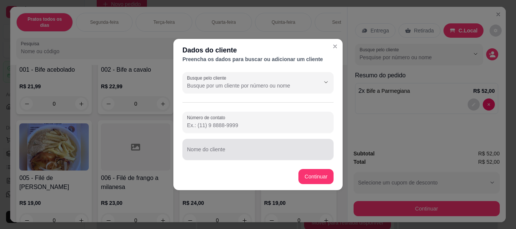
click at [228, 159] on div "Nome do cliente" at bounding box center [257, 149] width 151 height 21
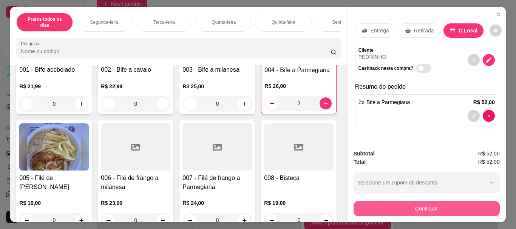
click at [386, 206] on button "Continuar" at bounding box center [426, 208] width 146 height 15
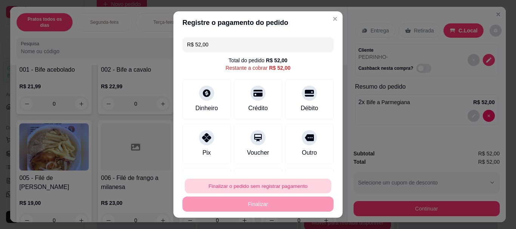
click at [283, 191] on button "Finalizar o pedido sem registrar pagamento" at bounding box center [258, 186] width 146 height 15
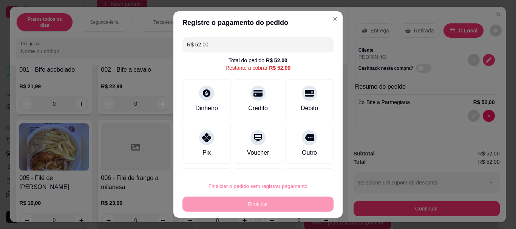
click at [298, 164] on button "Confirmar" at bounding box center [301, 165] width 28 height 12
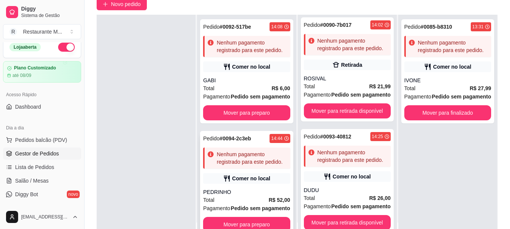
click at [257, 166] on div "Nenhum pagamento registrado para este pedido." at bounding box center [252, 158] width 70 height 15
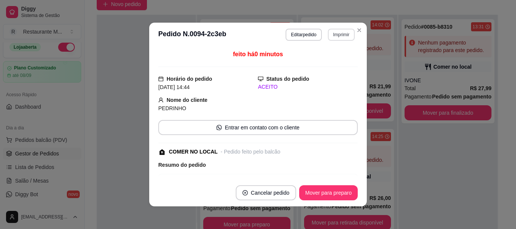
click at [342, 37] on button "Imprimir" at bounding box center [341, 35] width 27 height 12
click at [327, 59] on button "IMPRESSORA" at bounding box center [324, 61] width 55 height 12
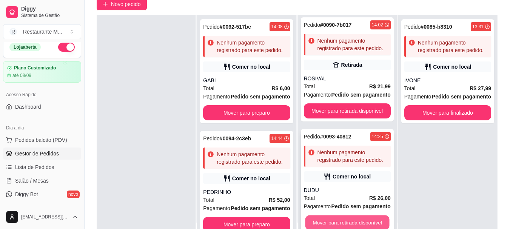
click at [346, 221] on button "Mover para retirada disponível" at bounding box center [347, 223] width 84 height 15
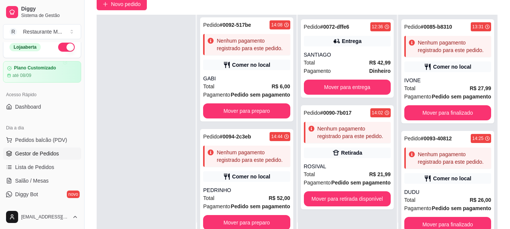
scroll to position [34, 0]
click at [251, 220] on button "Mover para preparo" at bounding box center [246, 222] width 87 height 15
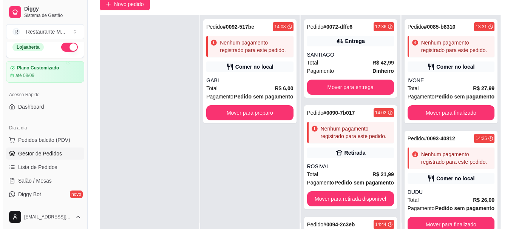
scroll to position [0, 0]
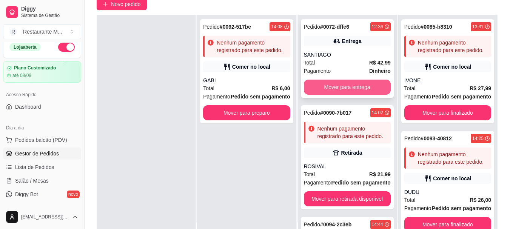
click at [346, 89] on button "Mover para entrega" at bounding box center [347, 87] width 87 height 15
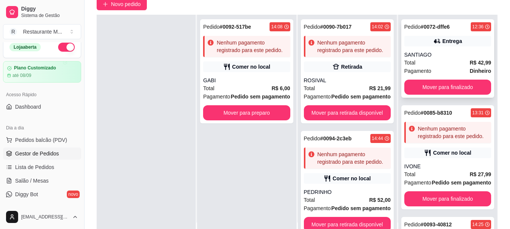
click at [445, 66] on div "Total R$ 42,99" at bounding box center [447, 63] width 87 height 8
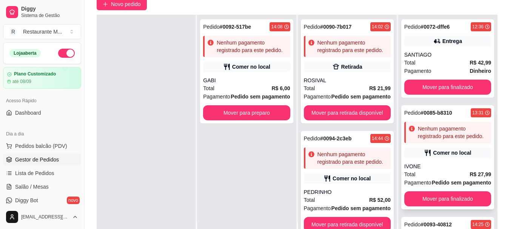
click at [424, 186] on span "Pagamento" at bounding box center [417, 183] width 27 height 8
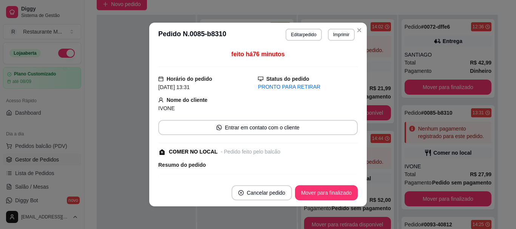
scroll to position [92, 0]
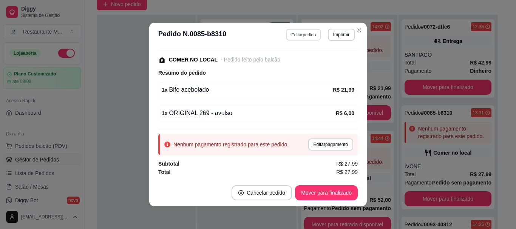
click at [287, 32] on button "Editar pedido" at bounding box center [303, 35] width 35 height 12
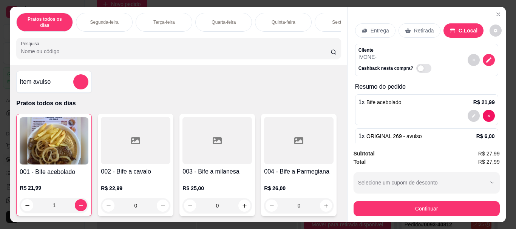
click at [425, 128] on div "1 x ORIGINAL 269 - avulso R$ 6,00" at bounding box center [426, 143] width 143 height 31
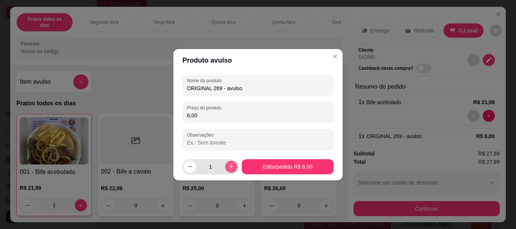
click at [232, 166] on button "increase-product-quantity" at bounding box center [231, 167] width 12 height 12
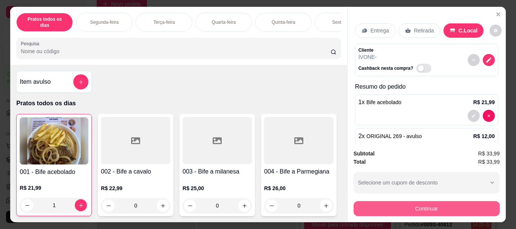
click at [413, 204] on button "Continuar" at bounding box center [426, 208] width 146 height 15
click at [384, 203] on button "Continuar" at bounding box center [426, 208] width 146 height 15
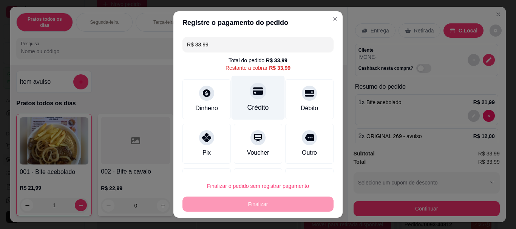
click at [239, 102] on div "Crédito" at bounding box center [257, 98] width 53 height 44
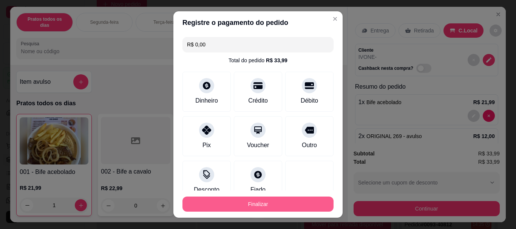
click at [242, 202] on button "Finalizar" at bounding box center [257, 204] width 151 height 15
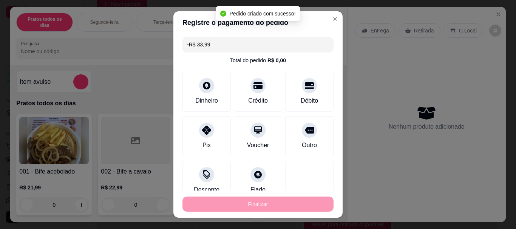
scroll to position [109, 0]
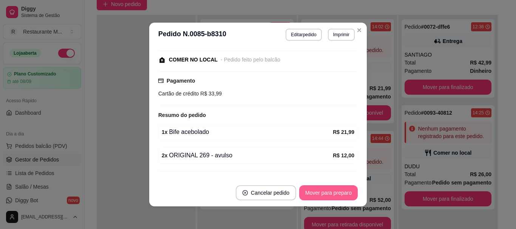
click at [328, 188] on button "Mover para preparo" at bounding box center [328, 192] width 59 height 15
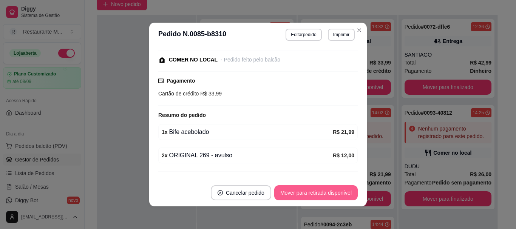
click at [328, 188] on button "Mover para retirada disponível" at bounding box center [315, 192] width 83 height 15
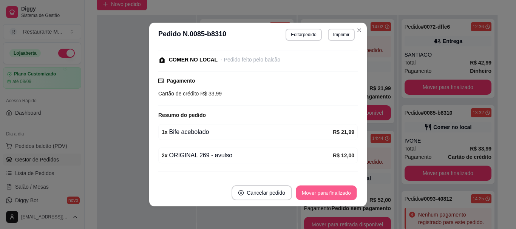
click at [322, 192] on button "Mover para finalizado" at bounding box center [326, 193] width 61 height 15
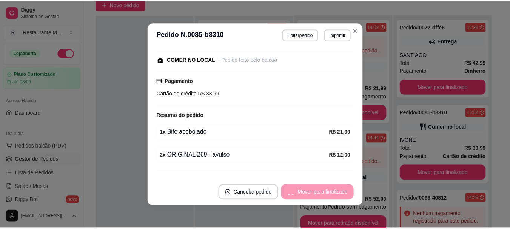
scroll to position [69, 0]
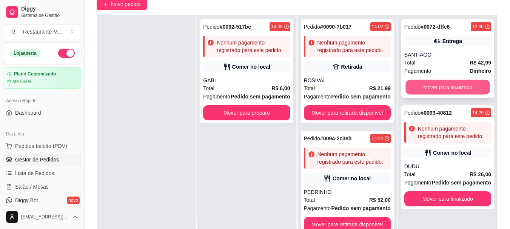
click at [447, 89] on button "Mover para finalizado" at bounding box center [447, 87] width 84 height 15
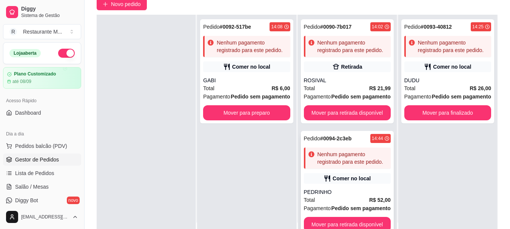
scroll to position [2, 0]
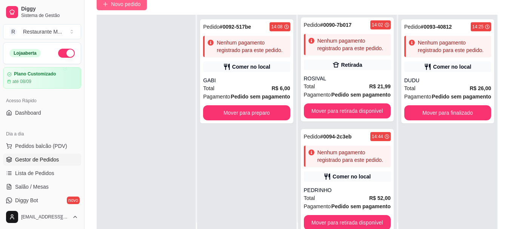
click at [128, 7] on span "Novo pedido" at bounding box center [126, 4] width 30 height 8
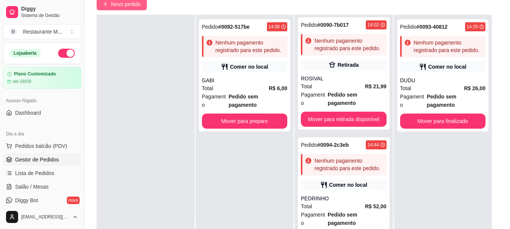
click at [128, 7] on div "Pratos todos os dias Segunda-feira Terça-feira Quarta-feira Quinta-feira Sexta-…" at bounding box center [174, 34] width 337 height 59
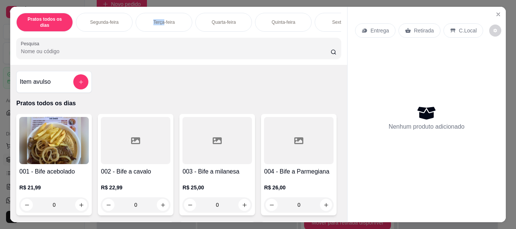
click at [52, 145] on img at bounding box center [53, 140] width 69 height 47
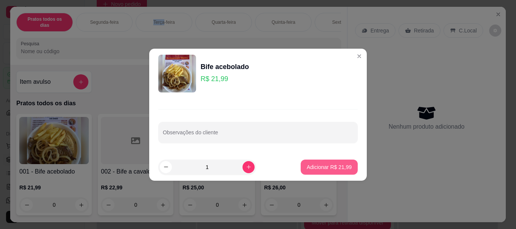
click at [306, 168] on p "Adicionar R$ 21,99" at bounding box center [328, 167] width 45 height 8
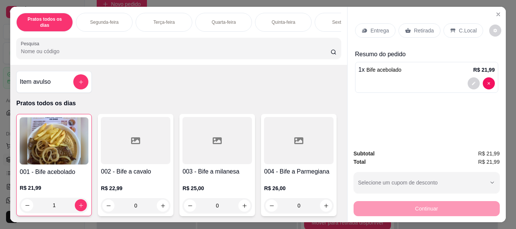
click at [417, 32] on div "Retirada" at bounding box center [419, 30] width 42 height 14
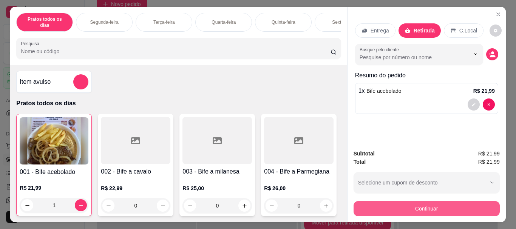
click at [439, 203] on button "Continuar" at bounding box center [426, 208] width 146 height 15
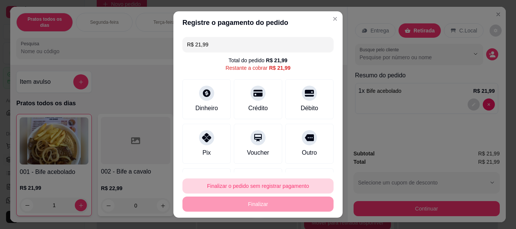
click at [256, 188] on button "Finalizar o pedido sem registrar pagamento" at bounding box center [257, 186] width 151 height 15
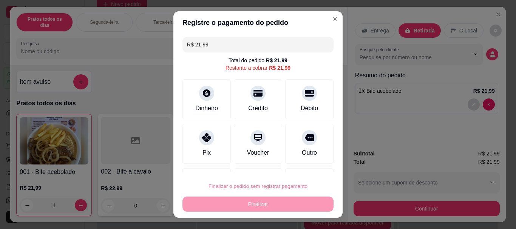
click at [298, 164] on button "Confirmar" at bounding box center [301, 164] width 27 height 11
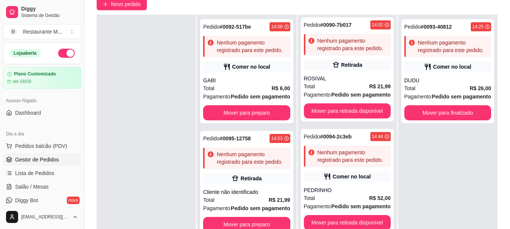
scroll to position [34, 0]
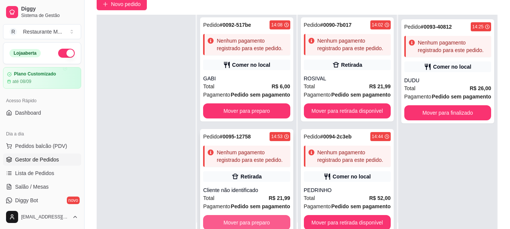
click at [251, 222] on button "Mover para preparo" at bounding box center [246, 222] width 87 height 15
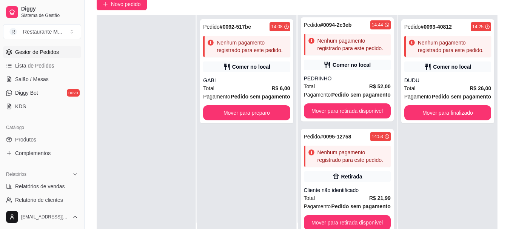
scroll to position [119, 0]
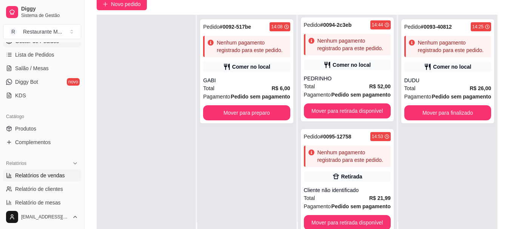
click at [42, 179] on span "Relatórios de vendas" at bounding box center [40, 176] width 50 height 8
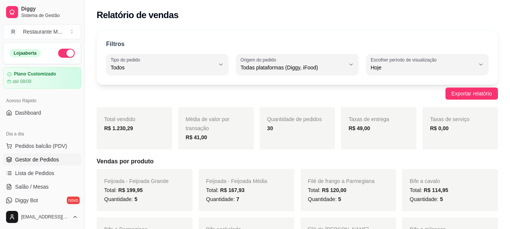
click at [27, 160] on span "Gestor de Pedidos" at bounding box center [37, 160] width 44 height 8
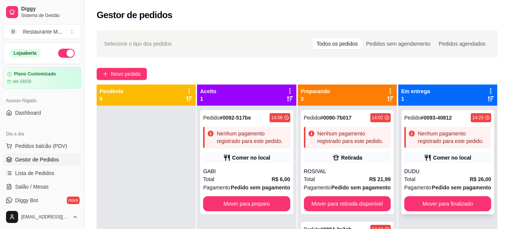
click at [426, 174] on div "DUDU" at bounding box center [447, 172] width 87 height 8
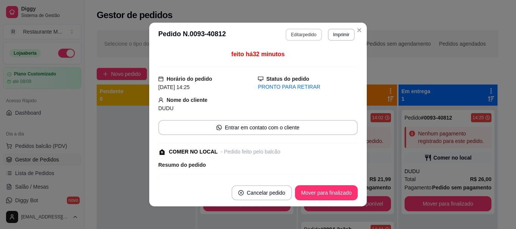
click at [297, 37] on button "Editar pedido" at bounding box center [303, 35] width 36 height 12
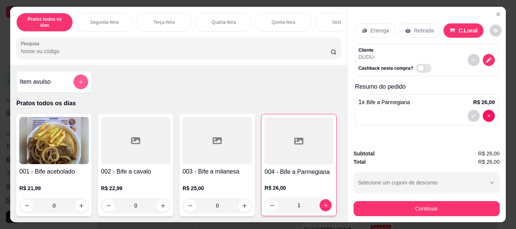
click at [83, 82] on button "add-separate-item" at bounding box center [81, 82] width 15 height 15
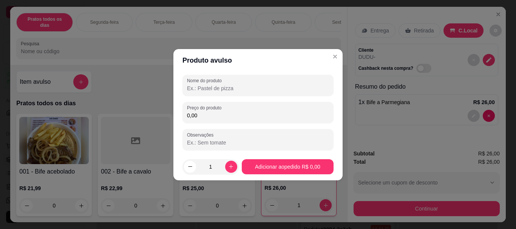
click at [205, 88] on input "Nome do produto" at bounding box center [258, 89] width 142 height 8
drag, startPoint x: 197, startPoint y: 115, endPoint x: 165, endPoint y: 112, distance: 32.6
click at [165, 112] on div "Produto avulso Nome do produto COCA Preço do produto 0,00 Observações 1 Adicion…" at bounding box center [258, 114] width 516 height 229
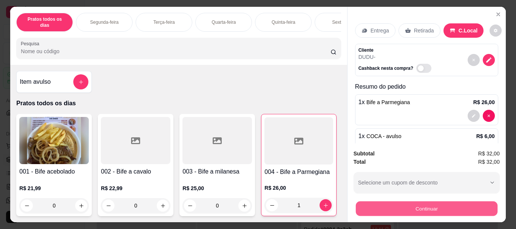
click at [404, 204] on button "Continuar" at bounding box center [426, 208] width 142 height 15
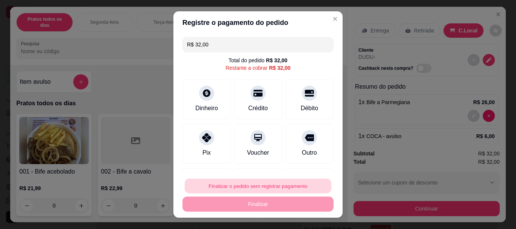
click at [299, 184] on button "Finalizar o pedido sem registrar pagamento" at bounding box center [258, 186] width 146 height 15
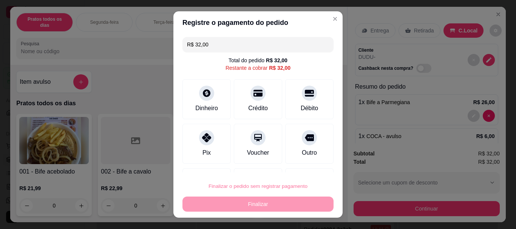
click at [300, 163] on button "Confirmar" at bounding box center [301, 165] width 28 height 12
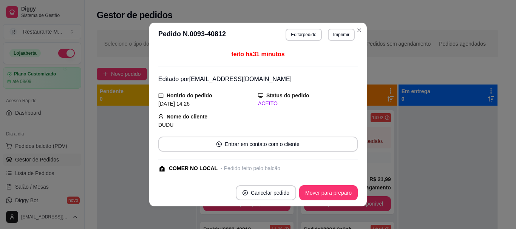
click at [339, 184] on footer "Cancelar pedido Mover para preparo" at bounding box center [257, 192] width 217 height 27
click at [333, 197] on button "Mover para preparo" at bounding box center [328, 193] width 57 height 15
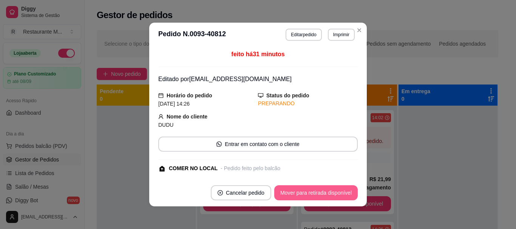
click at [333, 197] on button "Mover para retirada disponível" at bounding box center [315, 192] width 83 height 15
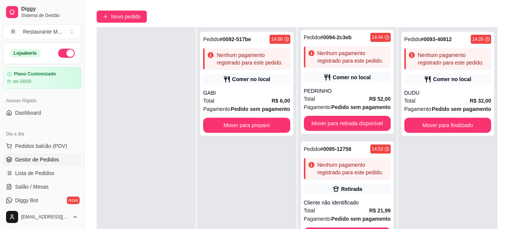
scroll to position [60, 0]
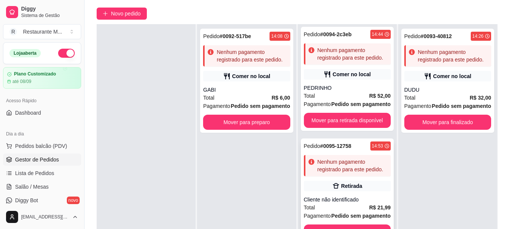
click at [348, 196] on div "Cliente não identificado" at bounding box center [347, 200] width 87 height 8
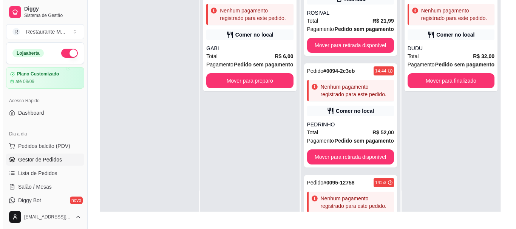
scroll to position [0, 0]
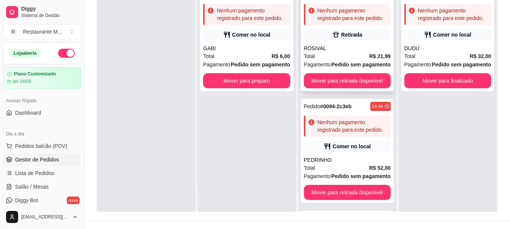
click at [356, 43] on div "Pedido # 0090-7b017 14:02 Nenhum pagamento registrado para este pedido. Retirad…" at bounding box center [347, 39] width 93 height 104
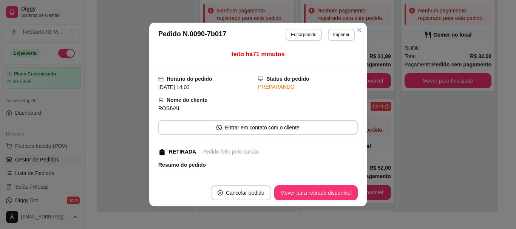
scroll to position [88, 0]
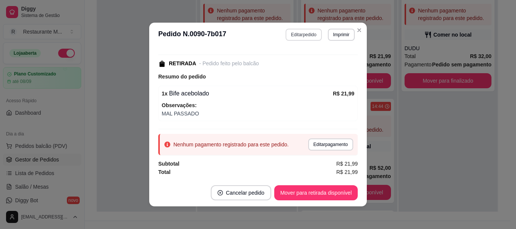
click at [300, 35] on button "Editar pedido" at bounding box center [303, 35] width 36 height 12
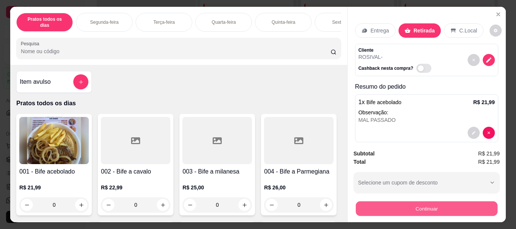
click at [379, 210] on button "Continuar" at bounding box center [426, 208] width 142 height 15
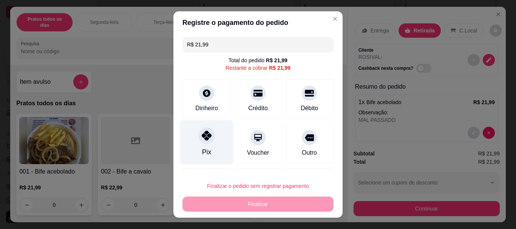
click at [197, 154] on div "Pix" at bounding box center [206, 142] width 53 height 44
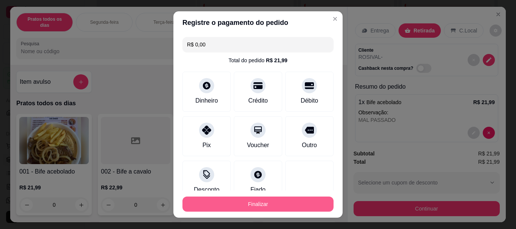
click at [238, 207] on button "Finalizar" at bounding box center [257, 204] width 151 height 15
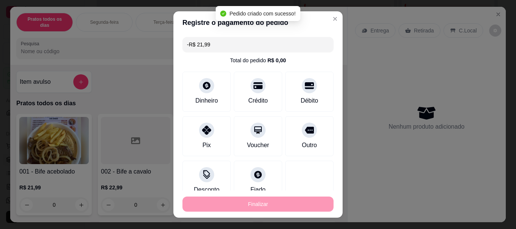
scroll to position [105, 0]
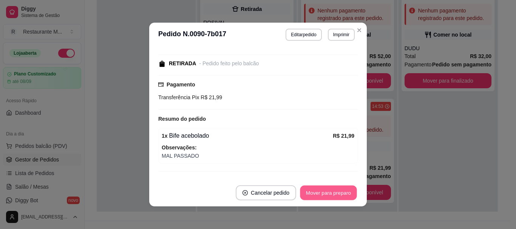
click at [322, 192] on button "Mover para preparo" at bounding box center [328, 193] width 57 height 15
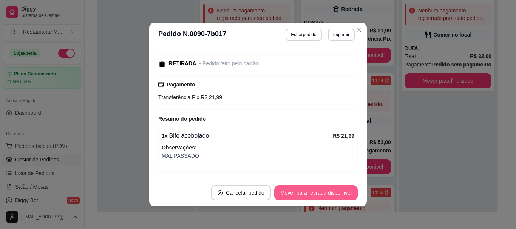
click at [322, 192] on button "Mover para retirada disponível" at bounding box center [315, 192] width 83 height 15
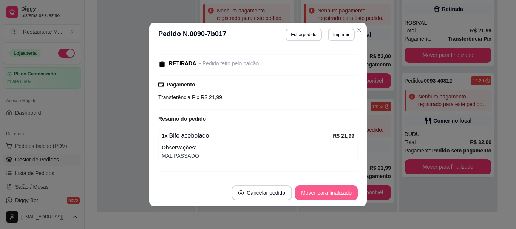
click at [322, 192] on button "Mover para finalizado" at bounding box center [326, 192] width 63 height 15
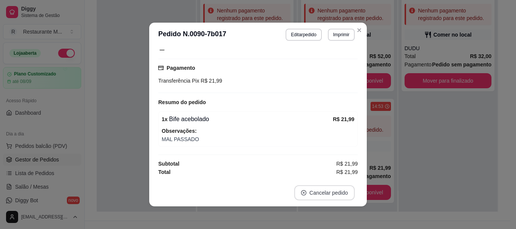
scroll to position [65, 0]
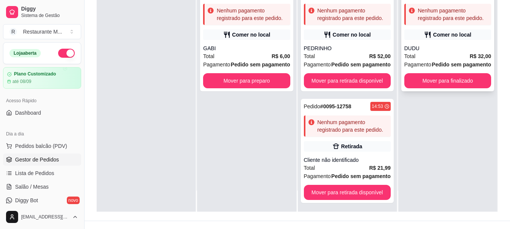
click at [433, 49] on div "DUDU" at bounding box center [447, 49] width 87 height 8
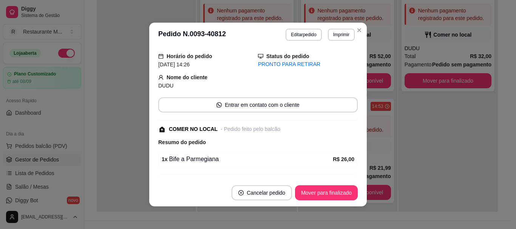
scroll to position [109, 0]
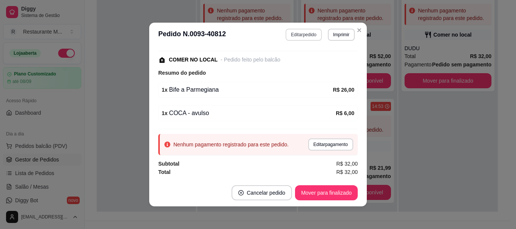
click at [308, 33] on button "Editar pedido" at bounding box center [303, 35] width 36 height 12
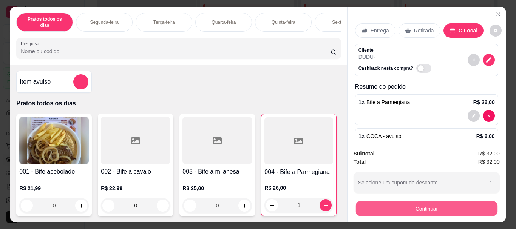
click at [406, 206] on button "Continuar" at bounding box center [426, 208] width 142 height 15
click at [438, 209] on button "Continuar" at bounding box center [426, 208] width 142 height 15
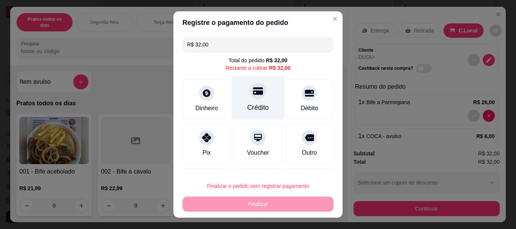
click at [256, 95] on div at bounding box center [257, 91] width 17 height 17
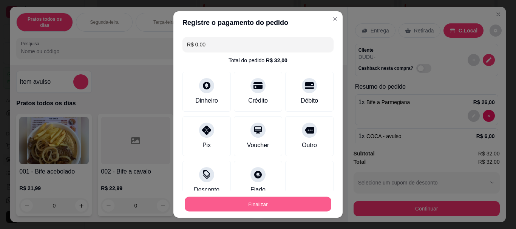
click at [254, 202] on button "Finalizar" at bounding box center [258, 204] width 146 height 15
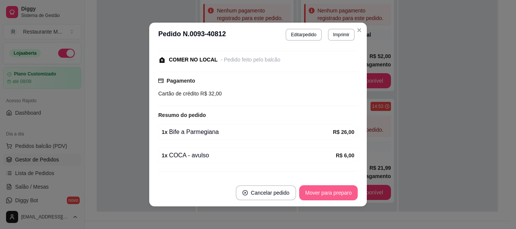
click at [315, 190] on button "Mover para preparo" at bounding box center [328, 192] width 59 height 15
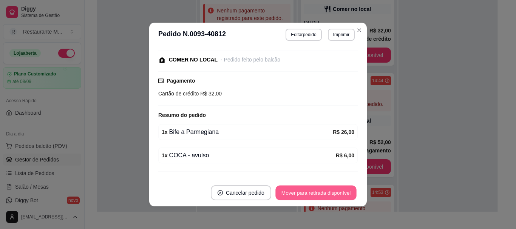
click at [314, 197] on button "Mover para retirada disponível" at bounding box center [315, 193] width 81 height 15
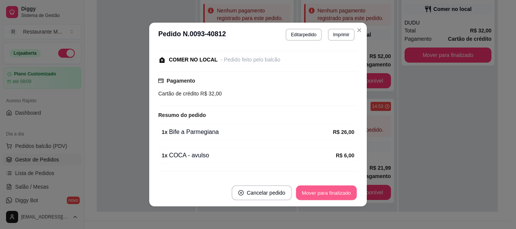
click at [321, 199] on button "Mover para finalizado" at bounding box center [326, 193] width 61 height 15
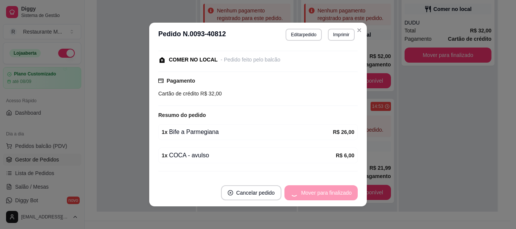
scroll to position [69, 0]
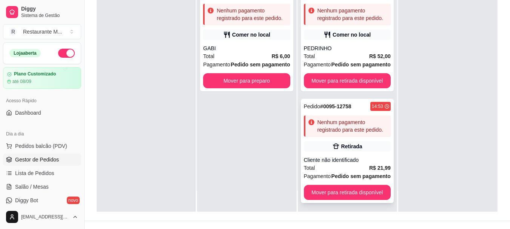
click at [324, 152] on div "Pedido # 0095-12758 14:53 Nenhum pagamento registrado para este pedido. Retirad…" at bounding box center [347, 151] width 93 height 104
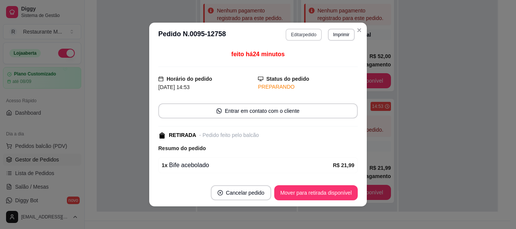
click at [291, 33] on button "Editar pedido" at bounding box center [303, 35] width 36 height 12
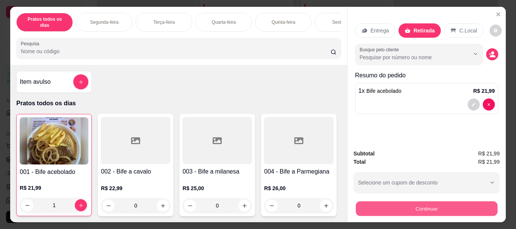
click at [426, 207] on button "Continuar" at bounding box center [426, 208] width 142 height 15
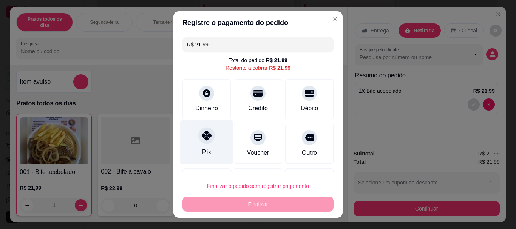
click at [202, 132] on icon at bounding box center [207, 136] width 10 height 10
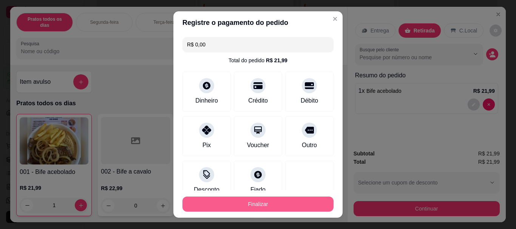
click at [229, 207] on button "Finalizar" at bounding box center [257, 204] width 151 height 15
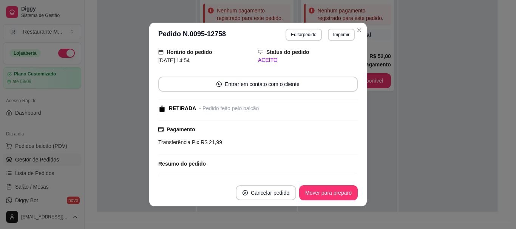
scroll to position [43, 0]
click at [313, 194] on button "Mover para preparo" at bounding box center [328, 193] width 57 height 15
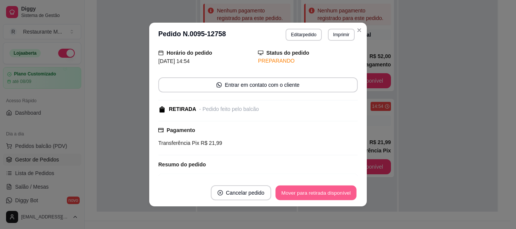
click at [313, 194] on button "Mover para retirada disponível" at bounding box center [315, 193] width 81 height 15
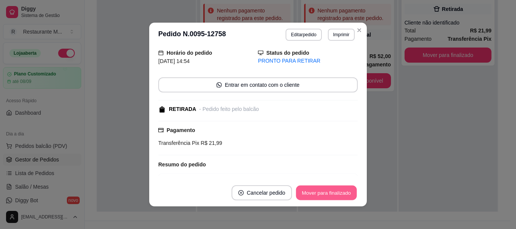
click at [313, 194] on button "Mover para finalizado" at bounding box center [326, 193] width 61 height 15
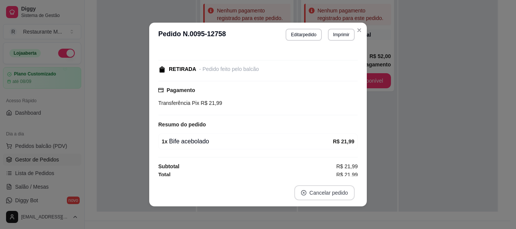
scroll to position [18, 0]
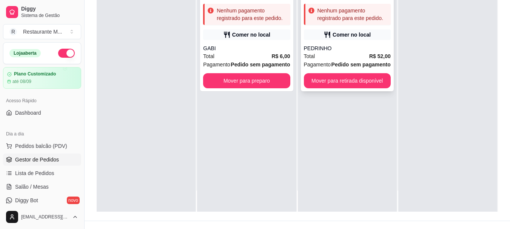
click at [338, 51] on div "PEDRINHO" at bounding box center [347, 49] width 87 height 8
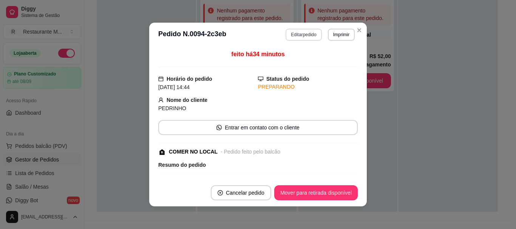
click at [292, 35] on button "Editar pedido" at bounding box center [303, 35] width 36 height 12
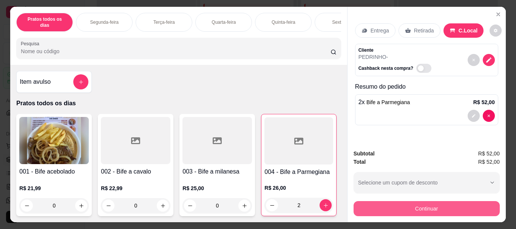
click at [375, 208] on button "Continuar" at bounding box center [426, 208] width 146 height 15
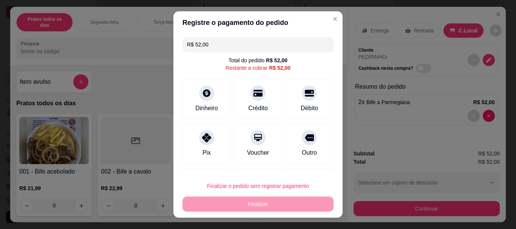
click at [328, 25] on header "Registre o pagamento do pedido" at bounding box center [257, 22] width 169 height 23
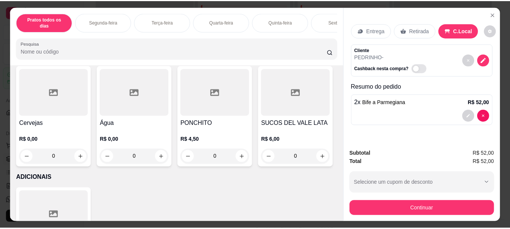
scroll to position [1289, 0]
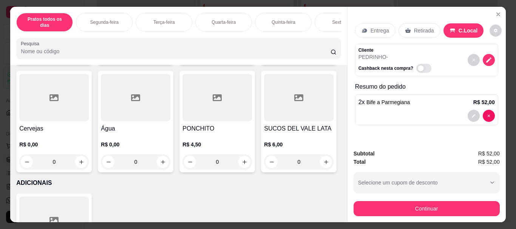
click at [209, 26] on h4 "Fanta" at bounding box center [216, 21] width 69 height 9
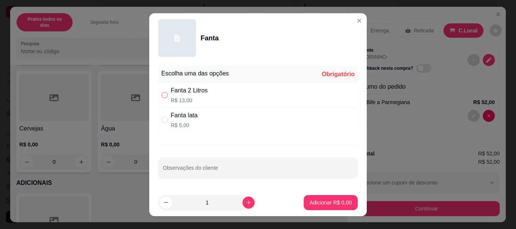
click at [162, 97] on input "" at bounding box center [165, 95] width 6 height 6
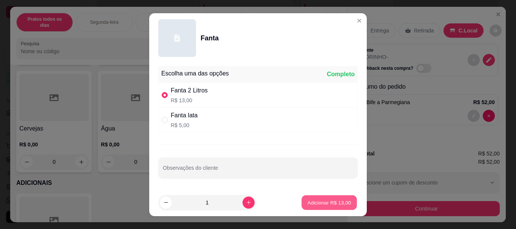
click at [312, 198] on button "Adicionar R$ 13,00" at bounding box center [328, 202] width 55 height 15
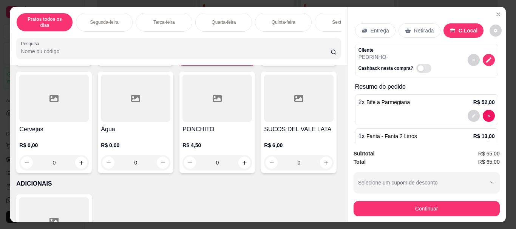
click at [379, 215] on div "Subtotal R$ 65,00 Total R$ 65,00 Selecione um cupom de desconto SILVIO01 Seleci…" at bounding box center [426, 182] width 158 height 79
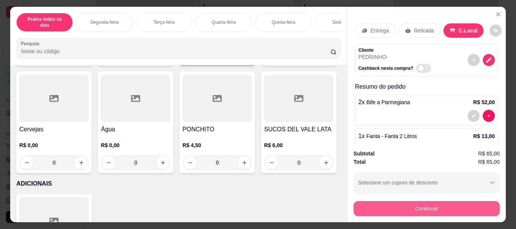
click at [393, 209] on button "Continuar" at bounding box center [426, 208] width 146 height 15
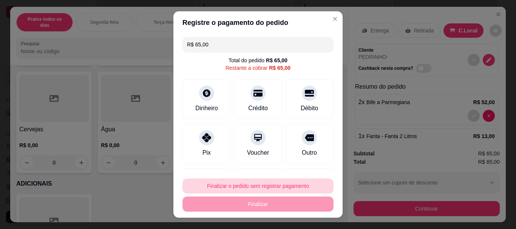
click at [293, 186] on button "Finalizar o pedido sem registrar pagamento" at bounding box center [257, 186] width 151 height 15
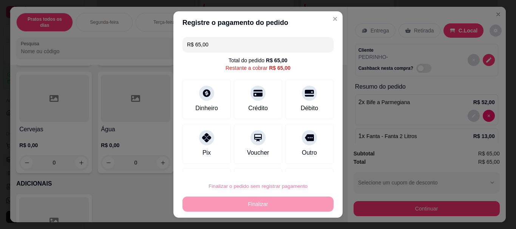
click at [303, 165] on button "Confirmar" at bounding box center [301, 164] width 27 height 11
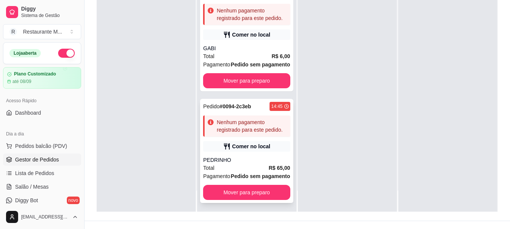
click at [232, 150] on div "Comer no local" at bounding box center [251, 147] width 38 height 8
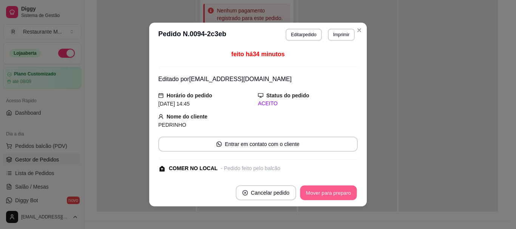
click at [306, 192] on button "Mover para preparo" at bounding box center [328, 193] width 57 height 15
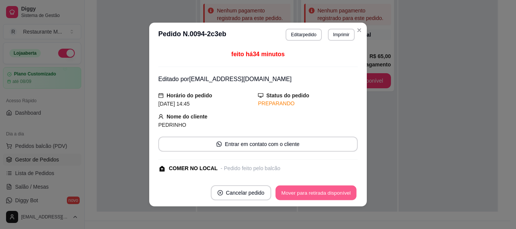
click at [306, 192] on button "Mover para retirada disponível" at bounding box center [315, 193] width 81 height 15
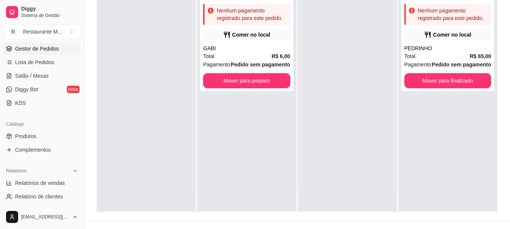
scroll to position [116, 0]
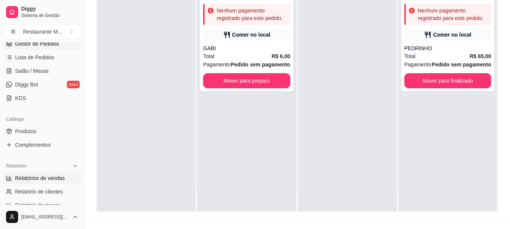
click at [26, 178] on span "Relatórios de vendas" at bounding box center [40, 178] width 50 height 8
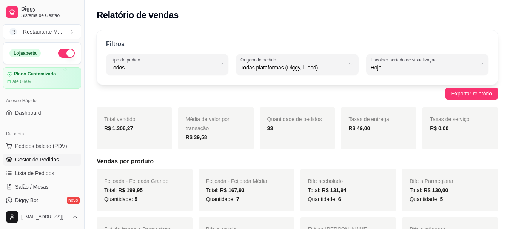
click at [32, 159] on span "Gestor de Pedidos" at bounding box center [37, 160] width 44 height 8
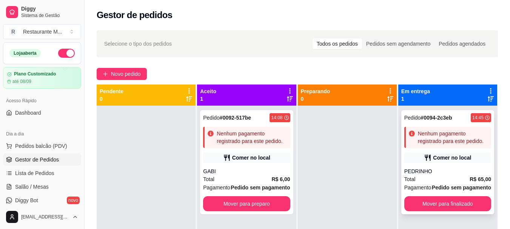
click at [446, 170] on div "PEDRINHO" at bounding box center [447, 172] width 87 height 8
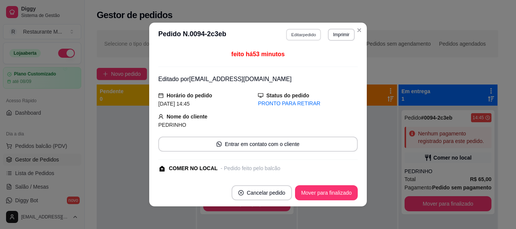
click at [297, 38] on button "Editar pedido" at bounding box center [303, 35] width 35 height 12
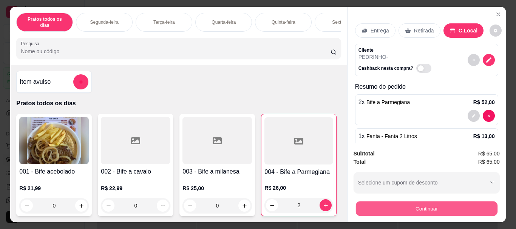
click at [410, 209] on button "Continuar" at bounding box center [426, 208] width 142 height 15
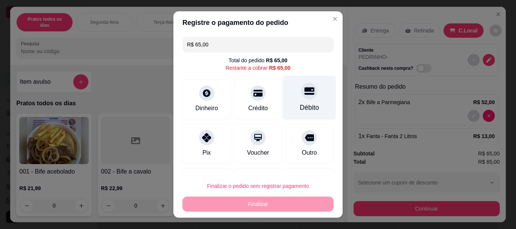
click at [300, 110] on div "Débito" at bounding box center [309, 108] width 19 height 10
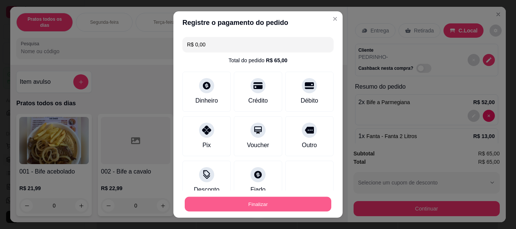
click at [249, 204] on button "Finalizar" at bounding box center [258, 204] width 146 height 15
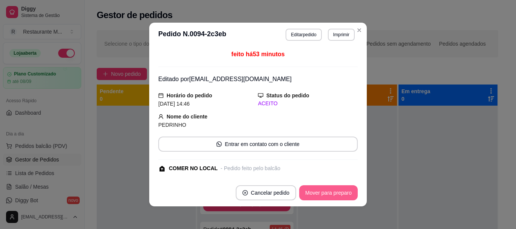
click at [319, 192] on button "Mover para preparo" at bounding box center [328, 192] width 59 height 15
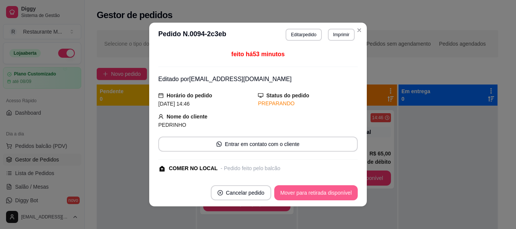
click at [319, 192] on button "Mover para retirada disponível" at bounding box center [315, 192] width 83 height 15
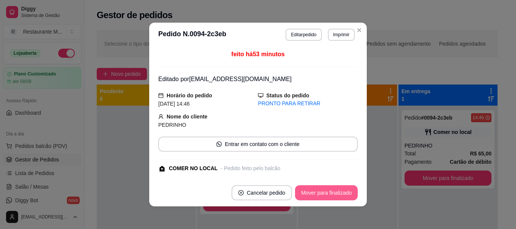
click at [319, 192] on button "Mover para finalizado" at bounding box center [326, 192] width 63 height 15
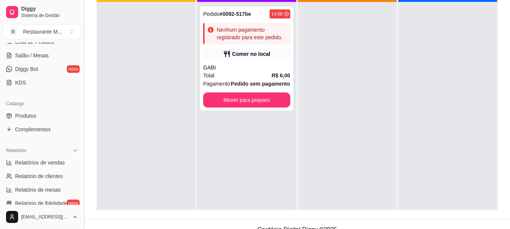
scroll to position [137, 0]
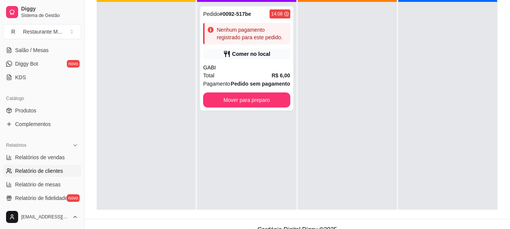
click at [42, 168] on span "Relatório de clientes" at bounding box center [39, 171] width 48 height 8
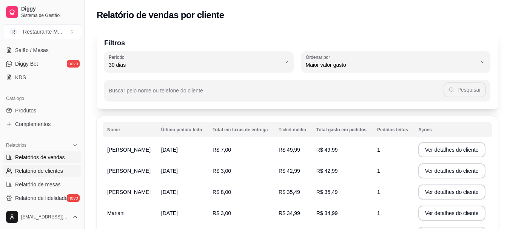
click at [45, 157] on span "Relatórios de vendas" at bounding box center [40, 158] width 50 height 8
